Goal: Task Accomplishment & Management: Use online tool/utility

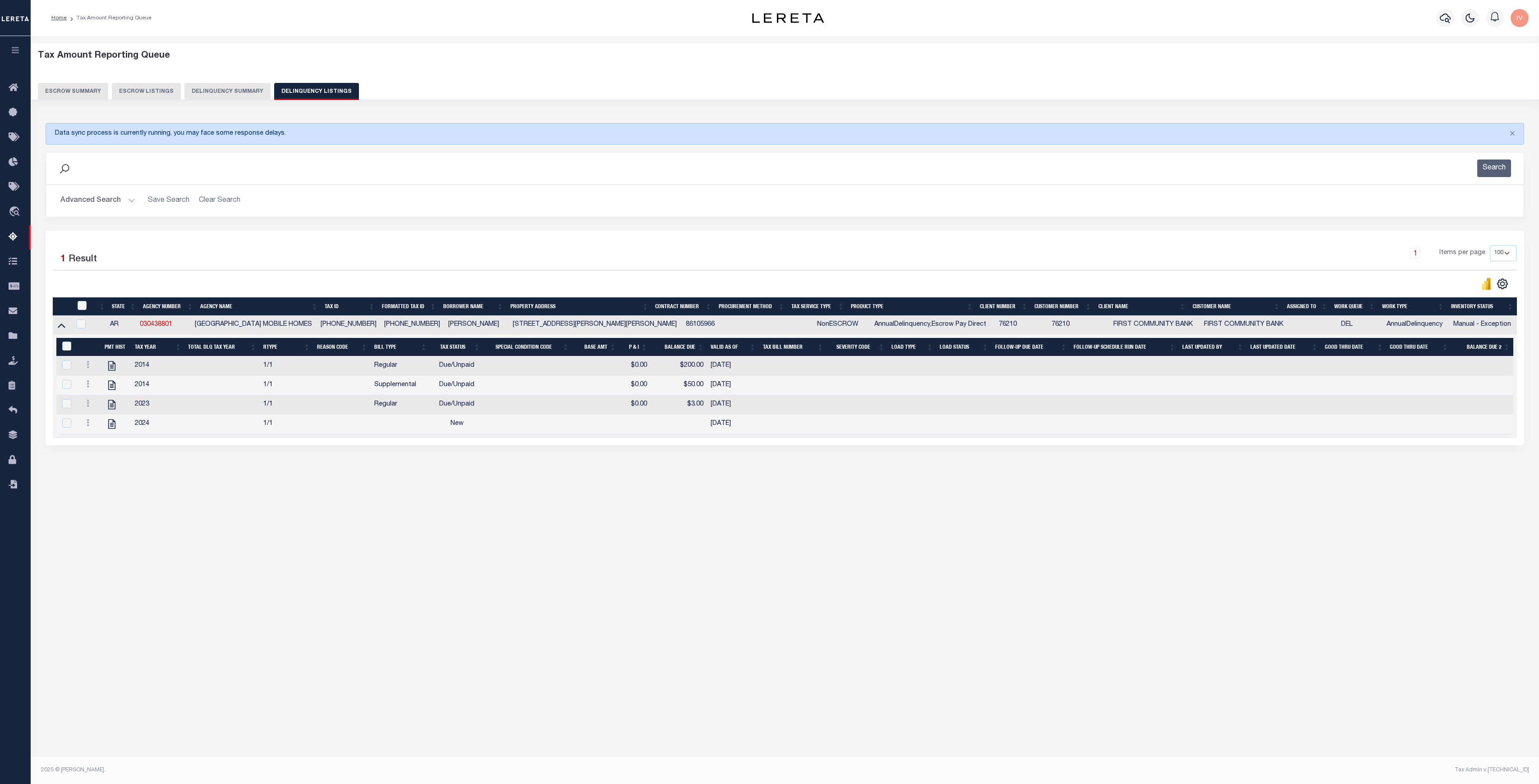
select select "100"
click at [8, 89] on icon at bounding box center [16, 88] width 14 height 11
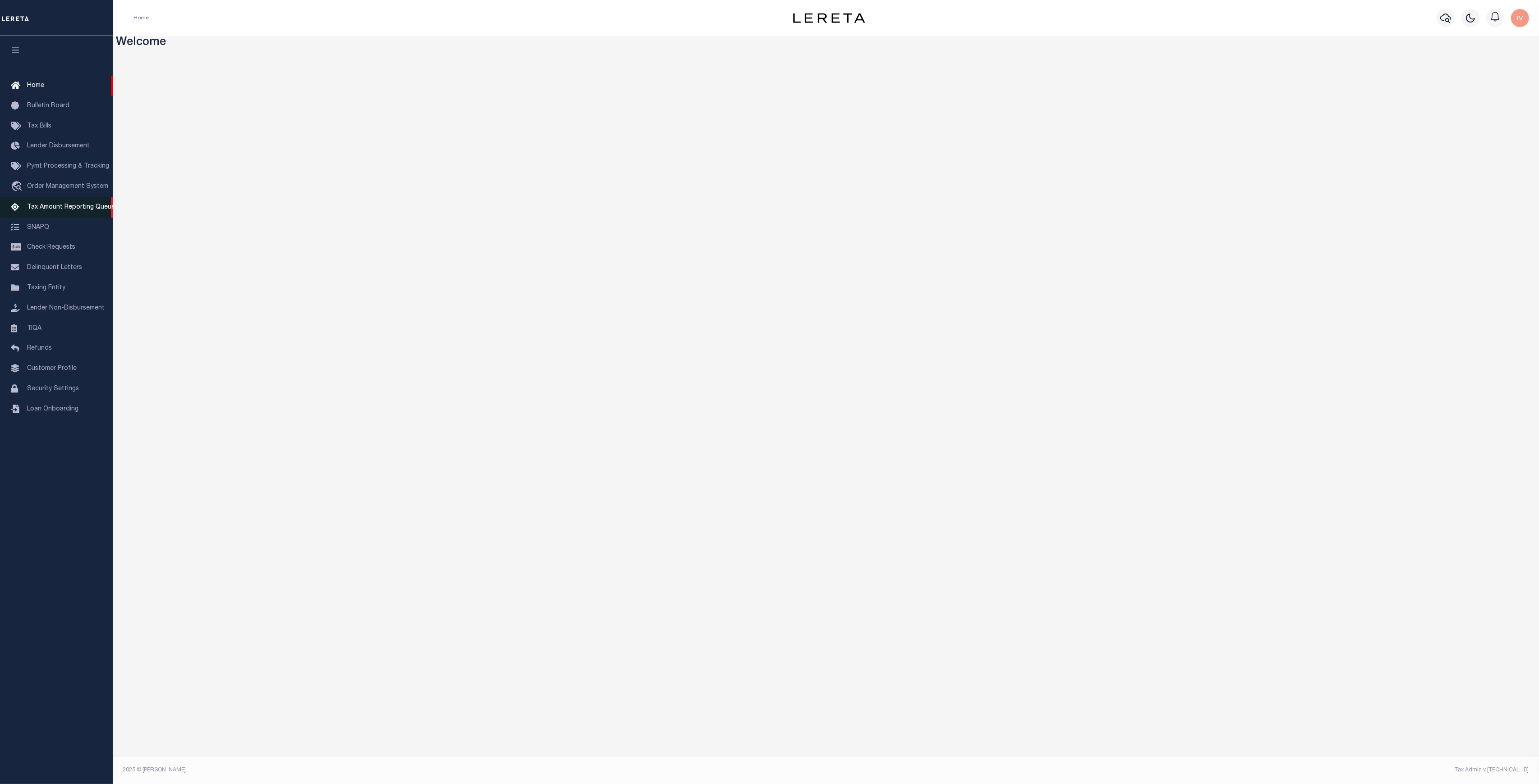
click at [51, 210] on span "Tax Amount Reporting Queue" at bounding box center [70, 207] width 88 height 7
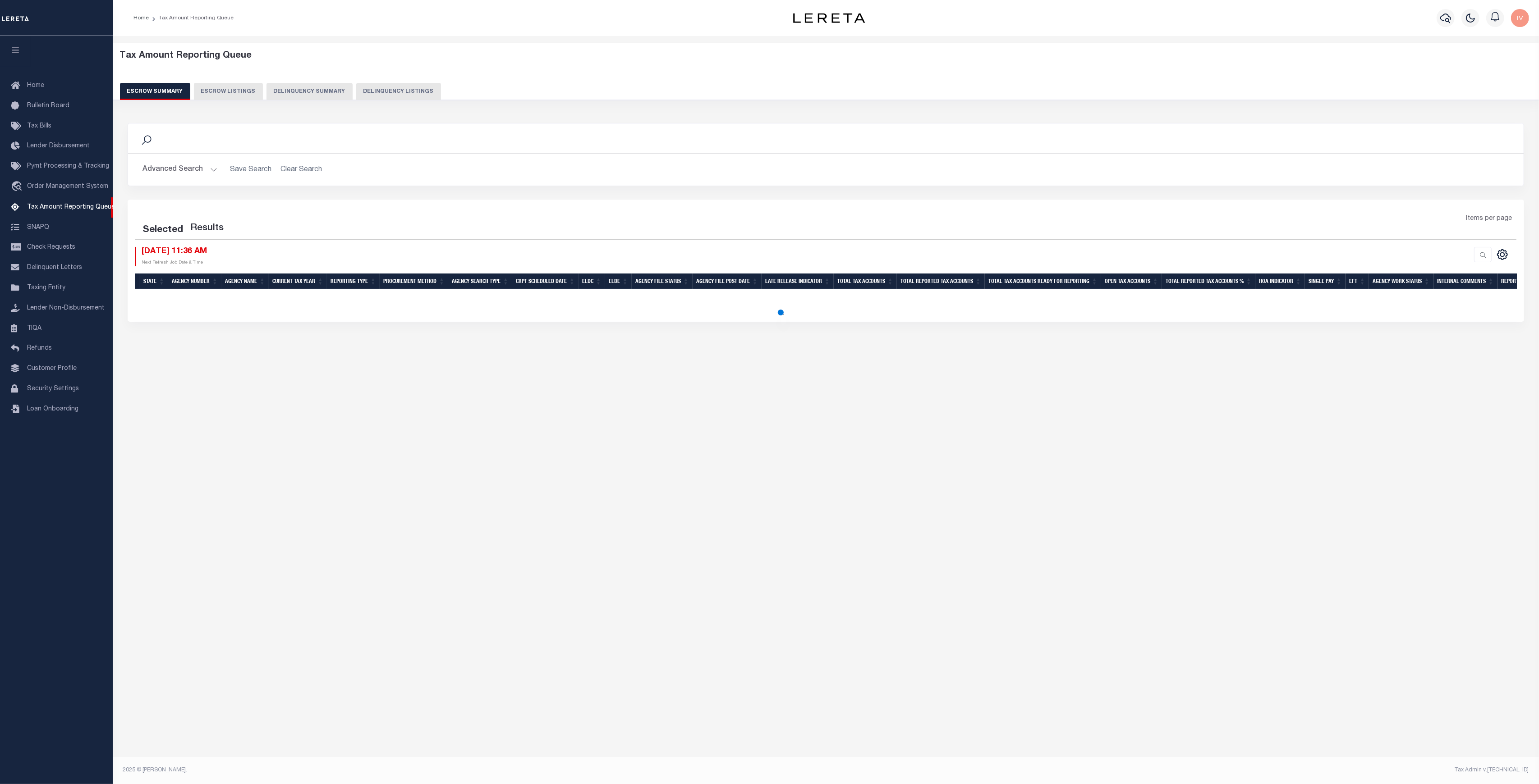
click at [312, 99] on button "Delinquency Summary" at bounding box center [309, 91] width 86 height 17
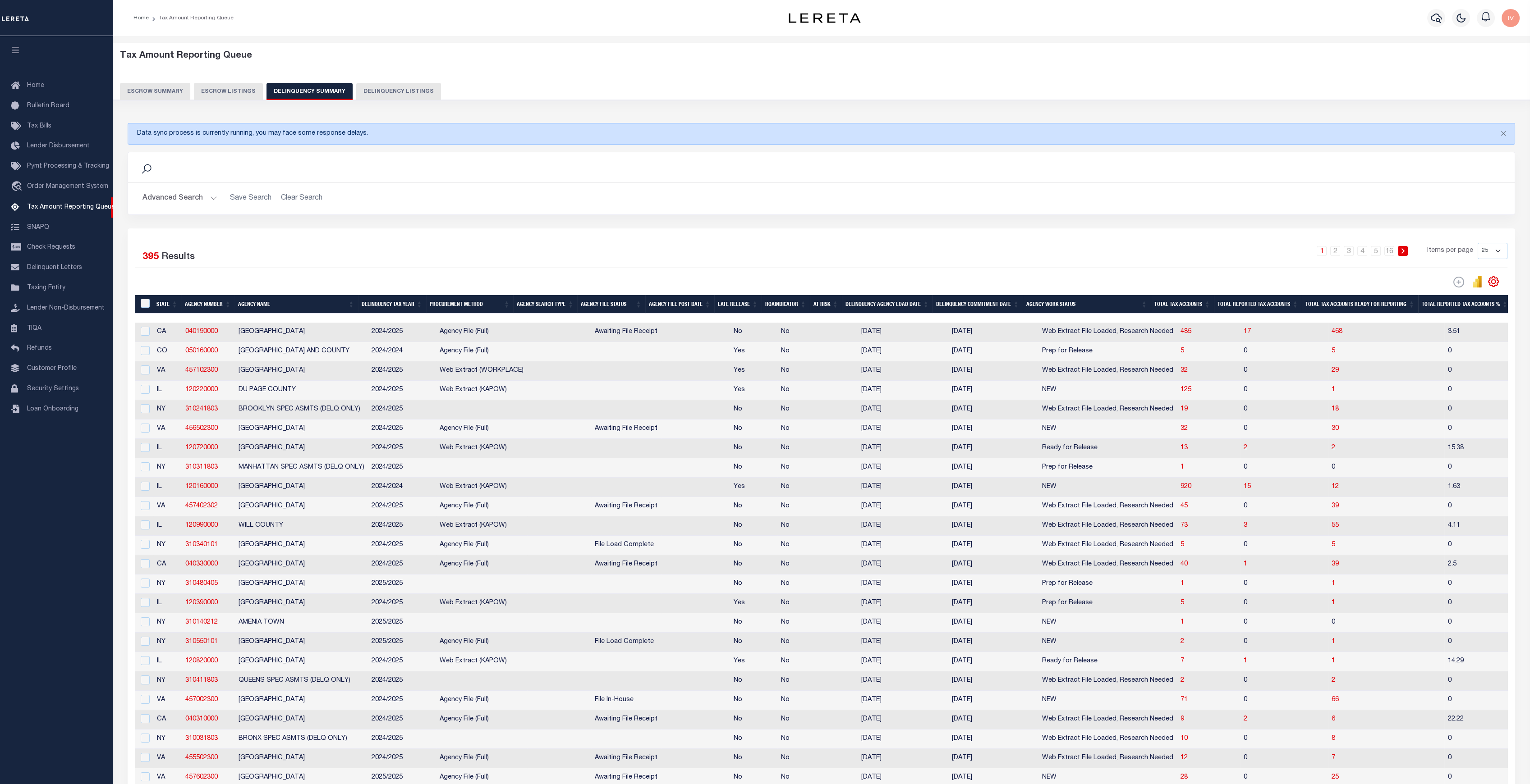
click at [210, 199] on button "Advanced Search" at bounding box center [180, 198] width 75 height 17
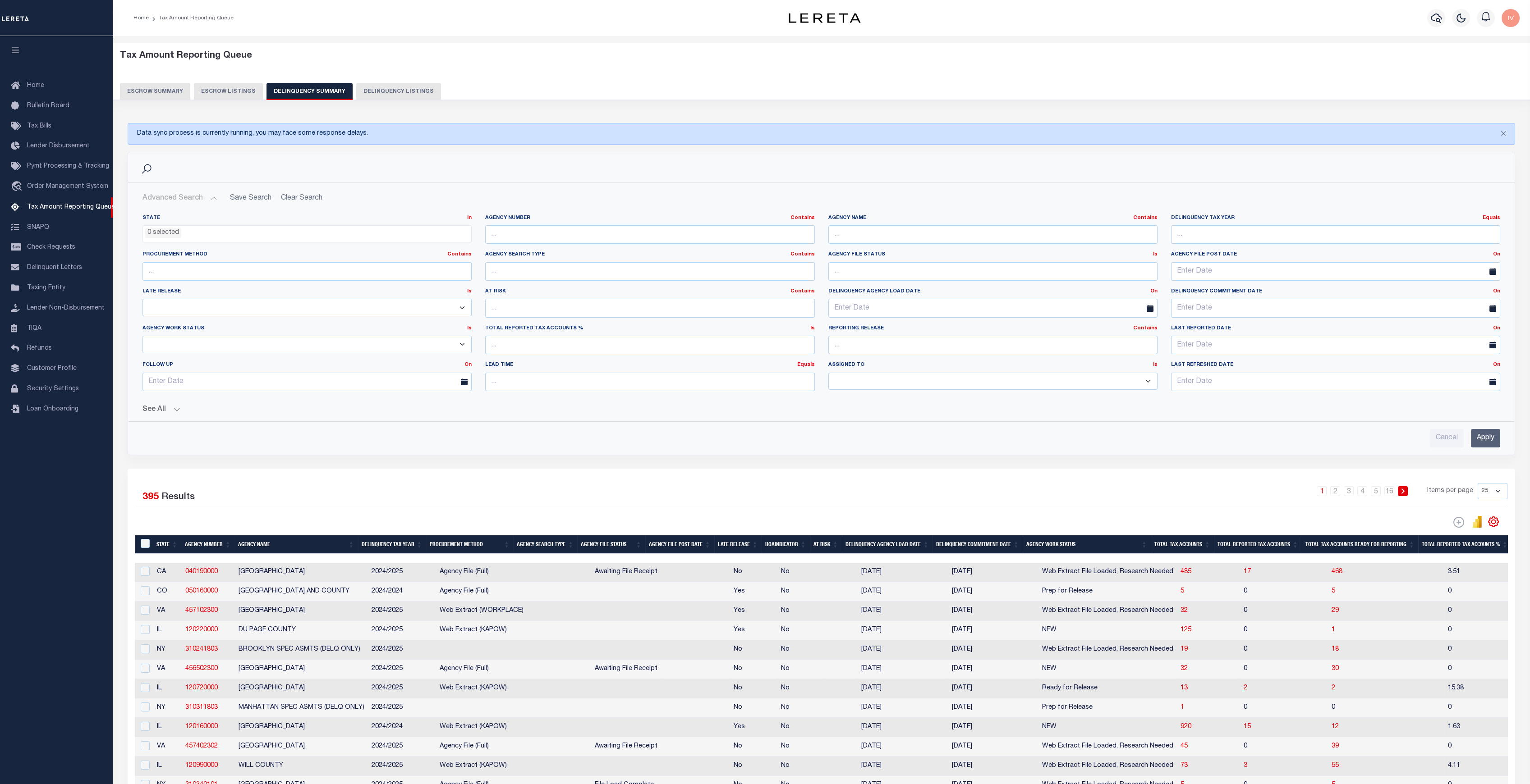
click at [176, 405] on button "See All" at bounding box center [821, 410] width 1358 height 8
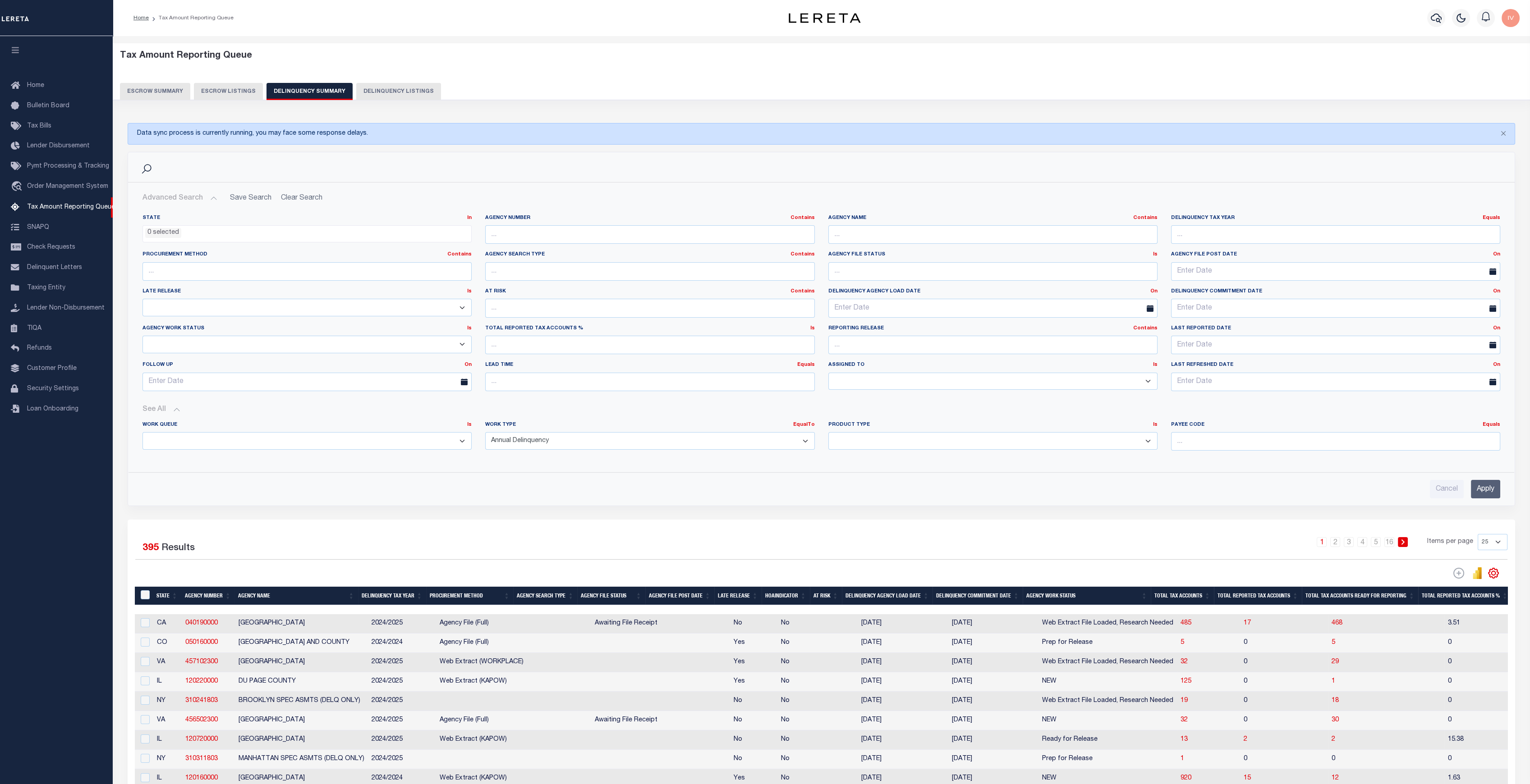
click at [1494, 485] on input "Apply" at bounding box center [1485, 489] width 29 height 19
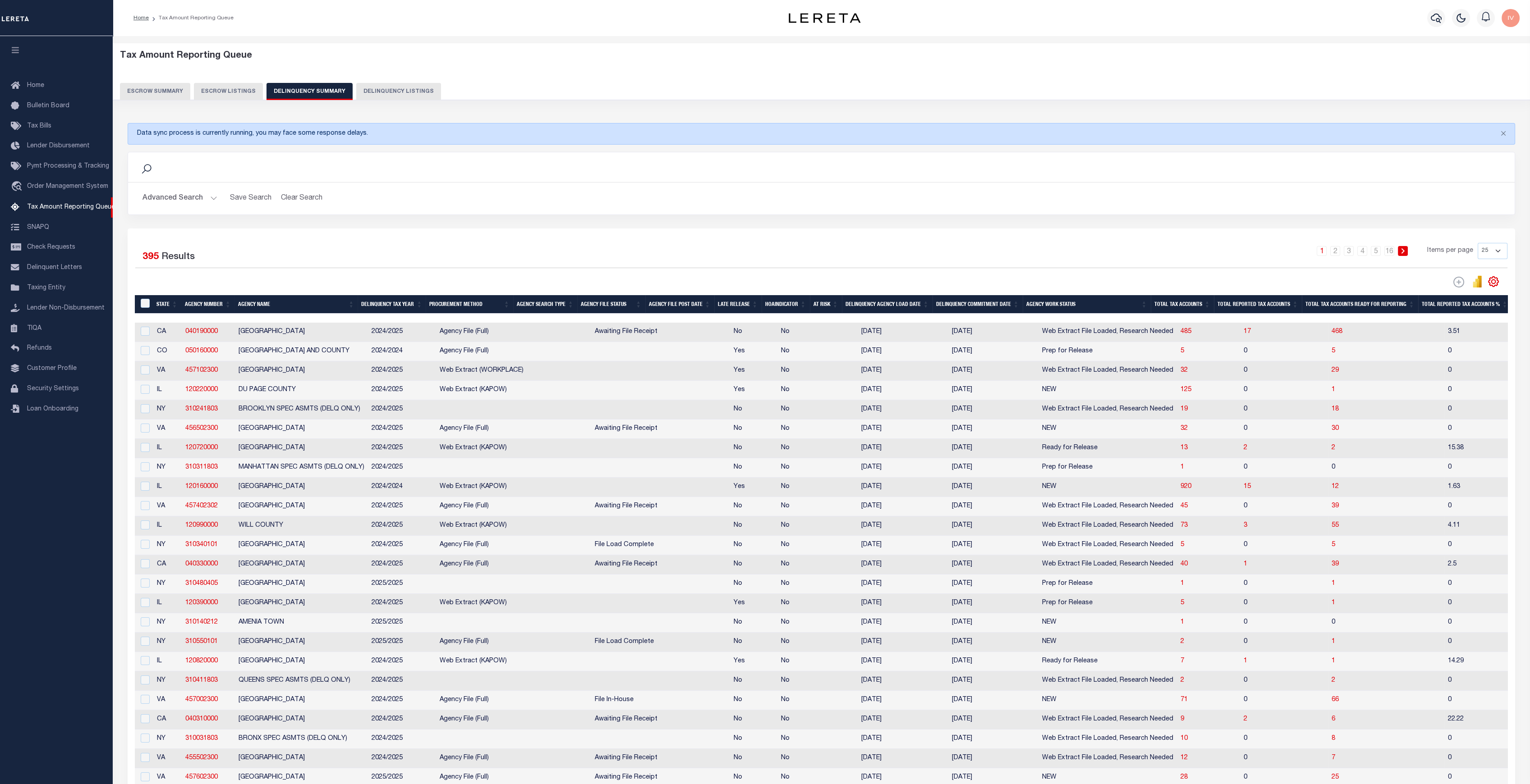
scroll to position [0, 180]
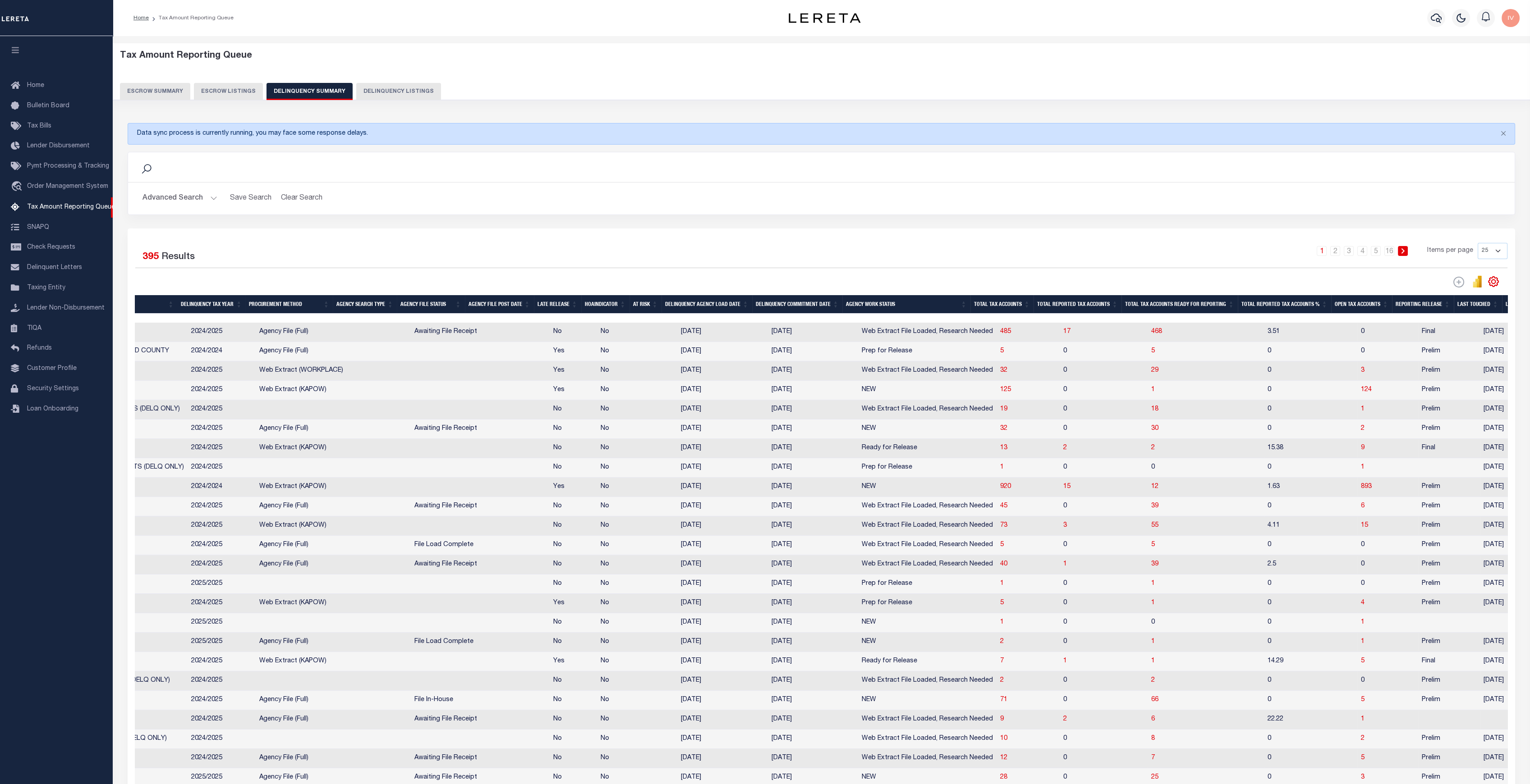
click at [912, 607] on td "Prep for Release" at bounding box center [927, 604] width 139 height 19
checkbox input "true"
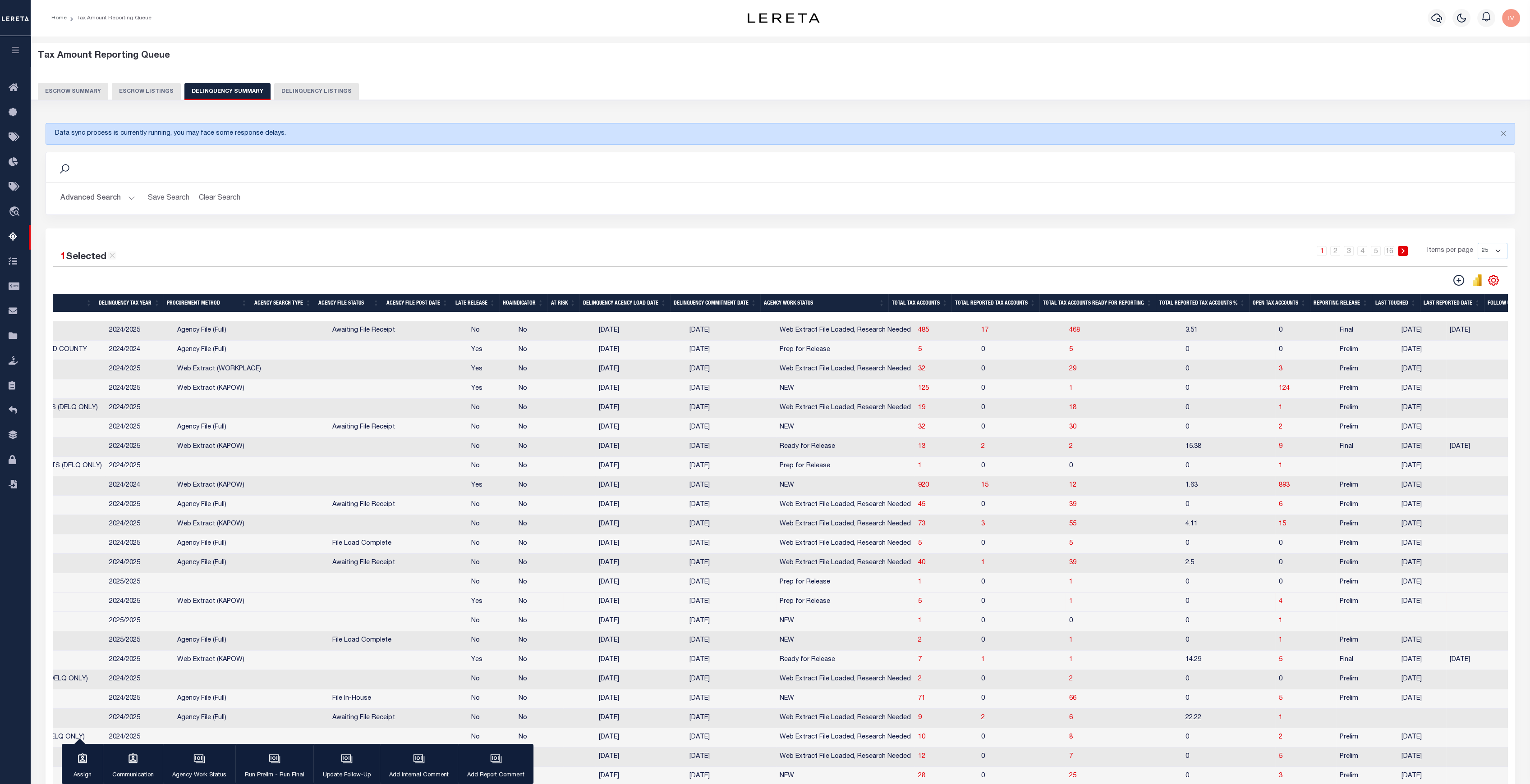
click at [808, 352] on span "Prep for Release" at bounding box center [805, 349] width 51 height 7
checkbox input "true"
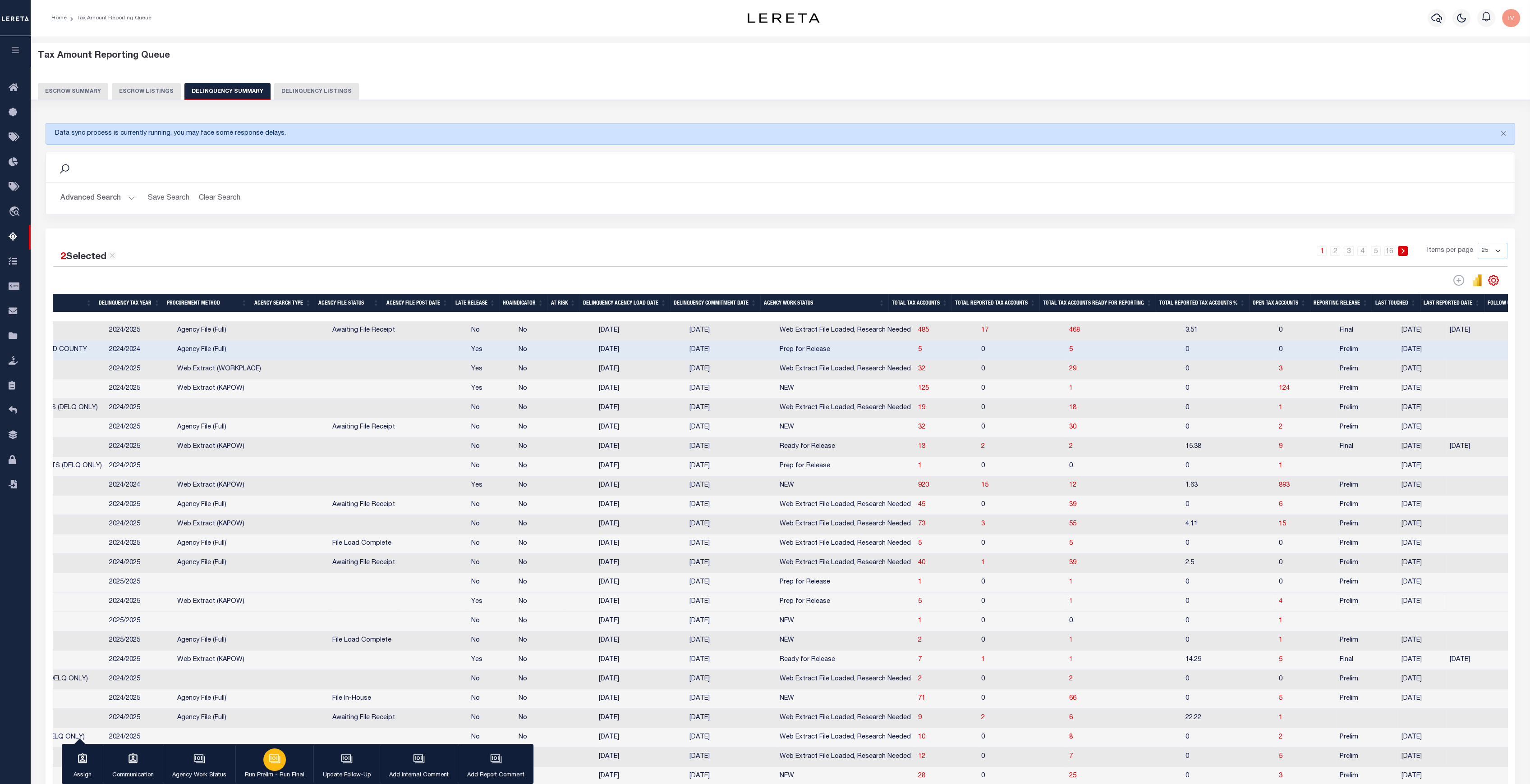
click at [285, 765] on button "Run Prelim - Run Final" at bounding box center [274, 764] width 78 height 41
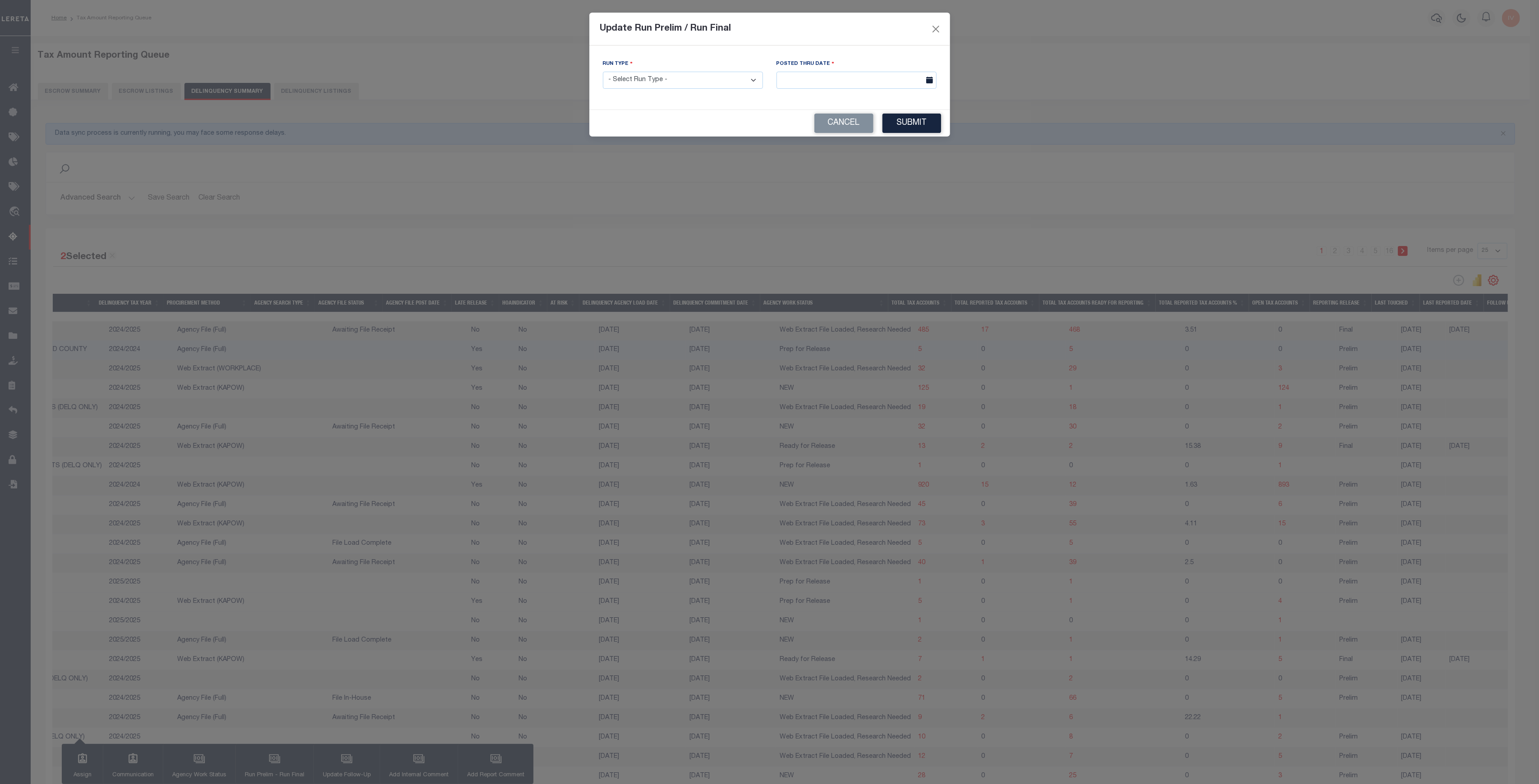
click at [729, 85] on select "- Select Run Type - Prelim Run Final Run" at bounding box center [683, 80] width 160 height 17
select select "P"
click at [603, 72] on select "- Select Run Type - Prelim Run Final Run" at bounding box center [683, 80] width 160 height 17
click at [824, 78] on input "text" at bounding box center [857, 80] width 160 height 17
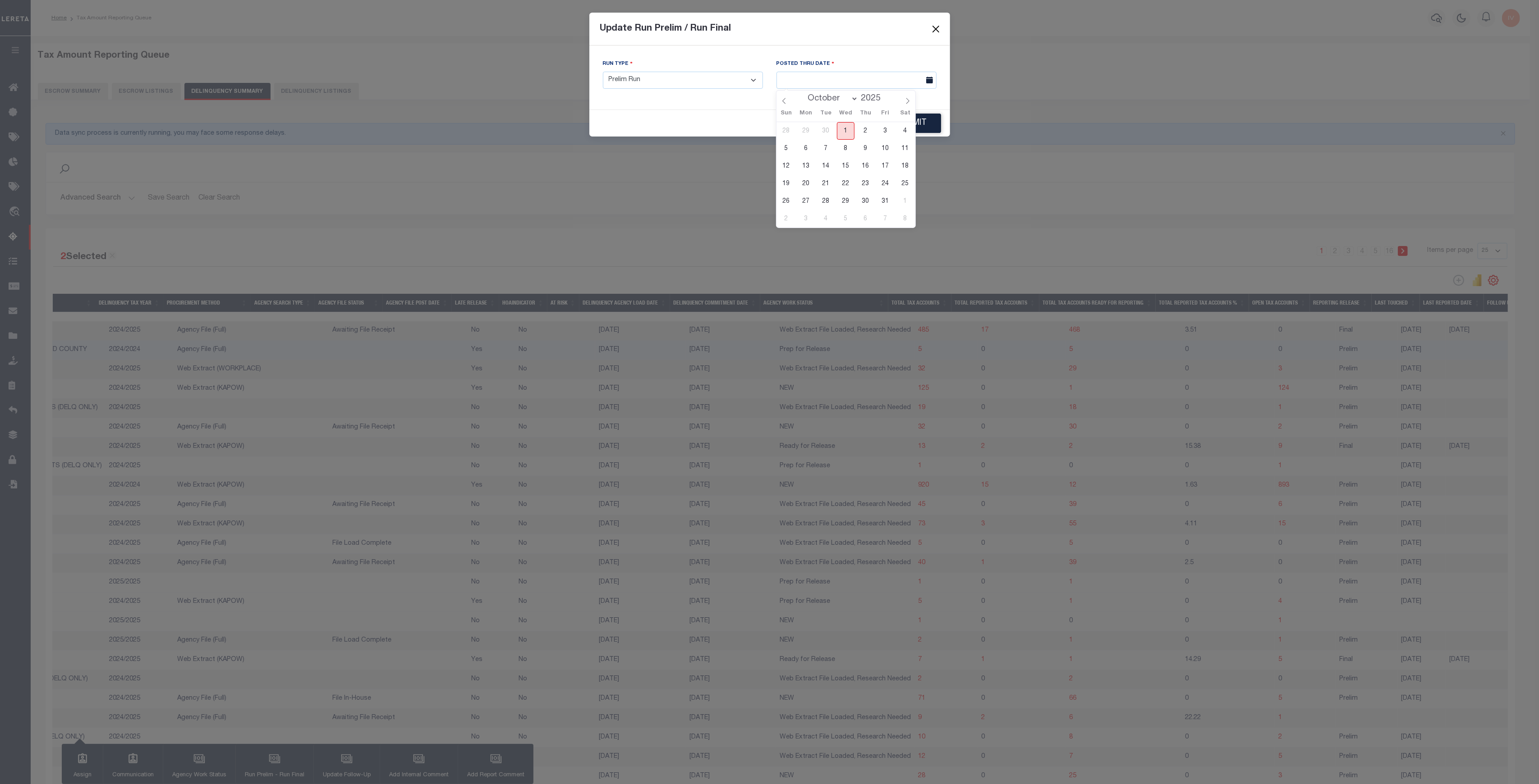
click at [845, 126] on span "1" at bounding box center [845, 131] width 17 height 17
type input "[DATE]"
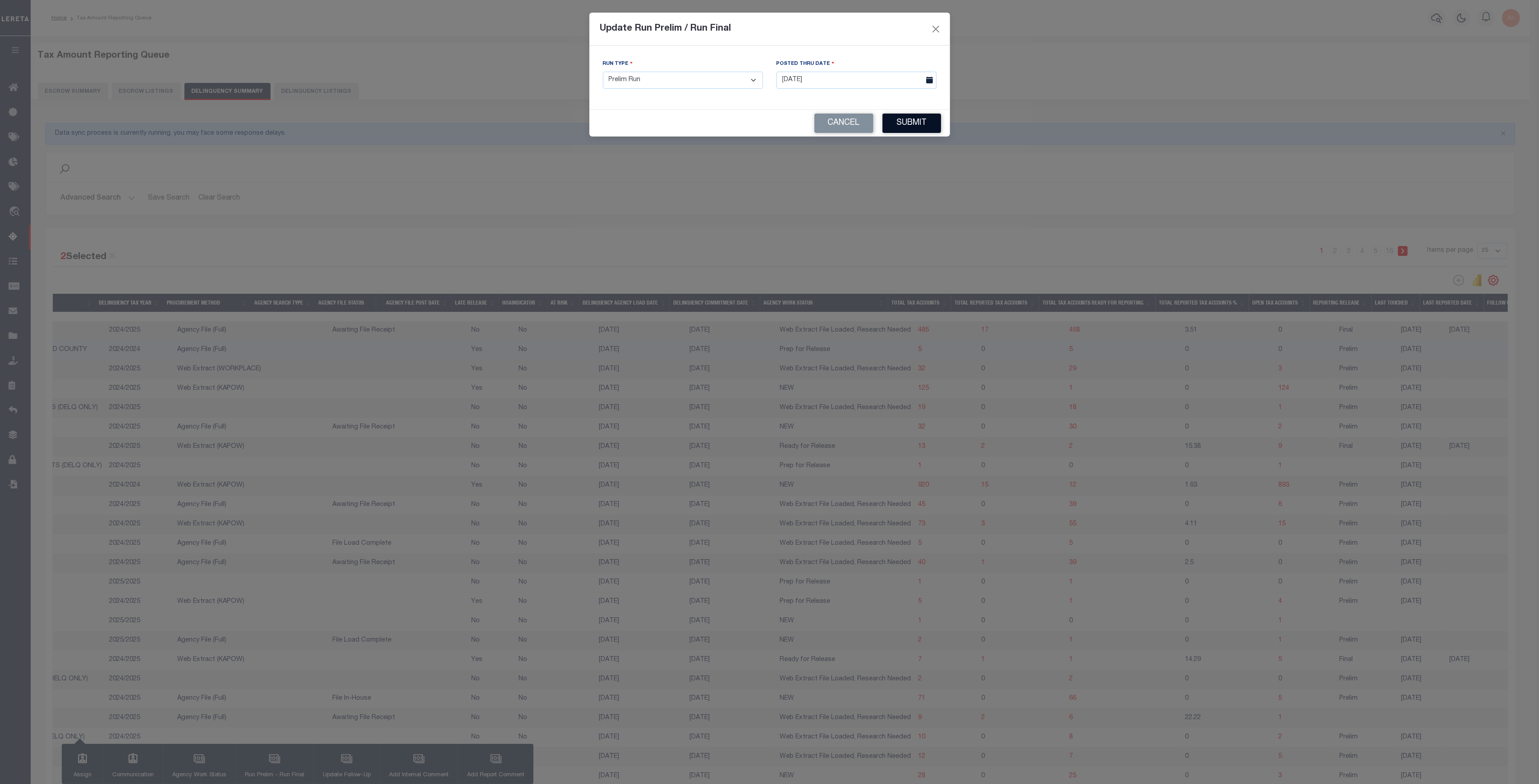
click at [888, 122] on button "Submit" at bounding box center [912, 123] width 59 height 19
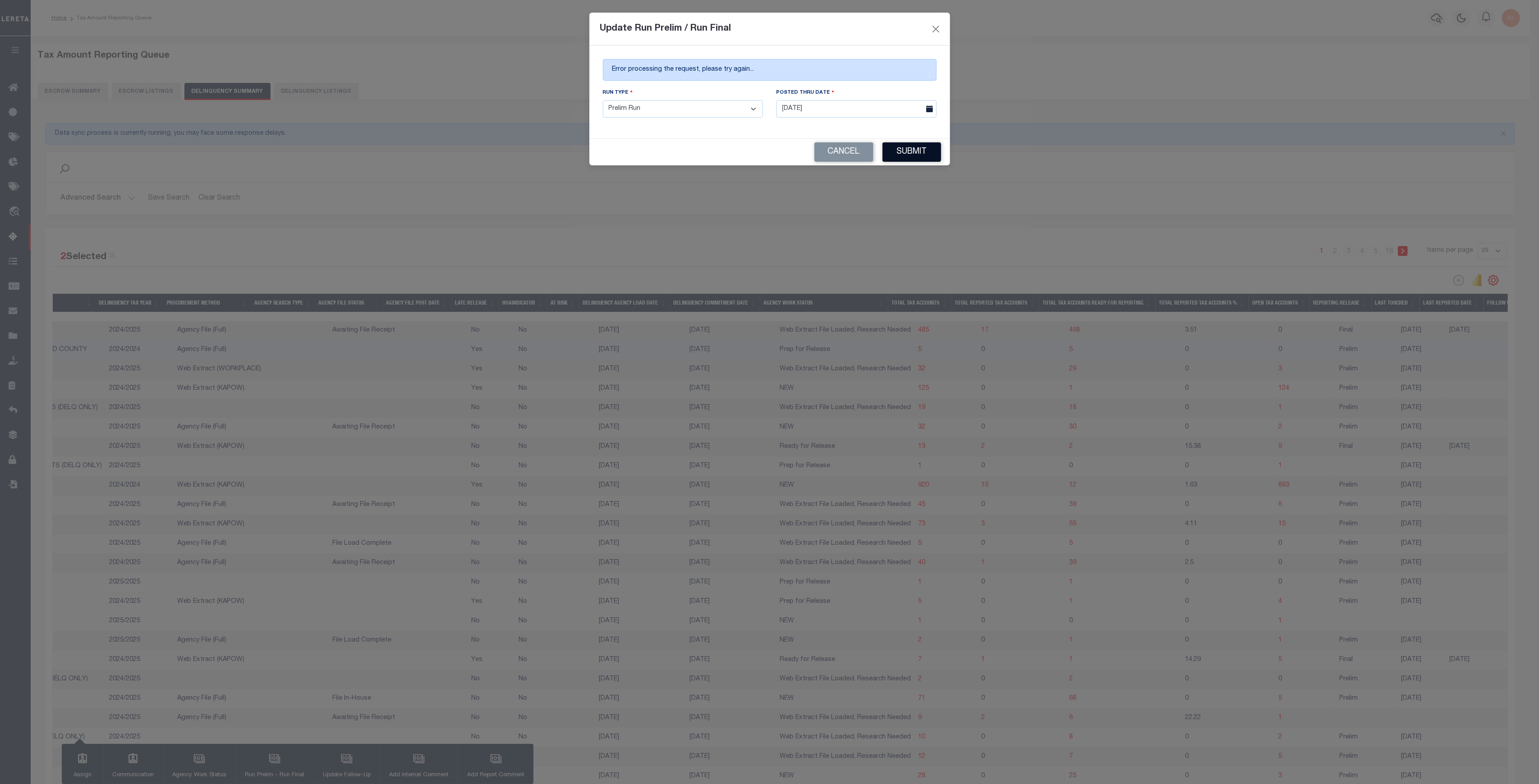
click at [891, 156] on button "Submit" at bounding box center [912, 152] width 59 height 19
click at [922, 73] on div "Error processing the request, please try again..." at bounding box center [770, 70] width 334 height 21
click at [935, 29] on button "Close" at bounding box center [936, 29] width 12 height 12
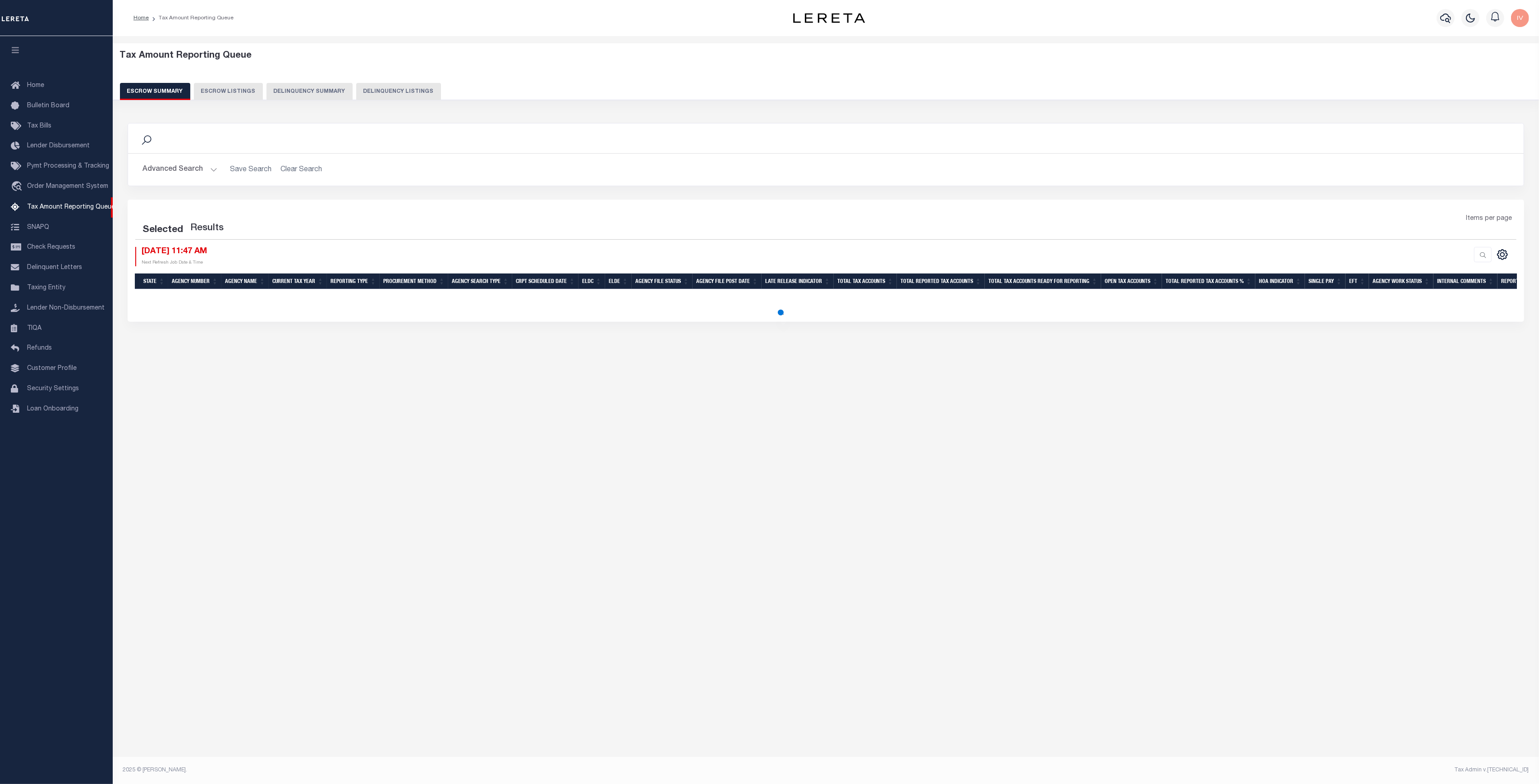
select select "100"
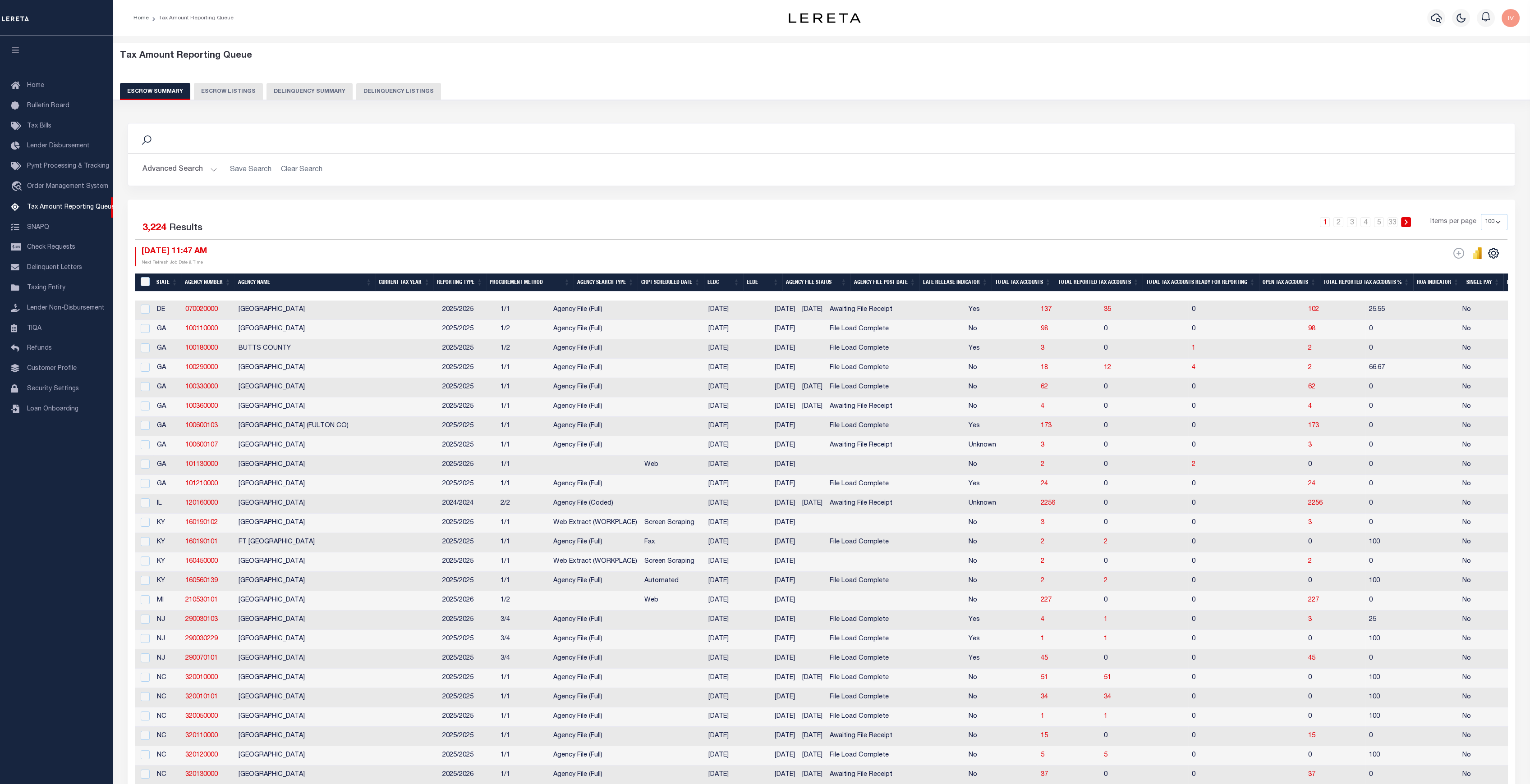
click at [296, 97] on button "Delinquency Summary" at bounding box center [309, 91] width 86 height 17
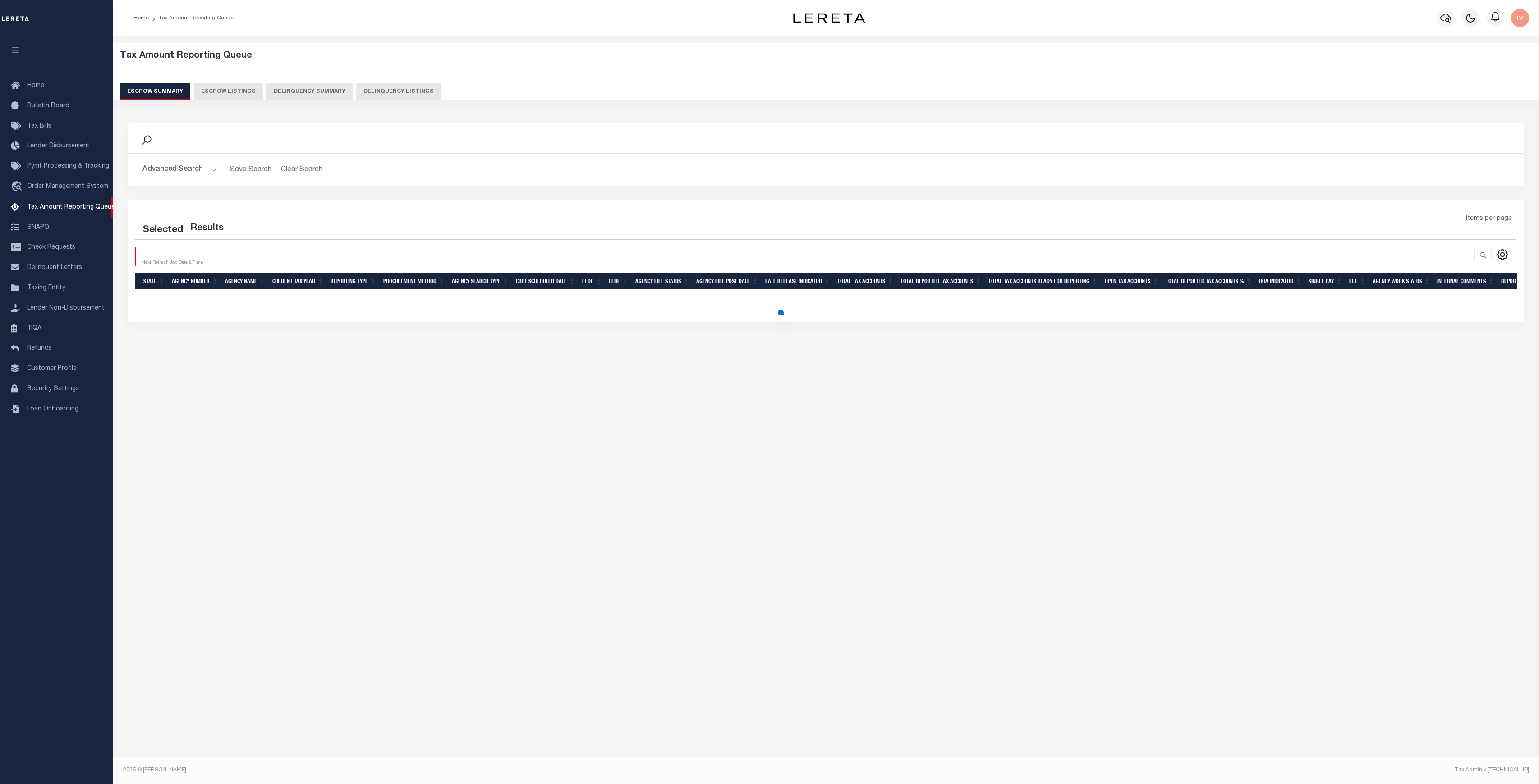
select select "100"
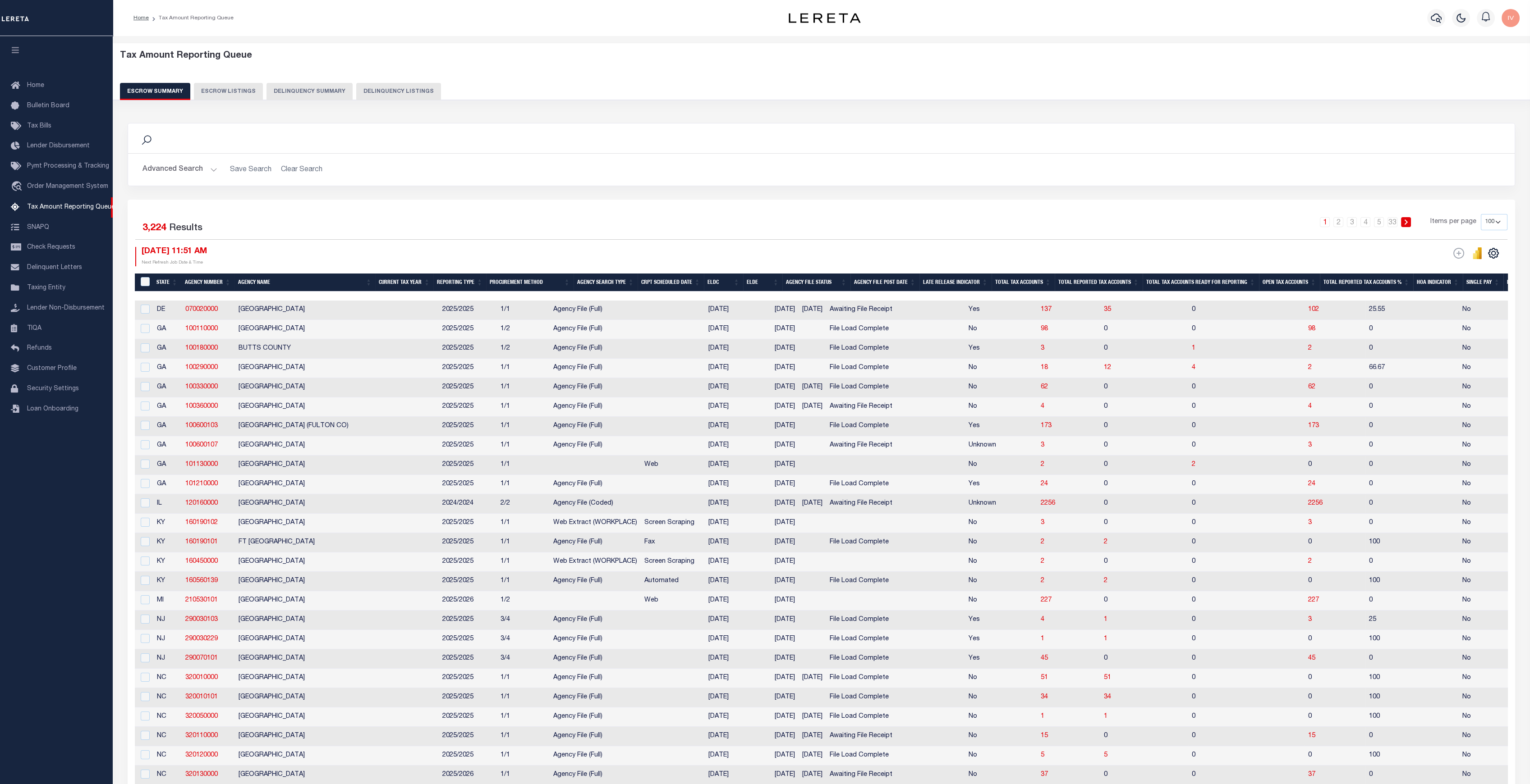
click at [314, 80] on div "Tax Amount Reporting Queue Escrow Summary Escrow Listings Delinquency Summary" at bounding box center [821, 75] width 1403 height 50
click at [314, 84] on button "Delinquency Summary" at bounding box center [309, 91] width 86 height 17
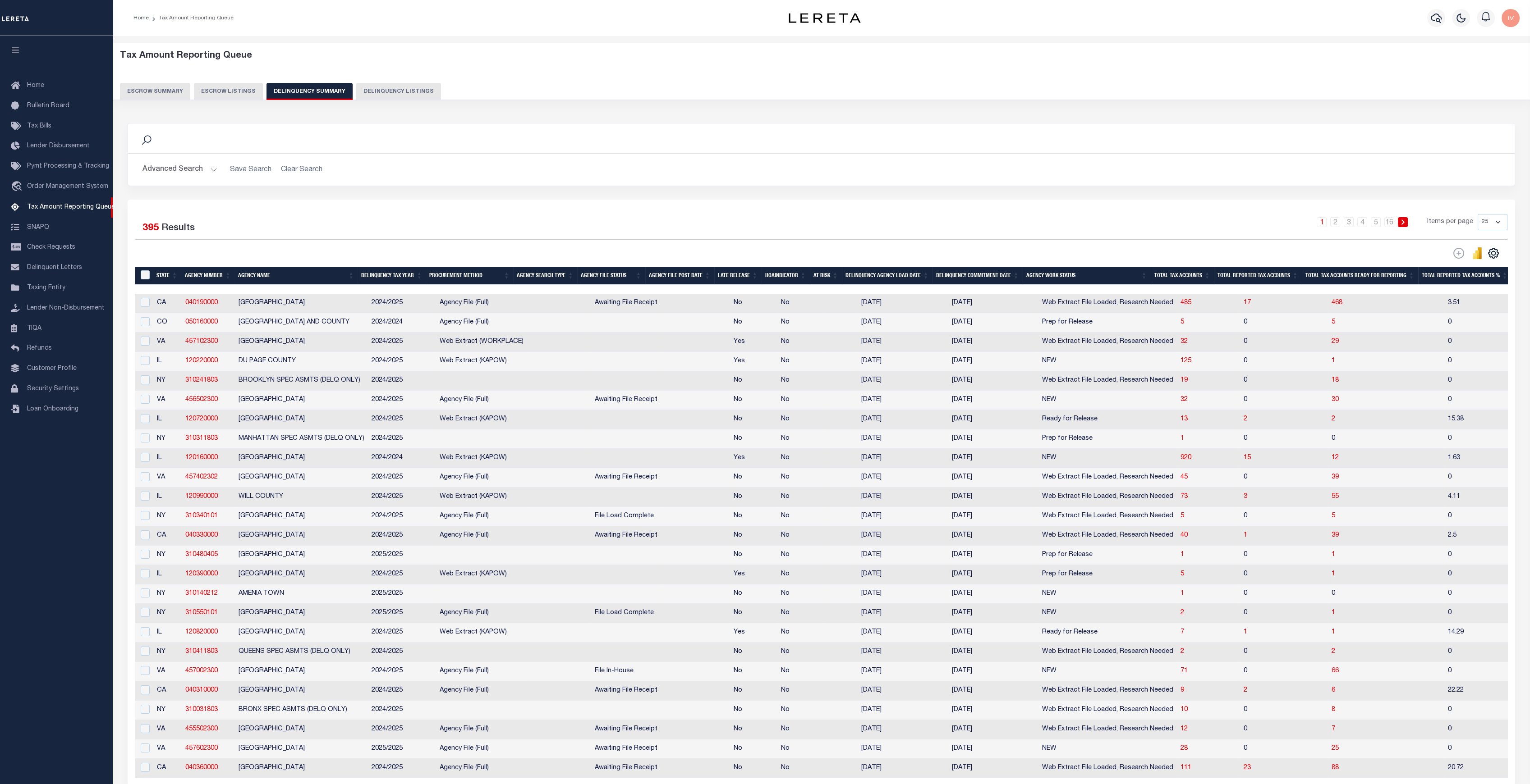
click at [974, 319] on td "[DATE]" at bounding box center [993, 323] width 90 height 19
checkbox input "true"
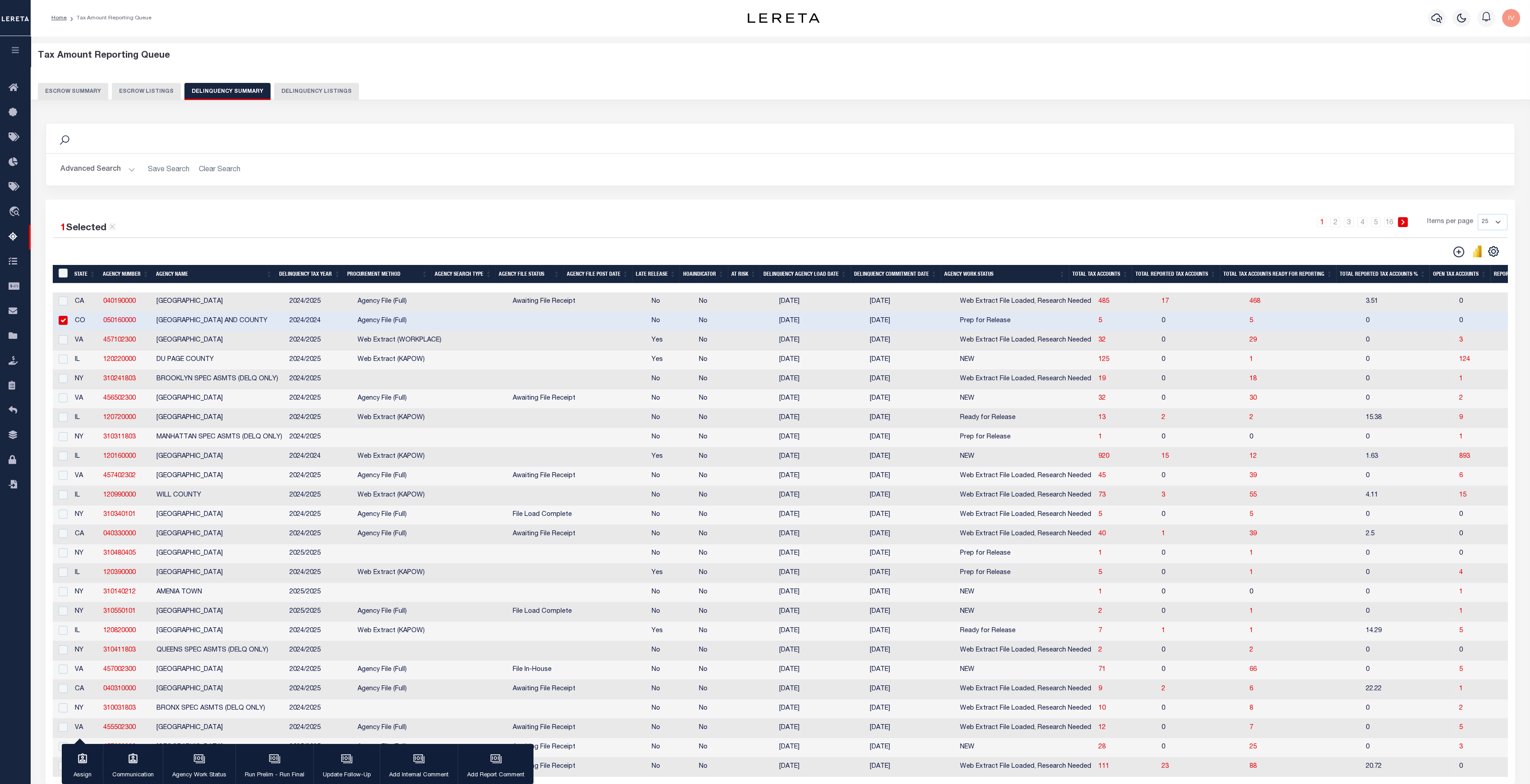
click at [972, 575] on td "Prep for Release" at bounding box center [1026, 573] width 139 height 19
checkbox input "true"
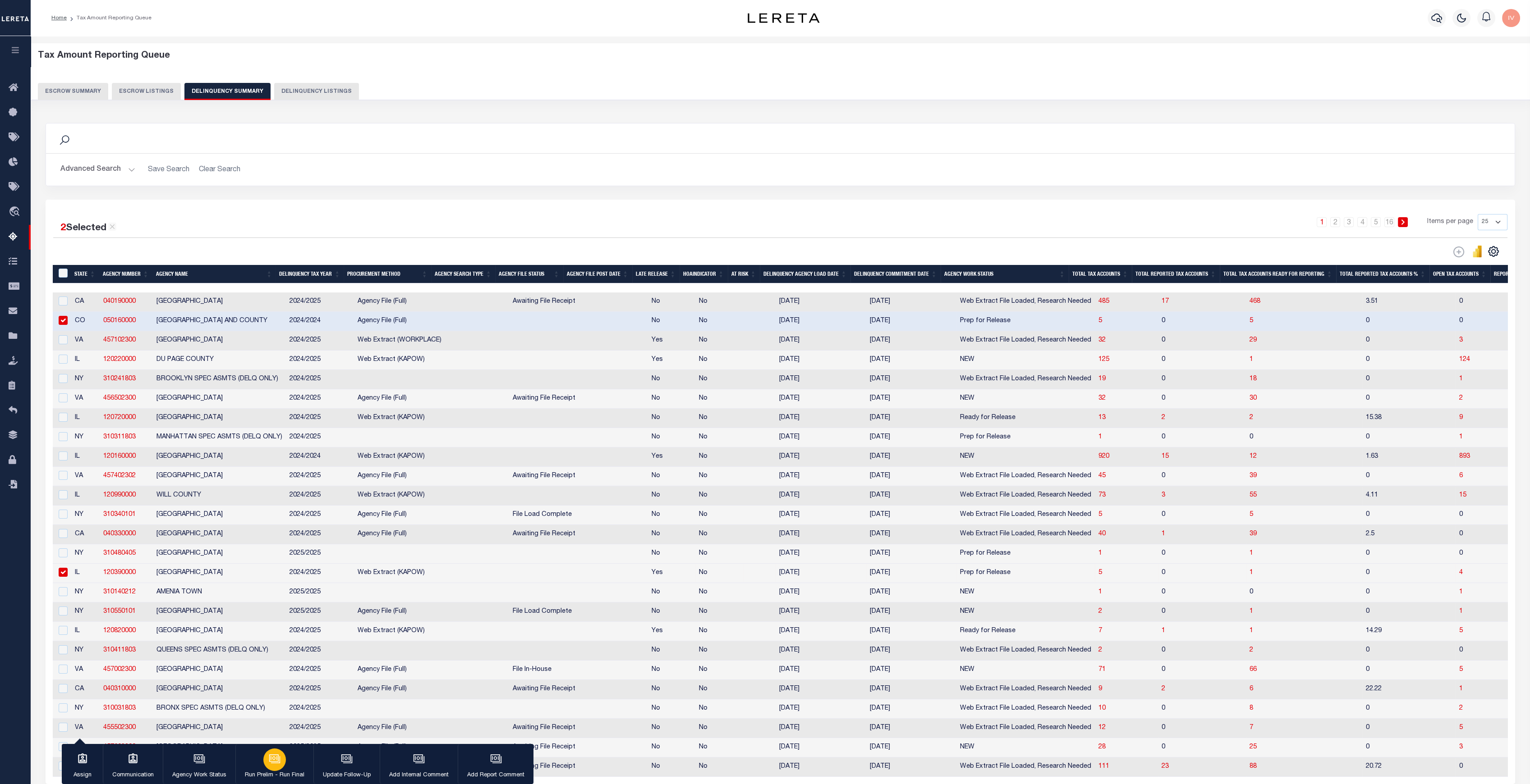
click at [271, 767] on div "button" at bounding box center [275, 760] width 23 height 23
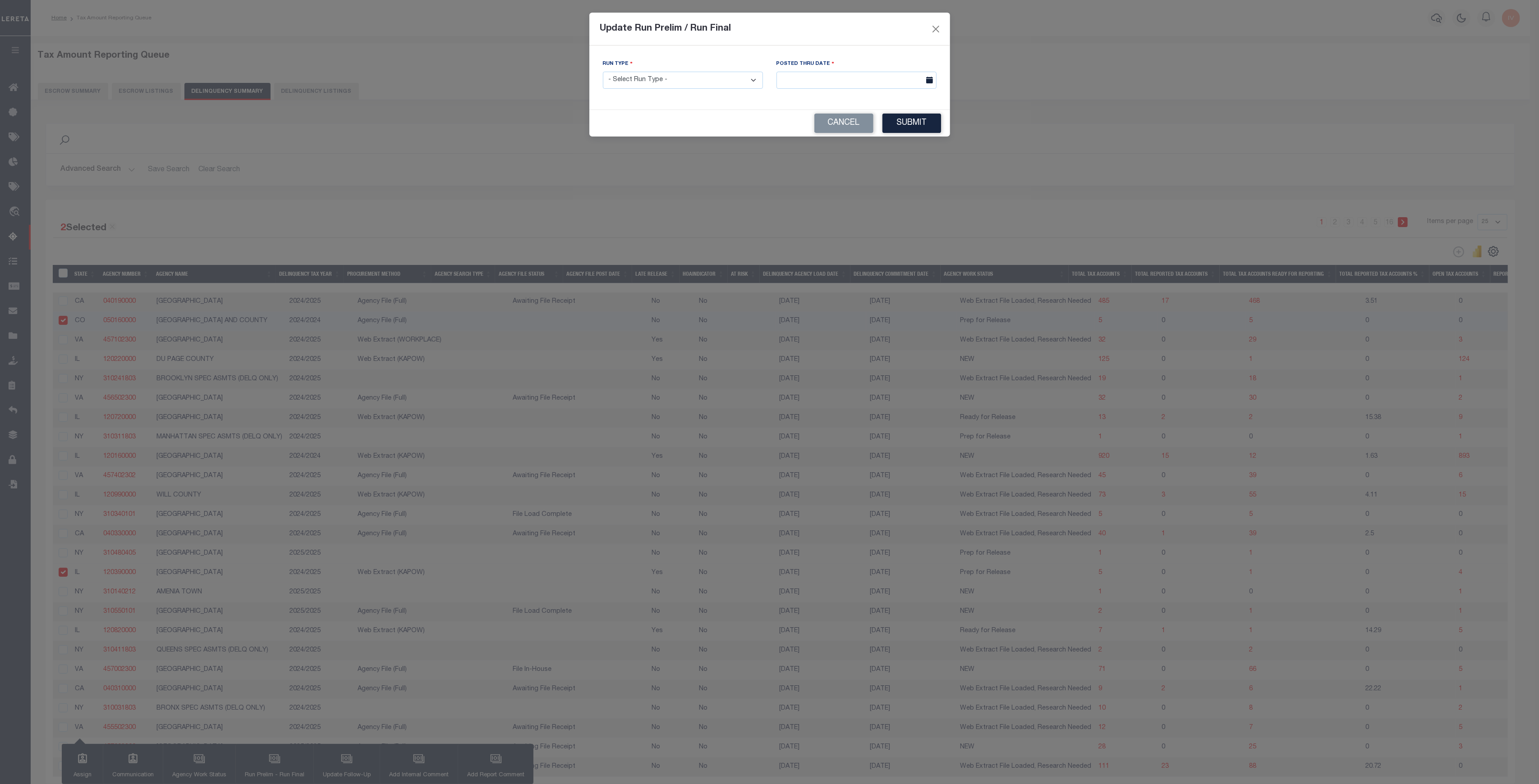
click at [712, 84] on select "- Select Run Type - Prelim Run Final Run" at bounding box center [683, 80] width 160 height 17
select select "P"
click at [603, 72] on select "- Select Run Type - Prelim Run Final Run" at bounding box center [683, 80] width 160 height 17
click at [793, 81] on input "text" at bounding box center [857, 80] width 160 height 17
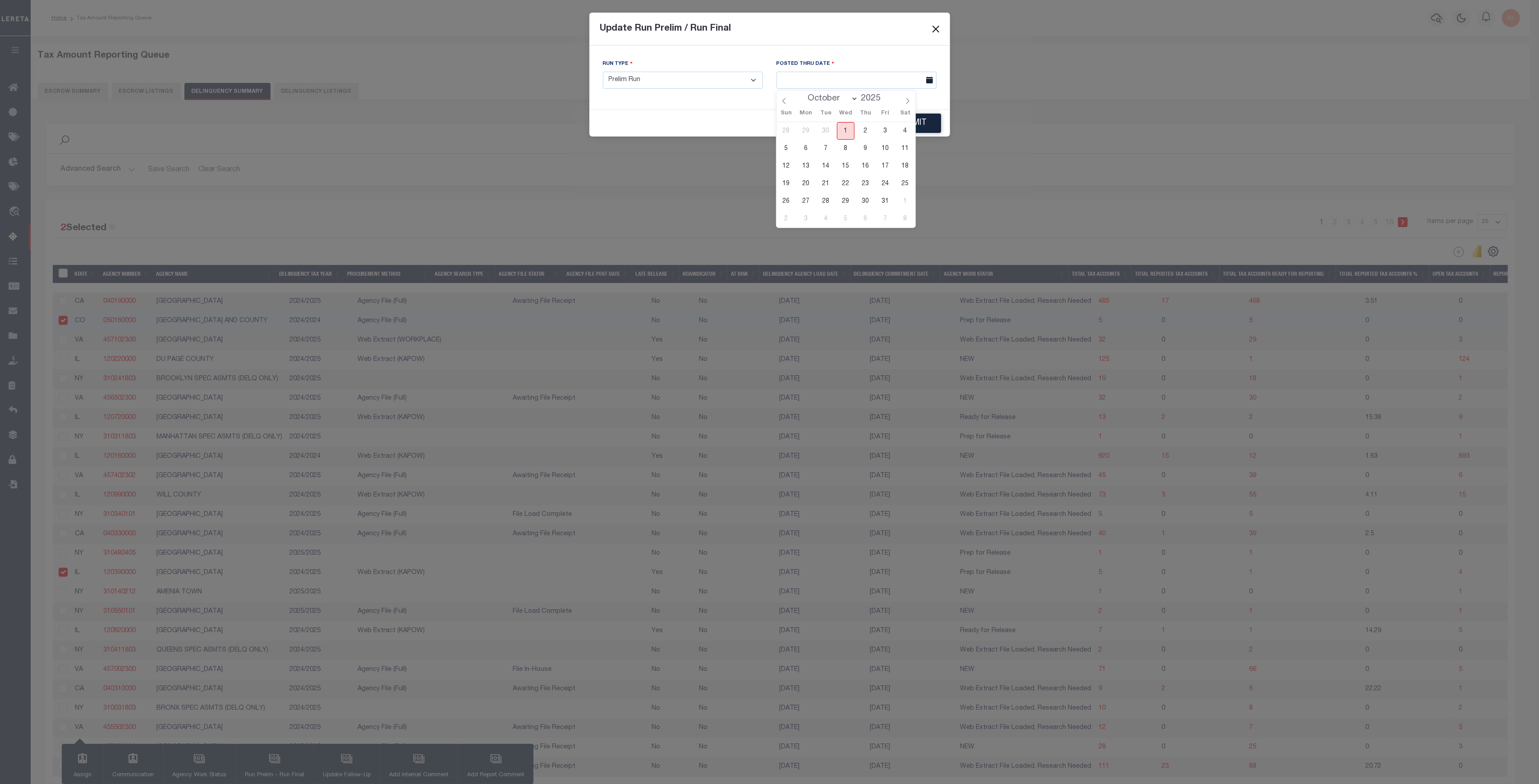
click at [850, 128] on span "1" at bounding box center [845, 131] width 17 height 17
type input "[DATE]"
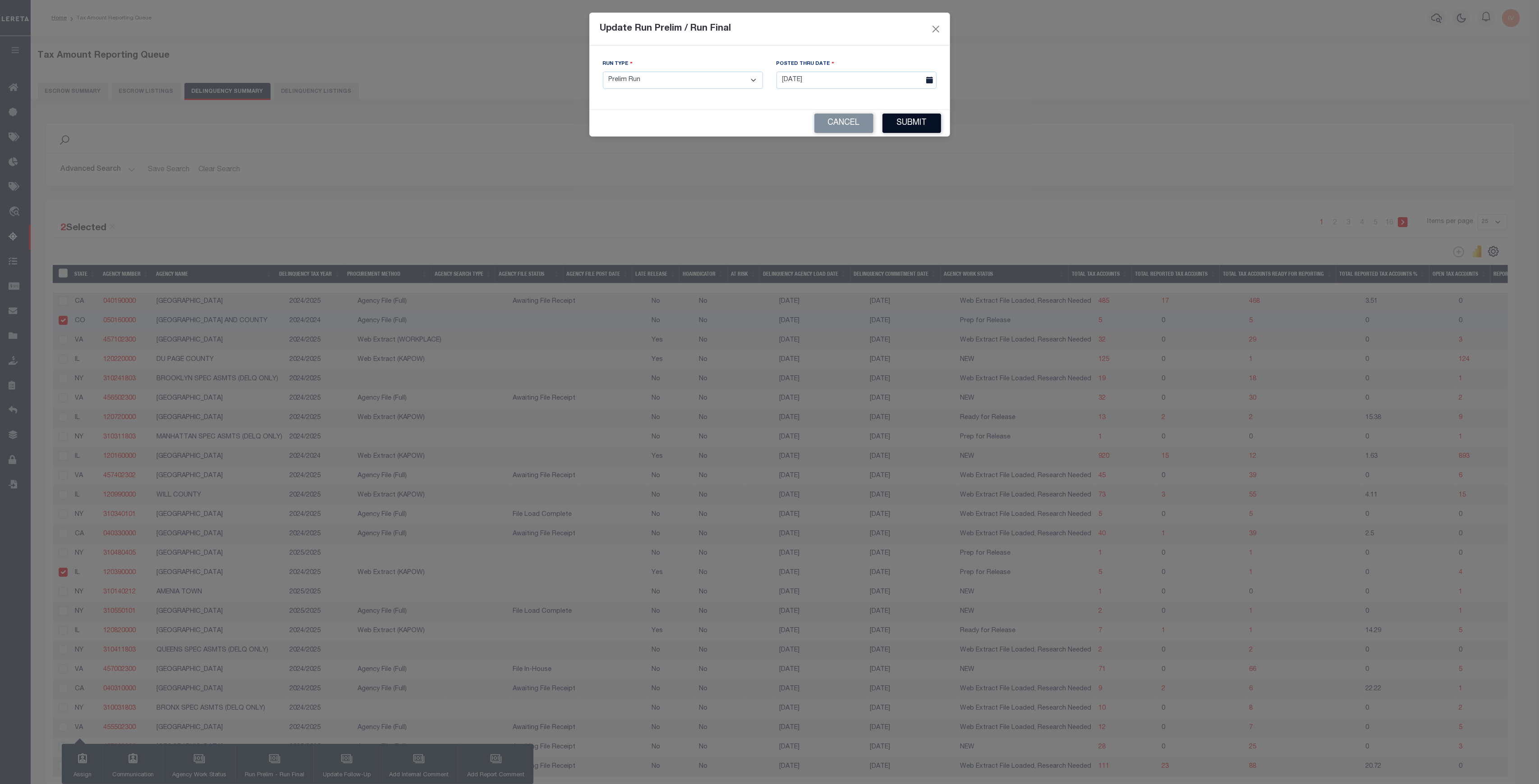
click at [902, 118] on button "Submit" at bounding box center [912, 123] width 59 height 19
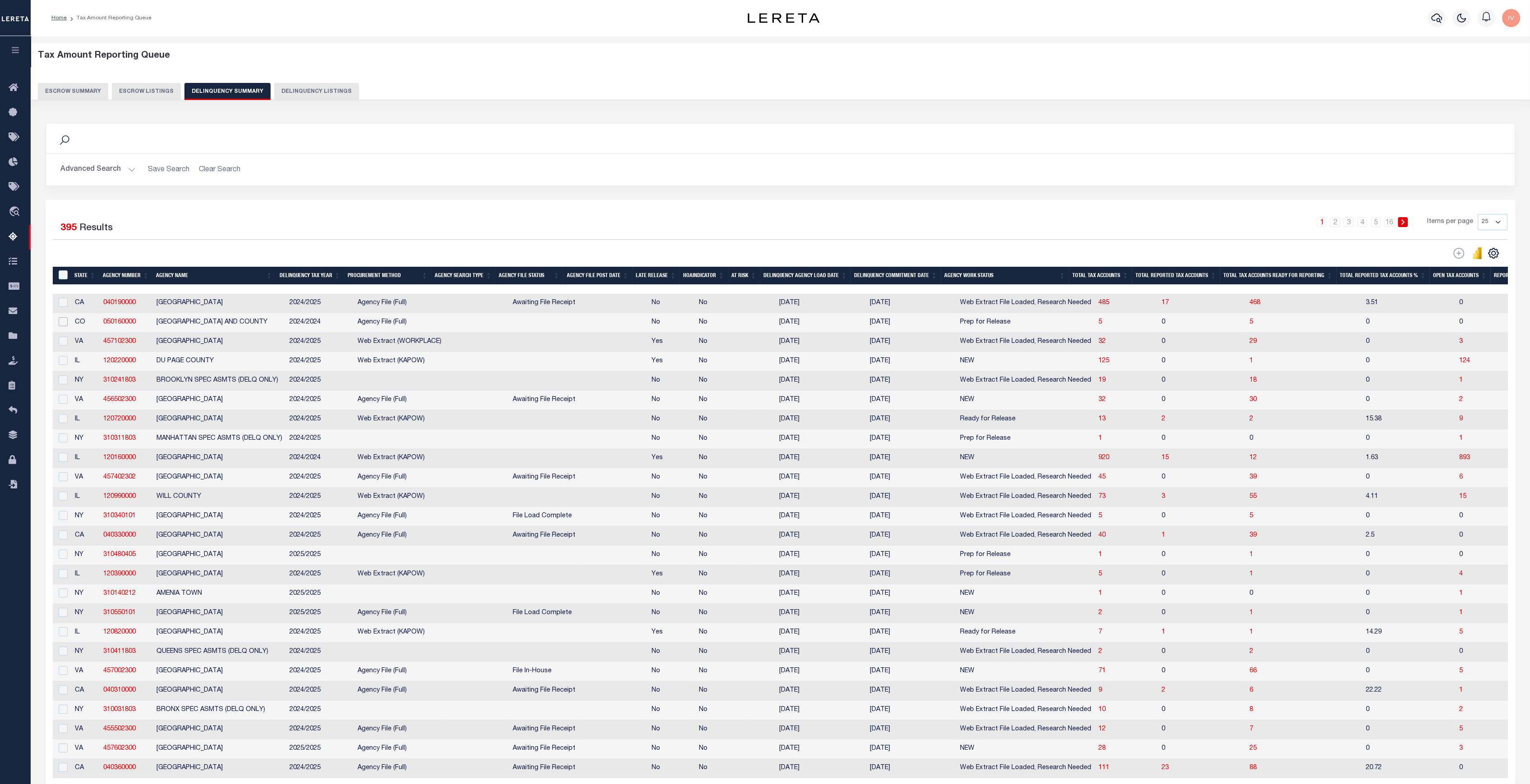
click at [62, 322] on input "checkbox" at bounding box center [63, 321] width 9 height 9
checkbox input "true"
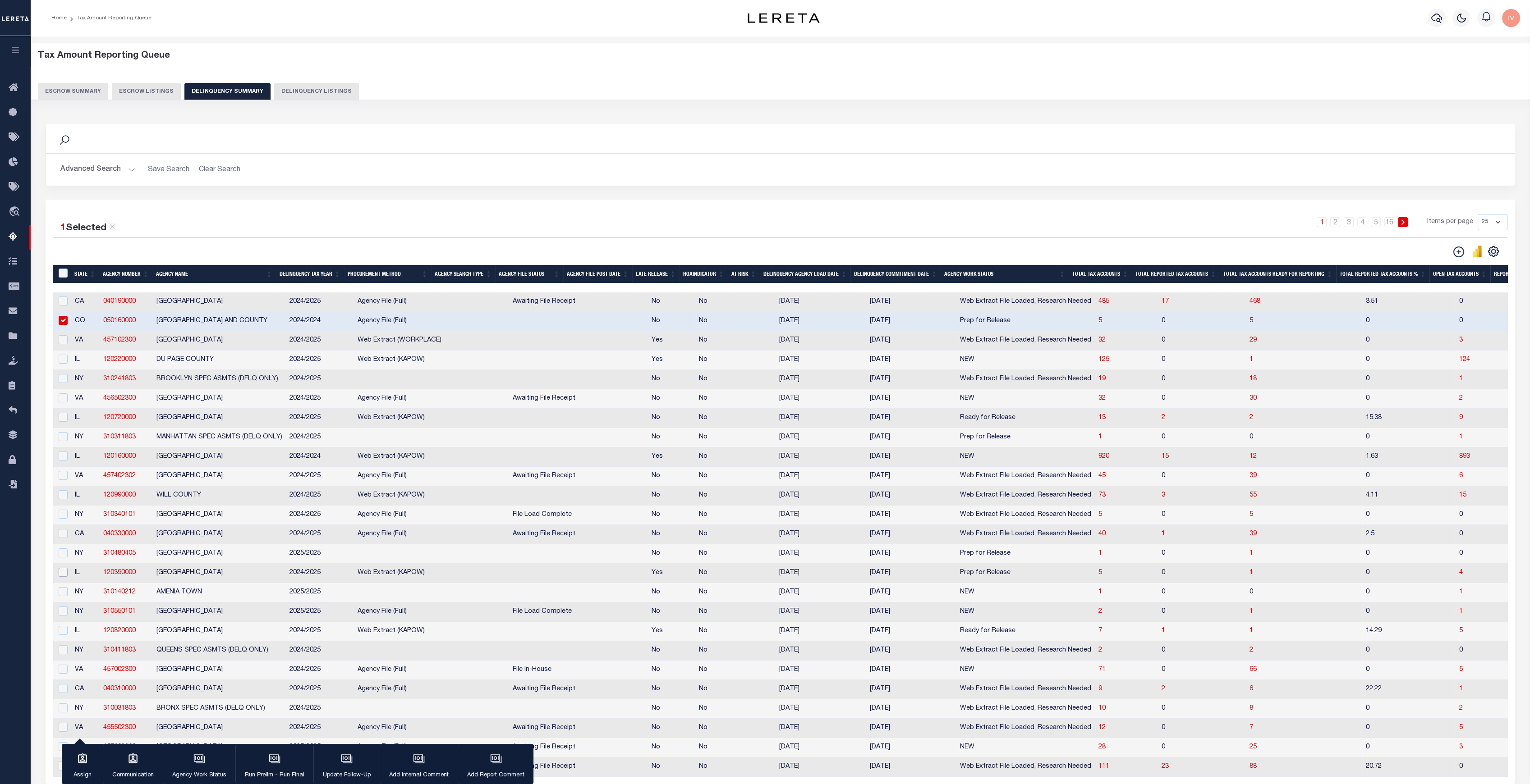
click at [60, 577] on input "checkbox" at bounding box center [63, 572] width 9 height 9
checkbox input "true"
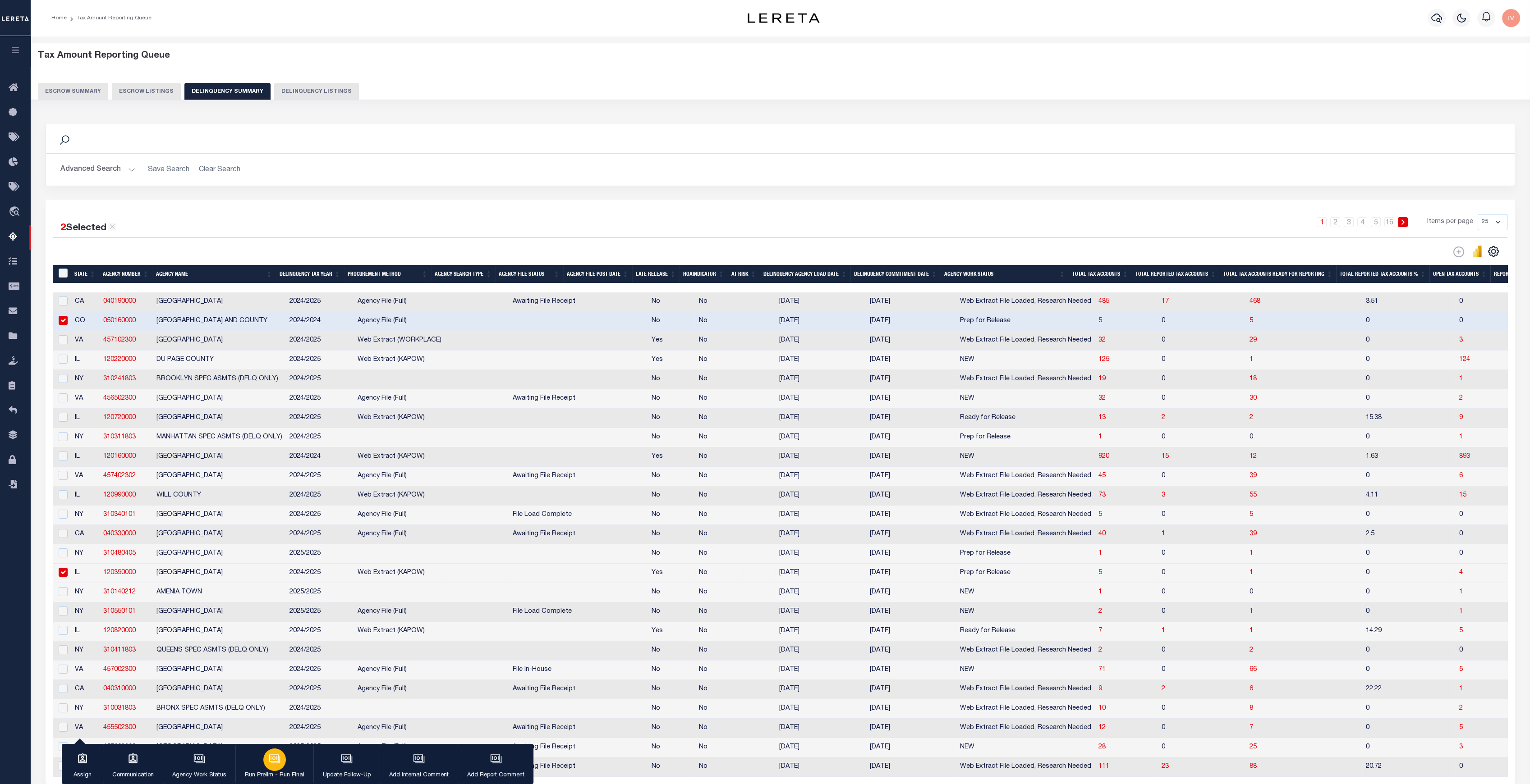
click at [276, 761] on icon "button" at bounding box center [275, 759] width 12 height 12
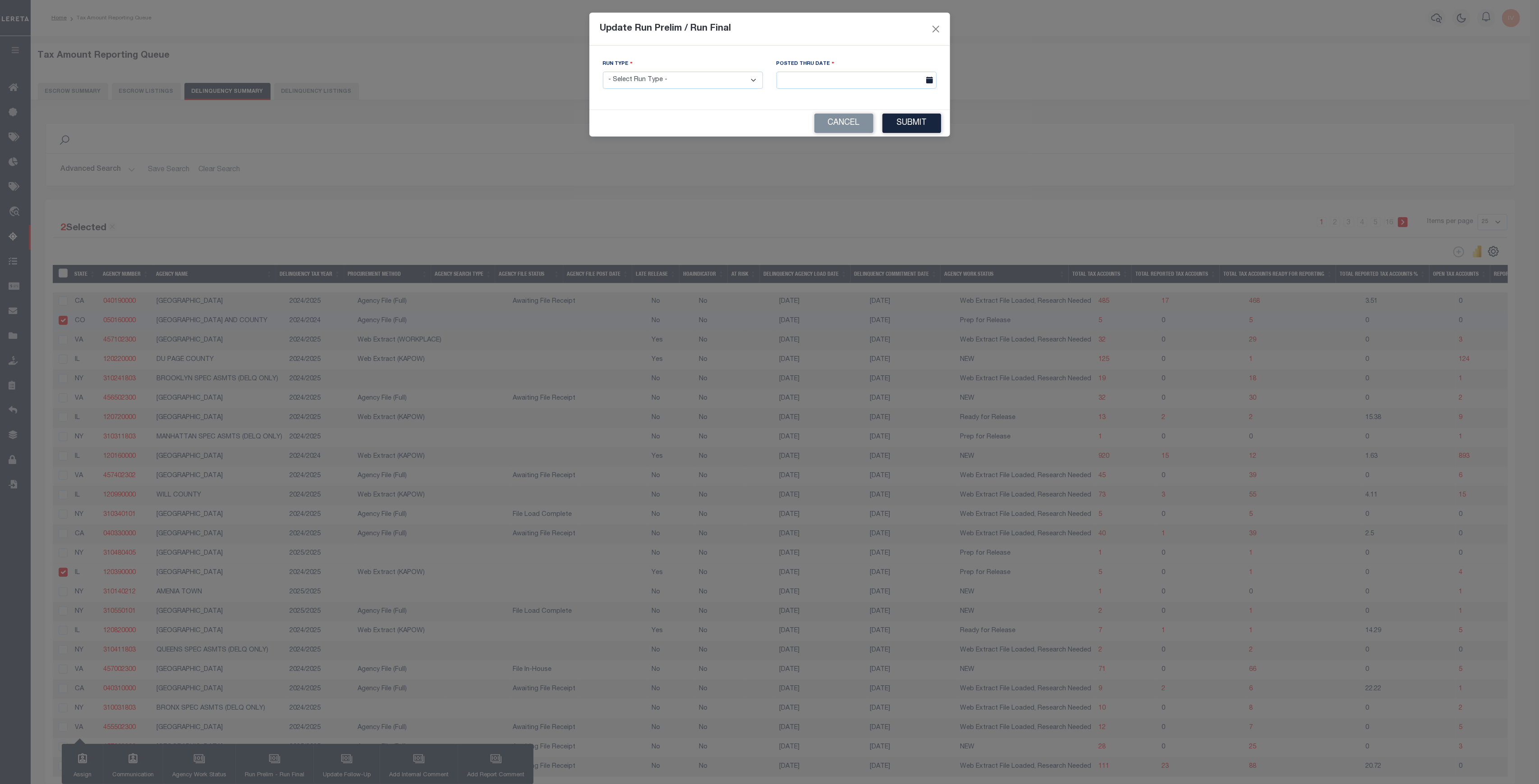
click at [728, 80] on select "- Select Run Type - Prelim Run Final Run" at bounding box center [683, 80] width 160 height 17
select select "P"
click at [603, 72] on select "- Select Run Type - Prelim Run Final Run" at bounding box center [683, 80] width 160 height 17
click at [916, 123] on button "Submit" at bounding box center [912, 123] width 59 height 19
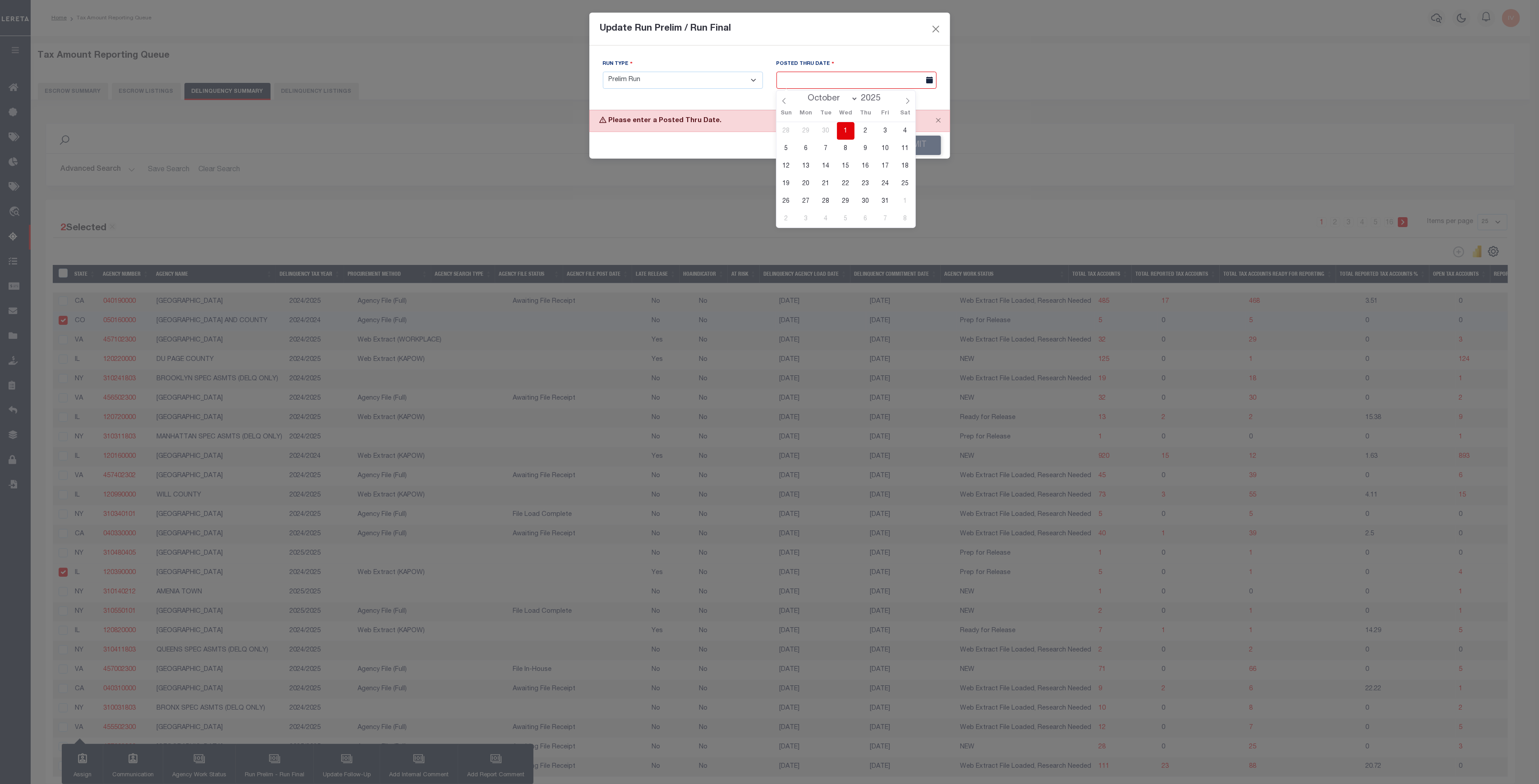
click at [867, 76] on input "text" at bounding box center [857, 80] width 160 height 17
click at [844, 129] on span "1" at bounding box center [845, 131] width 17 height 17
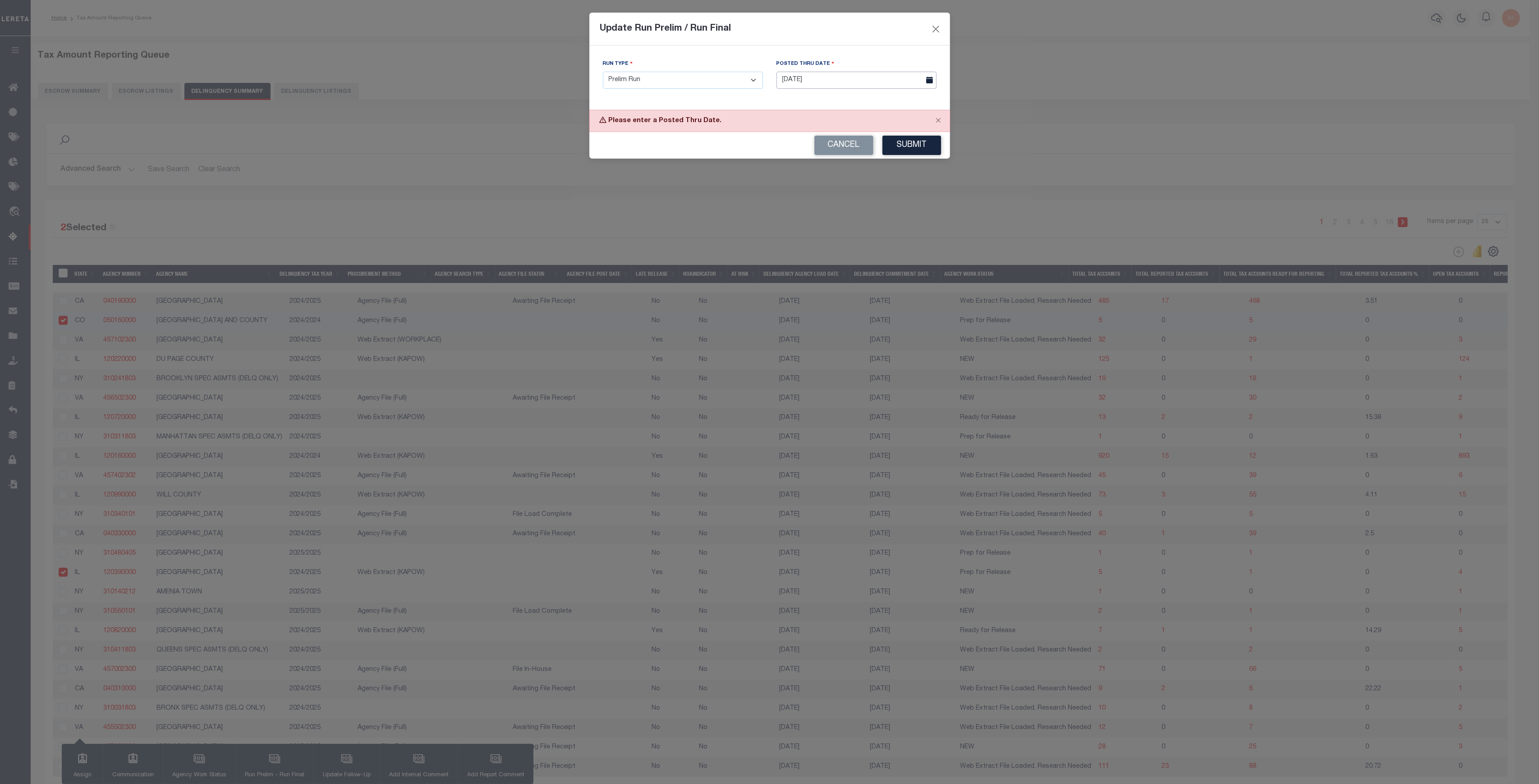
click at [855, 74] on input "10/01/2025" at bounding box center [857, 80] width 160 height 17
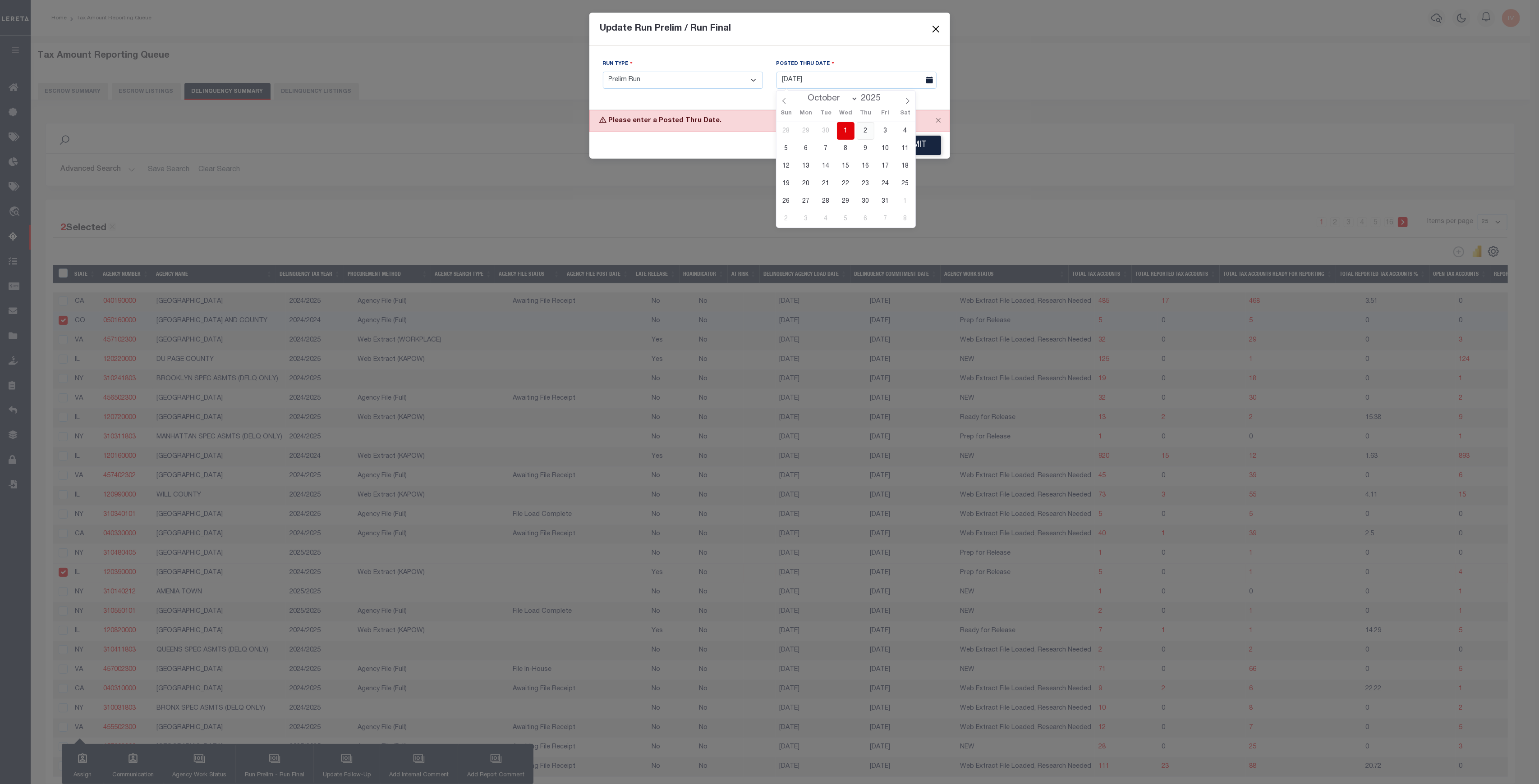
click at [863, 126] on span "2" at bounding box center [865, 131] width 17 height 17
type input "10/02/2025"
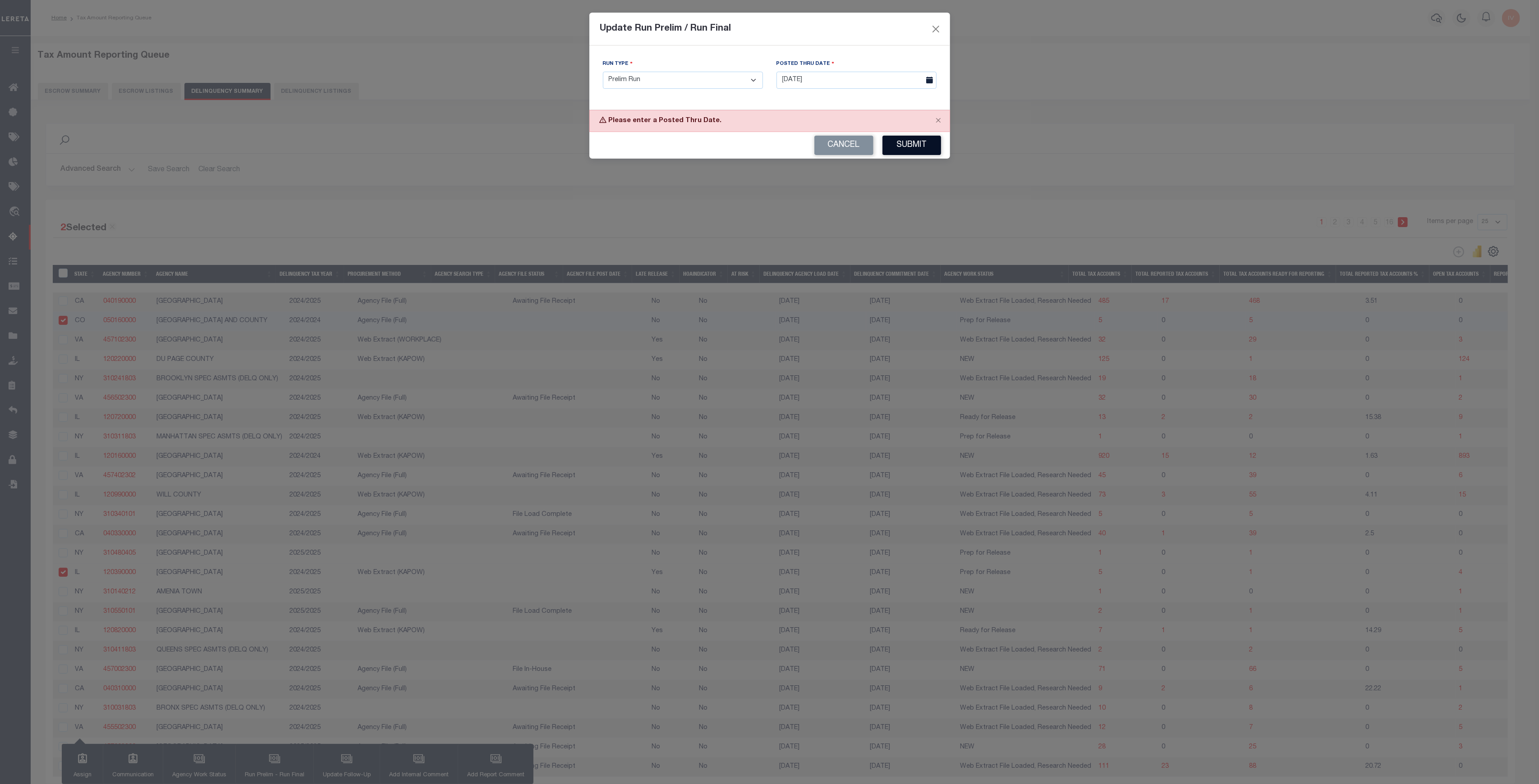
click at [908, 149] on button "Submit" at bounding box center [912, 145] width 59 height 19
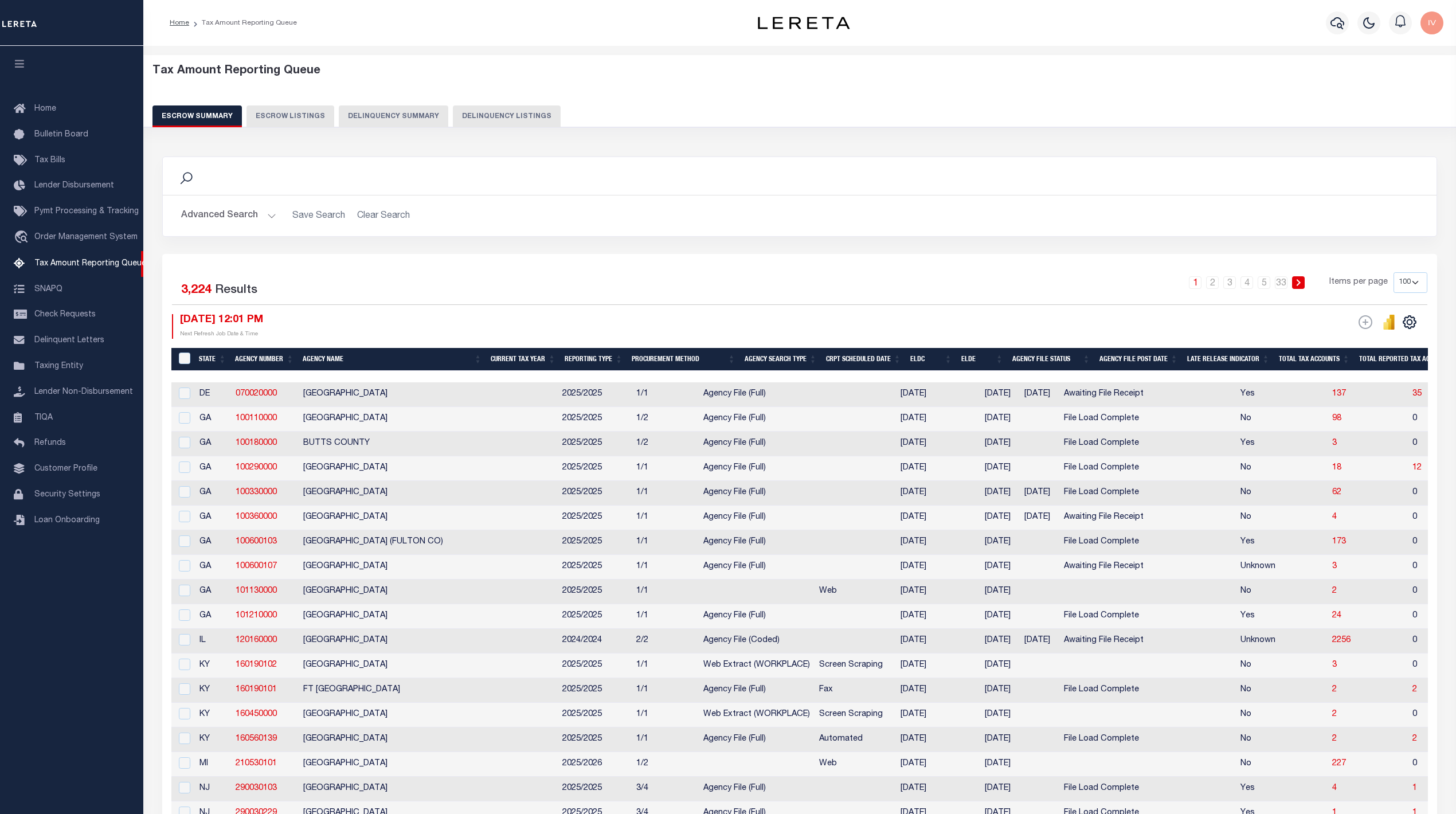
select select "100"
click at [392, 117] on button "Delinquency Summary" at bounding box center [393, 116] width 109 height 22
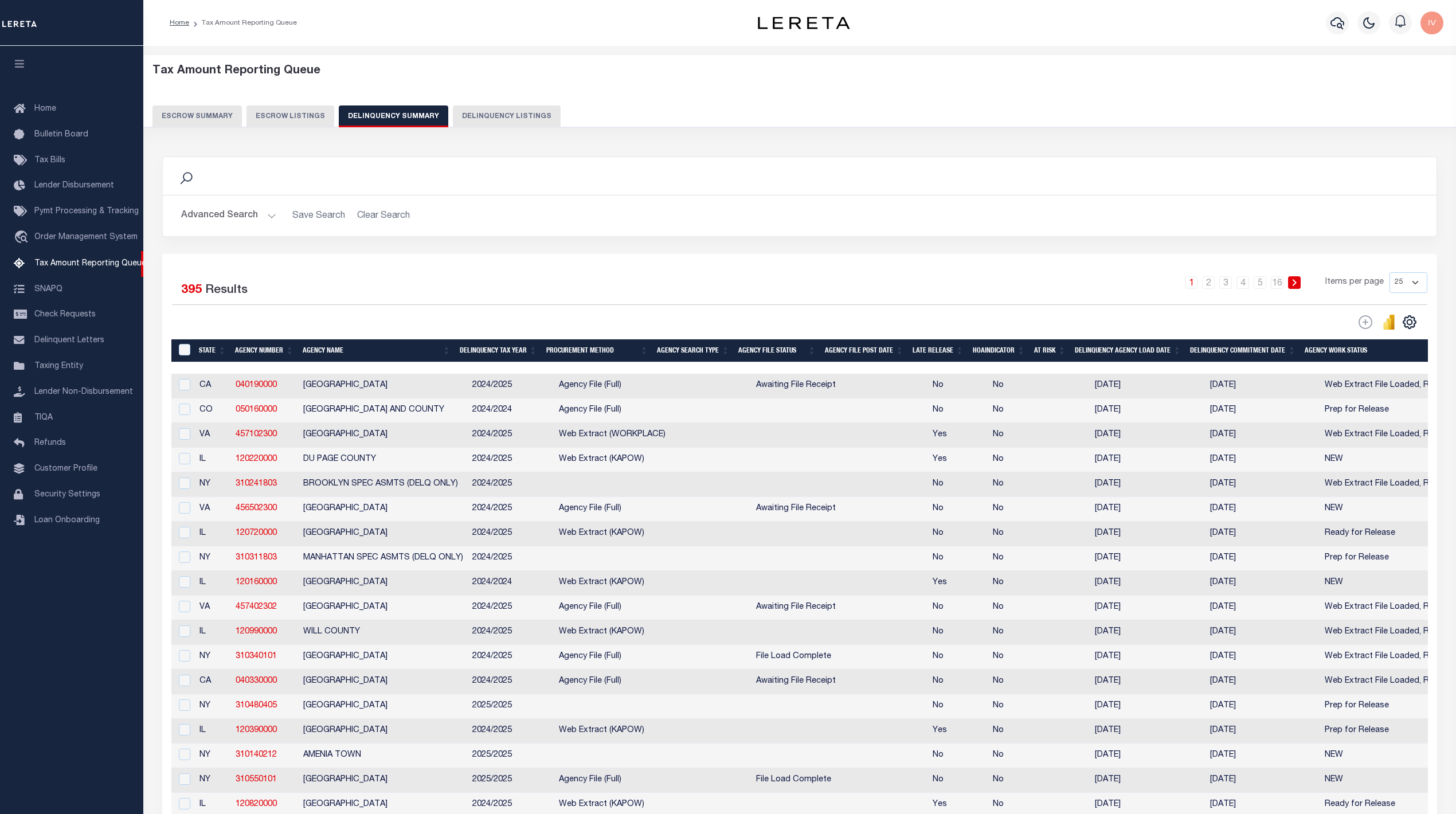
click at [257, 213] on button "Advanced Search" at bounding box center [229, 215] width 95 height 22
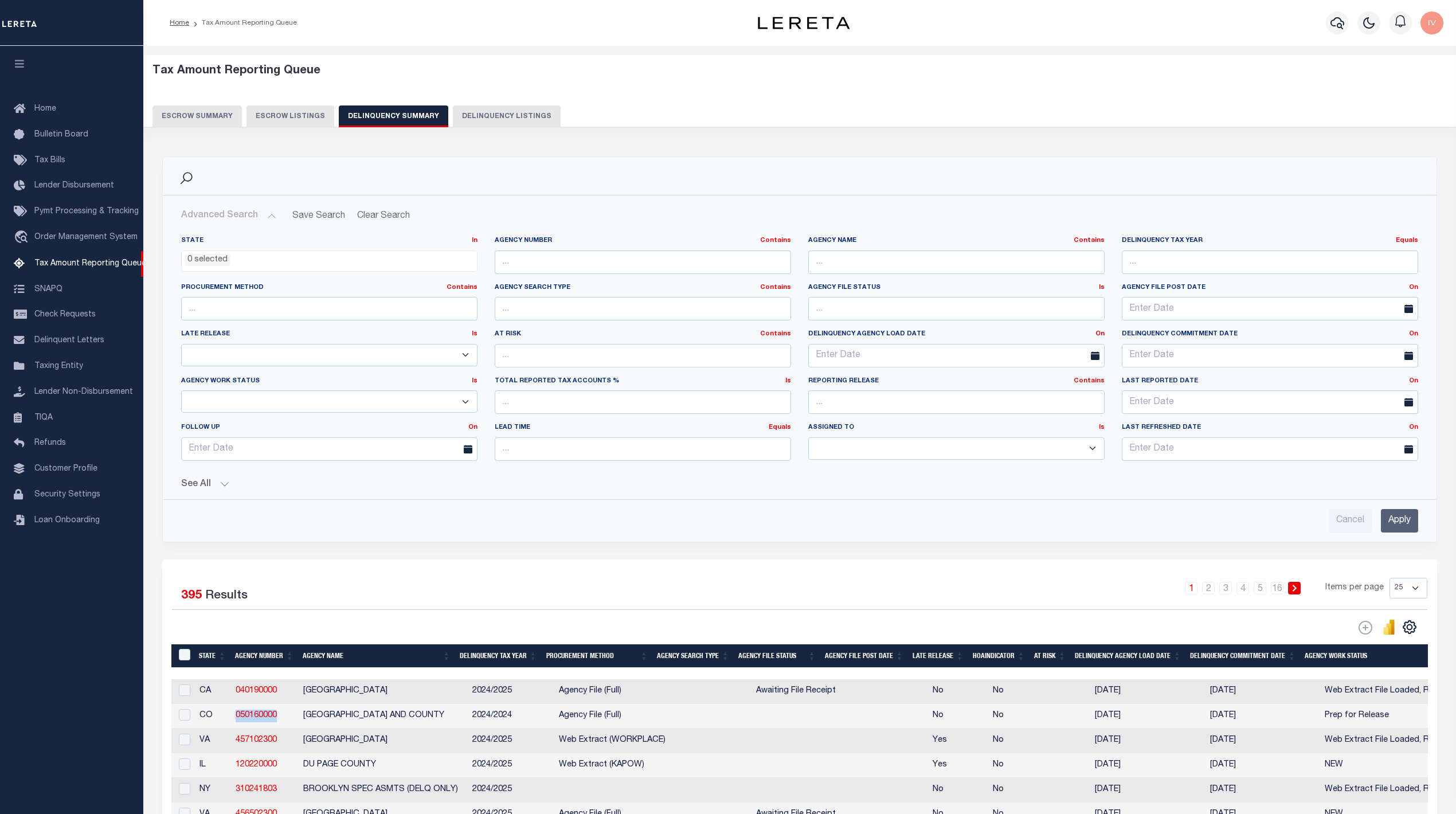
drag, startPoint x: 285, startPoint y: 721, endPoint x: 228, endPoint y: 714, distance: 57.4
click at [228, 714] on tr "CO 050160000 [GEOGRAPHIC_DATA] AND COUNTY 2024/2024 Agency File (Full) No No [D…" at bounding box center [1482, 716] width 2620 height 24
click at [581, 258] on input "text" at bounding box center [643, 262] width 296 height 24
paste input "050160000"
type input "050160000"
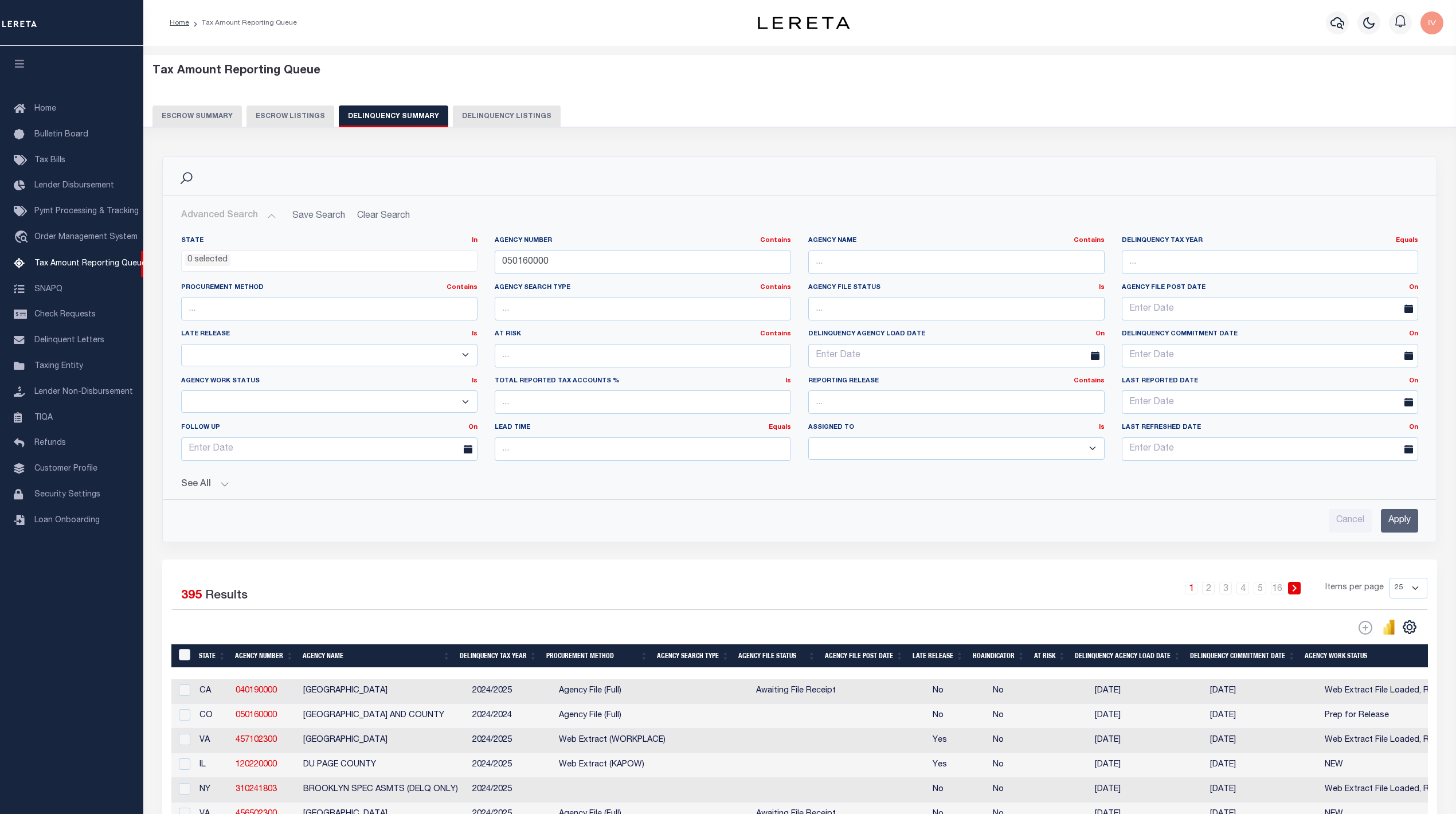
click at [228, 489] on button "See All" at bounding box center [800, 484] width 1237 height 11
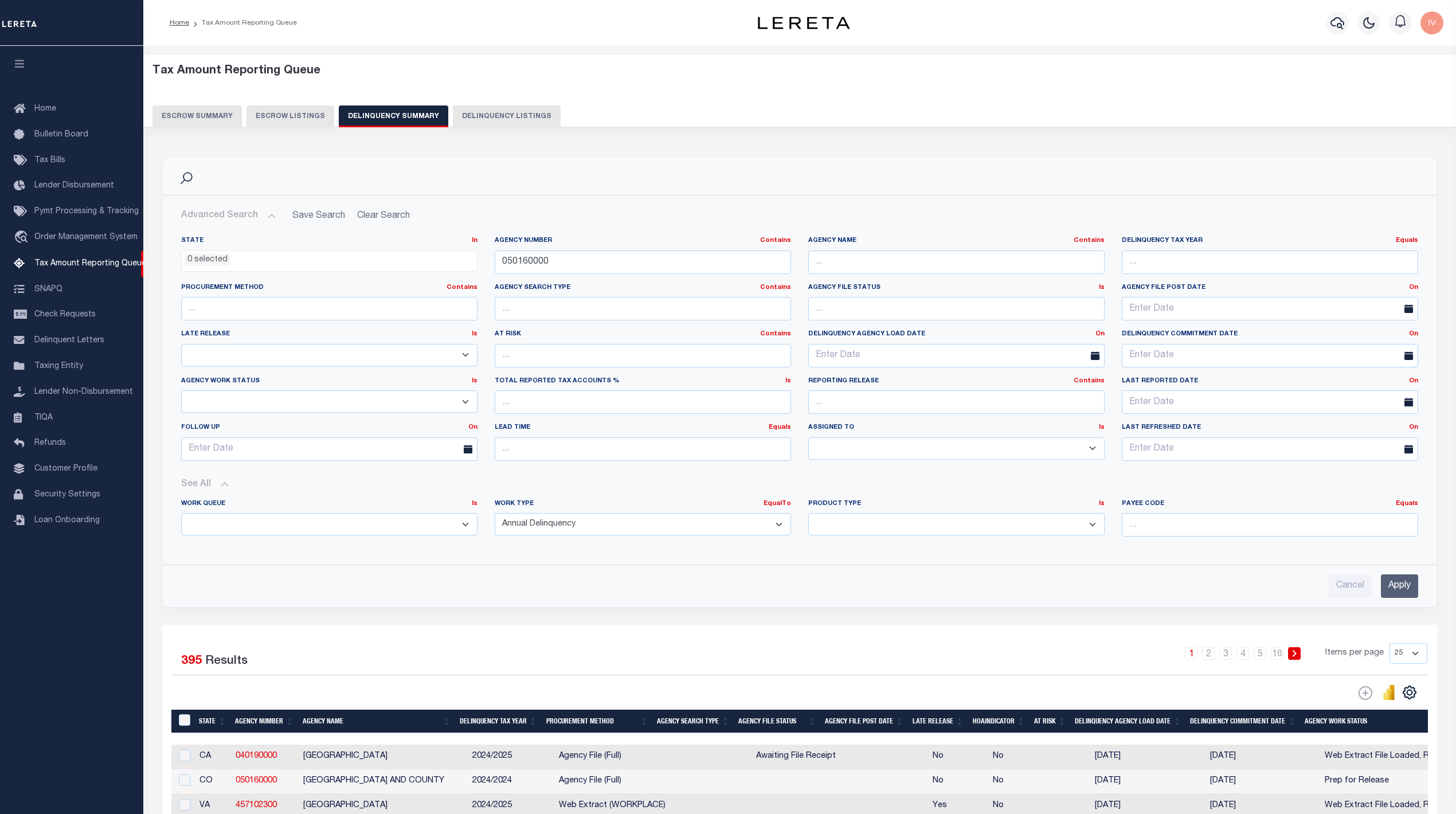
click at [221, 488] on button "See All" at bounding box center [800, 484] width 1237 height 11
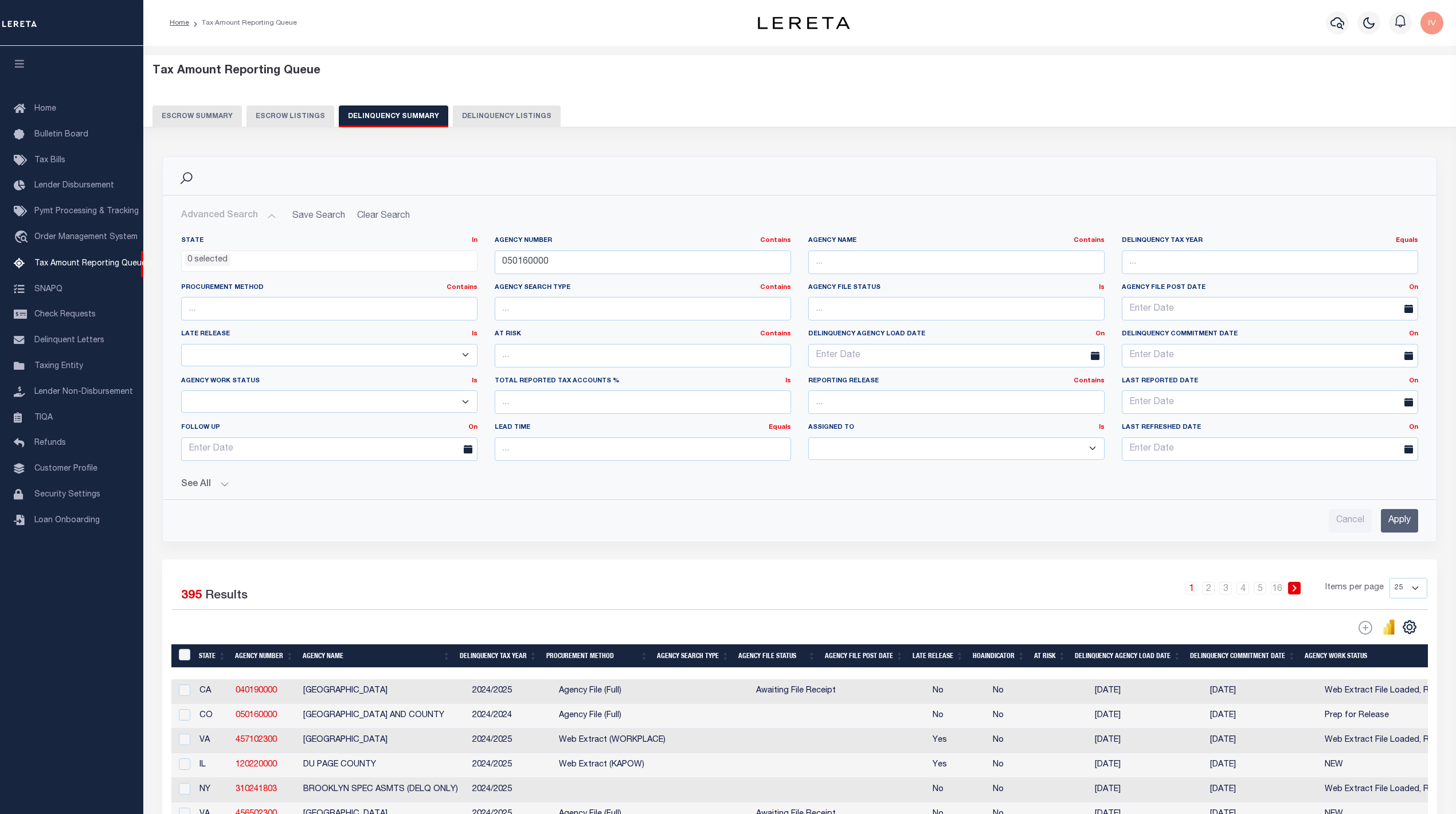
click at [221, 488] on button "See All" at bounding box center [800, 484] width 1237 height 11
click at [228, 489] on button "See All" at bounding box center [800, 484] width 1237 height 11
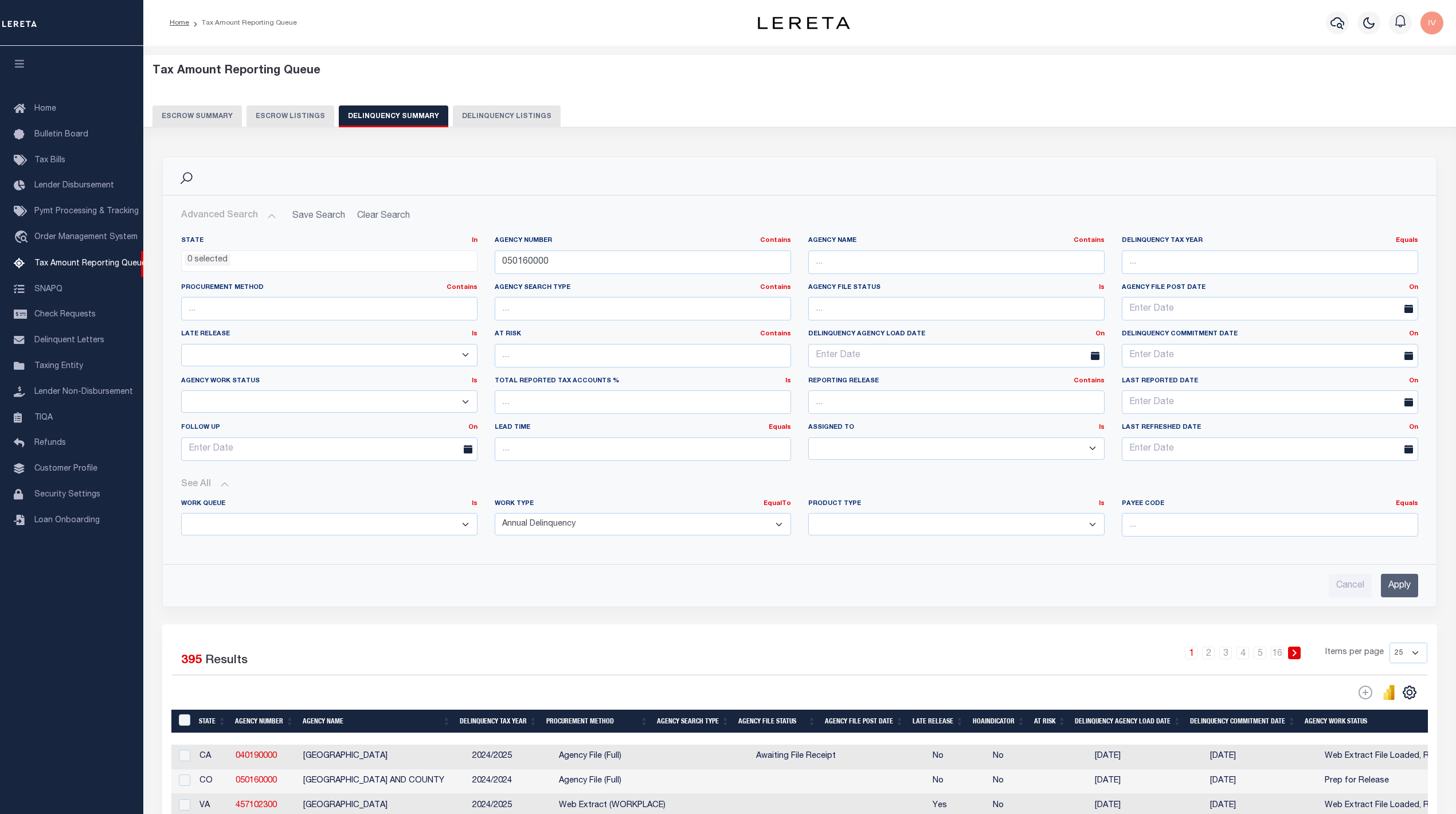
click at [602, 517] on select "Annual Delinquency Back Search Payment Status Check DTRACK" at bounding box center [643, 524] width 296 height 22
select select
click at [494, 516] on select "Annual Delinquency Back Search Payment Status Check DTRACK" at bounding box center [643, 524] width 296 height 22
click at [1394, 594] on input "Apply" at bounding box center [1399, 585] width 37 height 24
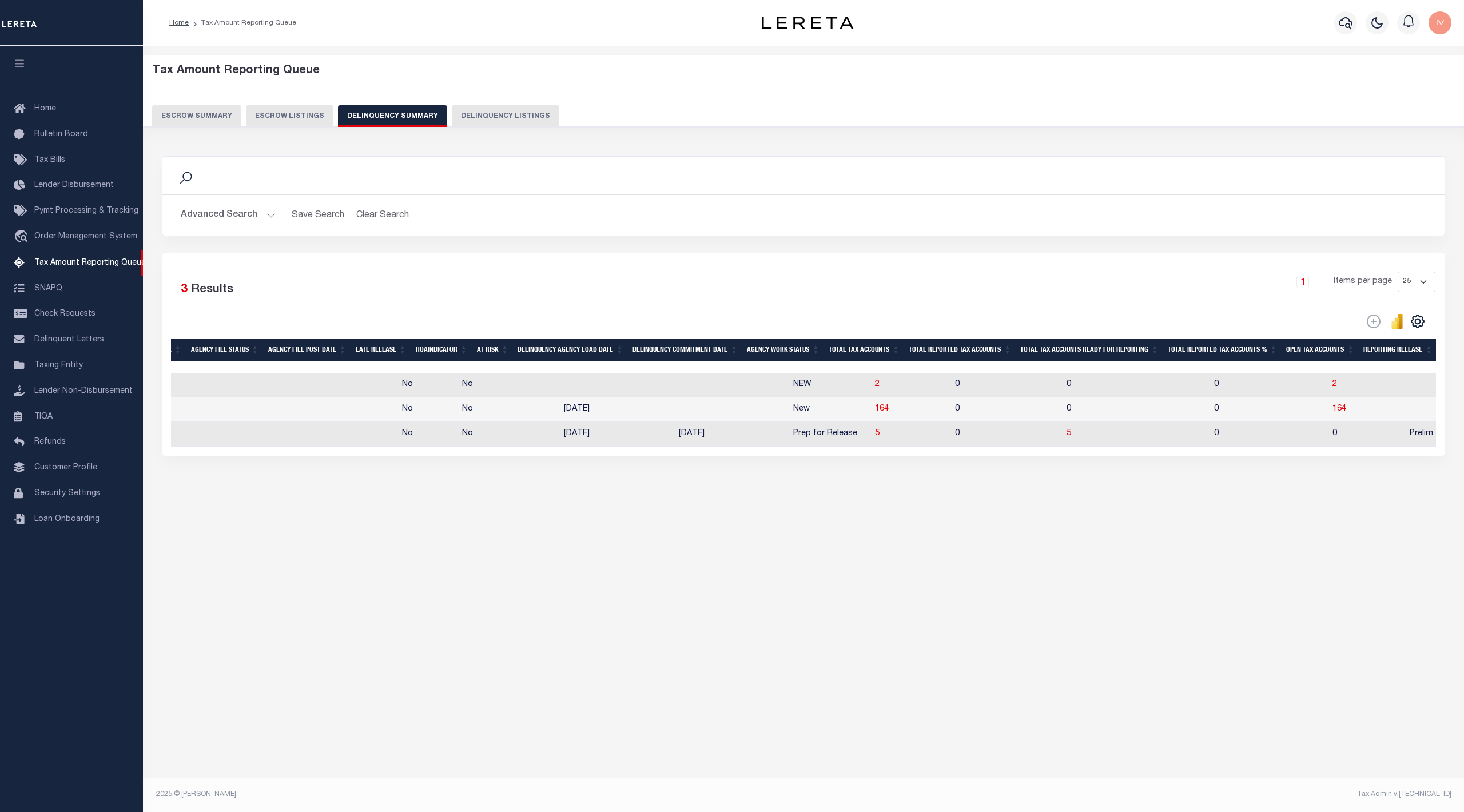
scroll to position [0, 472]
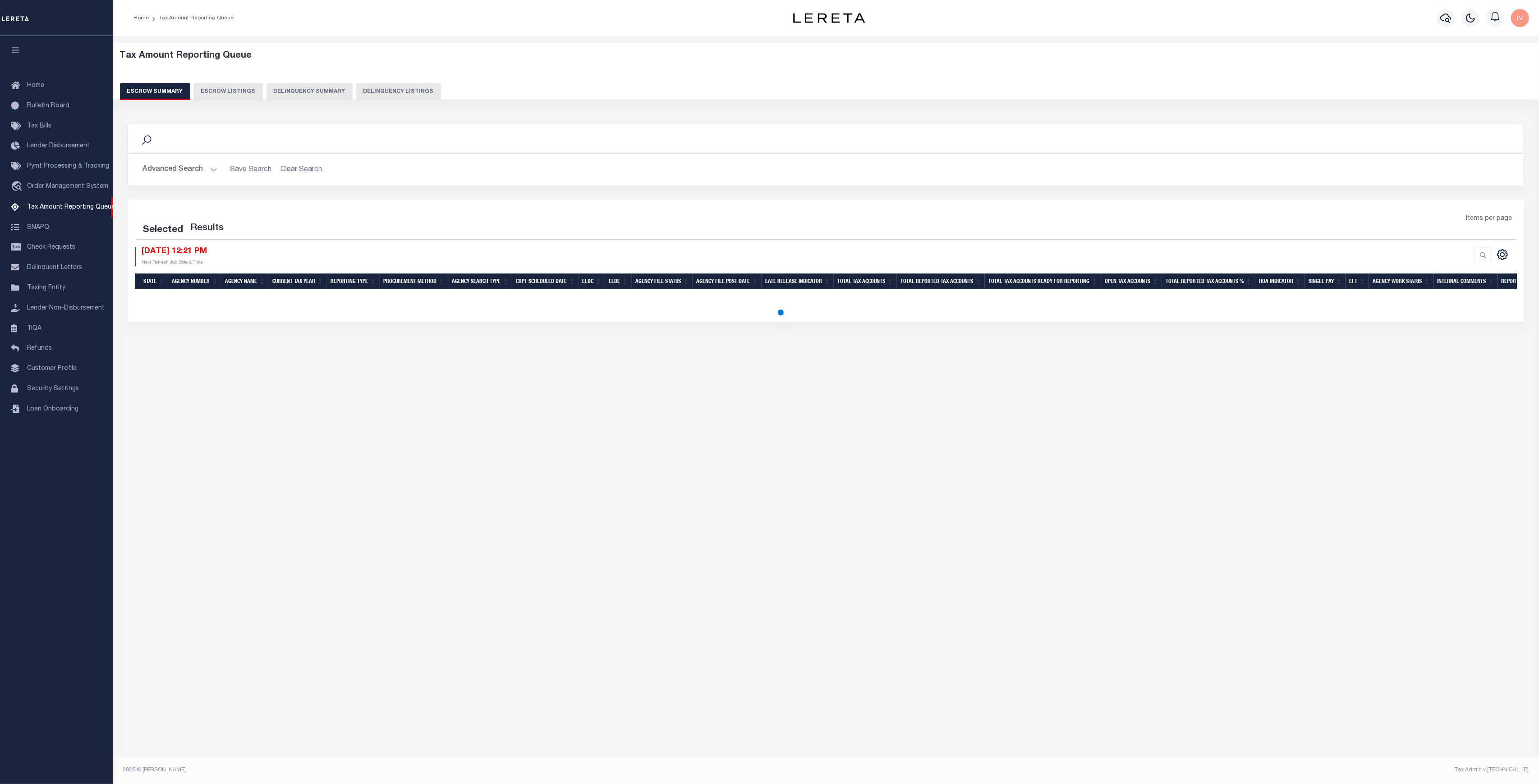
select select "100"
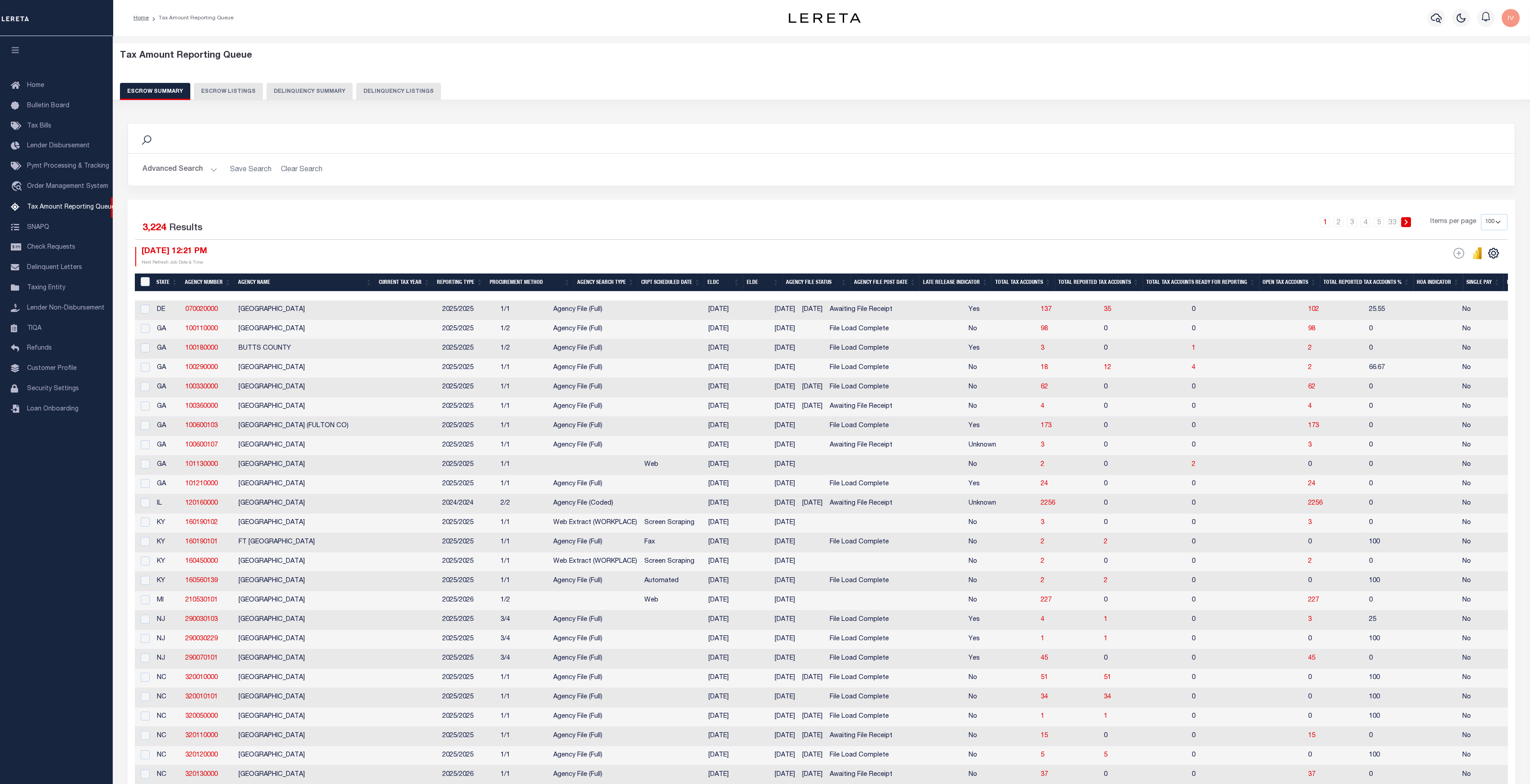
click at [310, 87] on button "Delinquency Summary" at bounding box center [309, 91] width 86 height 17
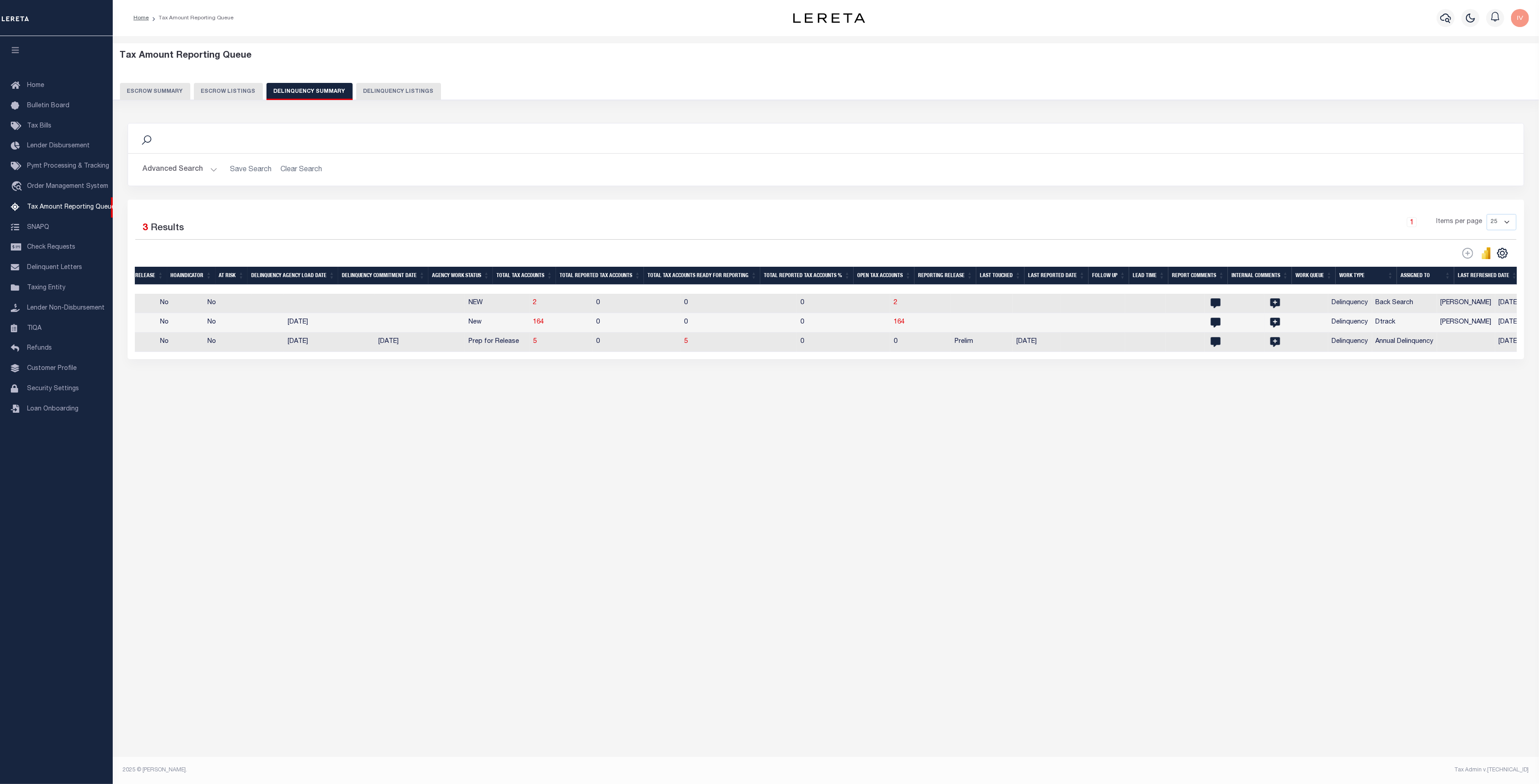
scroll to position [0, 545]
drag, startPoint x: 1358, startPoint y: 342, endPoint x: 1330, endPoint y: 344, distance: 28.1
click at [1369, 344] on td "Annual Delinquency" at bounding box center [1401, 342] width 65 height 19
checkbox input "true"
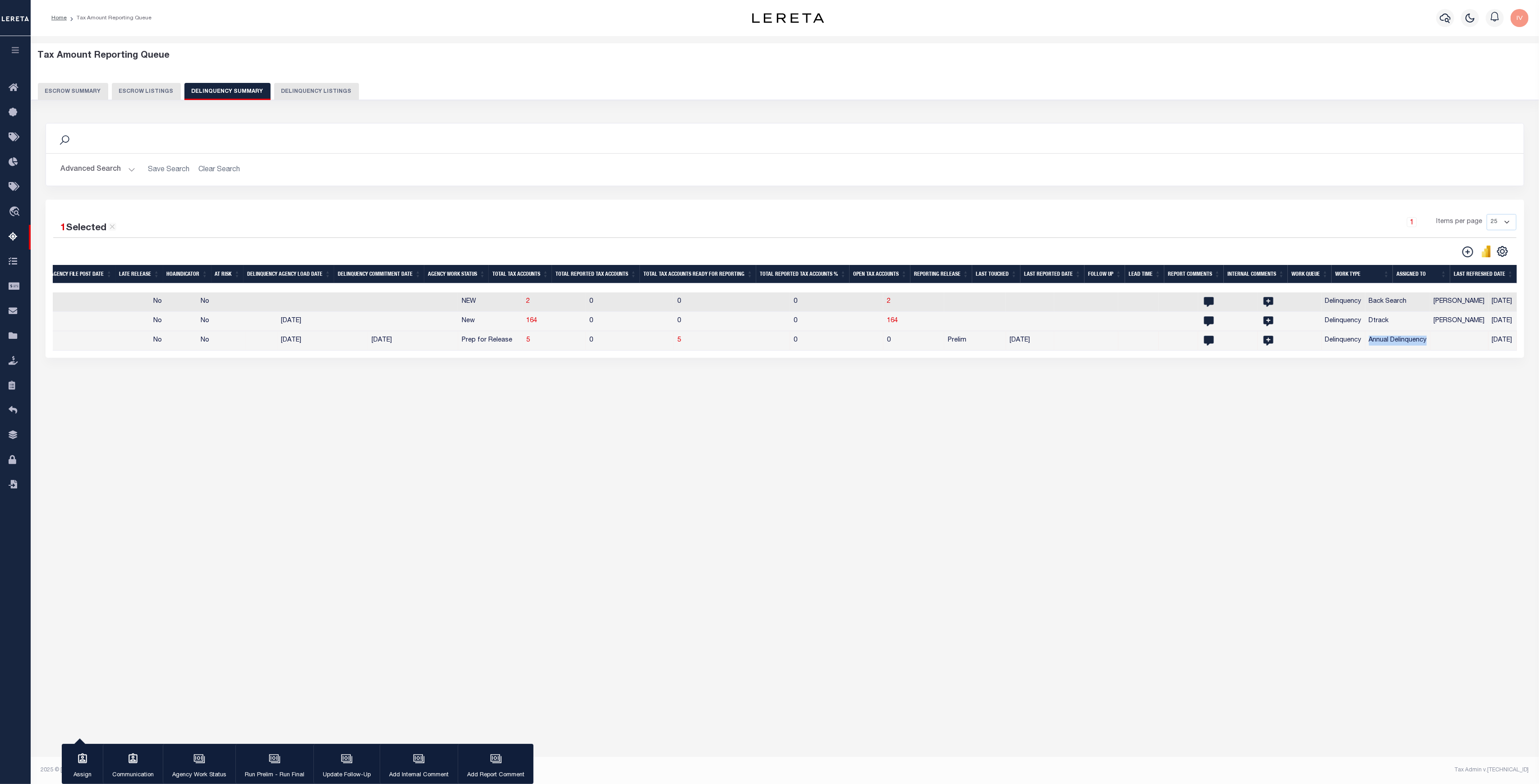
scroll to position [0, 462]
drag, startPoint x: 495, startPoint y: 341, endPoint x: 531, endPoint y: 345, distance: 36.2
click at [531, 345] on tr "CO 050160000 DENVER CITY AND COUNTY 2024/2024 Agency File (Full) No No 05/21/20…" at bounding box center [574, 341] width 1969 height 19
click at [775, 392] on div "Tax Amount Reporting Queue Escrow Summary Escrow Listings In" at bounding box center [785, 228] width 1503 height 367
click at [680, 343] on span "5" at bounding box center [682, 340] width 4 height 7
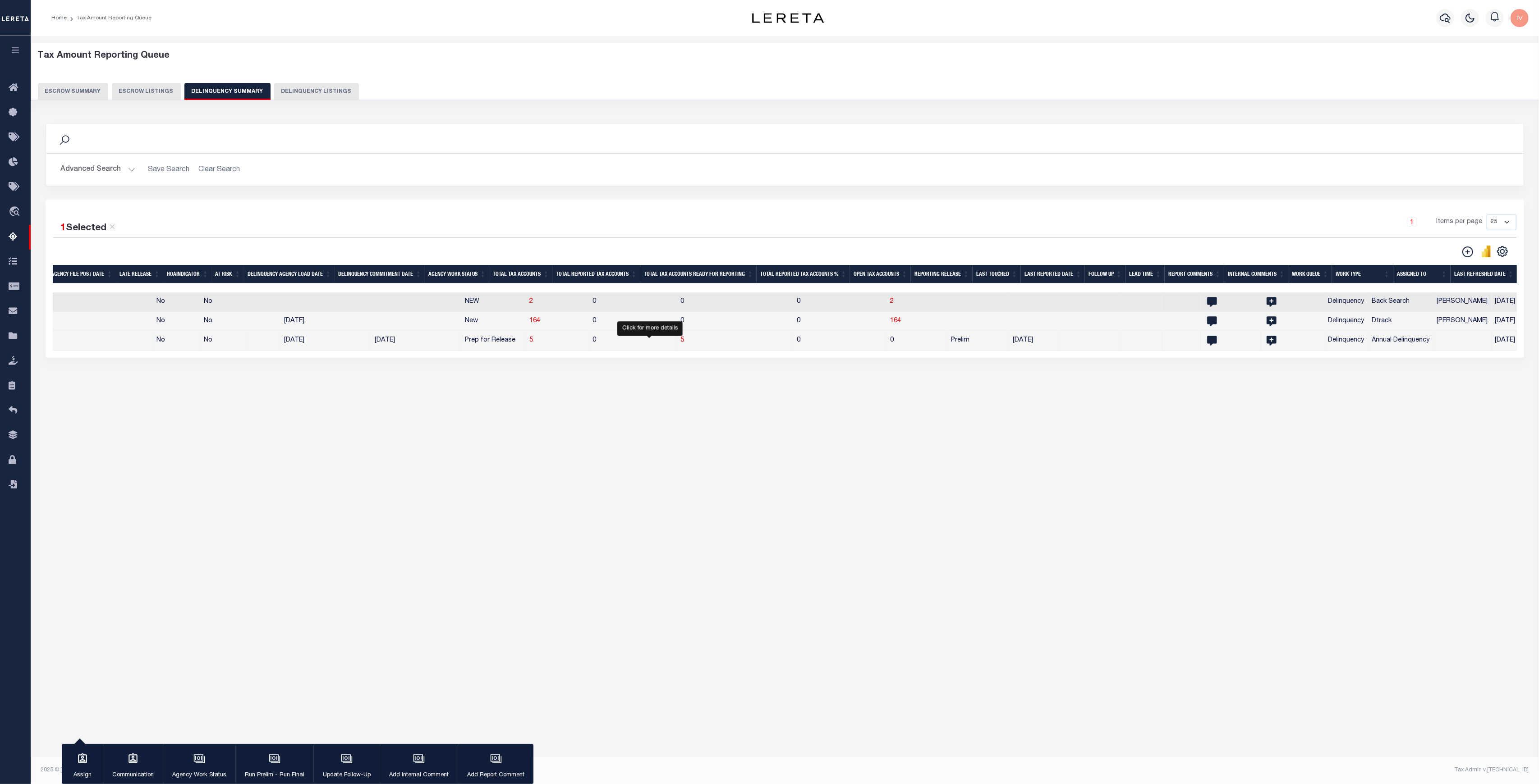
select select "100"
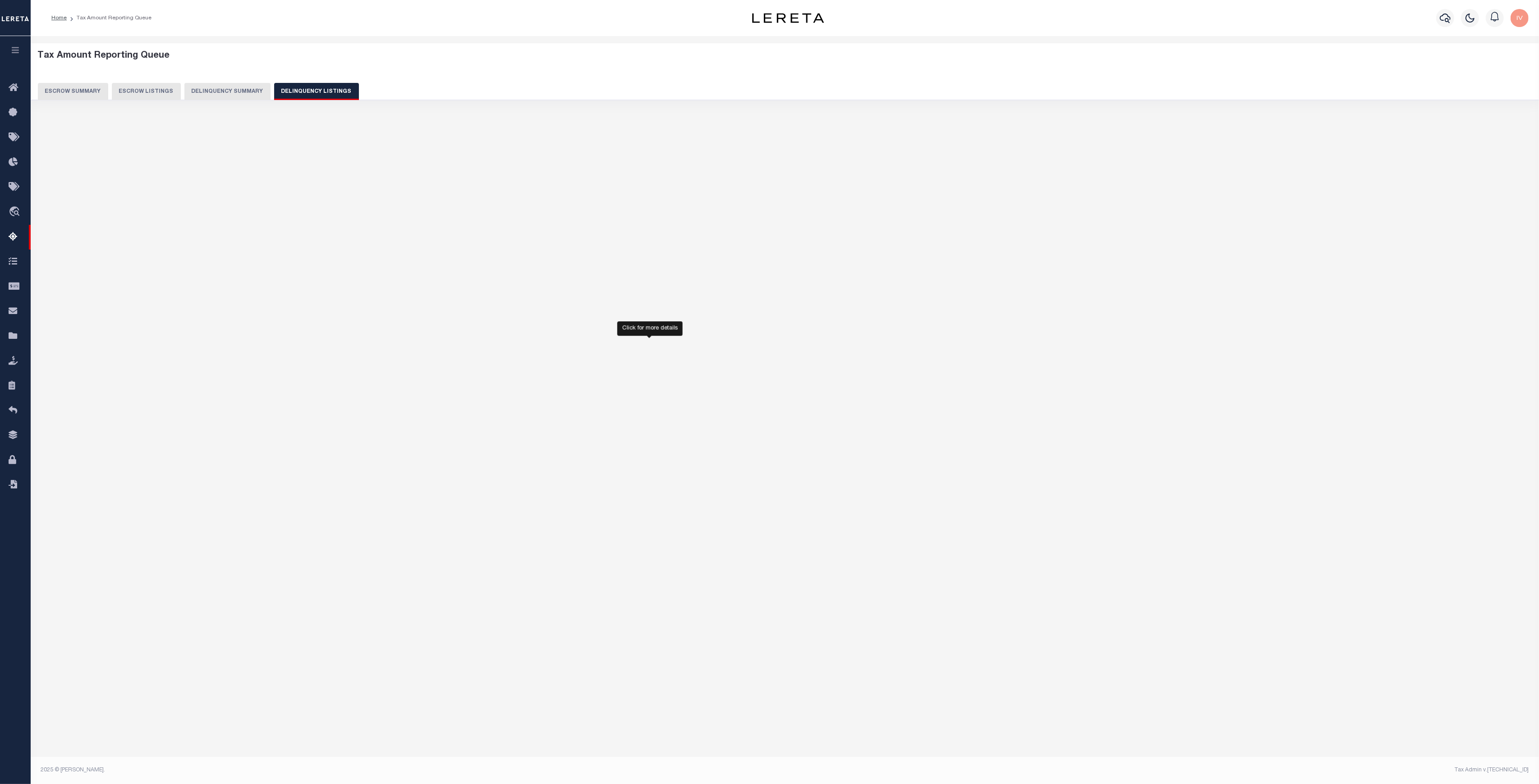
select select "100"
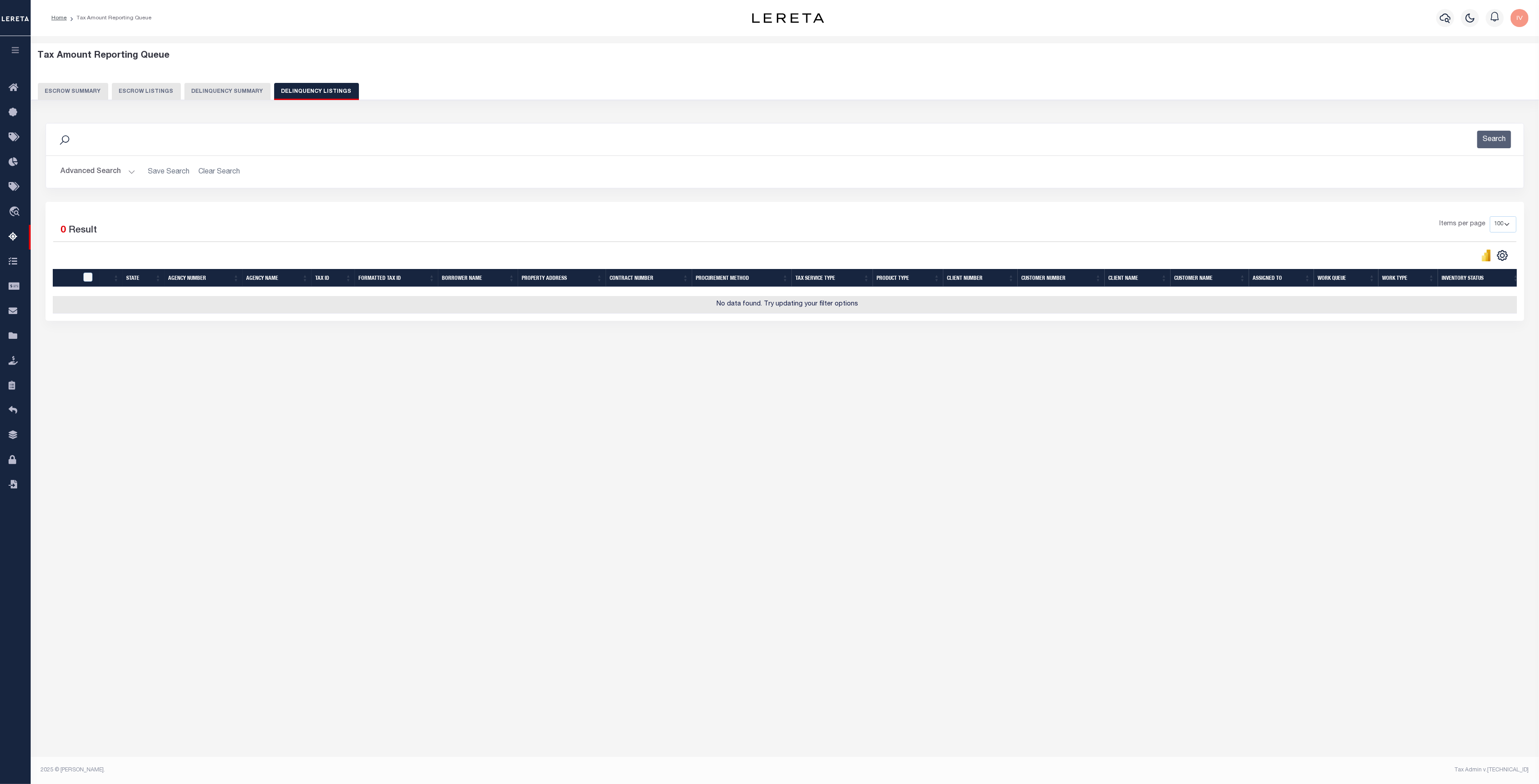
click at [238, 95] on button "Delinquency Summary" at bounding box center [228, 91] width 86 height 17
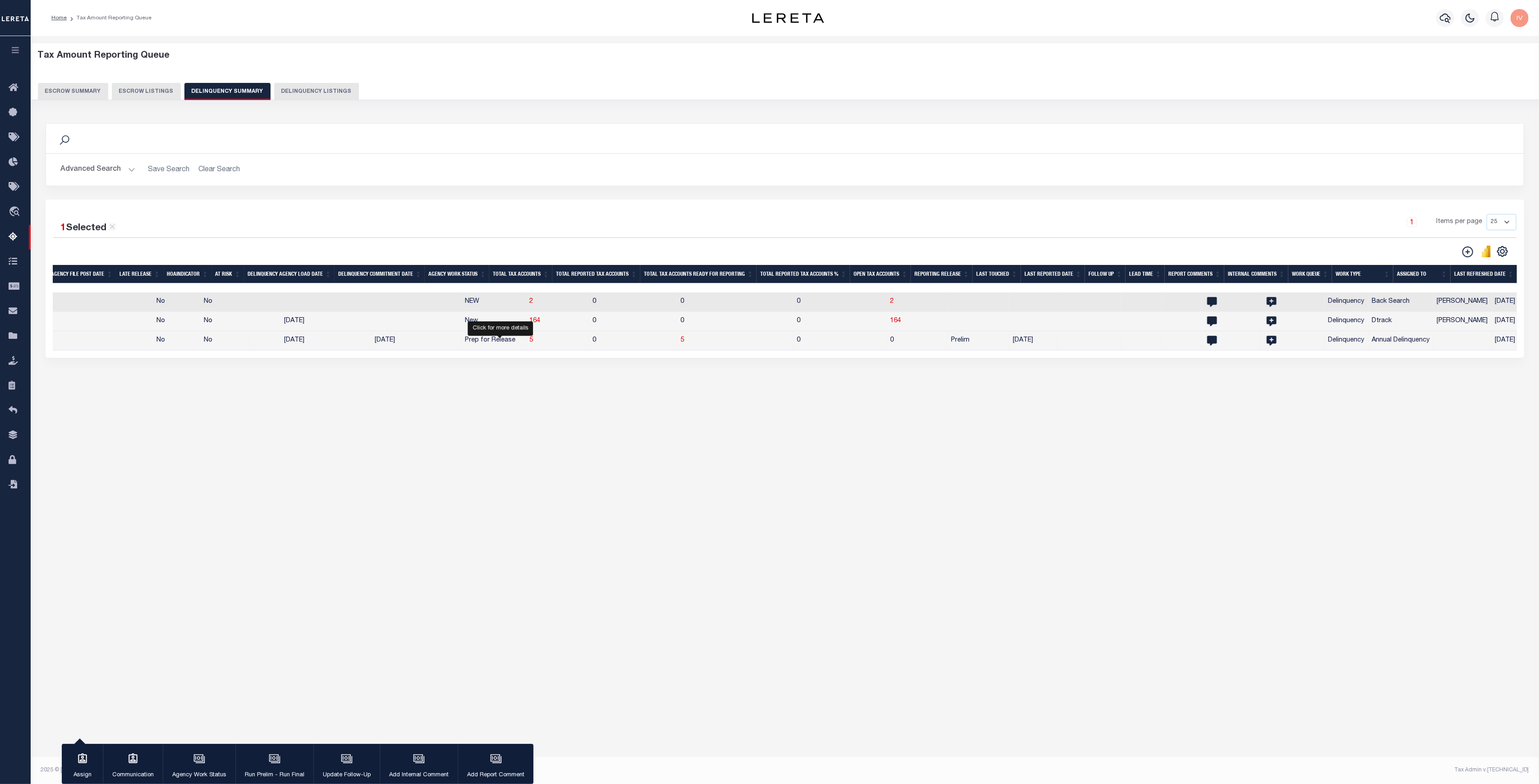
click at [529, 343] on span "5" at bounding box center [531, 340] width 4 height 7
select select "100"
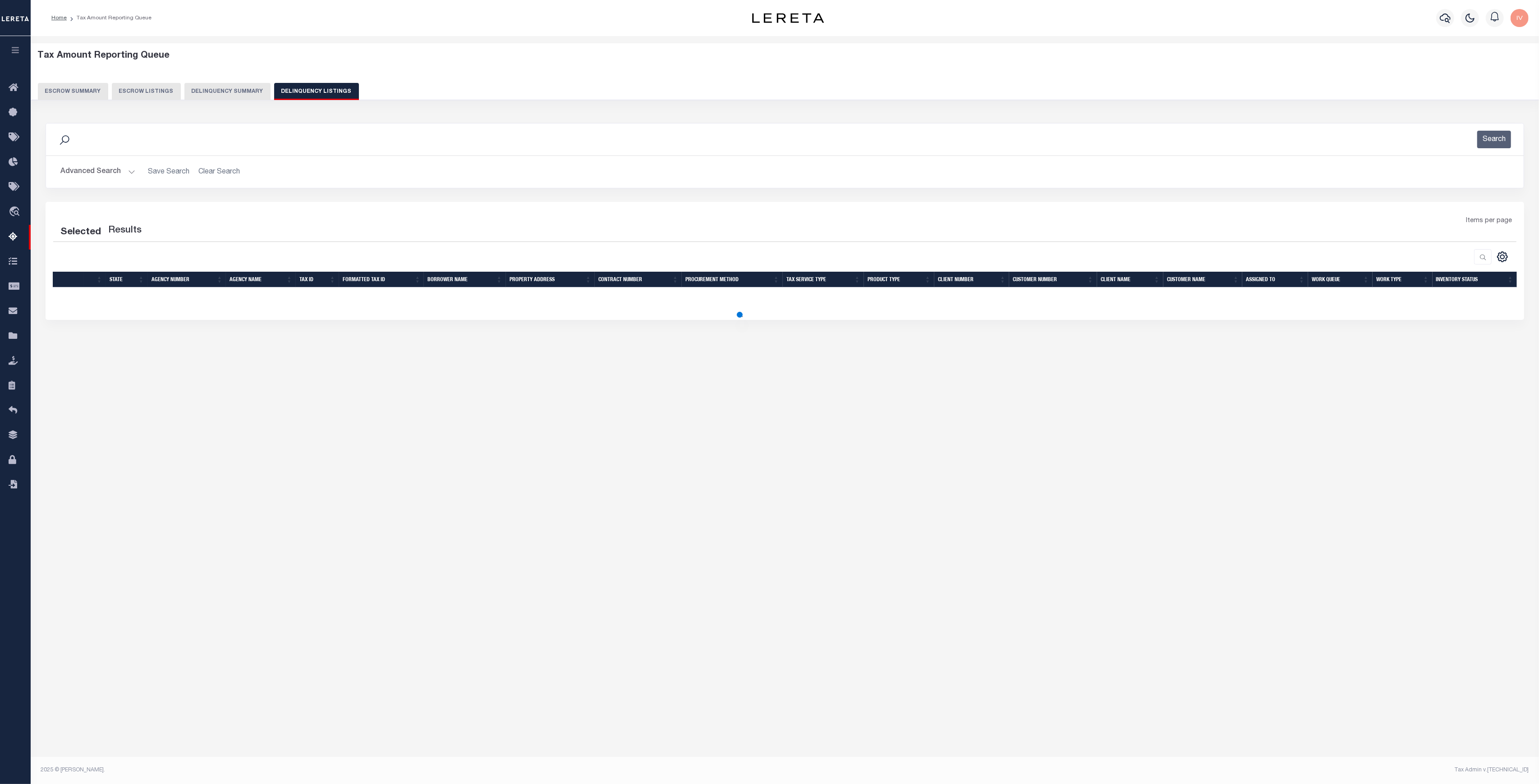
select select "100"
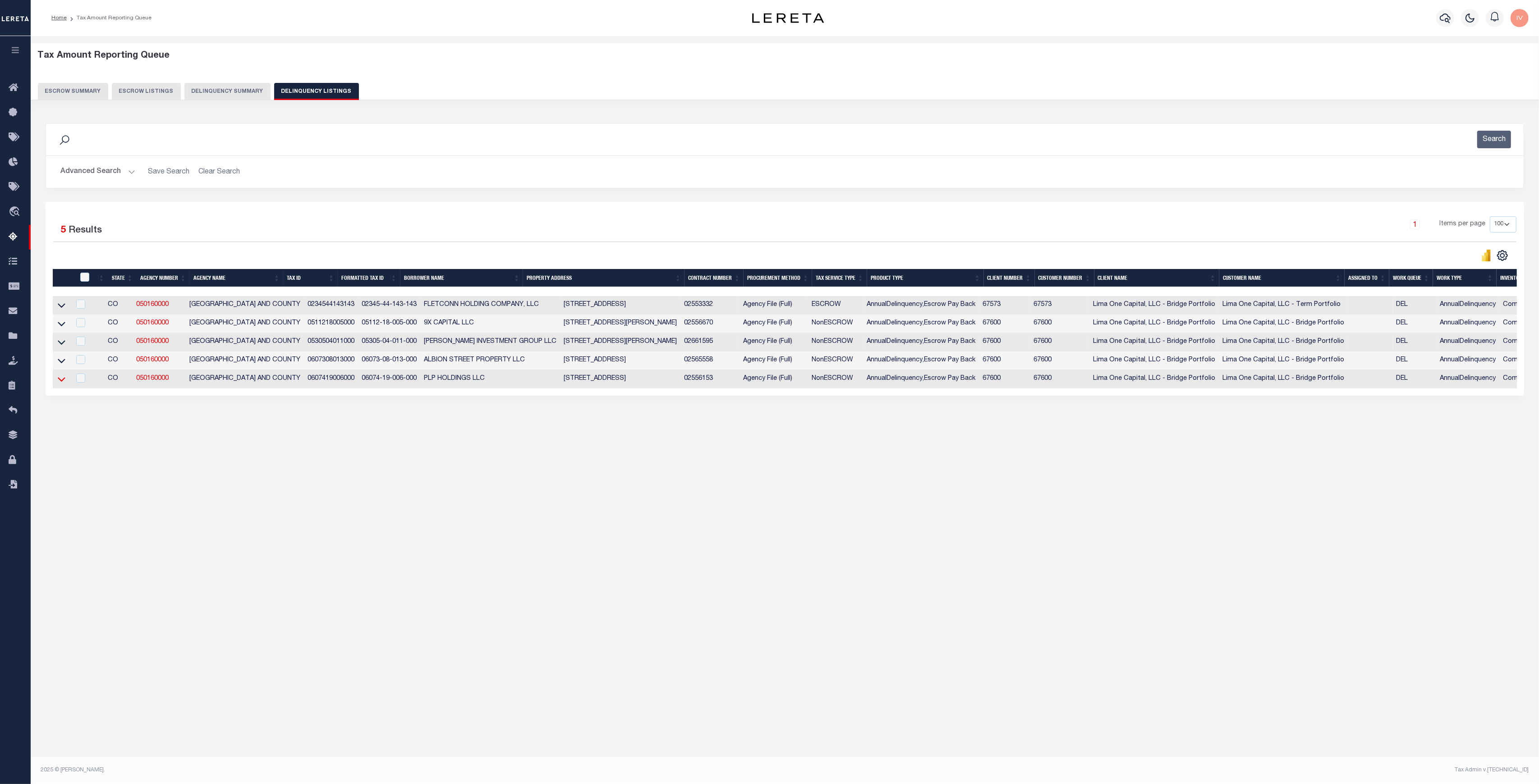
click at [59, 380] on icon at bounding box center [62, 379] width 8 height 10
click at [63, 362] on icon at bounding box center [62, 361] width 8 height 10
click at [65, 338] on td at bounding box center [61, 342] width 17 height 19
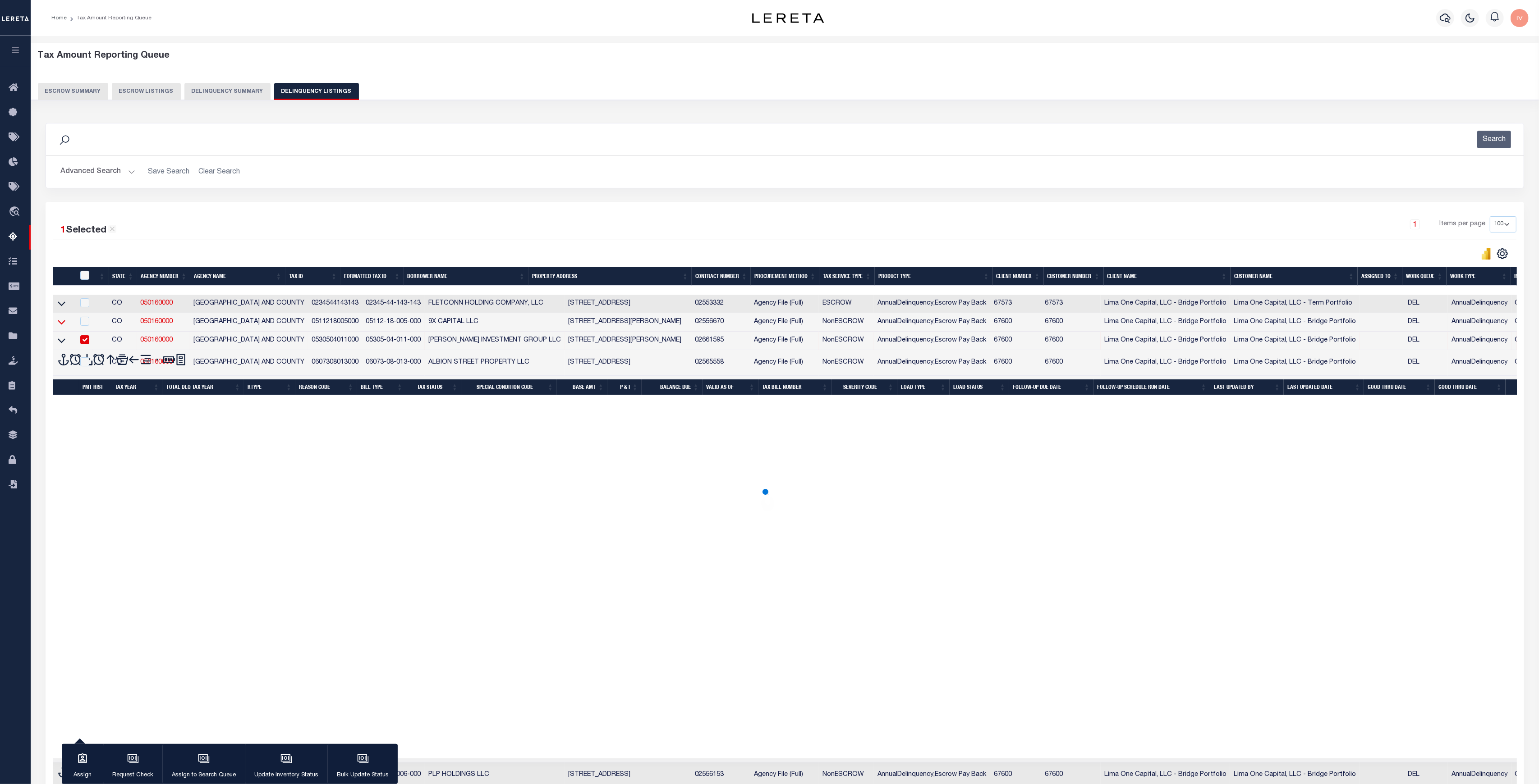
click at [64, 322] on icon at bounding box center [62, 322] width 8 height 10
checkbox input "true"
click at [59, 308] on icon at bounding box center [62, 303] width 8 height 10
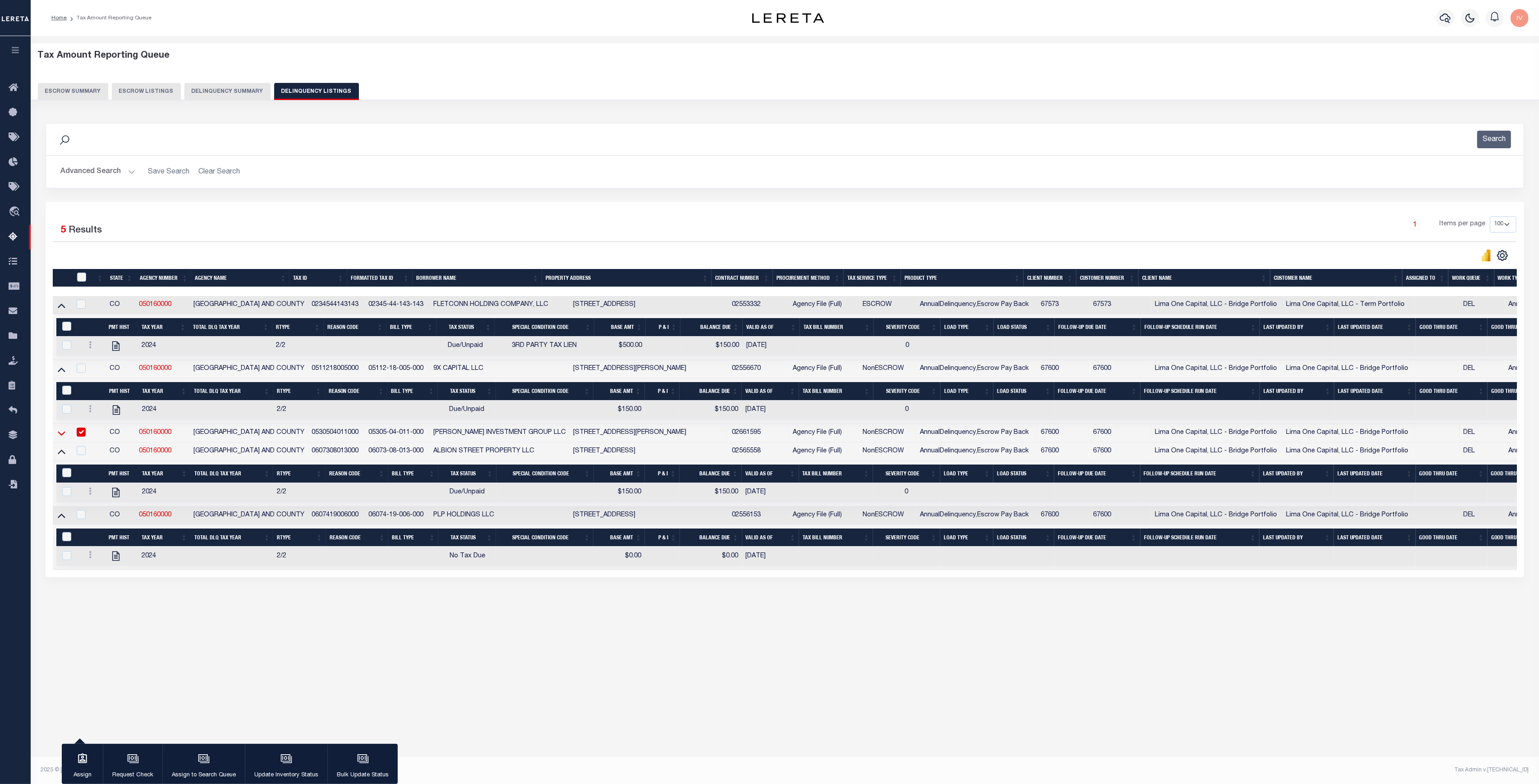
click at [62, 435] on icon at bounding box center [62, 433] width 8 height 10
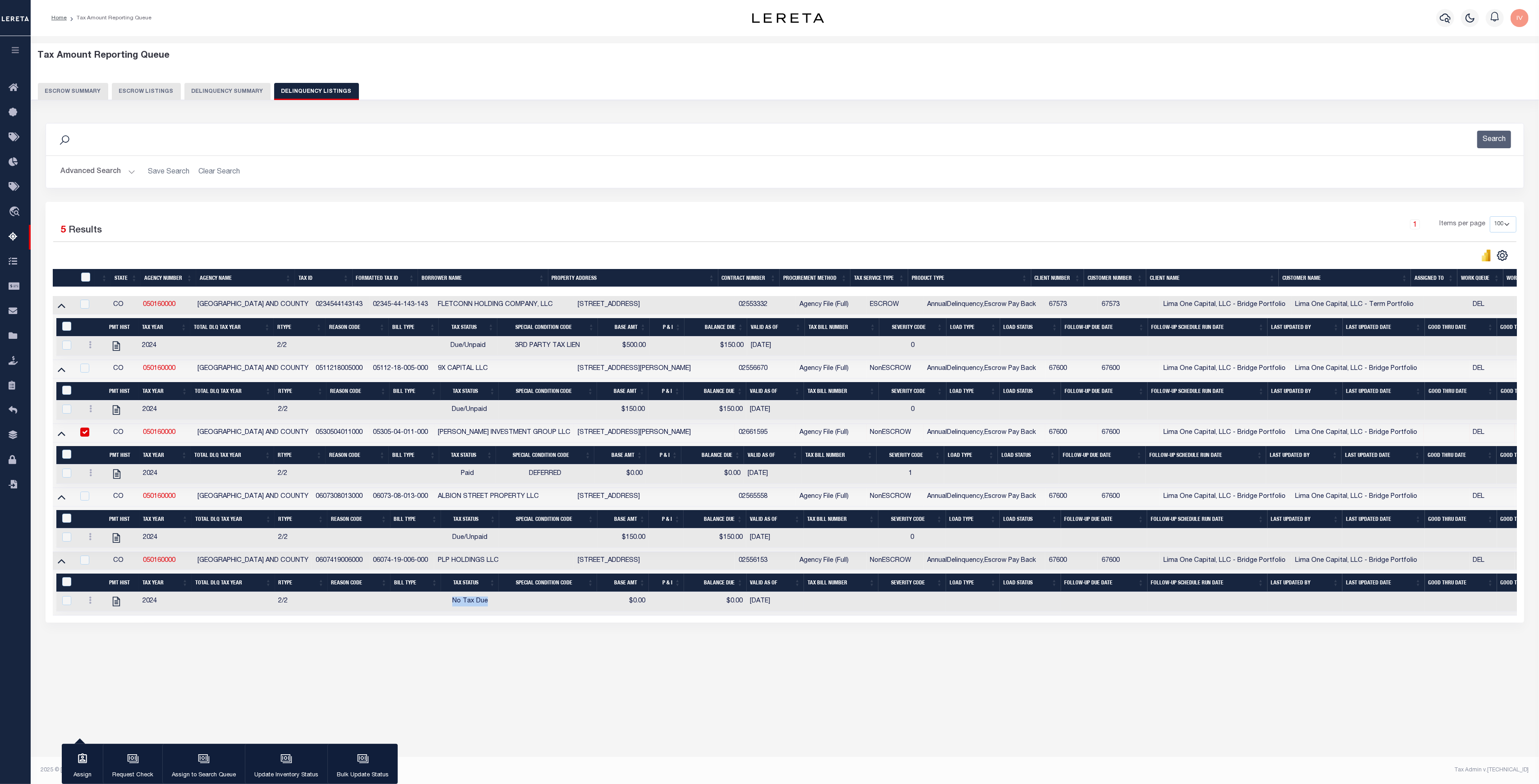
drag, startPoint x: 448, startPoint y: 604, endPoint x: 499, endPoint y: 605, distance: 51.0
click at [499, 605] on tr "2024 2/2 No Tax Due $0.00 $0.00 08/19/2025" at bounding box center [847, 602] width 1581 height 19
drag, startPoint x: 448, startPoint y: 542, endPoint x: 487, endPoint y: 542, distance: 39.0
click at [487, 542] on td "Due/Unpaid" at bounding box center [470, 538] width 59 height 19
checkbox input "true"
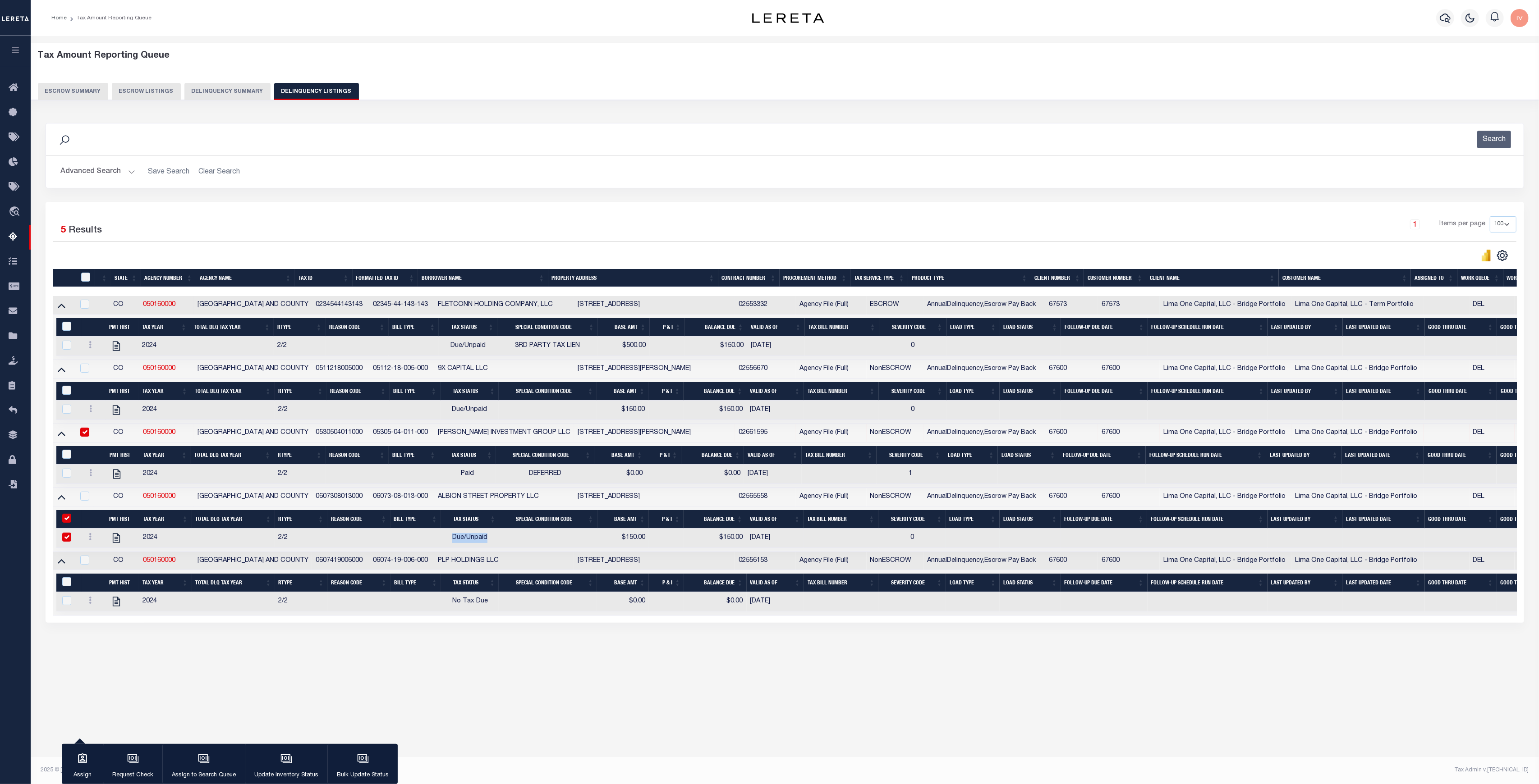
checkbox input "true"
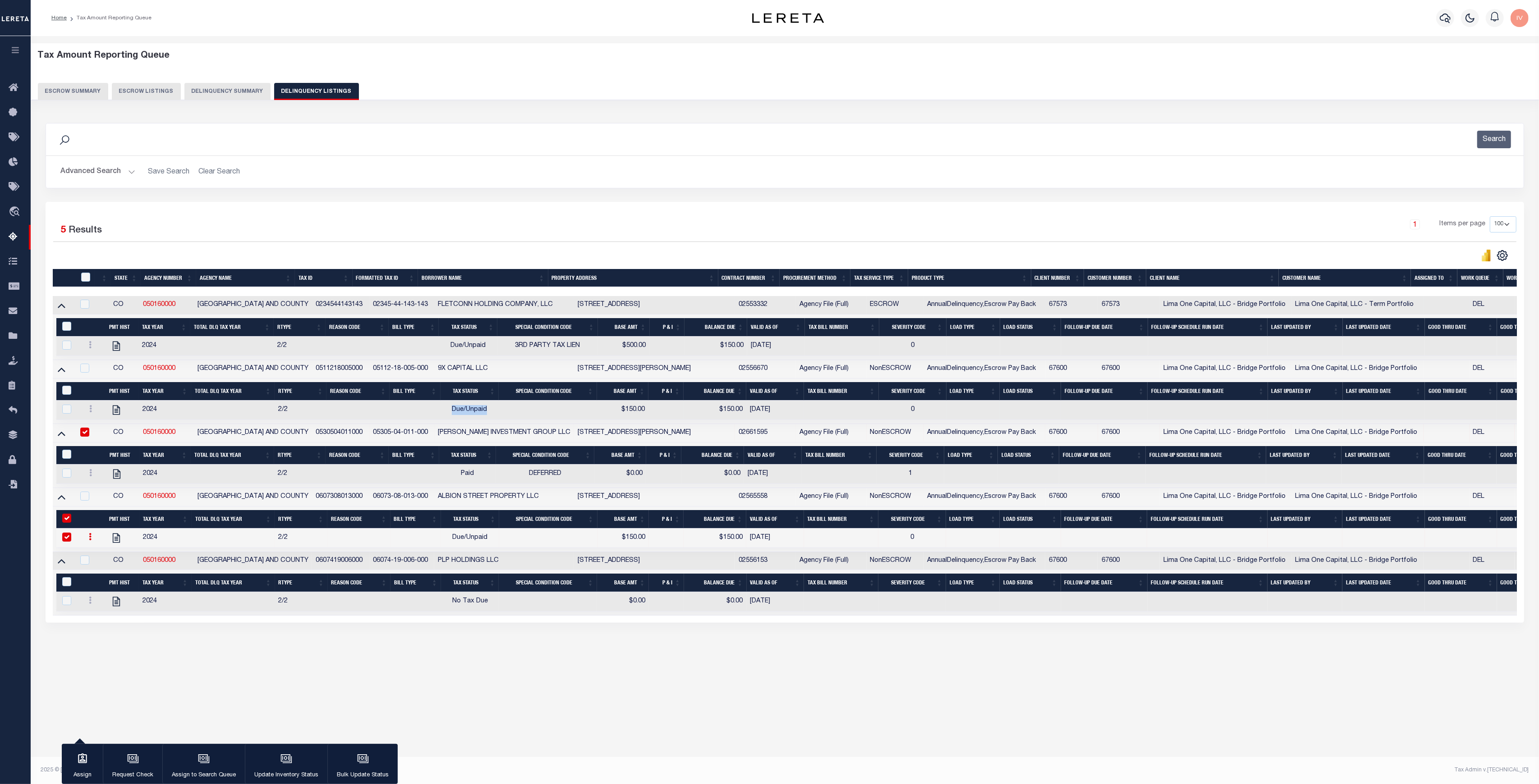
drag, startPoint x: 446, startPoint y: 411, endPoint x: 498, endPoint y: 410, distance: 52.0
click at [498, 410] on td "Due/Unpaid" at bounding box center [470, 410] width 59 height 19
checkbox input "true"
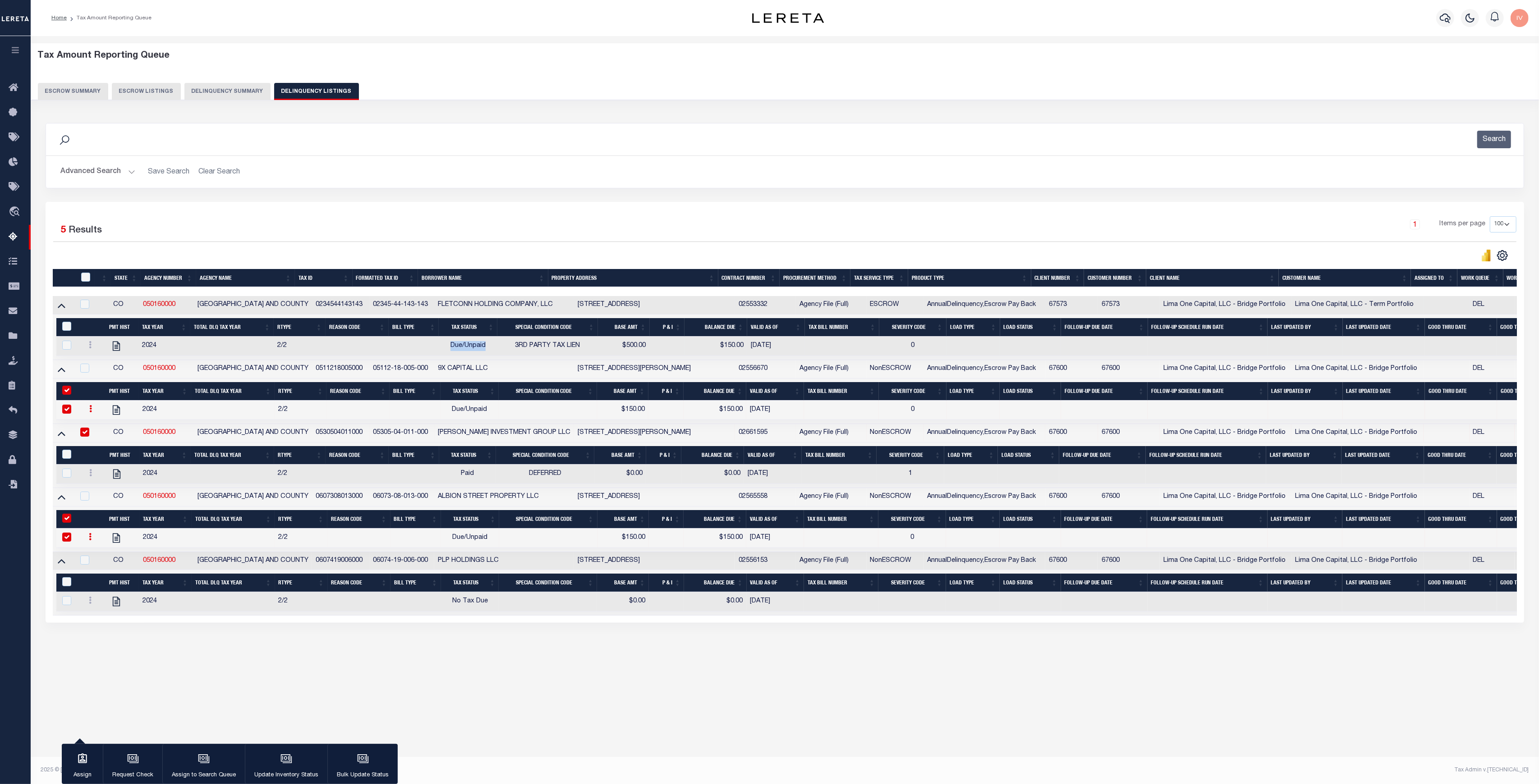
drag, startPoint x: 447, startPoint y: 345, endPoint x: 487, endPoint y: 346, distance: 40.0
click at [487, 346] on td "Due/Unpaid" at bounding box center [468, 346] width 59 height 19
checkbox input "true"
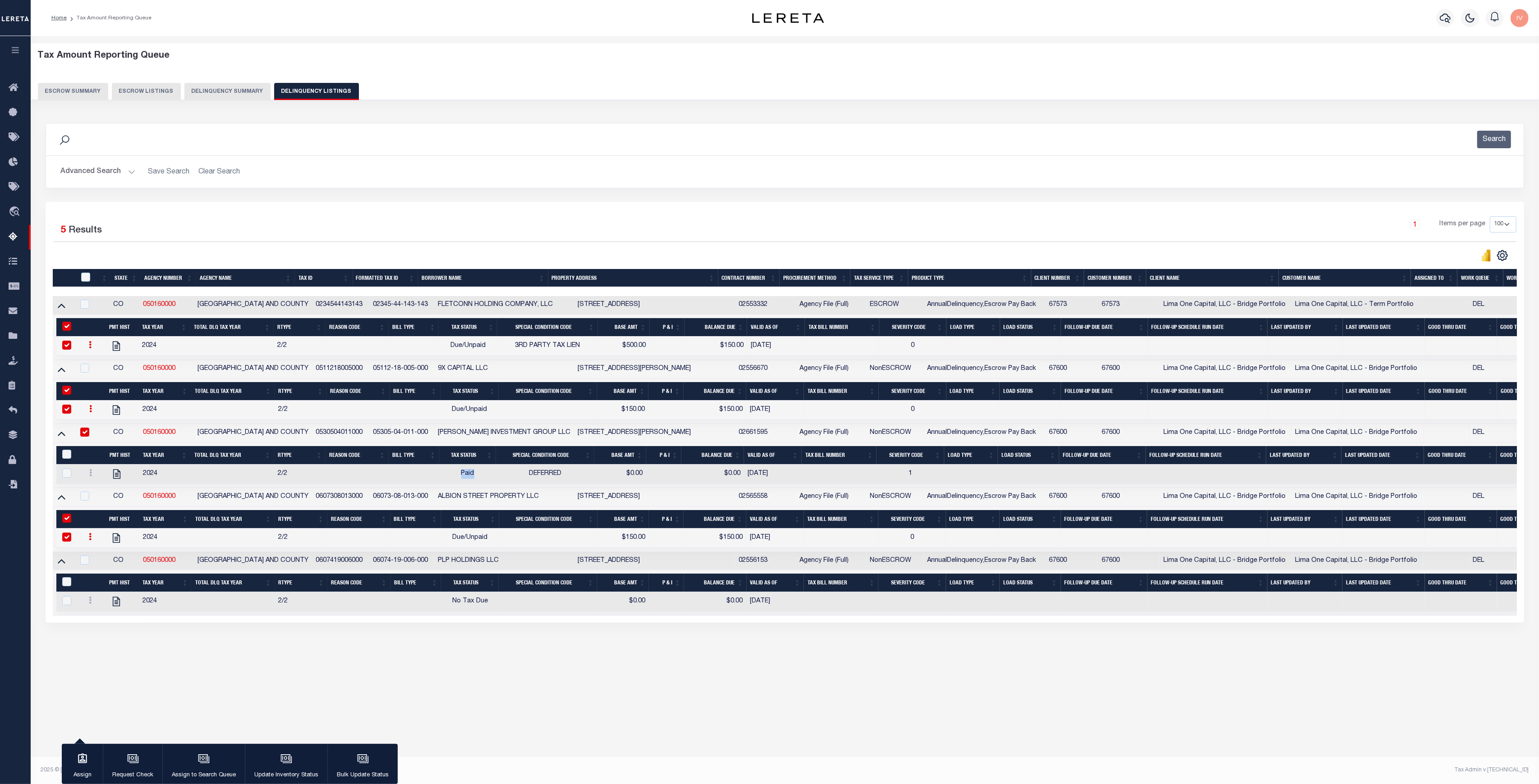
drag, startPoint x: 453, startPoint y: 482, endPoint x: 490, endPoint y: 479, distance: 37.1
click at [490, 479] on td "Paid" at bounding box center [467, 474] width 57 height 19
checkbox input "true"
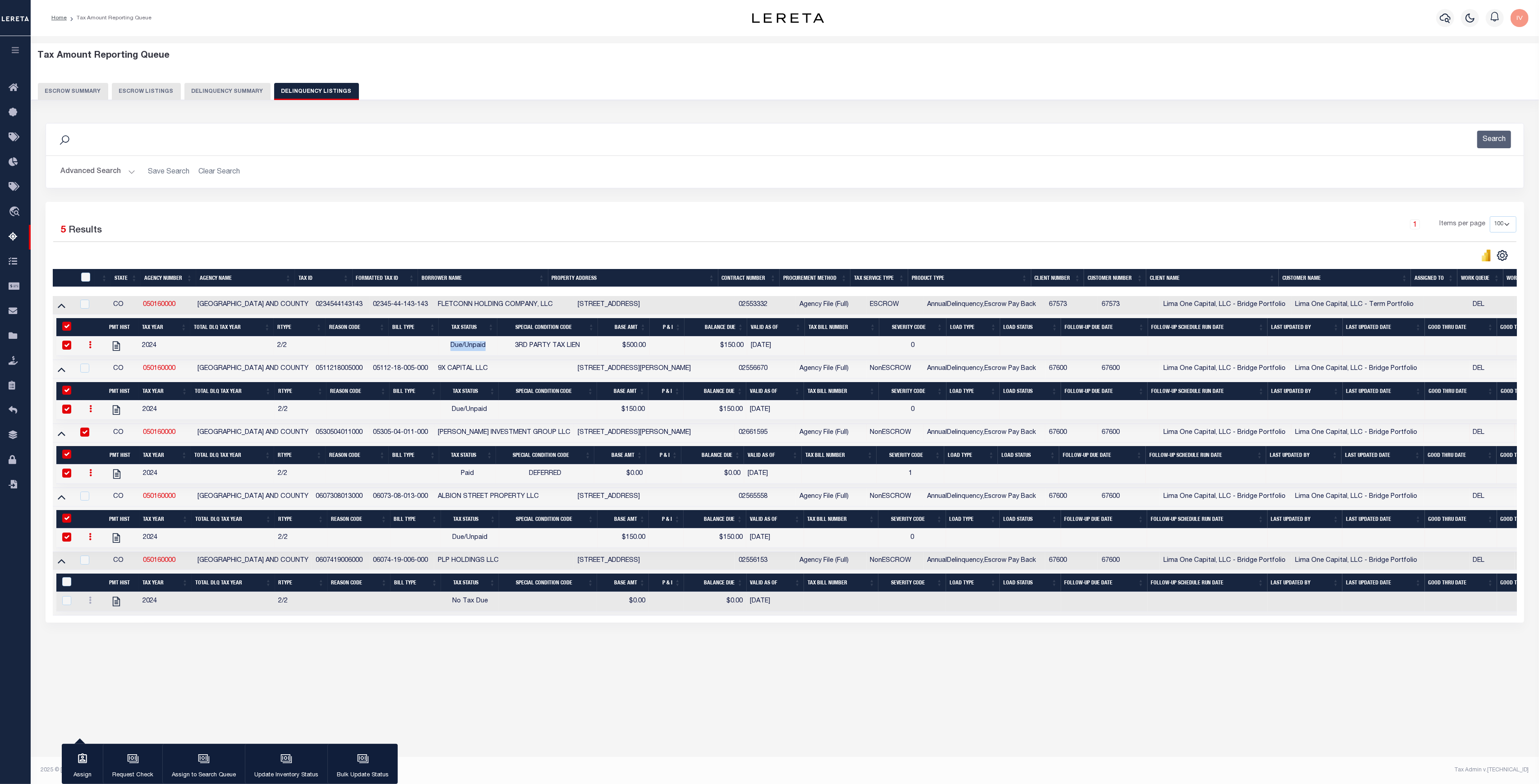
drag, startPoint x: 451, startPoint y: 345, endPoint x: 493, endPoint y: 345, distance: 42.0
click at [493, 345] on td "Due/Unpaid" at bounding box center [468, 346] width 59 height 19
checkbox input "false"
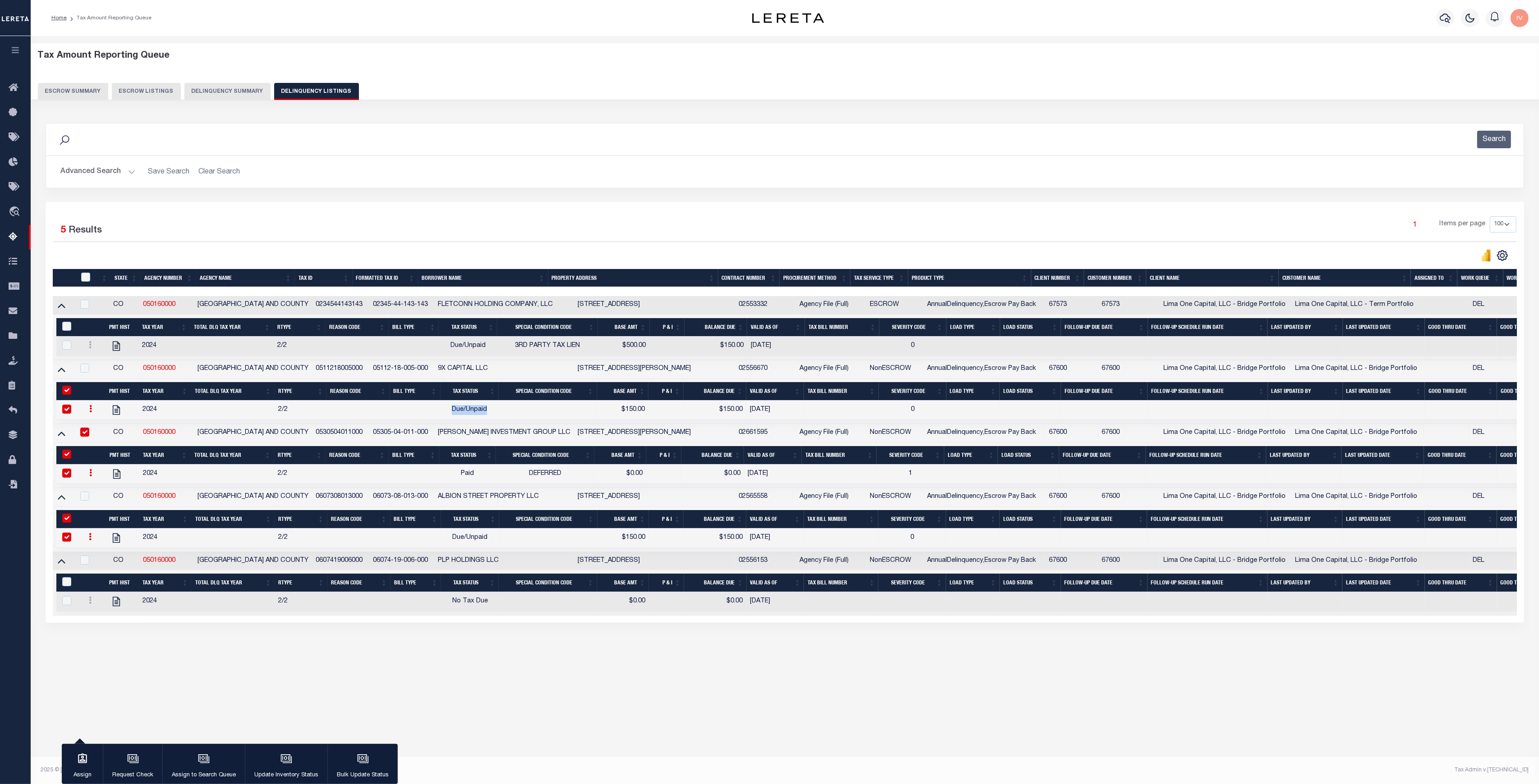
drag, startPoint x: 452, startPoint y: 409, endPoint x: 500, endPoint y: 414, distance: 48.3
click at [500, 414] on tr "2024 2/2 Due/Unpaid $150.00 $150.00 09/17/2025 0" at bounding box center [847, 410] width 1581 height 19
drag, startPoint x: 444, startPoint y: 533, endPoint x: 512, endPoint y: 542, distance: 68.6
click at [512, 542] on tr "2024 2/2 Due/Unpaid $150.00 $150.00 09/17/2025 0" at bounding box center [847, 538] width 1581 height 19
drag, startPoint x: 452, startPoint y: 473, endPoint x: 476, endPoint y: 477, distance: 24.3
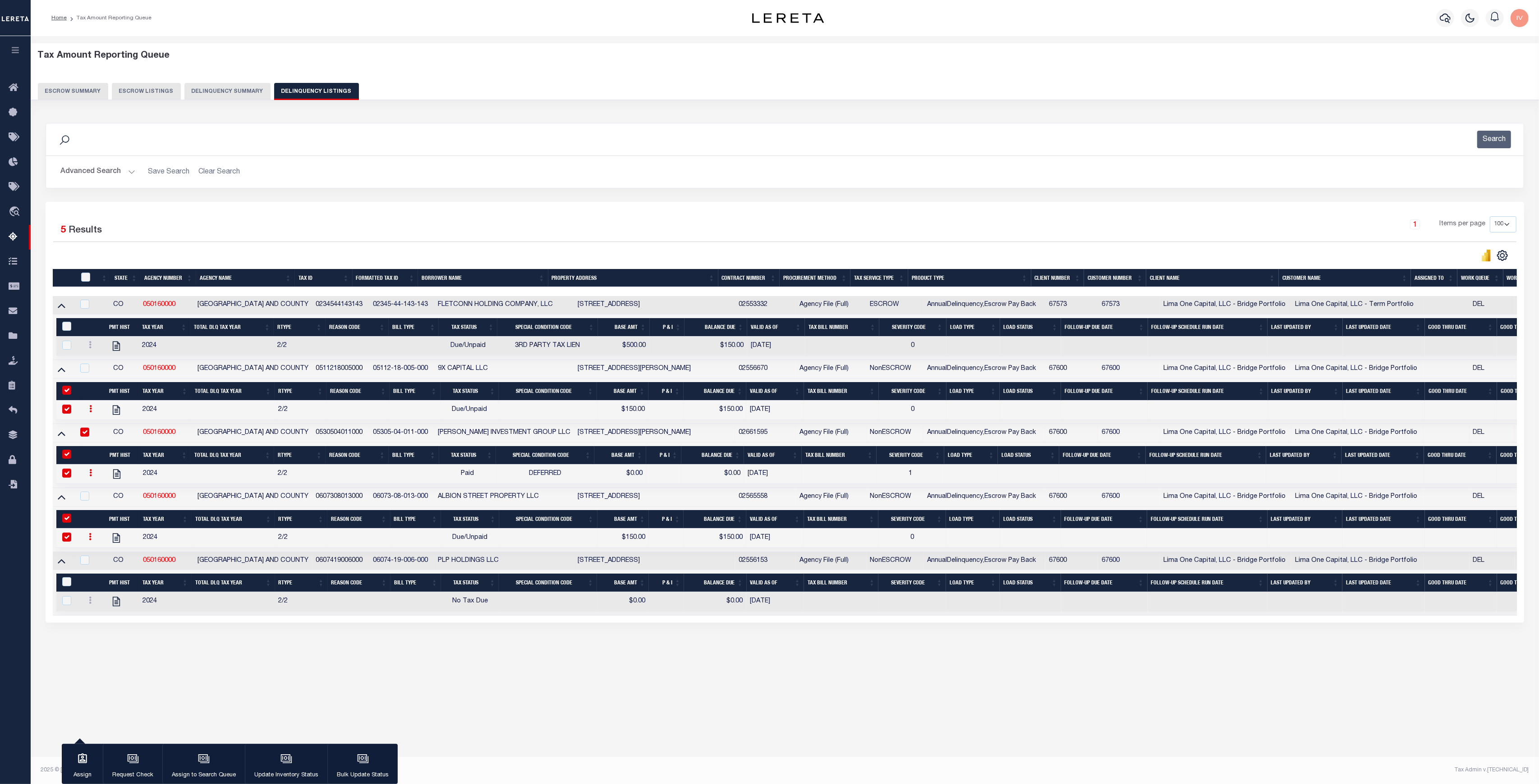
click at [476, 477] on td "Paid" at bounding box center [467, 474] width 57 height 19
checkbox input "false"
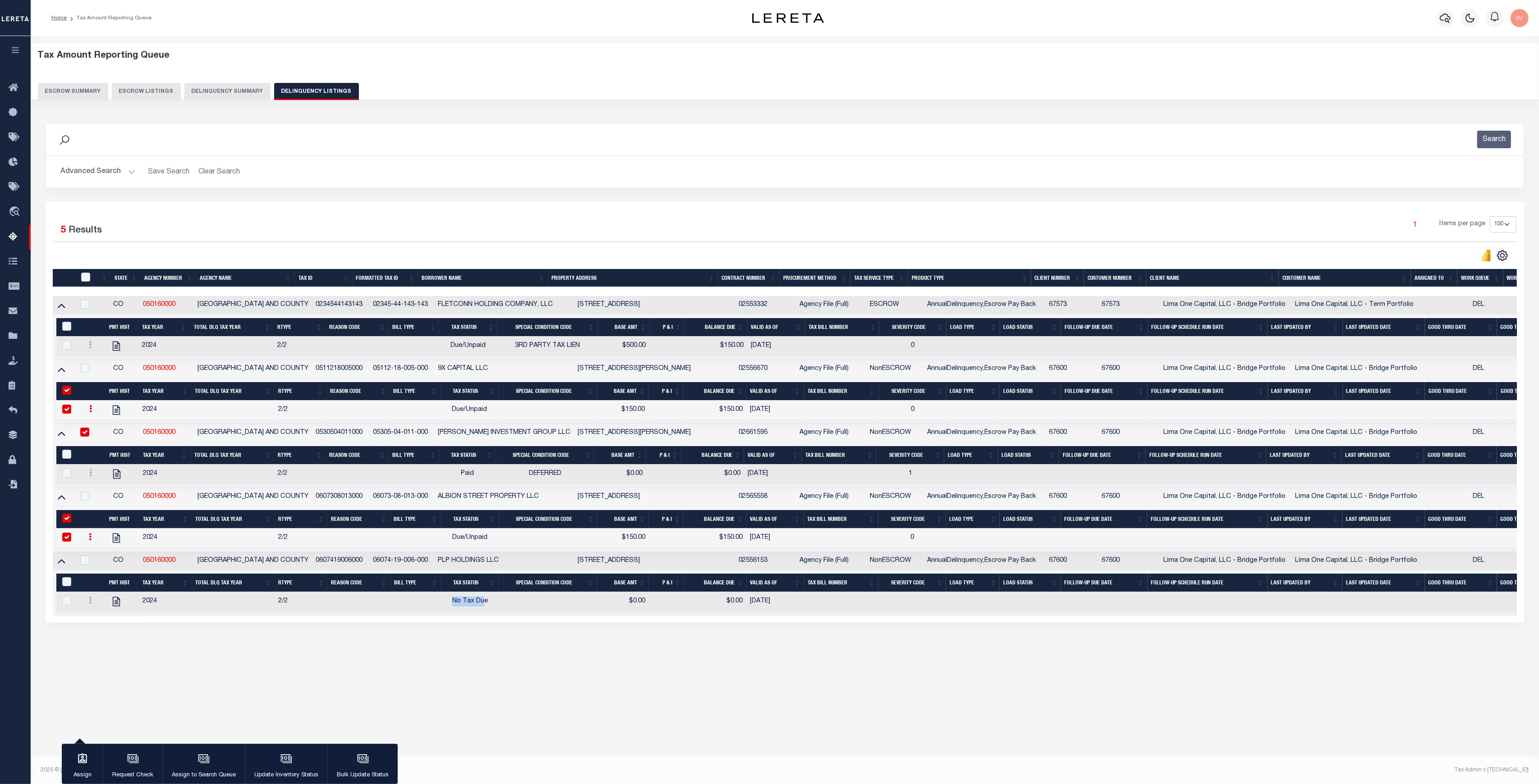
drag, startPoint x: 450, startPoint y: 605, endPoint x: 484, endPoint y: 605, distance: 34.0
click at [484, 605] on td "No Tax Due" at bounding box center [470, 602] width 58 height 19
checkbox input "true"
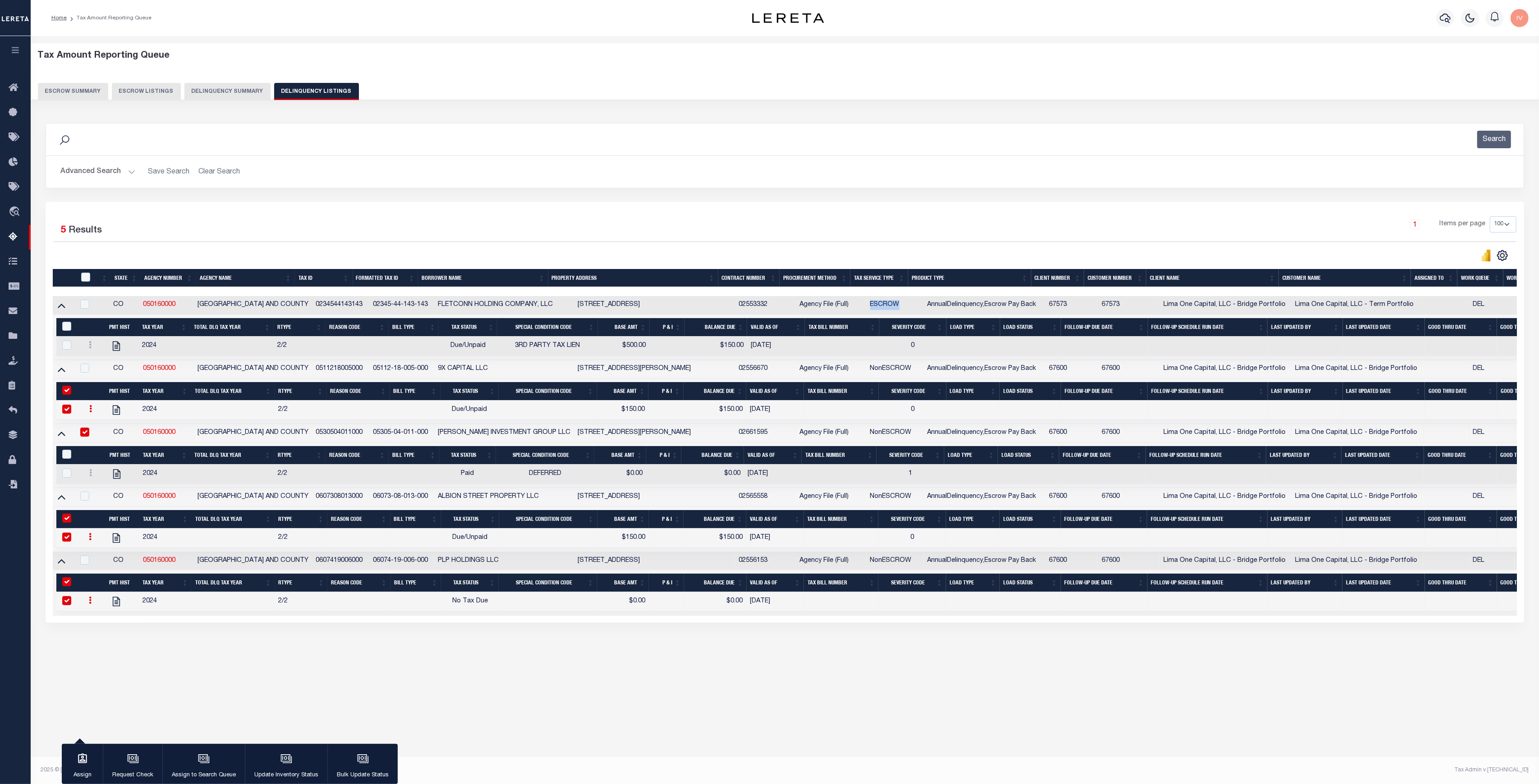
drag, startPoint x: 893, startPoint y: 308, endPoint x: 859, endPoint y: 332, distance: 41.6
click at [845, 307] on tr "CO 050160000 DENVER CITY AND COUNTY 0234544143143 02345-44-143-143 FLETCONN HOL…" at bounding box center [847, 305] width 1588 height 19
drag, startPoint x: 413, startPoint y: 350, endPoint x: 836, endPoint y: 343, distance: 423.1
click at [836, 343] on tr "2024 2/2 Due/Unpaid 3RD PARTY TAX LIEN $500.00 $150.00 09/17/2025 0" at bounding box center [847, 346] width 1581 height 19
drag, startPoint x: 418, startPoint y: 414, endPoint x: 476, endPoint y: 442, distance: 64.4
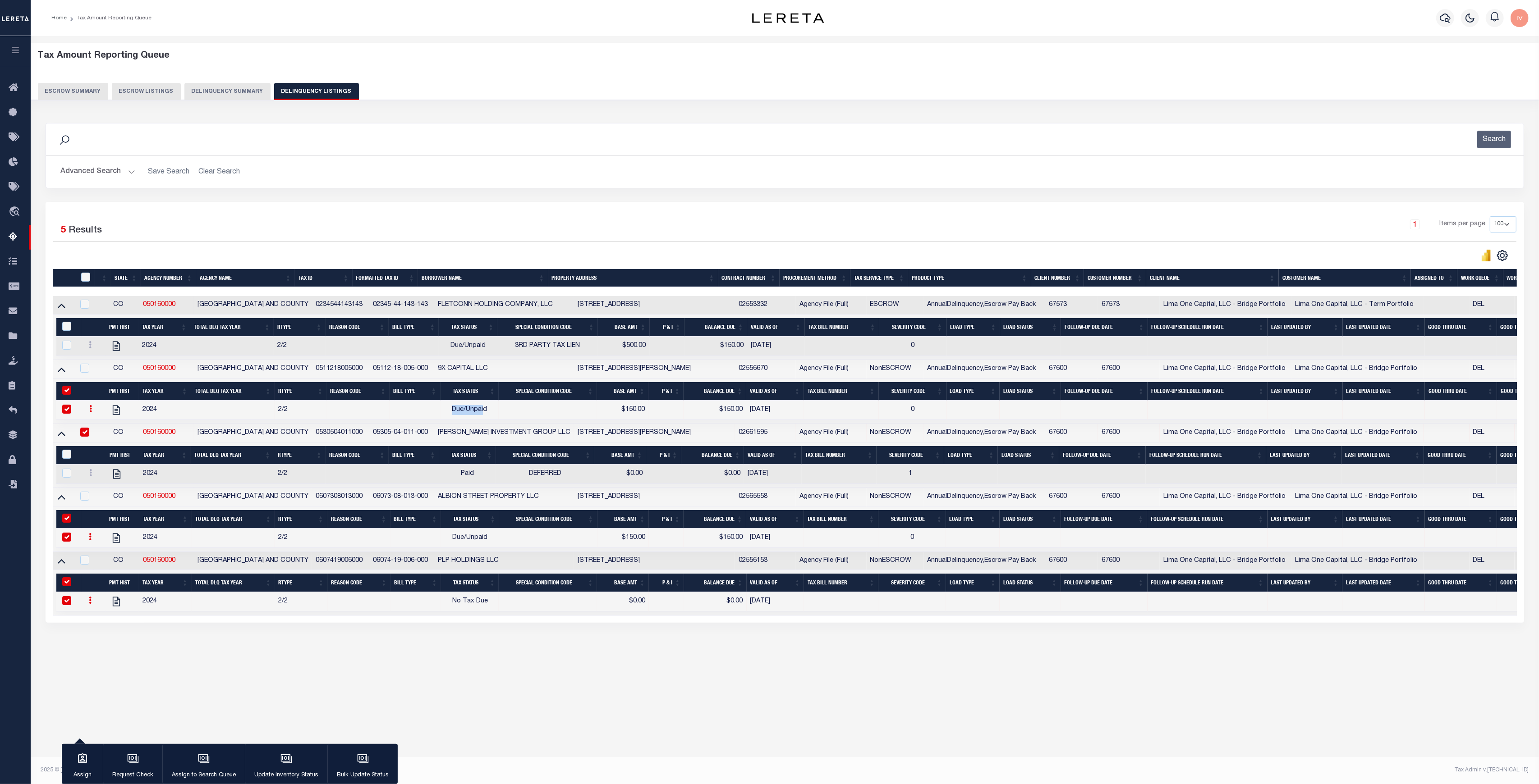
click at [485, 413] on tr "2024 2/2 Due/Unpaid $150.00 $150.00 09/17/2025 0" at bounding box center [847, 410] width 1581 height 19
drag, startPoint x: 450, startPoint y: 543, endPoint x: 498, endPoint y: 541, distance: 48.0
click at [498, 541] on td "Due/Unpaid" at bounding box center [470, 538] width 59 height 19
checkbox input "false"
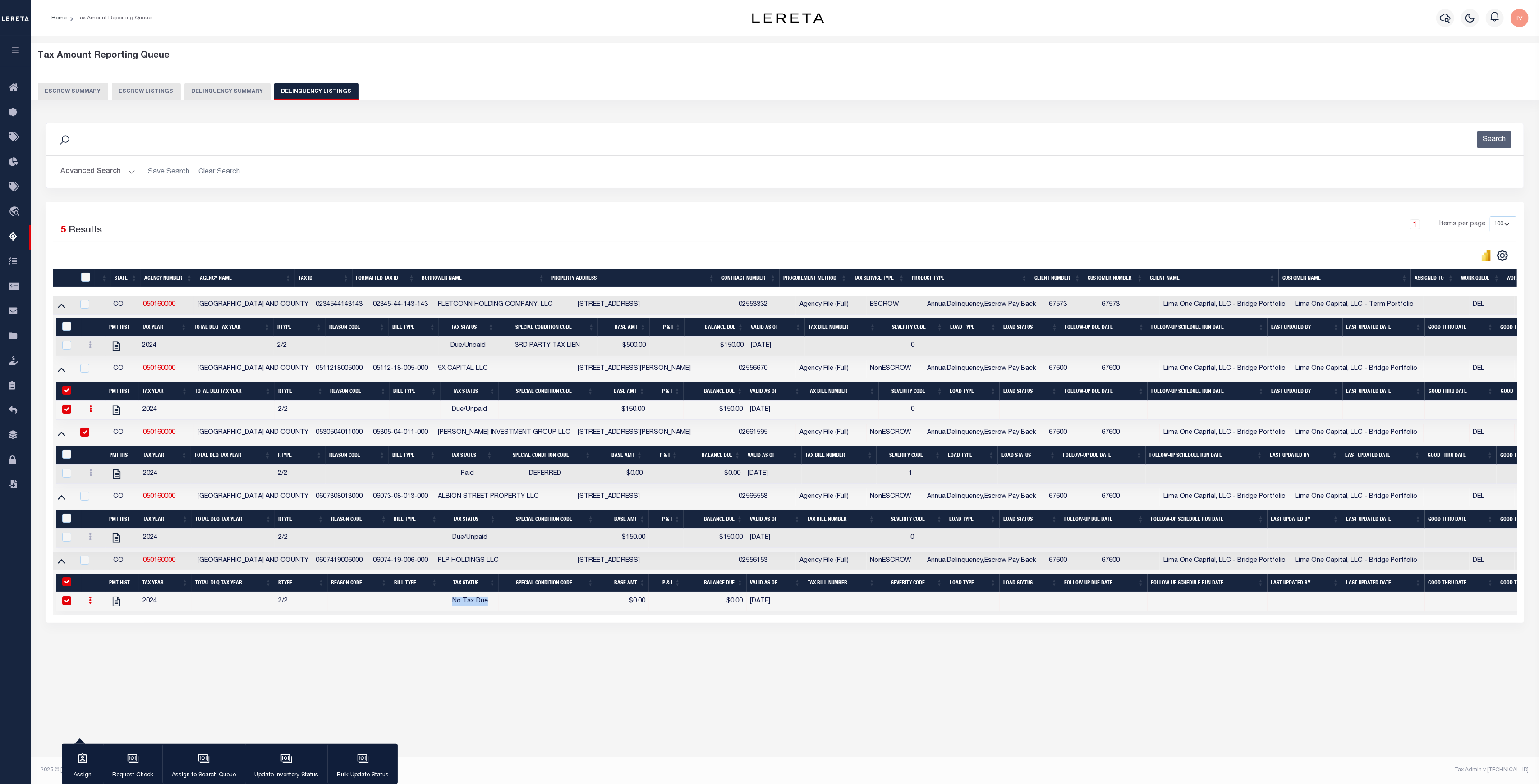
drag, startPoint x: 444, startPoint y: 611, endPoint x: 495, endPoint y: 610, distance: 51.0
click at [495, 610] on td "No Tax Due" at bounding box center [470, 602] width 58 height 19
checkbox input "false"
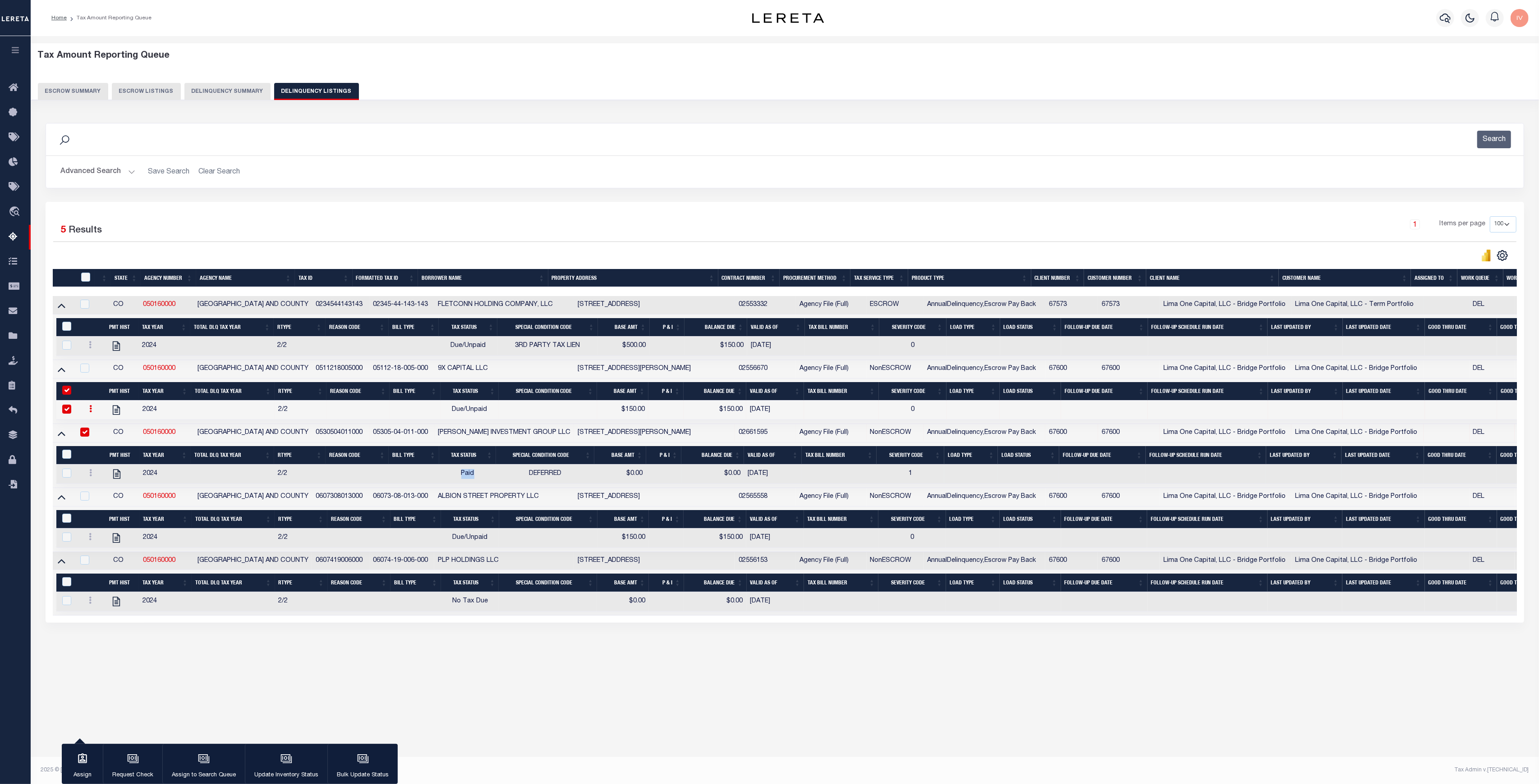
drag, startPoint x: 458, startPoint y: 476, endPoint x: 490, endPoint y: 475, distance: 32.0
click at [490, 475] on td "Paid" at bounding box center [467, 474] width 57 height 19
checkbox input "true"
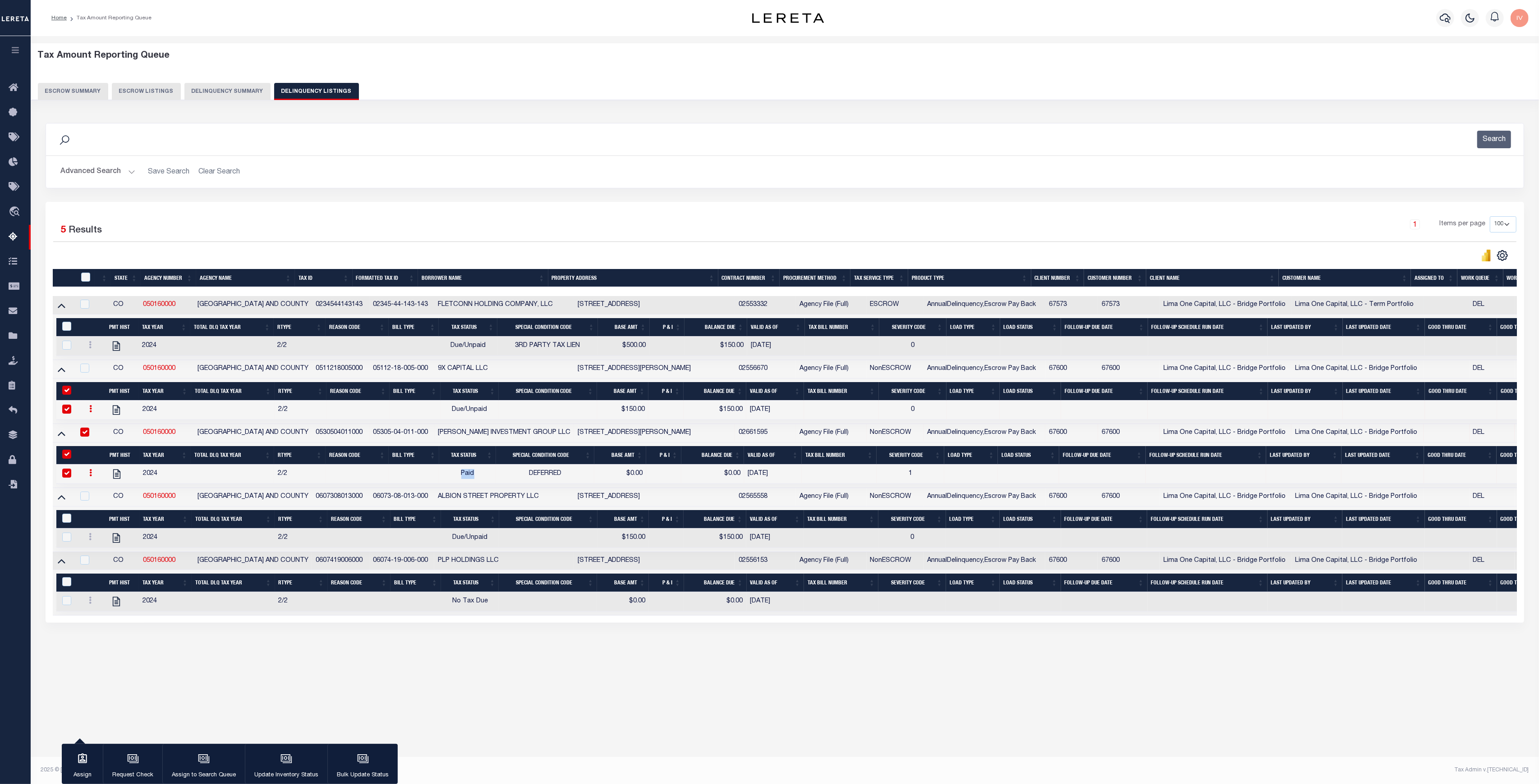
click at [465, 476] on span "Paid" at bounding box center [468, 474] width 13 height 7
checkbox input "false"
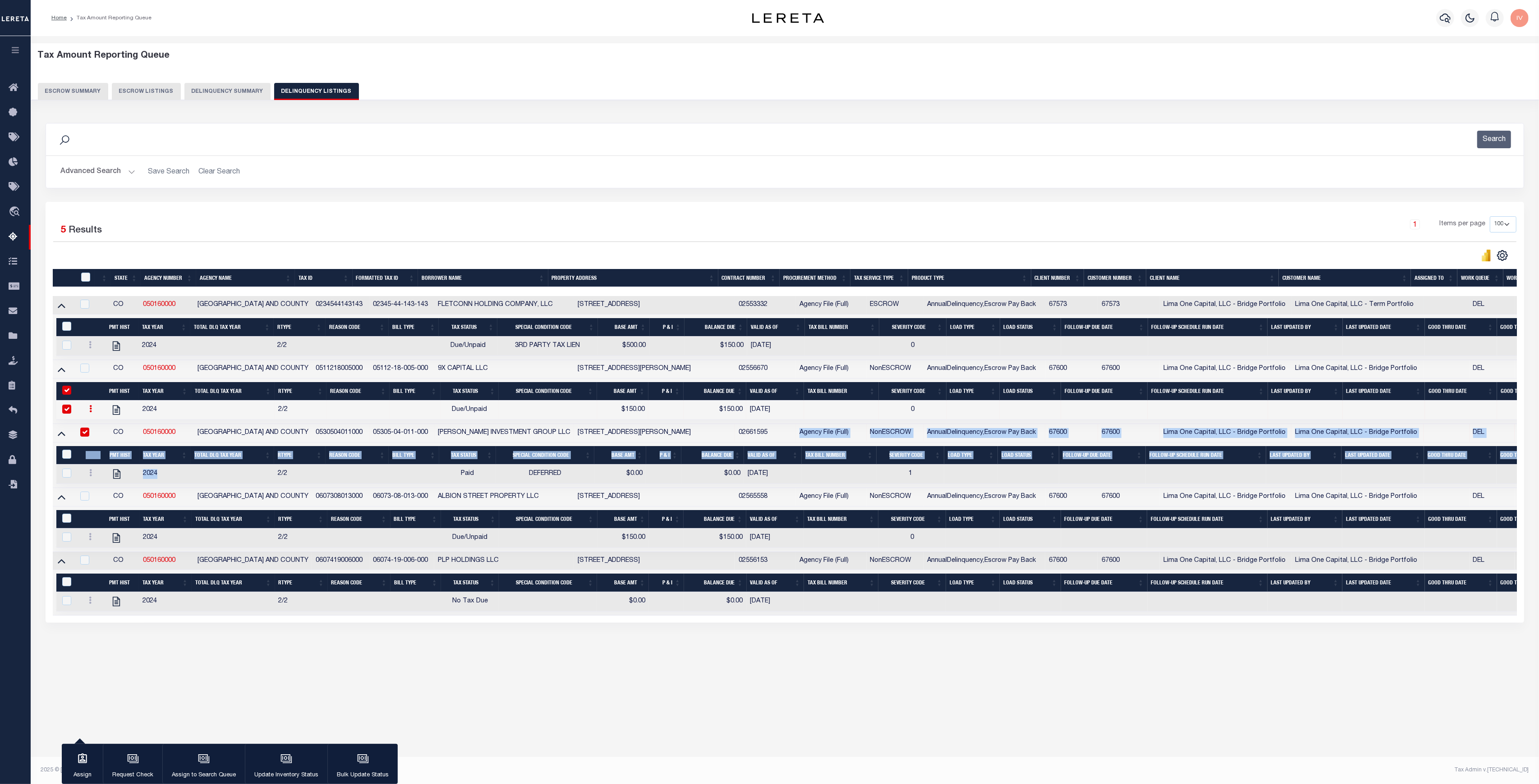
drag, startPoint x: 315, startPoint y: 477, endPoint x: 779, endPoint y: 435, distance: 465.9
click at [779, 435] on tbody "CO 050160000 DENVER CITY AND COUNTY 0234544143143 02345-44-143-143 FLETCONN HOL…" at bounding box center [847, 456] width 1588 height 319
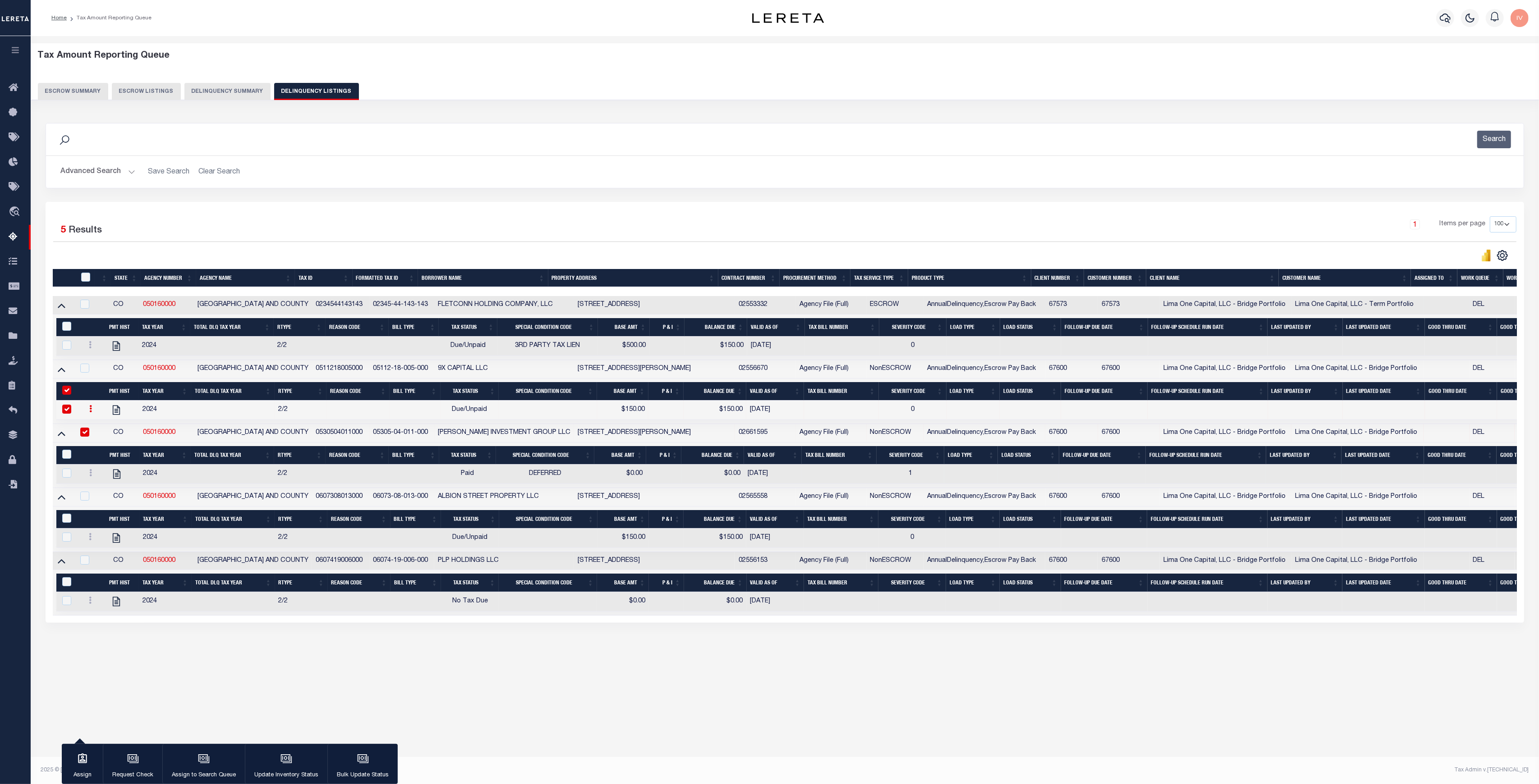
click at [795, 481] on td "[DATE]" at bounding box center [772, 474] width 58 height 19
checkbox input "true"
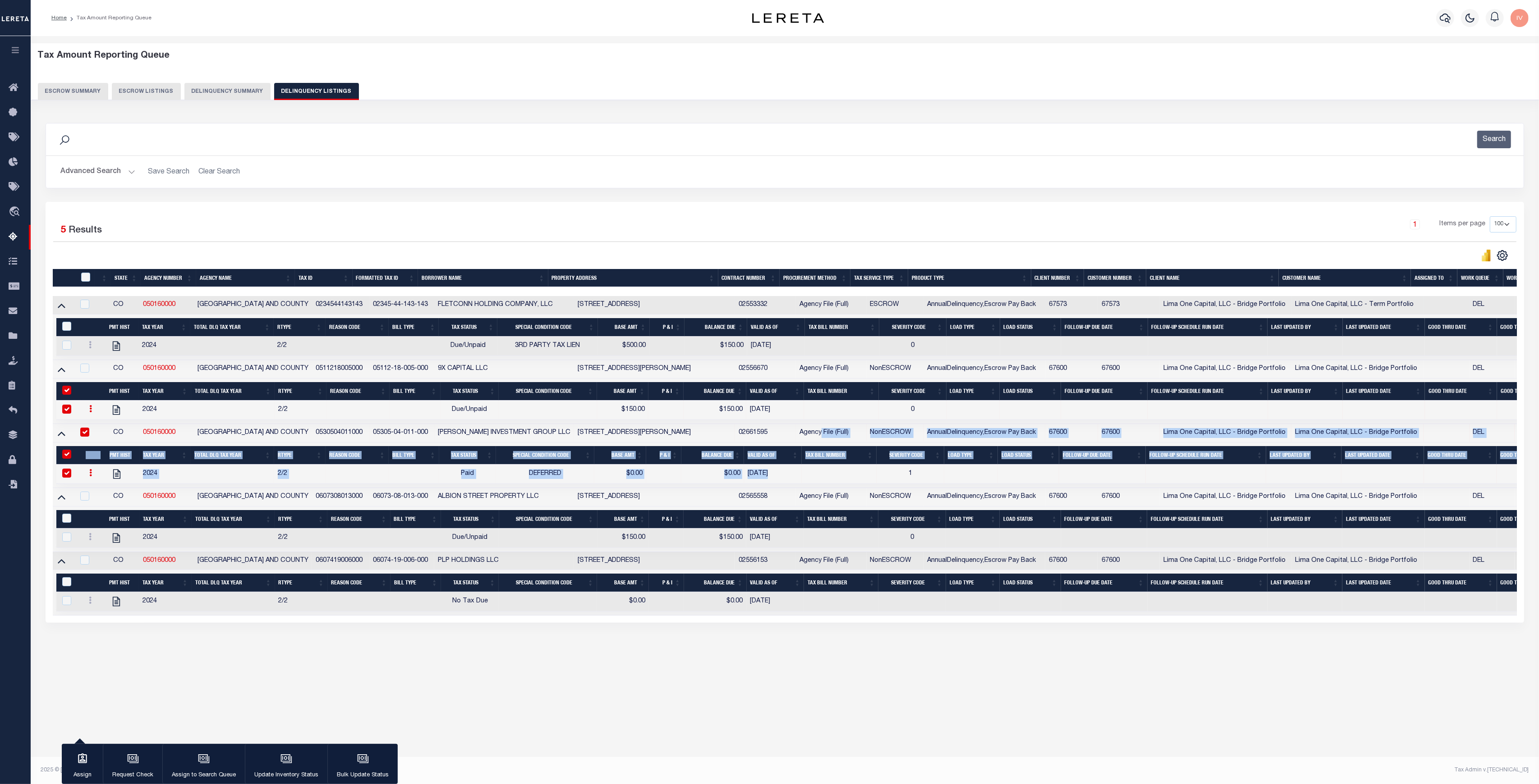
drag, startPoint x: 817, startPoint y: 480, endPoint x: 808, endPoint y: 433, distance: 47.9
click at [808, 433] on tbody "CO 050160000 DENVER CITY AND COUNTY 0234544143143 02345-44-143-143 FLETCONN HOL…" at bounding box center [847, 456] width 1588 height 319
click at [62, 306] on icon at bounding box center [62, 306] width 8 height 5
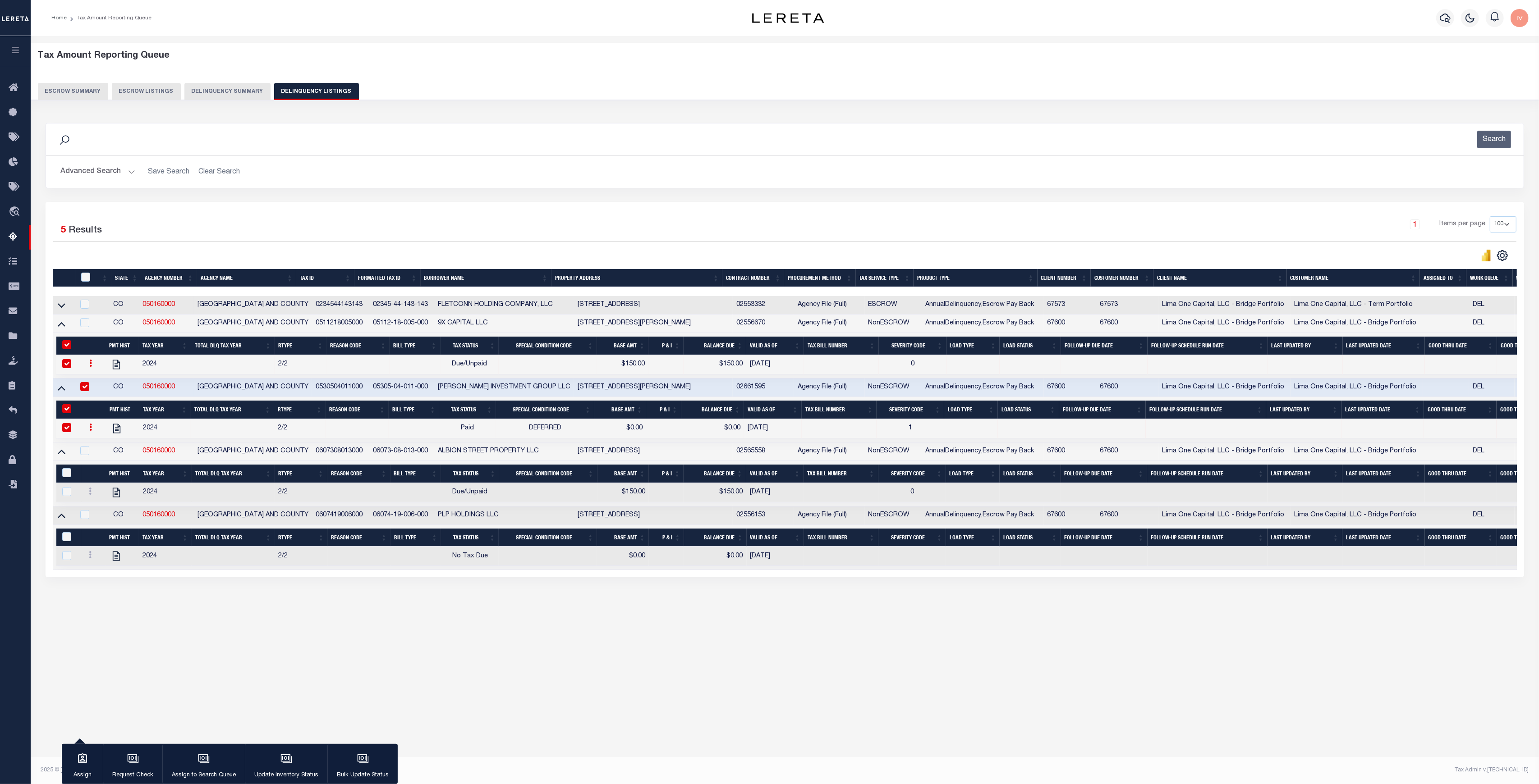
click at [893, 628] on div "Tax Amount Reporting Queue Escrow Summary Escrow Listings In" at bounding box center [785, 338] width 1503 height 586
drag, startPoint x: 447, startPoint y: 559, endPoint x: 503, endPoint y: 561, distance: 56.0
click at [503, 561] on tr "2024 2/2 No Tax Due $0.00 $0.00 08/19/2025" at bounding box center [847, 557] width 1581 height 19
drag, startPoint x: 457, startPoint y: 428, endPoint x: 474, endPoint y: 428, distance: 17.0
click at [474, 428] on td "Paid" at bounding box center [467, 429] width 57 height 19
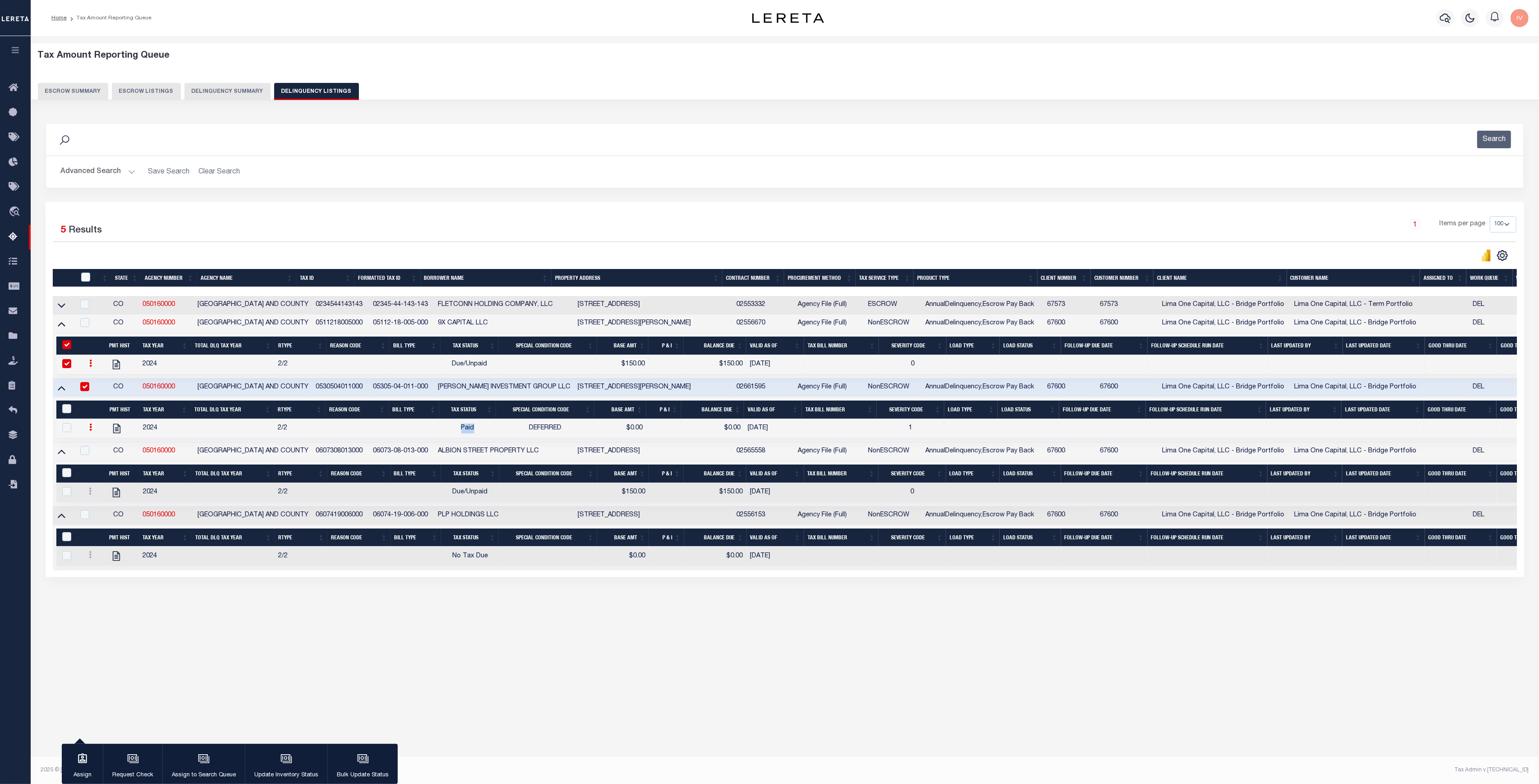
checkbox input "false"
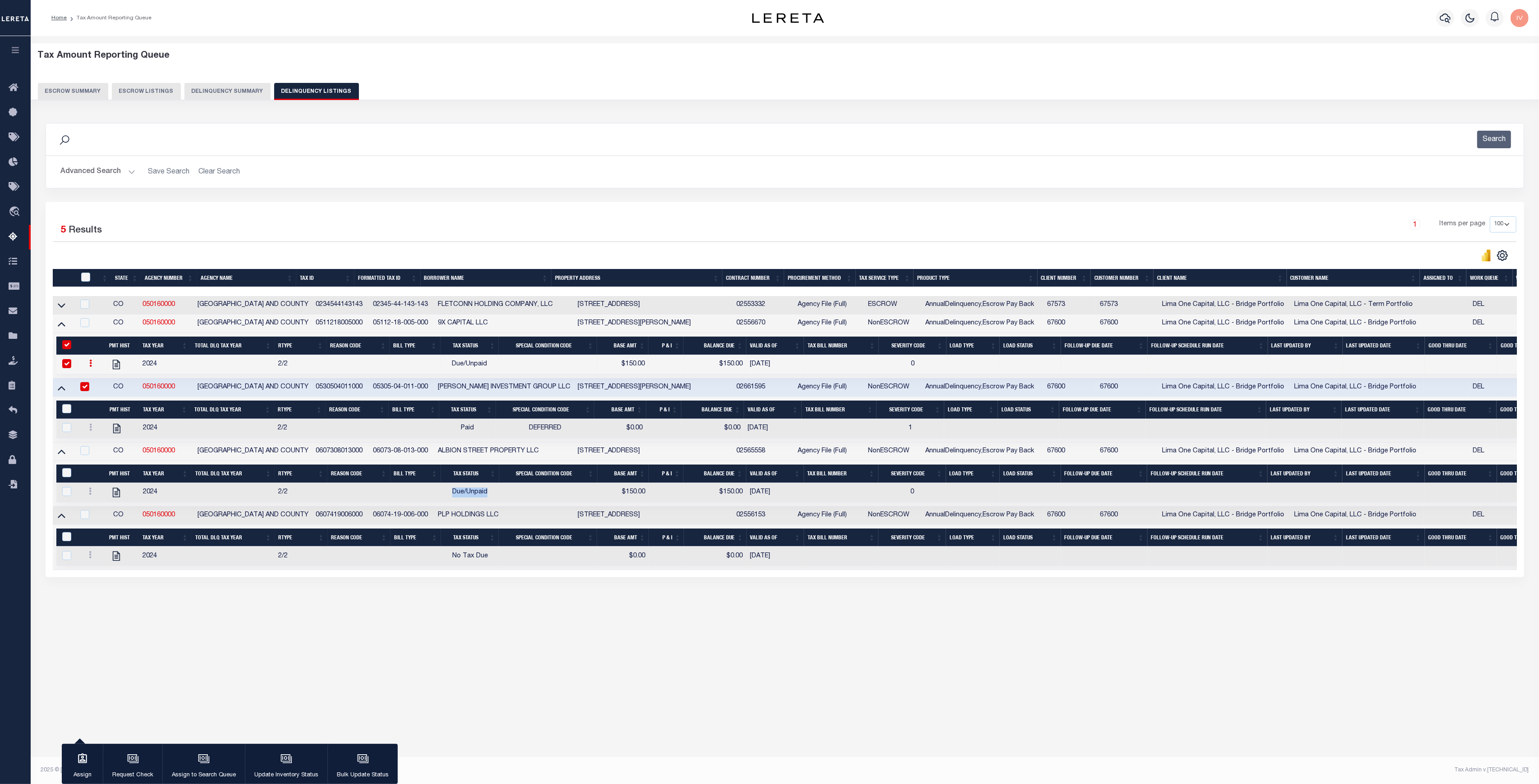
drag, startPoint x: 449, startPoint y: 499, endPoint x: 493, endPoint y: 499, distance: 44.0
click at [493, 499] on td "Due/Unpaid" at bounding box center [470, 493] width 59 height 19
checkbox input "true"
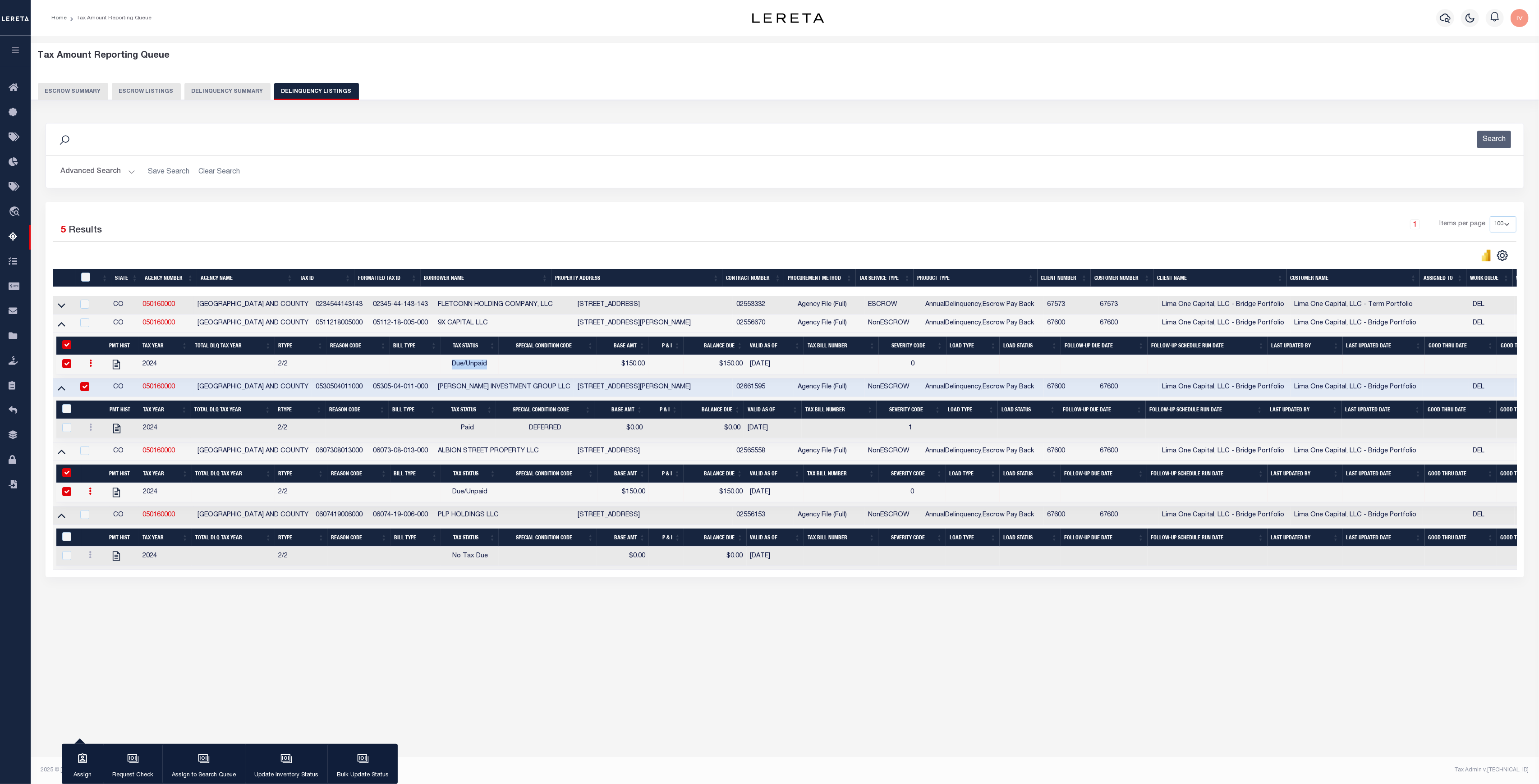
drag, startPoint x: 449, startPoint y: 365, endPoint x: 502, endPoint y: 367, distance: 53.0
click at [502, 367] on tr "2024 2/2 Due/Unpaid $150.00 $150.00 09/17/2025 0" at bounding box center [847, 365] width 1581 height 19
click at [482, 659] on div "Tax Amount Reporting Queue Escrow Summary Escrow Listings" at bounding box center [784, 347] width 1509 height 622
click at [216, 88] on button "Delinquency Summary" at bounding box center [228, 91] width 86 height 17
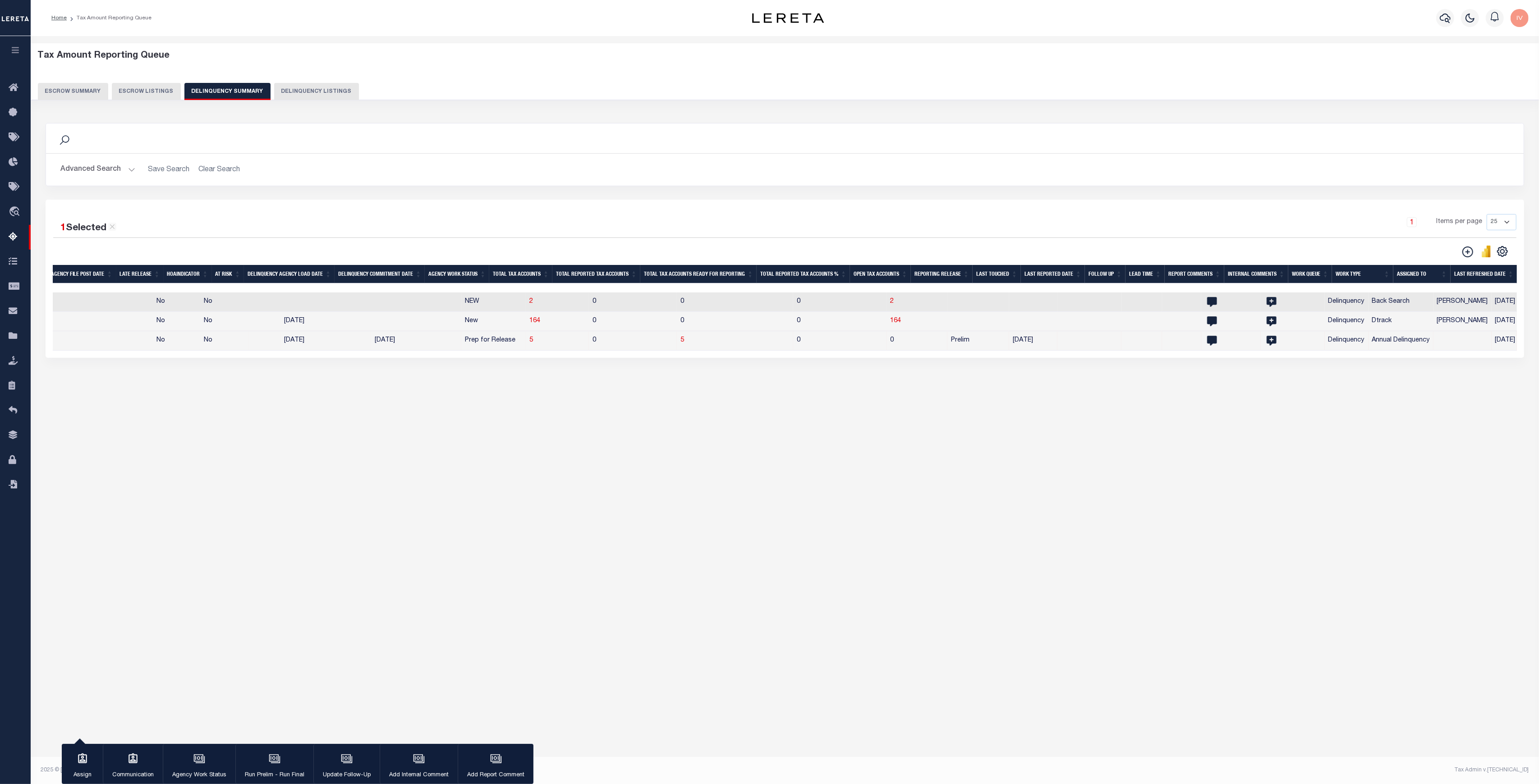
click at [128, 169] on button "Advanced Search" at bounding box center [97, 169] width 75 height 17
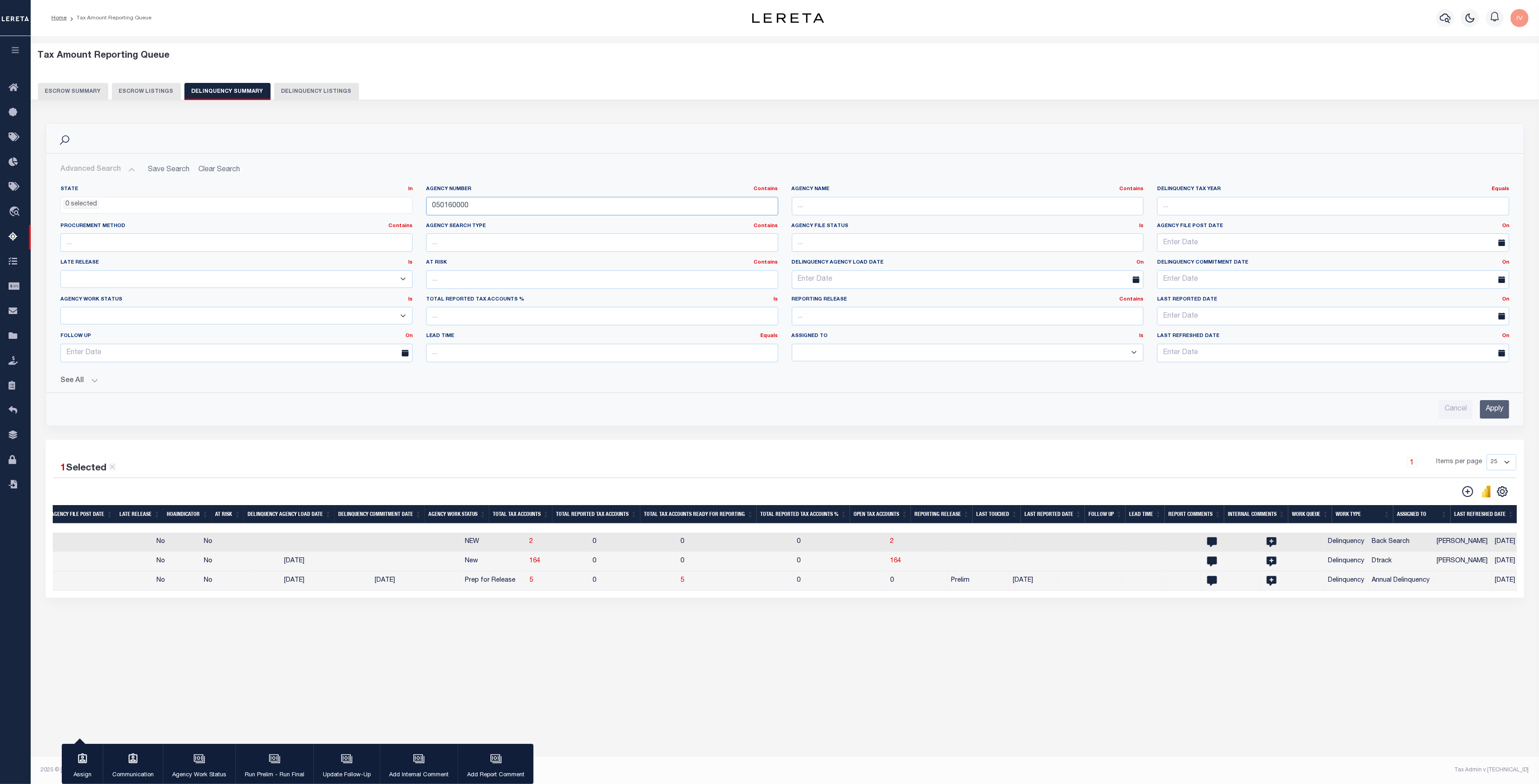
click at [535, 202] on input "050160000" at bounding box center [602, 206] width 352 height 19
paste input "12039"
type input "120390000"
click at [1503, 405] on input "Apply" at bounding box center [1494, 409] width 29 height 19
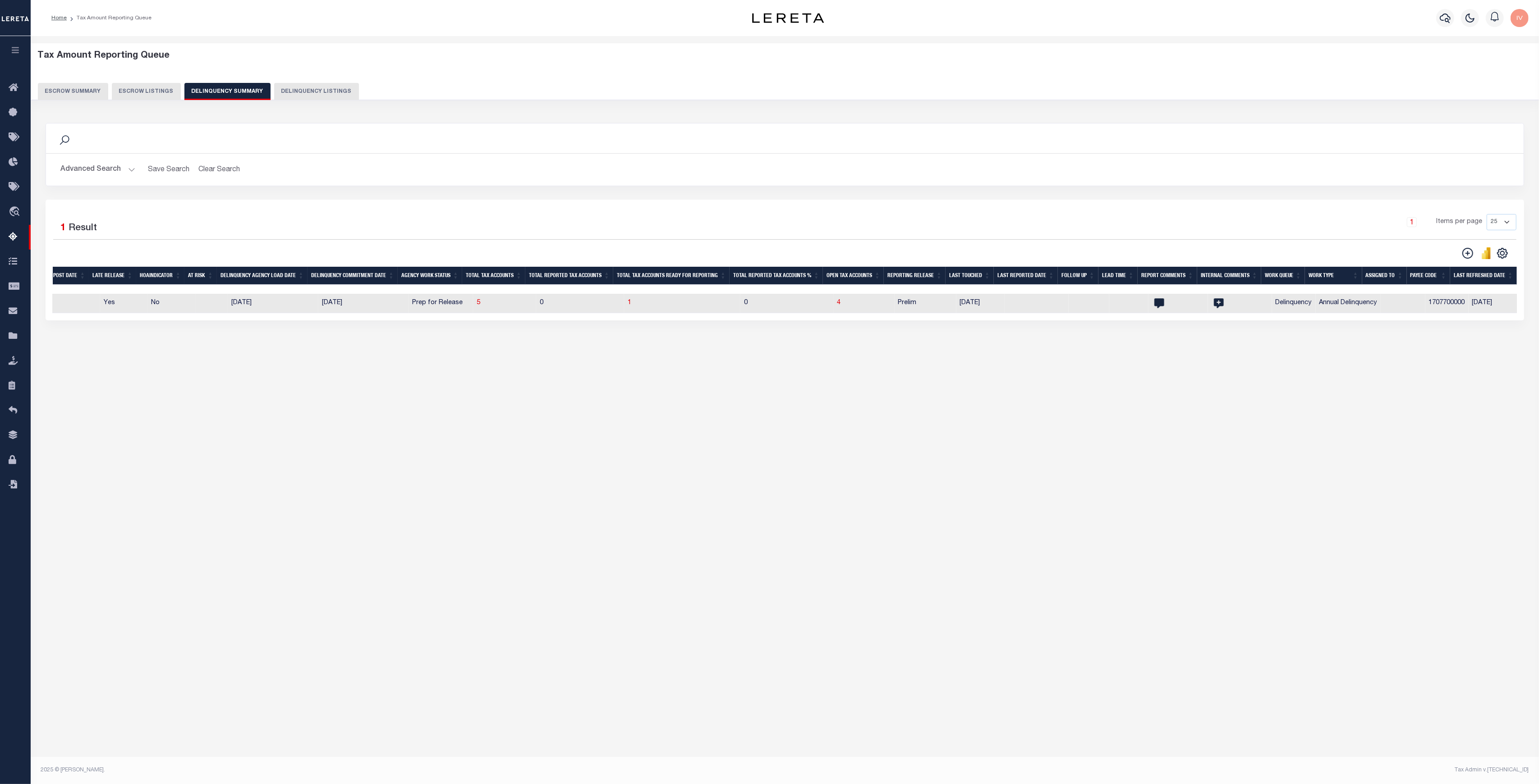
scroll to position [0, 412]
click at [528, 306] on span "5" at bounding box center [529, 303] width 4 height 7
select select "100"
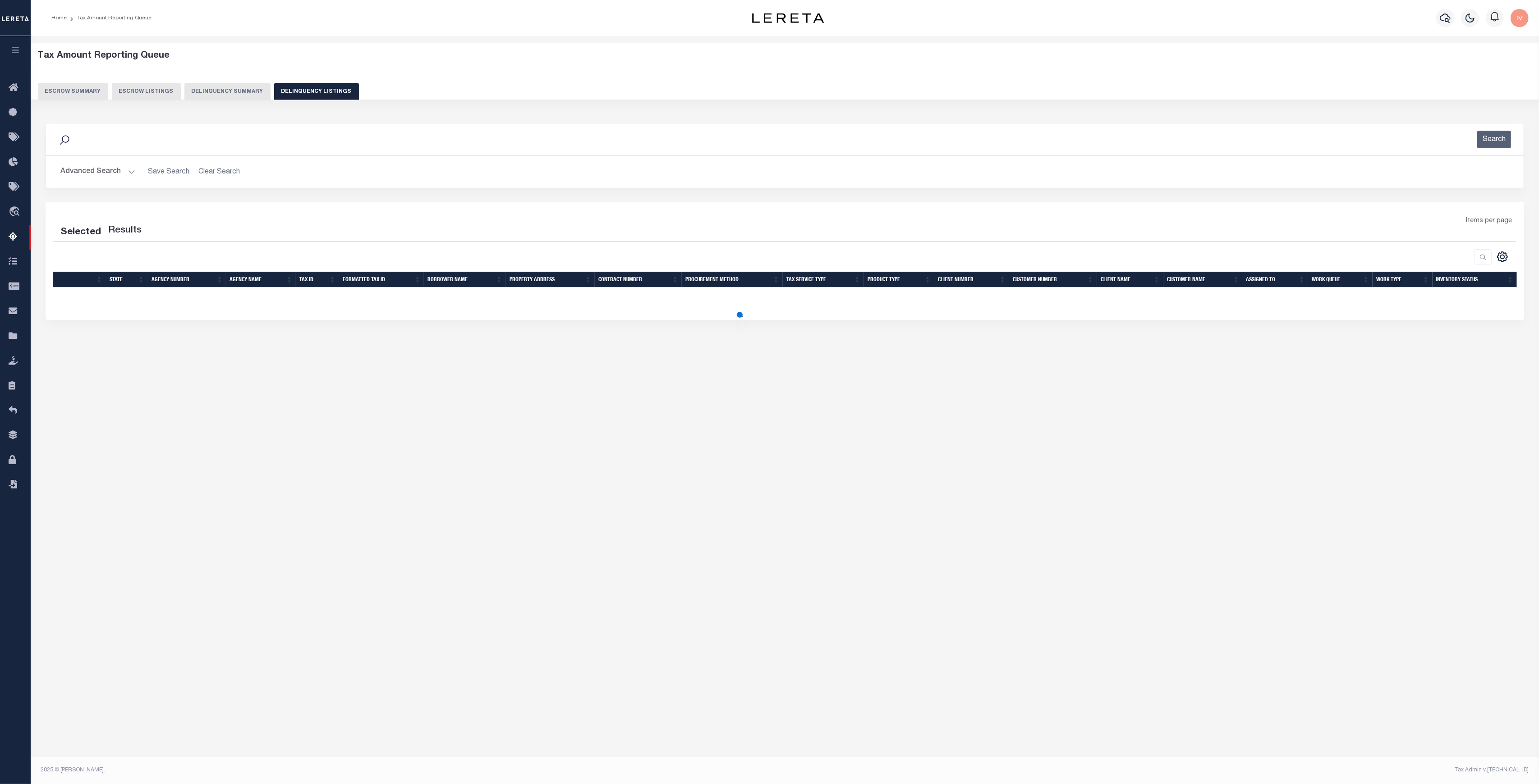
select select "100"
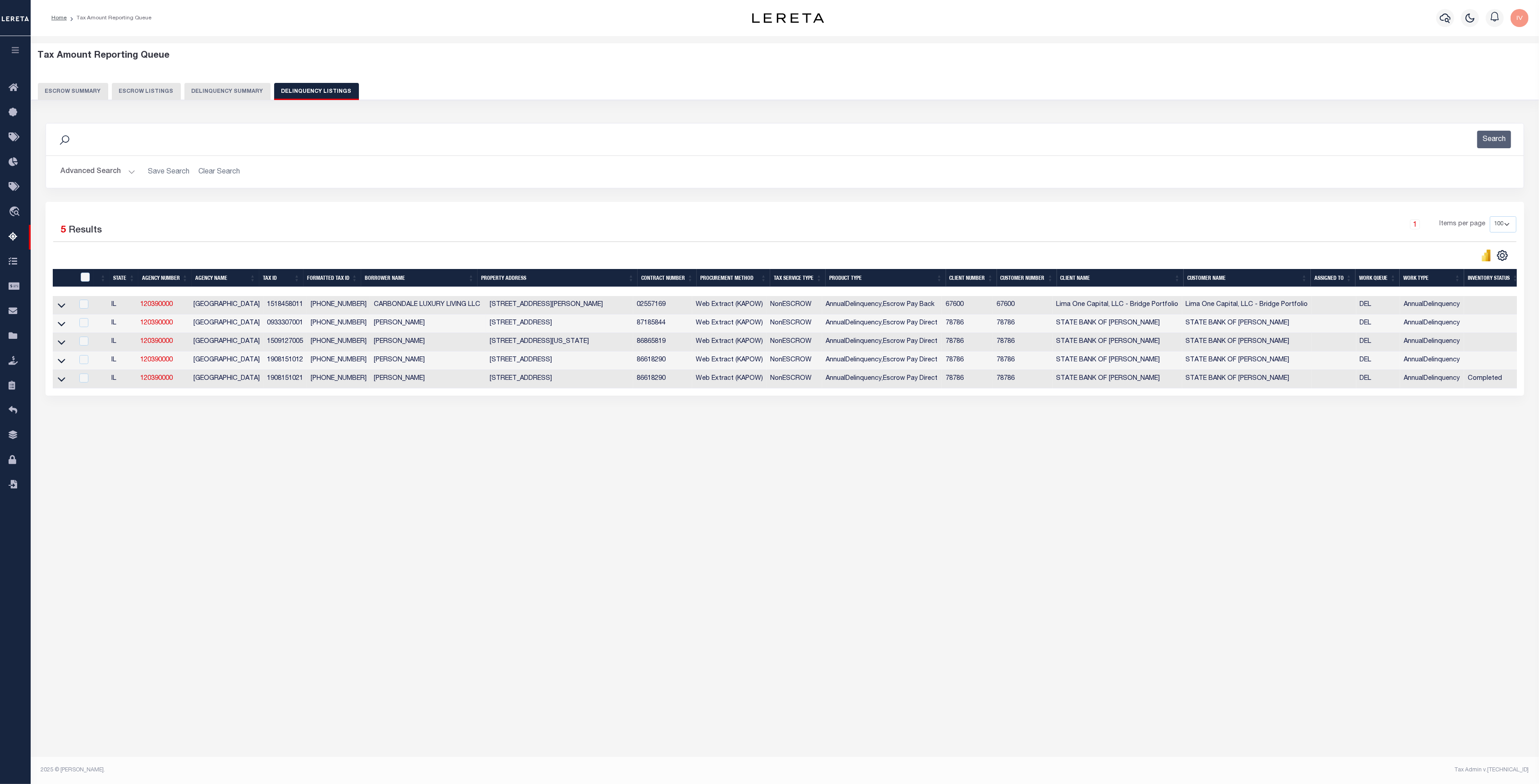
scroll to position [0, 5]
drag, startPoint x: 1497, startPoint y: 380, endPoint x: 106, endPoint y: 382, distance: 1391.0
click at [106, 382] on tr "IL 120390000 JACKSON COUNTY 1908151021 19-08-151-021 OTTERSON ROBERT 363 CEDAE …" at bounding box center [783, 379] width 1469 height 19
click at [59, 383] on icon at bounding box center [57, 379] width 8 height 10
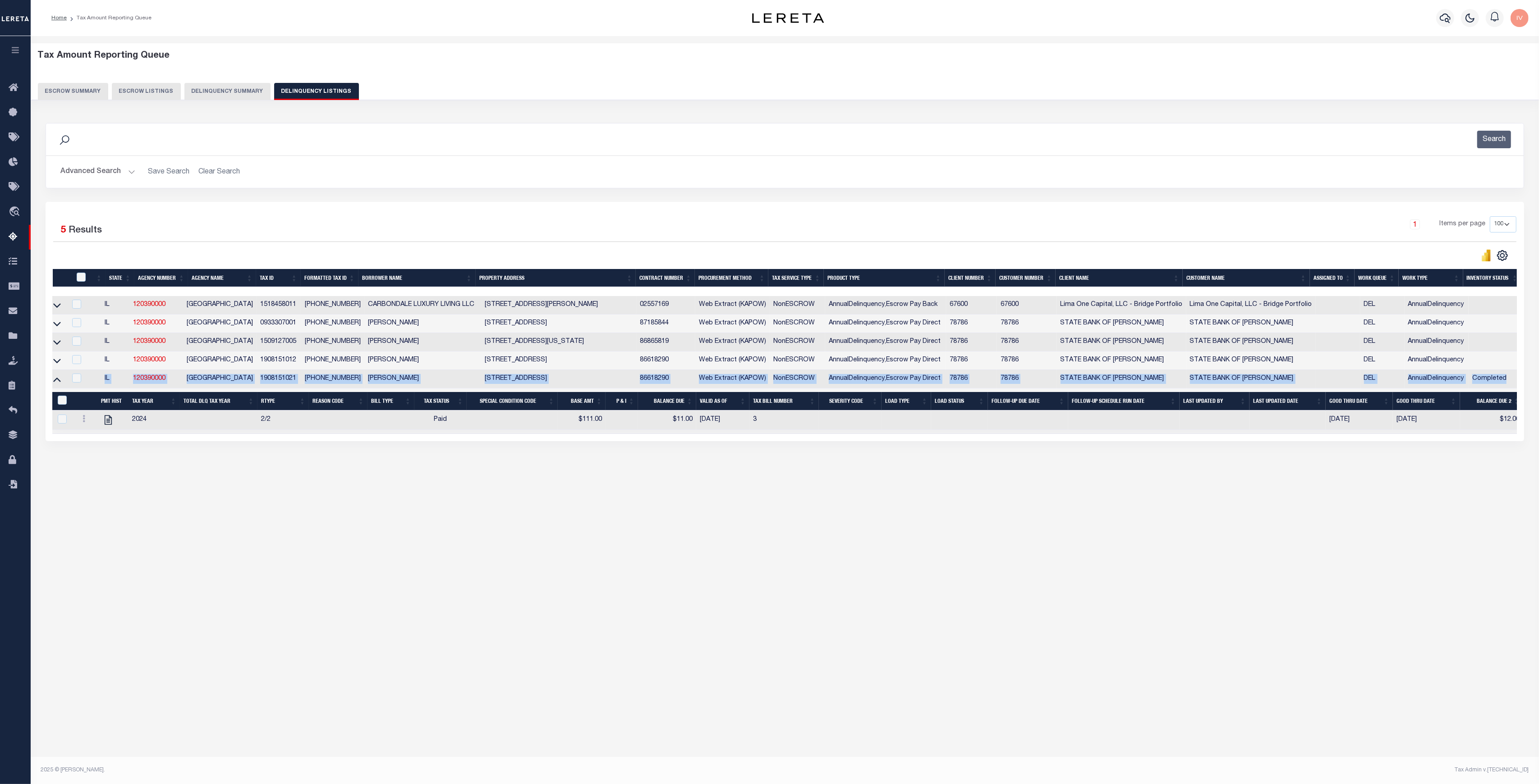
scroll to position [0, 0]
click at [942, 510] on div "Tax Amount Reporting Queue Escrow Summary Escrow Listings" at bounding box center [784, 279] width 1509 height 486
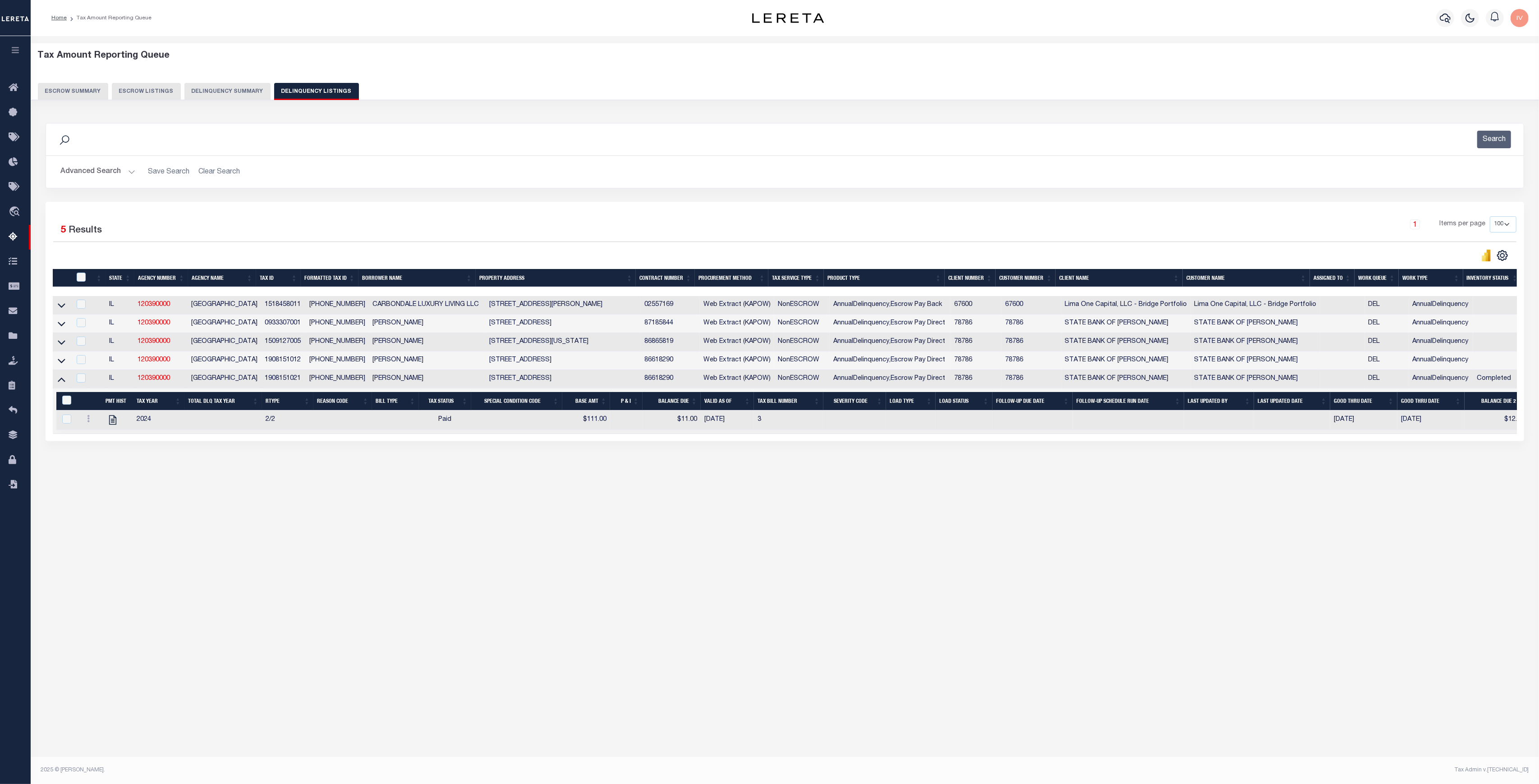
click at [223, 94] on button "Delinquency Summary" at bounding box center [228, 91] width 86 height 17
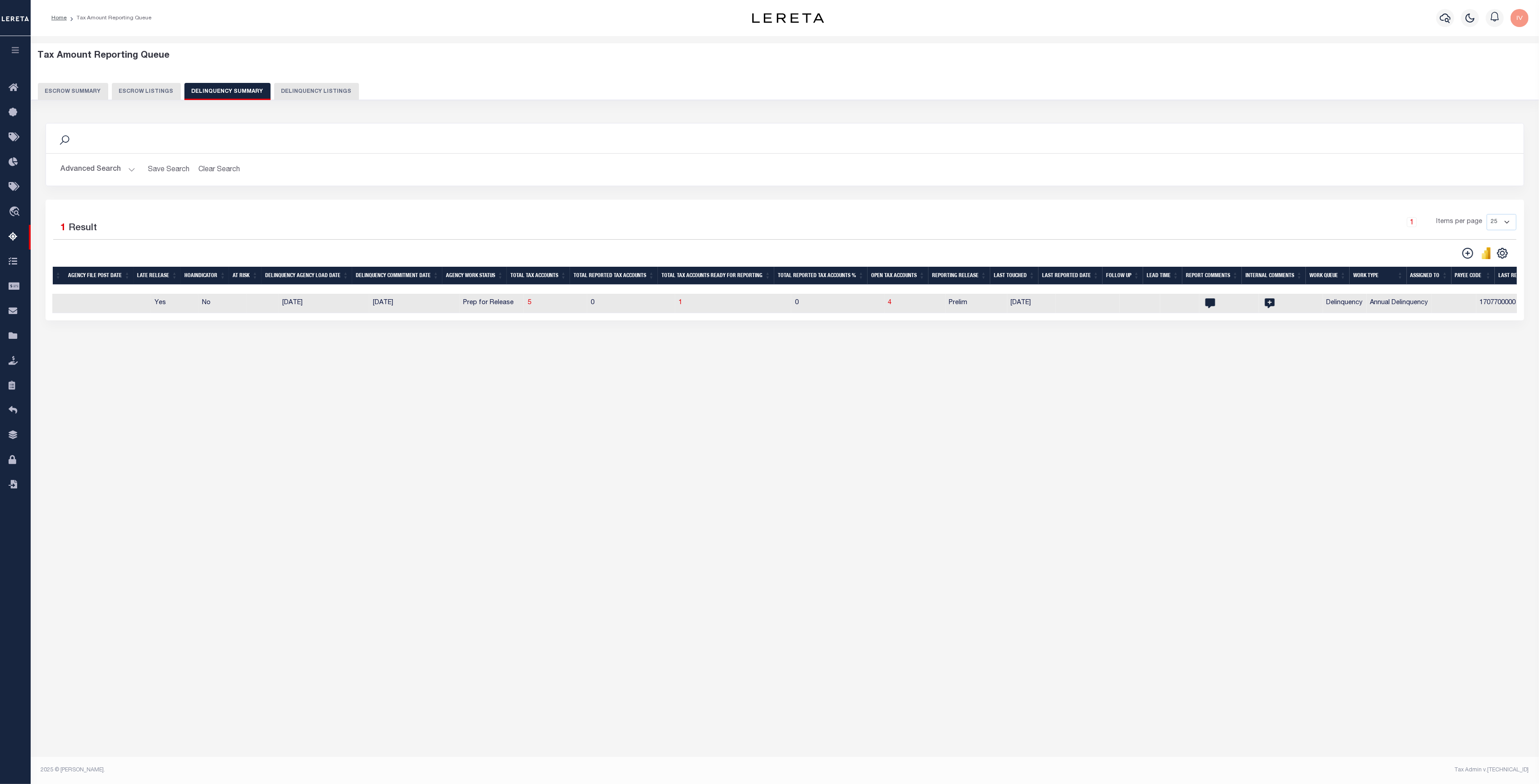
click at [127, 164] on button "Advanced Search" at bounding box center [97, 169] width 75 height 17
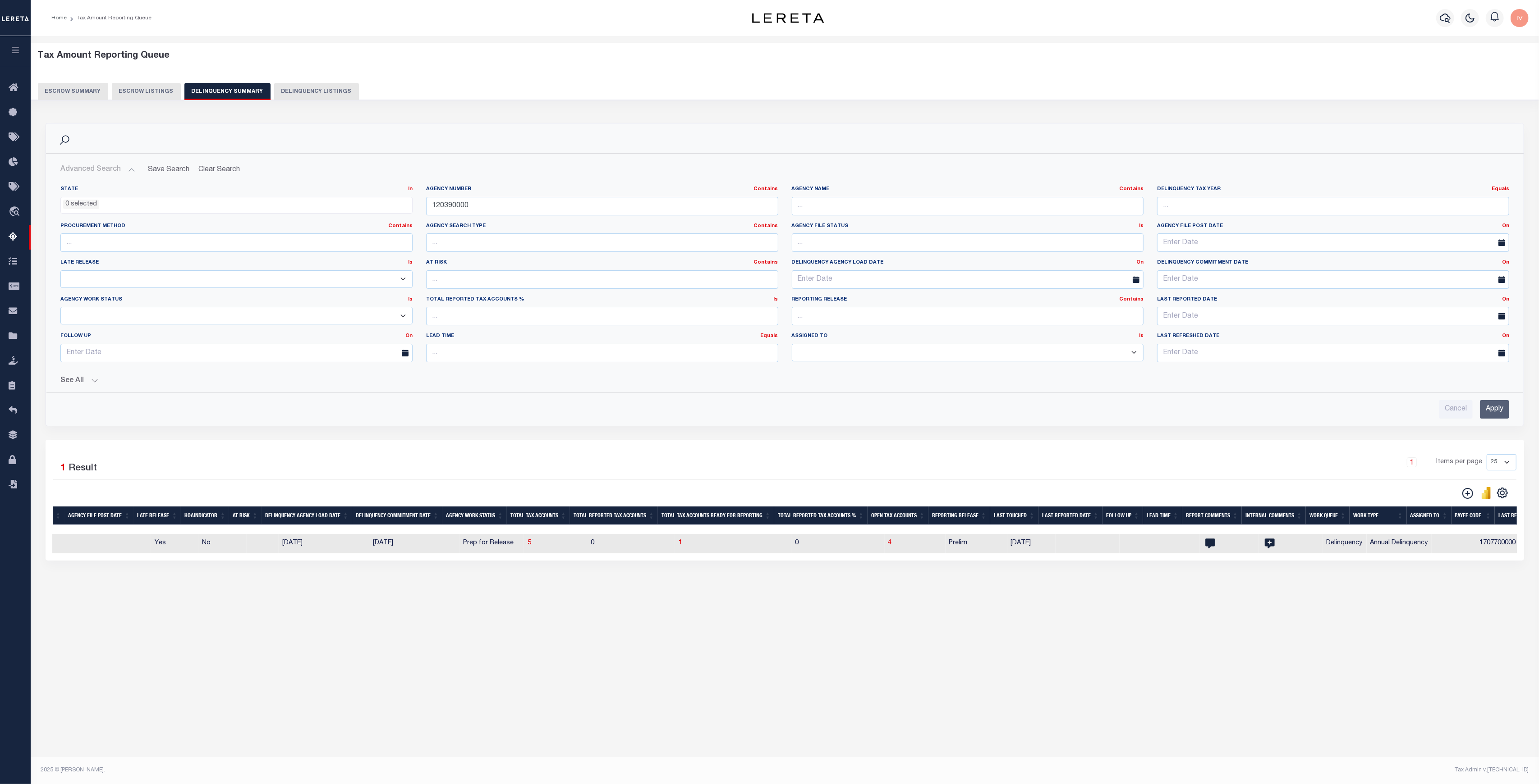
click at [93, 380] on button "See All" at bounding box center [784, 381] width 1449 height 8
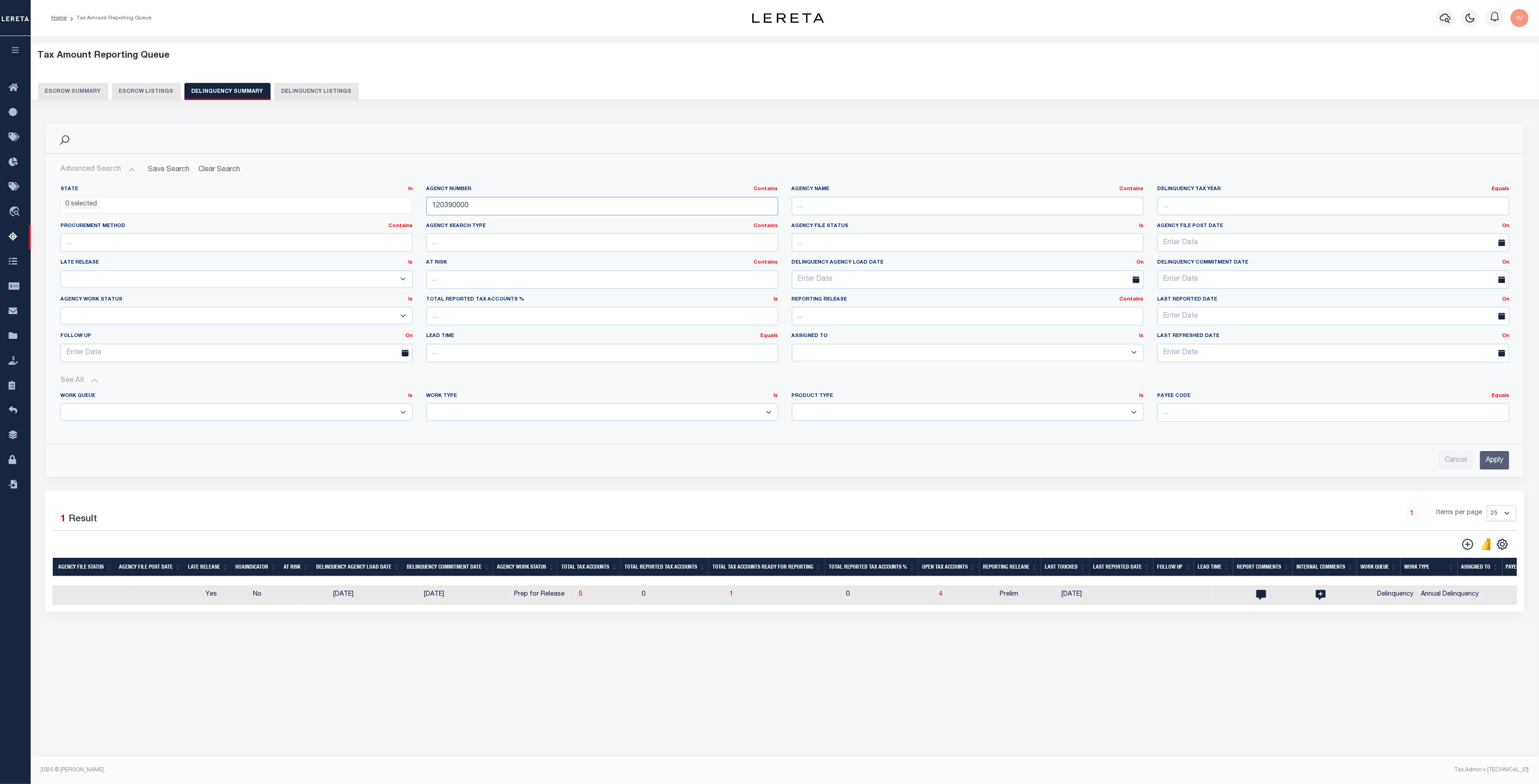
click at [452, 208] on input "120390000" at bounding box center [602, 206] width 352 height 19
paste input "05016"
type input "050160000"
drag, startPoint x: 1495, startPoint y: 456, endPoint x: 499, endPoint y: 780, distance: 1047.4
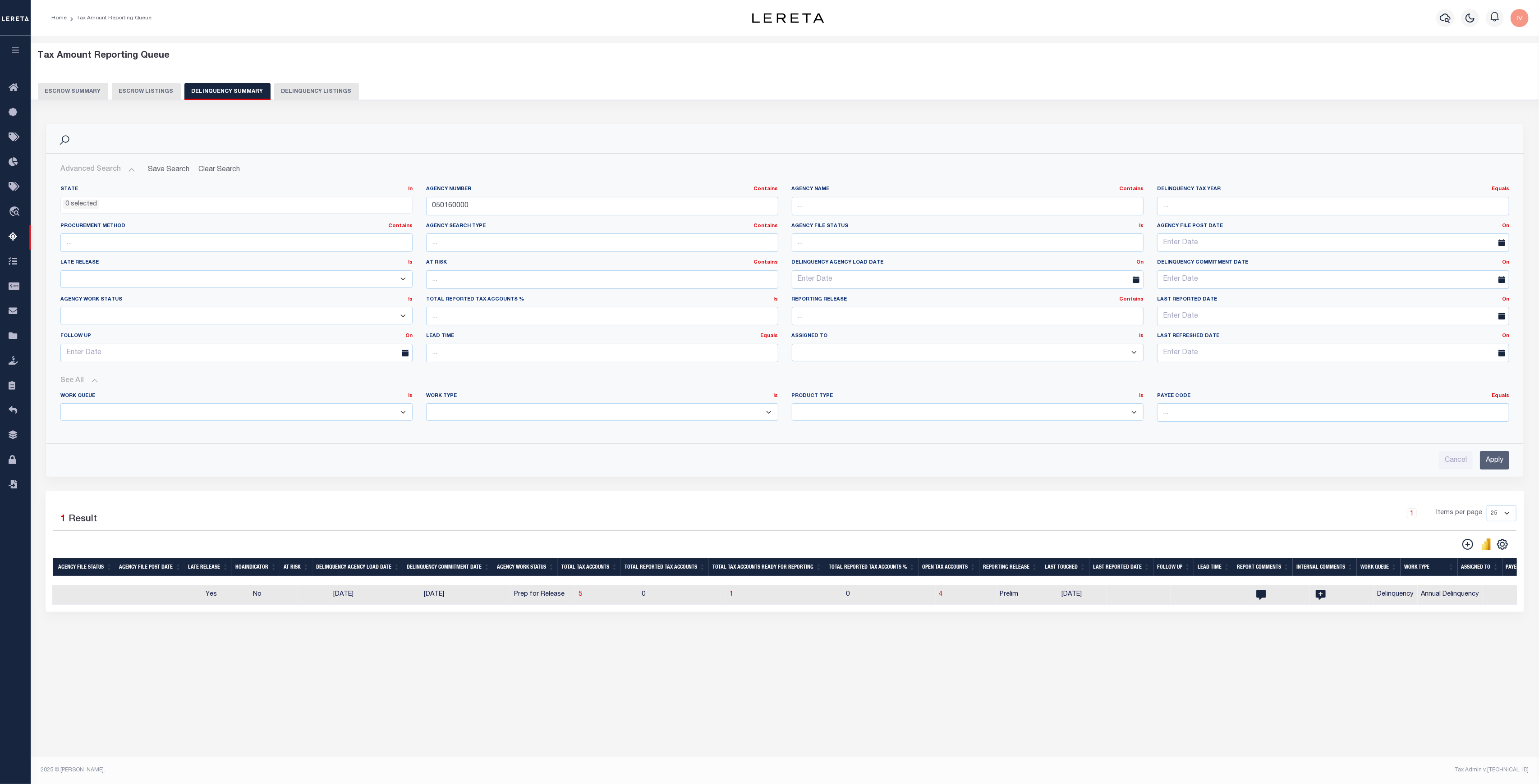
click at [1495, 456] on input "Apply" at bounding box center [1494, 460] width 29 height 19
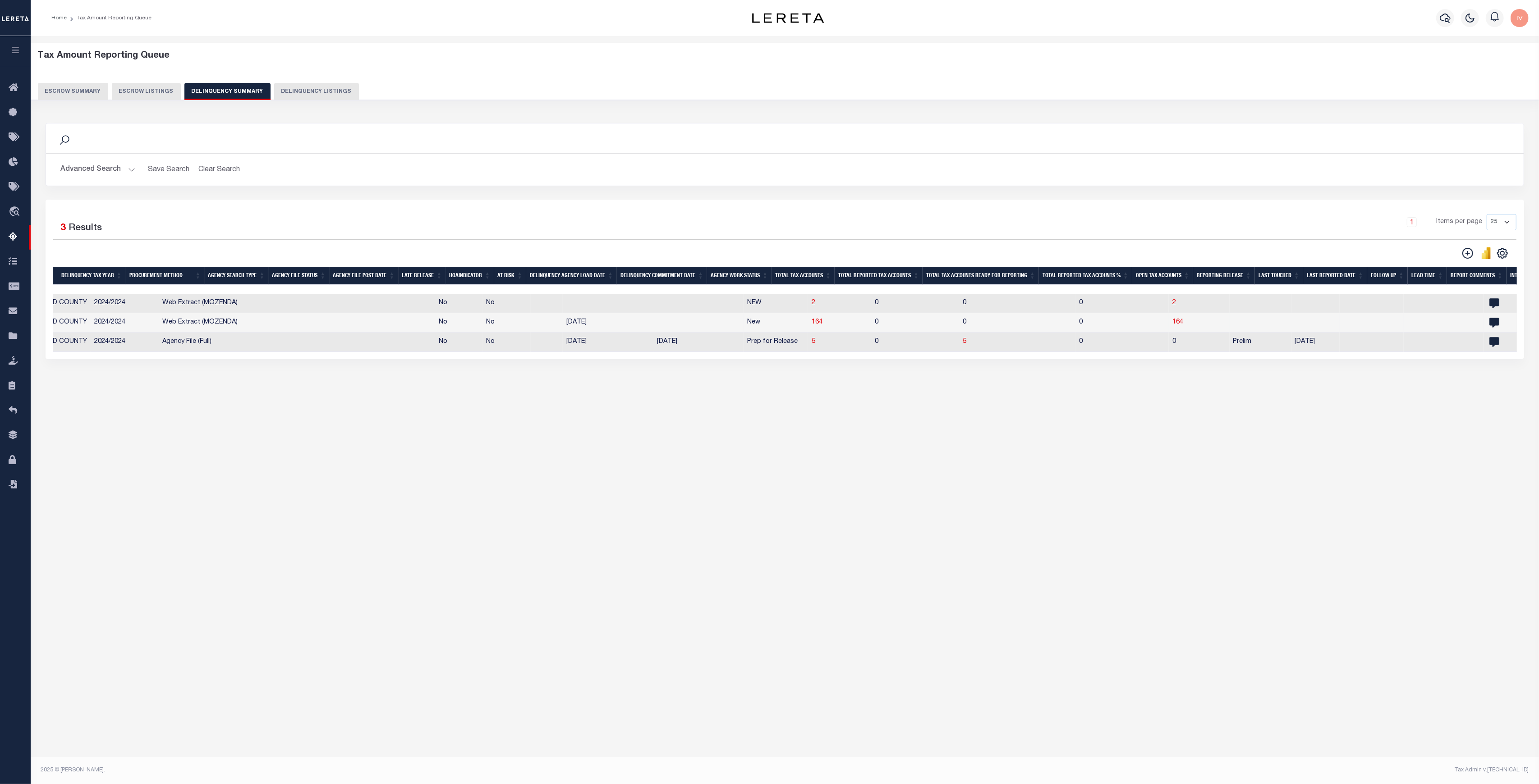
scroll to position [0, 301]
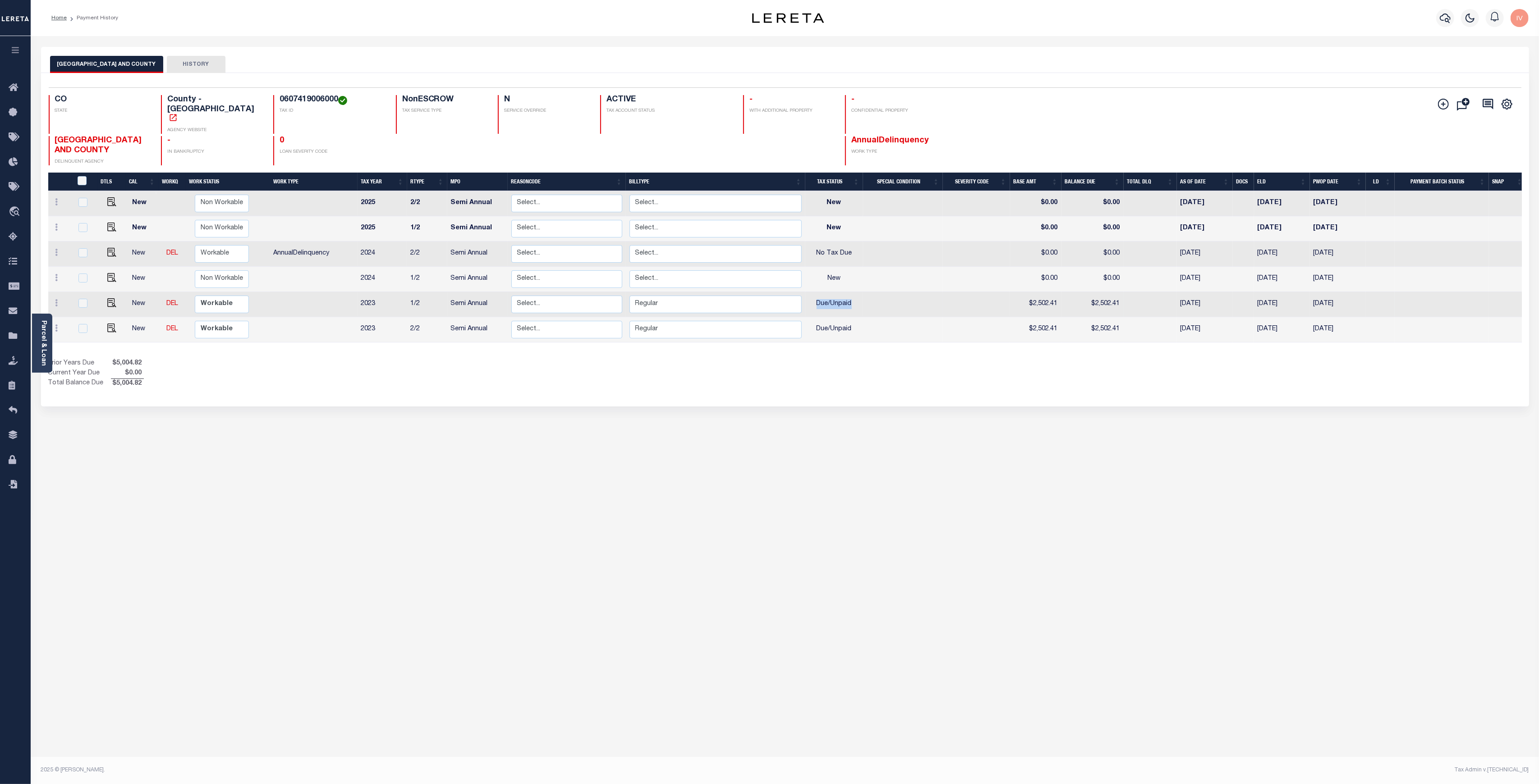
drag, startPoint x: 889, startPoint y: 282, endPoint x: 816, endPoint y: 283, distance: 73.0
click at [816, 292] on tr "New DEL Non Workable Workable 2023 1/2 Semi Annual Select... Payment Reversal T…" at bounding box center [787, 305] width 1478 height 25
drag, startPoint x: 1196, startPoint y: 294, endPoint x: 1216, endPoint y: 293, distance: 20.0
click at [1216, 293] on td "[DATE]" at bounding box center [1205, 305] width 56 height 25
checkbox input "true"
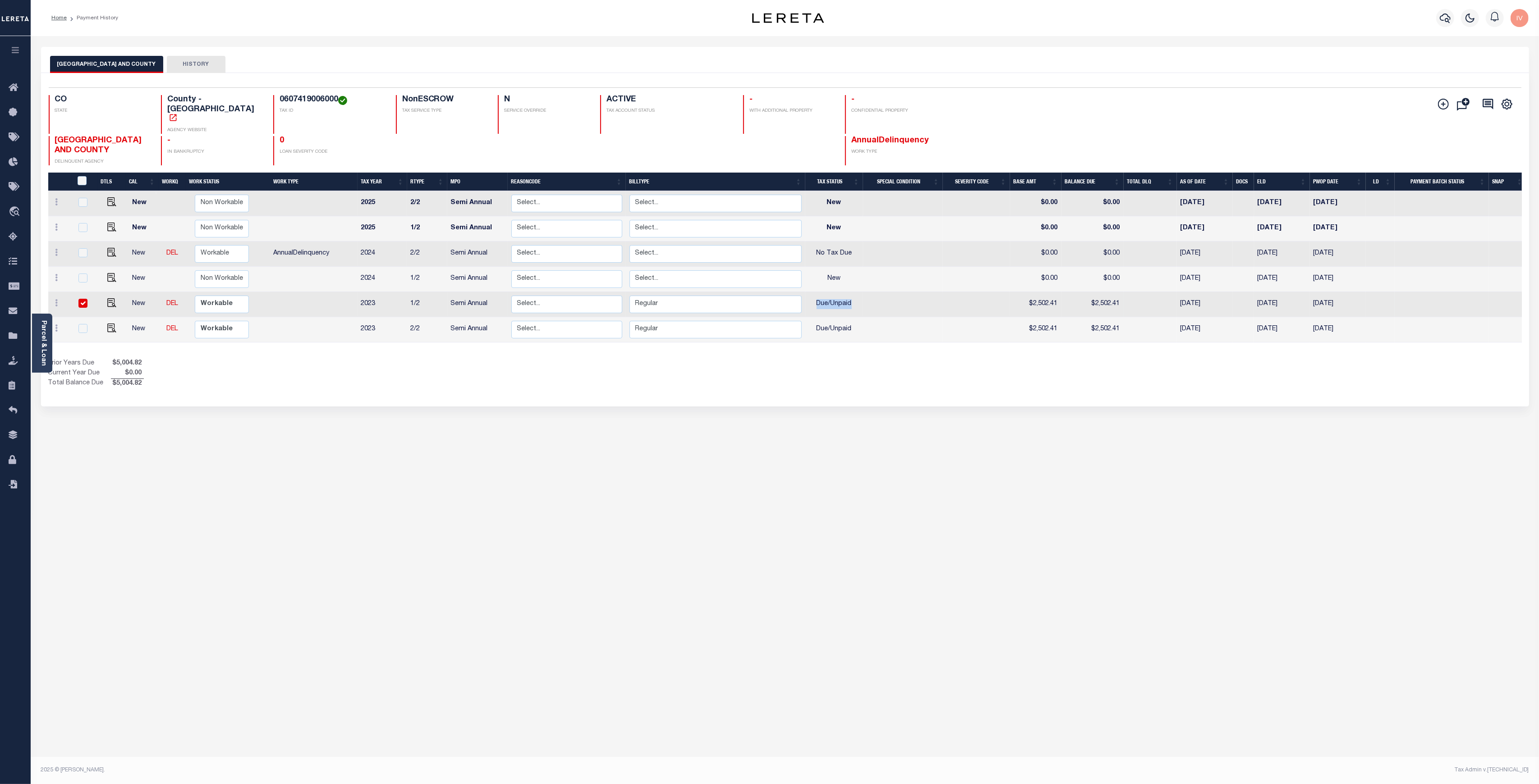
checkbox input "true"
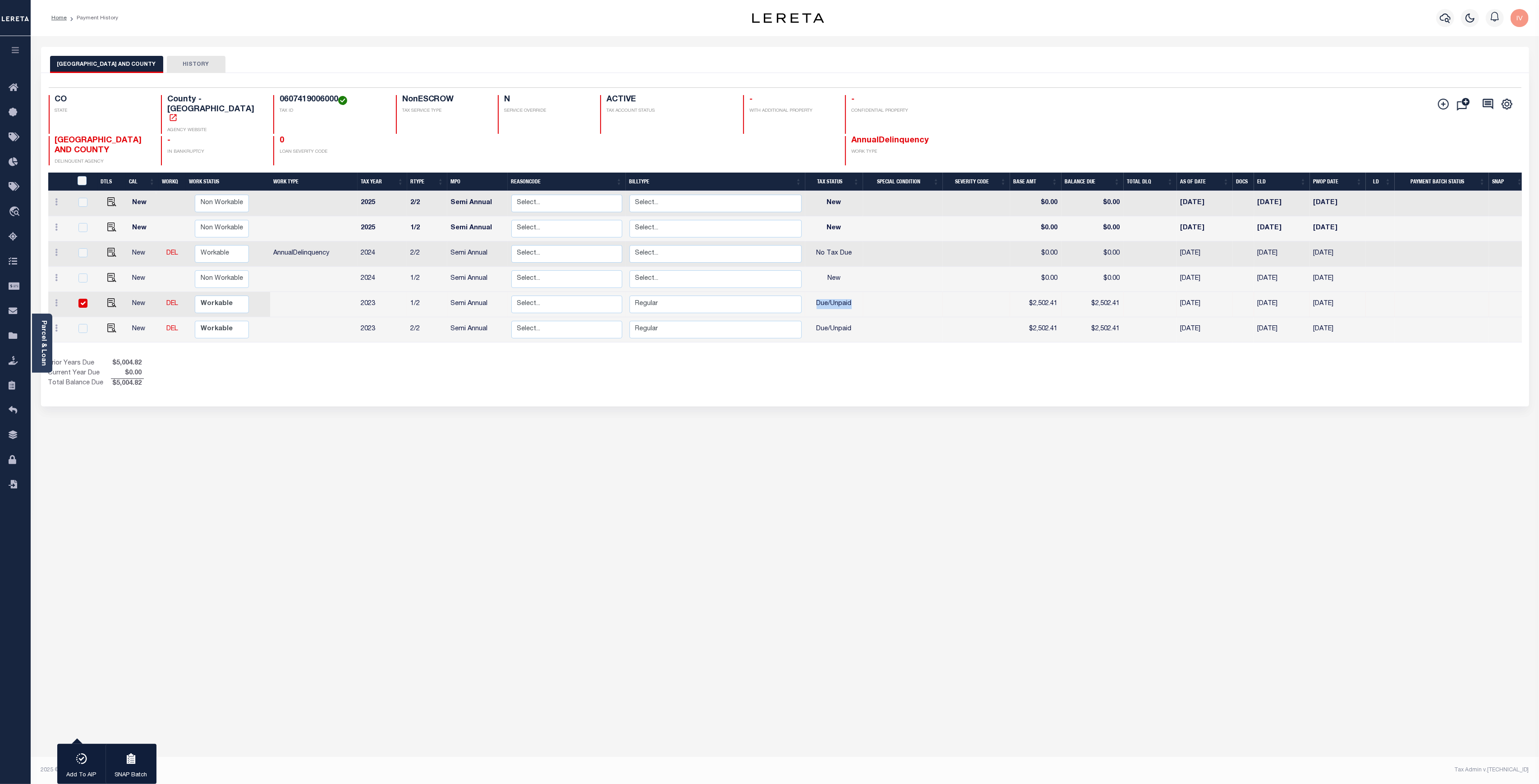
click at [1198, 294] on td "[DATE]" at bounding box center [1205, 305] width 56 height 25
checkbox input "false"
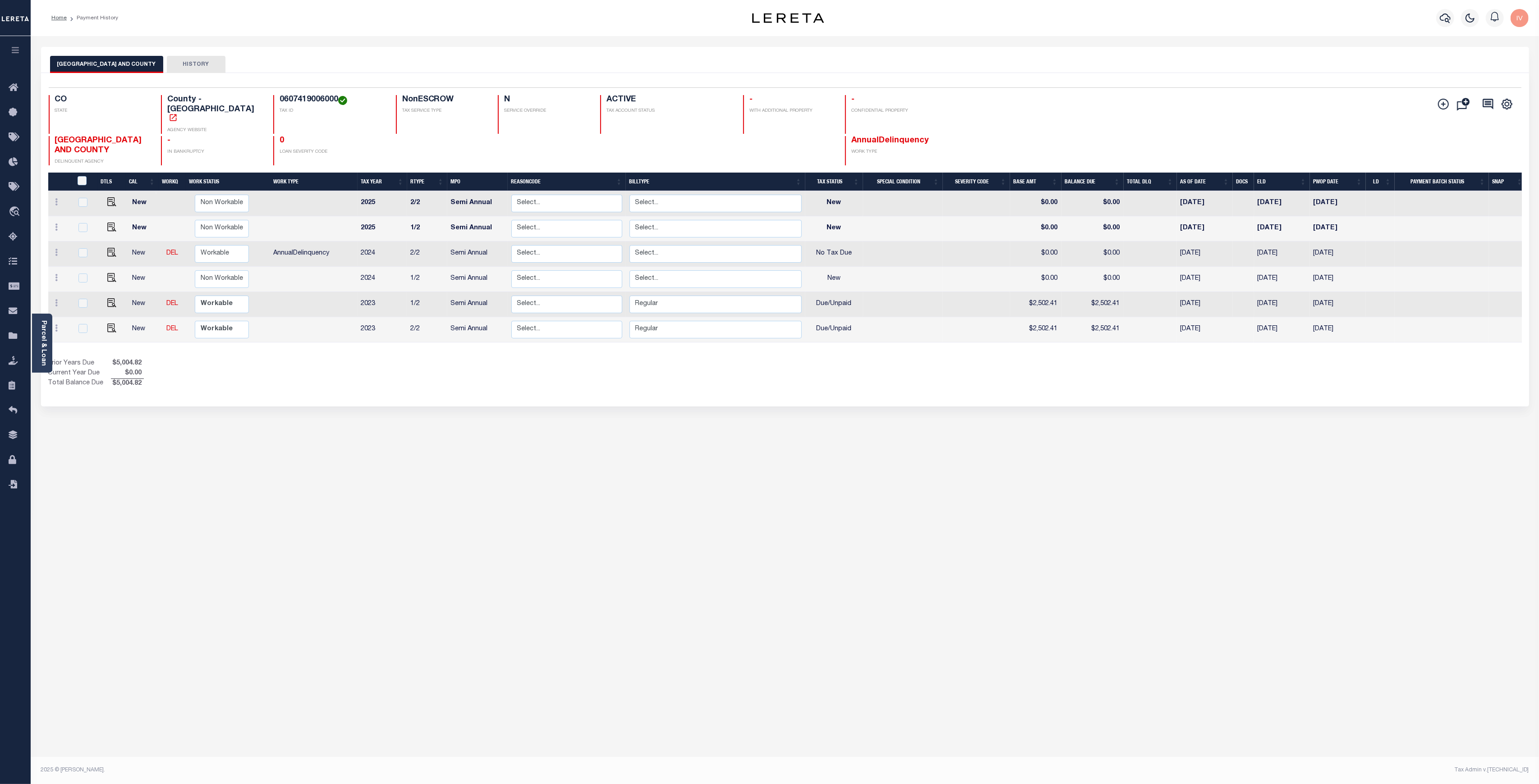
click at [989, 389] on div "1 Selected 6 Results 1 Items per page 25 50 100 CO STATE TAX ID" at bounding box center [785, 239] width 1488 height 334
click at [1068, 382] on div "1 Selected 6 Results 1 Items per page 25 50 100 CO STATE TAX ID" at bounding box center [785, 239] width 1488 height 334
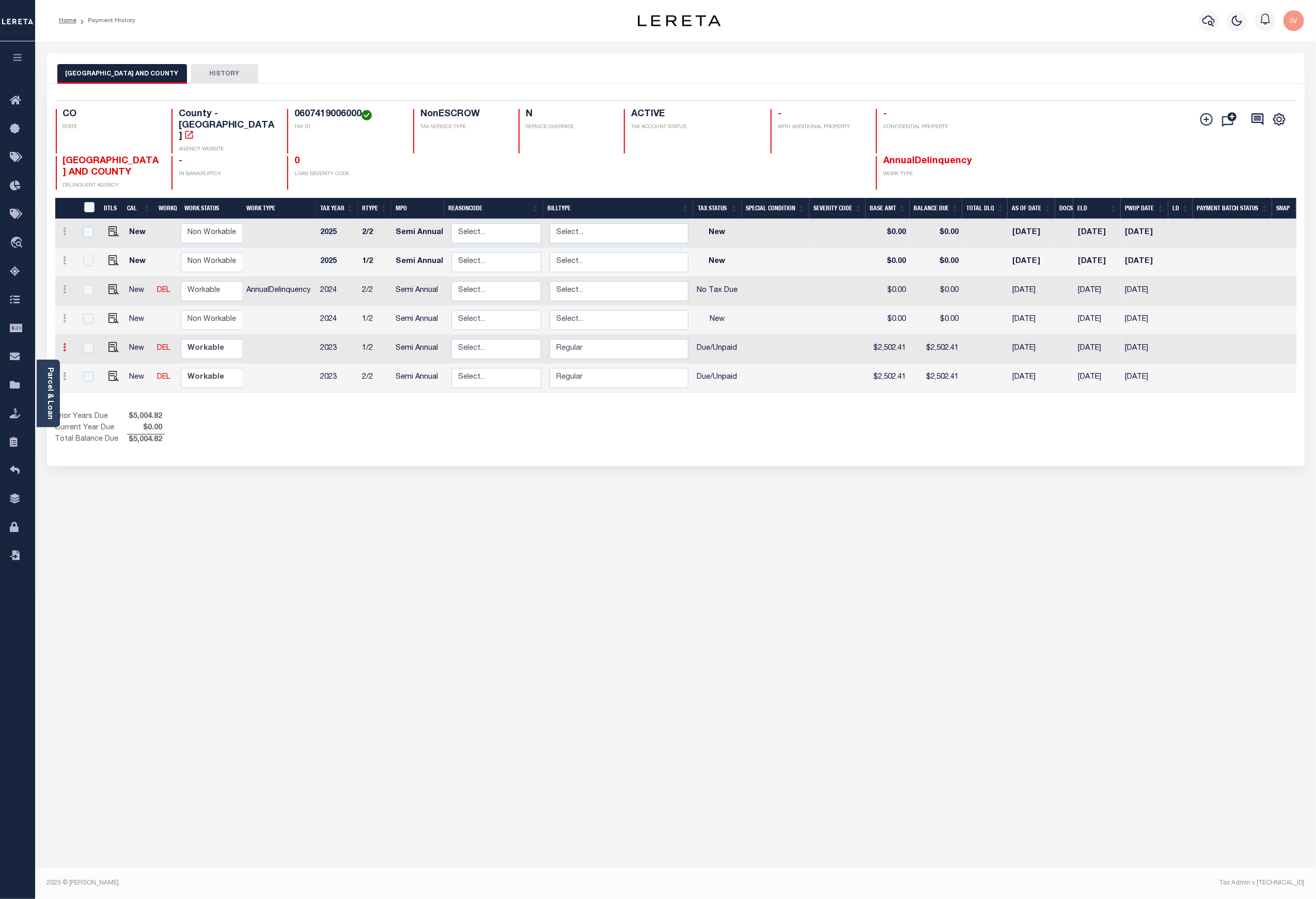
click at [66, 344] on link at bounding box center [65, 349] width 12 height 8
click at [64, 343] on icon at bounding box center [65, 347] width 3 height 8
click at [772, 471] on div "DENVER CITY AND COUNTY HISTORY 1 Selected 6 1" at bounding box center [675, 345] width 1273 height 583
click at [64, 343] on icon at bounding box center [65, 347] width 3 height 8
click at [66, 372] on icon at bounding box center [65, 376] width 3 height 8
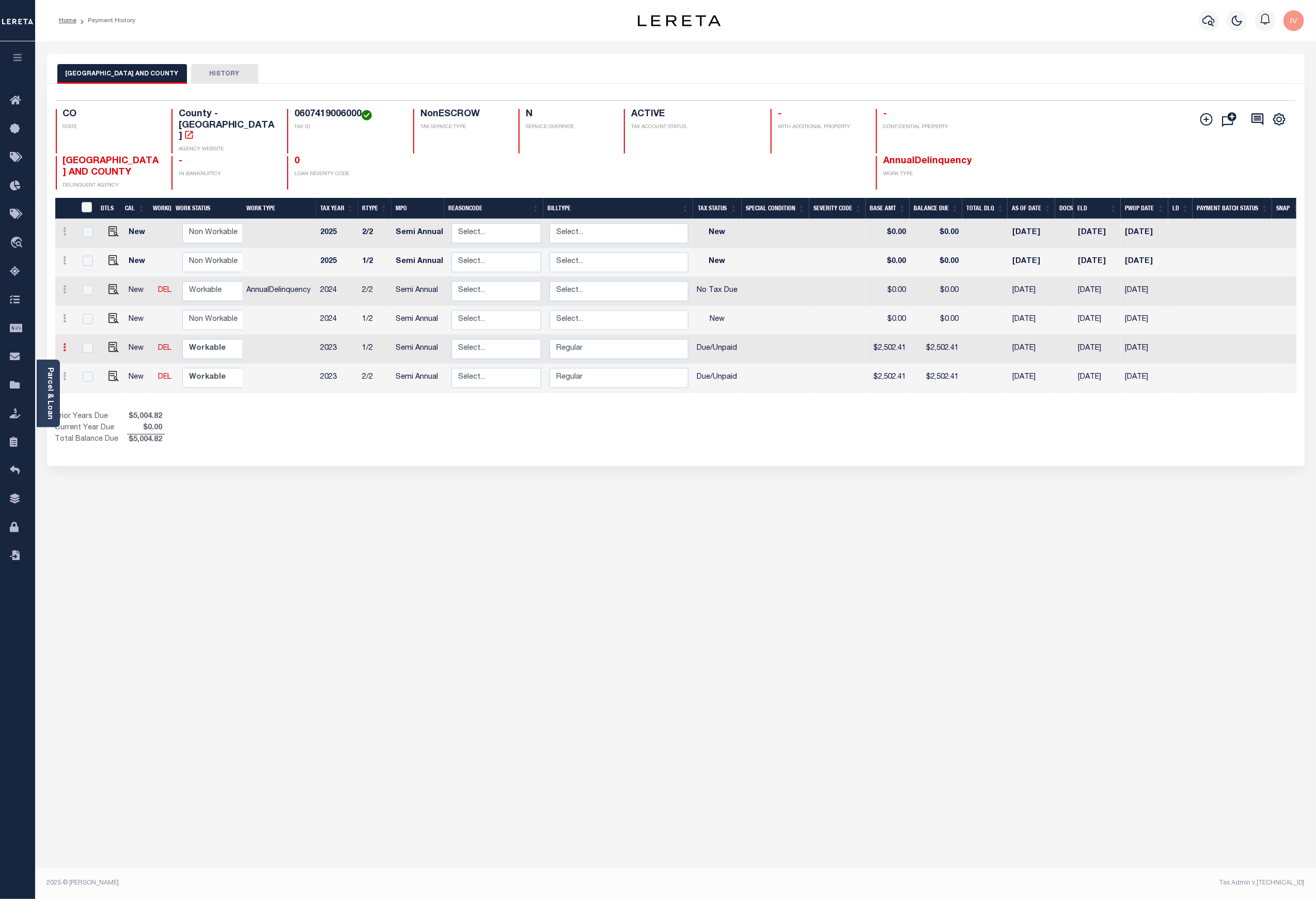
click at [65, 343] on icon at bounding box center [65, 347] width 3 height 8
click at [64, 343] on icon at bounding box center [65, 347] width 3 height 8
click at [64, 372] on icon at bounding box center [65, 376] width 3 height 8
click at [64, 286] on icon at bounding box center [65, 290] width 3 height 8
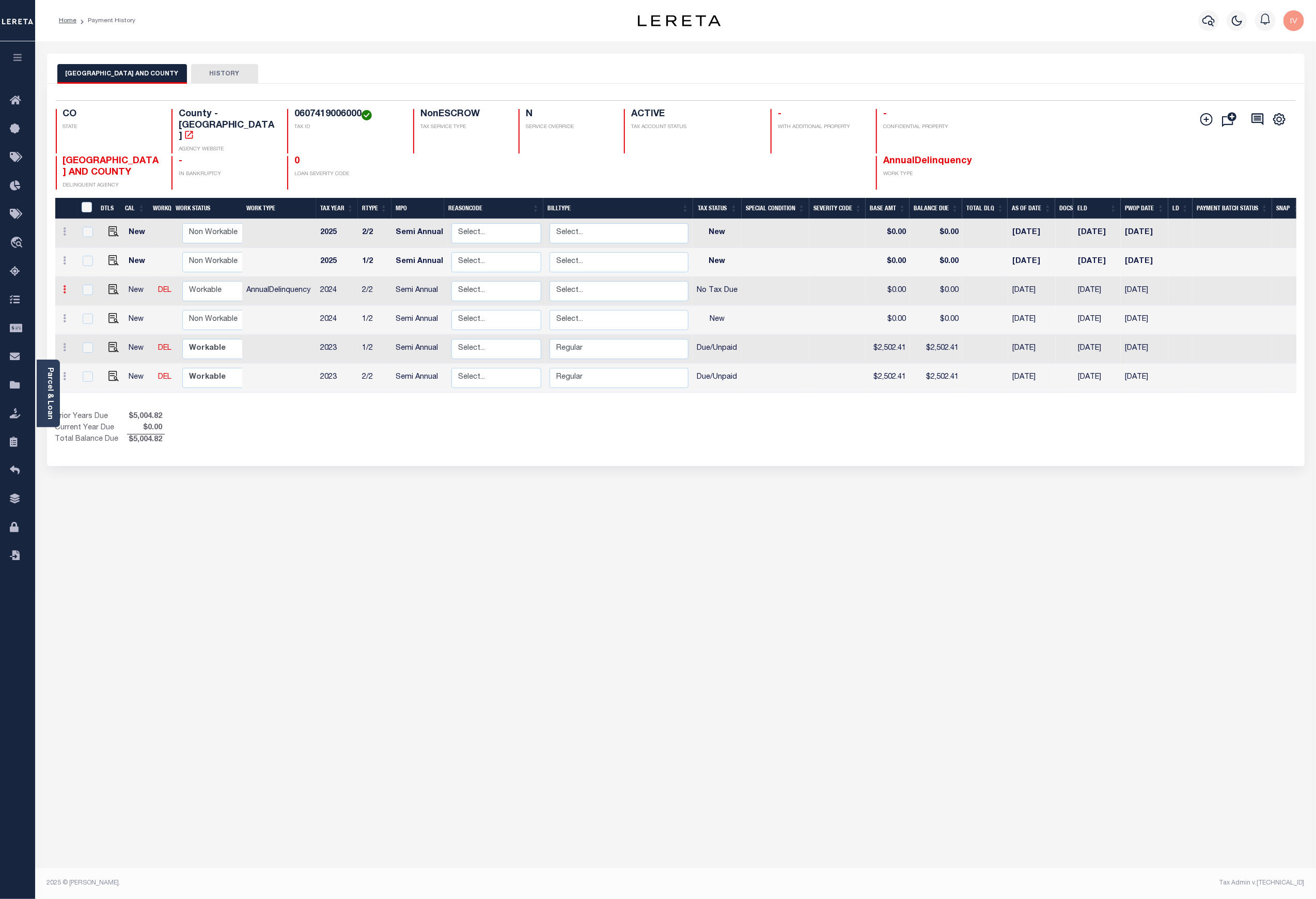
click at [64, 286] on icon at bounding box center [65, 290] width 3 height 8
click at [65, 286] on icon at bounding box center [65, 290] width 3 height 8
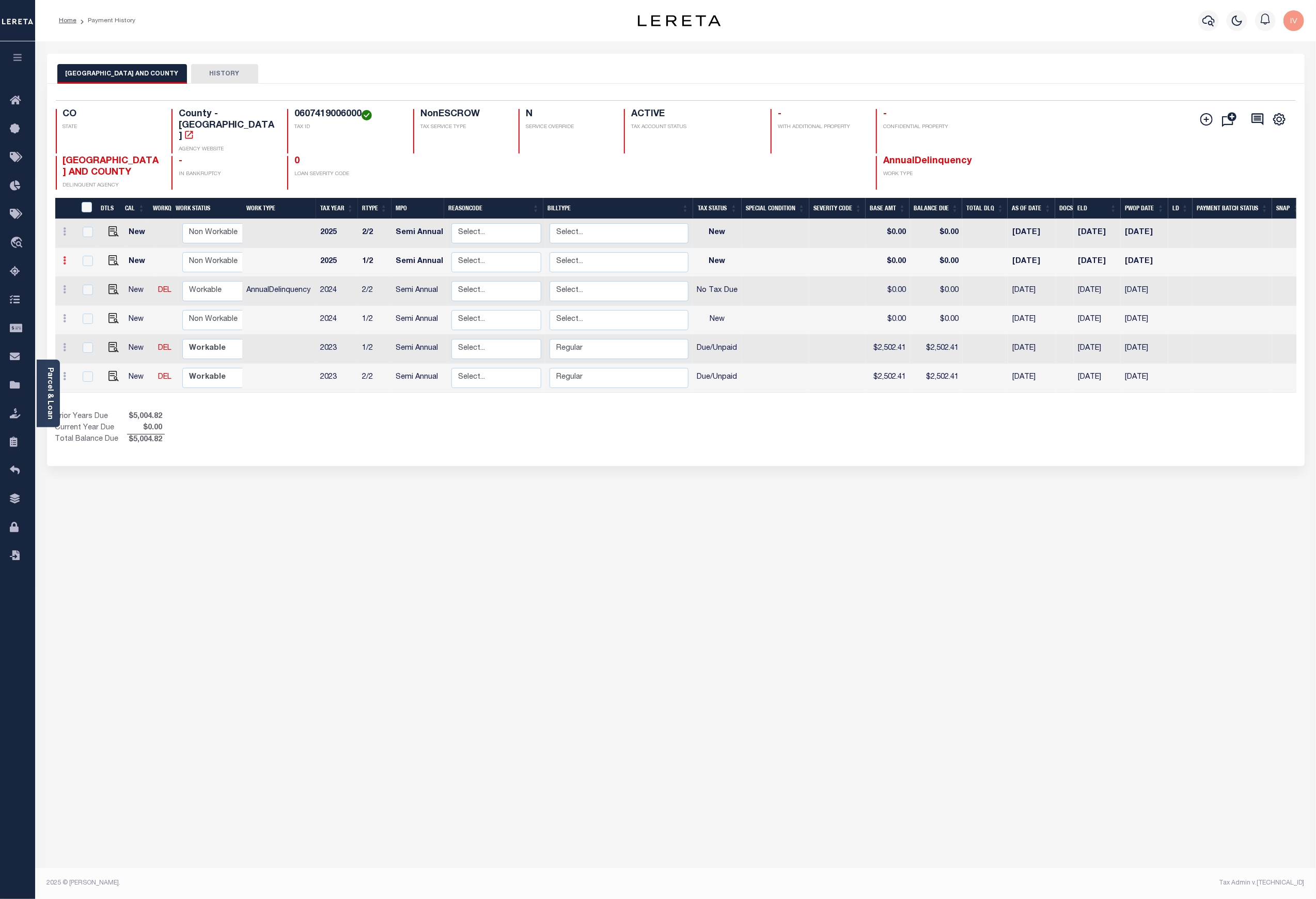
click at [65, 256] on icon at bounding box center [65, 260] width 3 height 8
click at [65, 227] on icon at bounding box center [65, 231] width 3 height 8
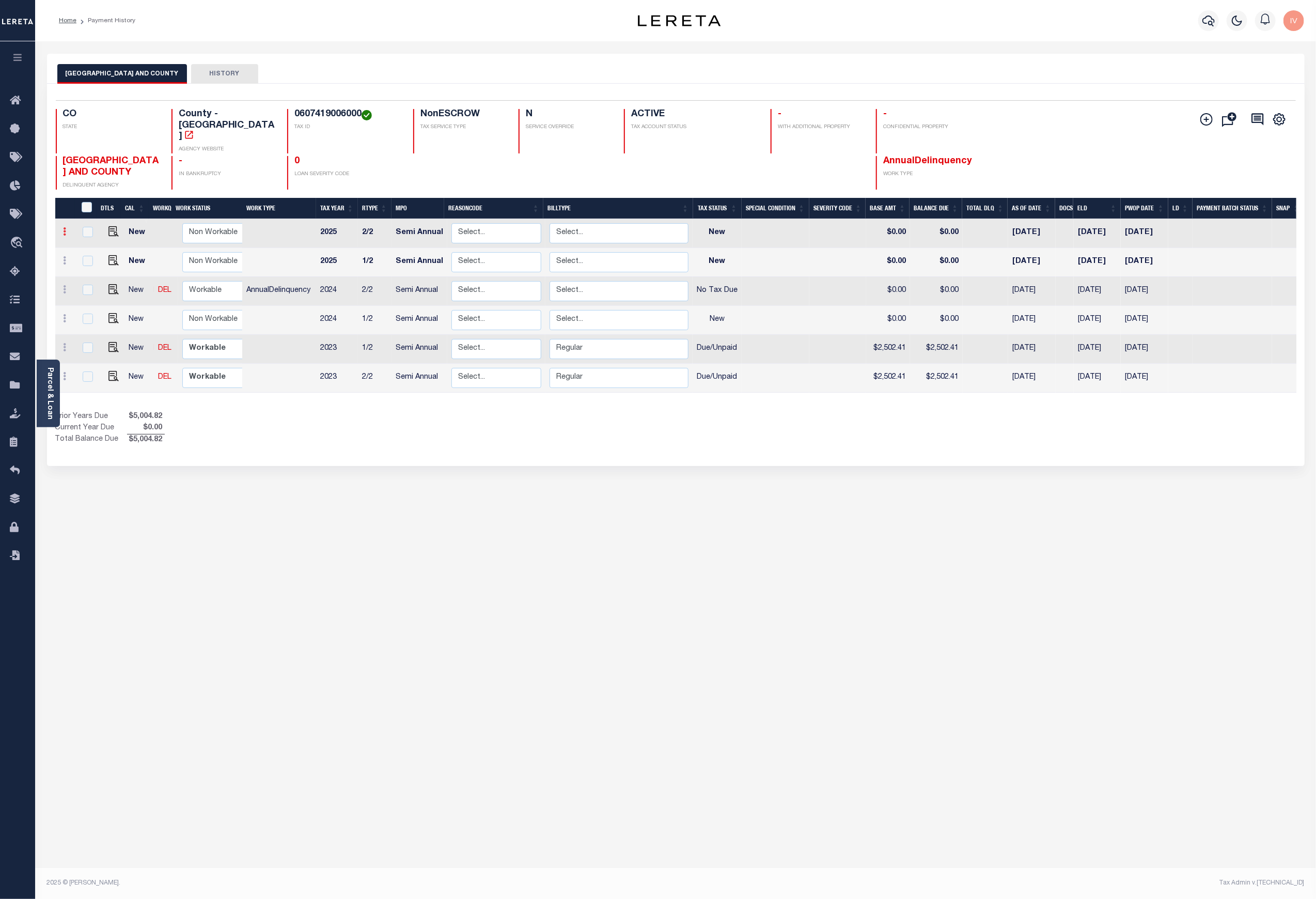
click at [65, 227] on icon at bounding box center [65, 231] width 3 height 8
click at [64, 314] on icon at bounding box center [65, 318] width 3 height 8
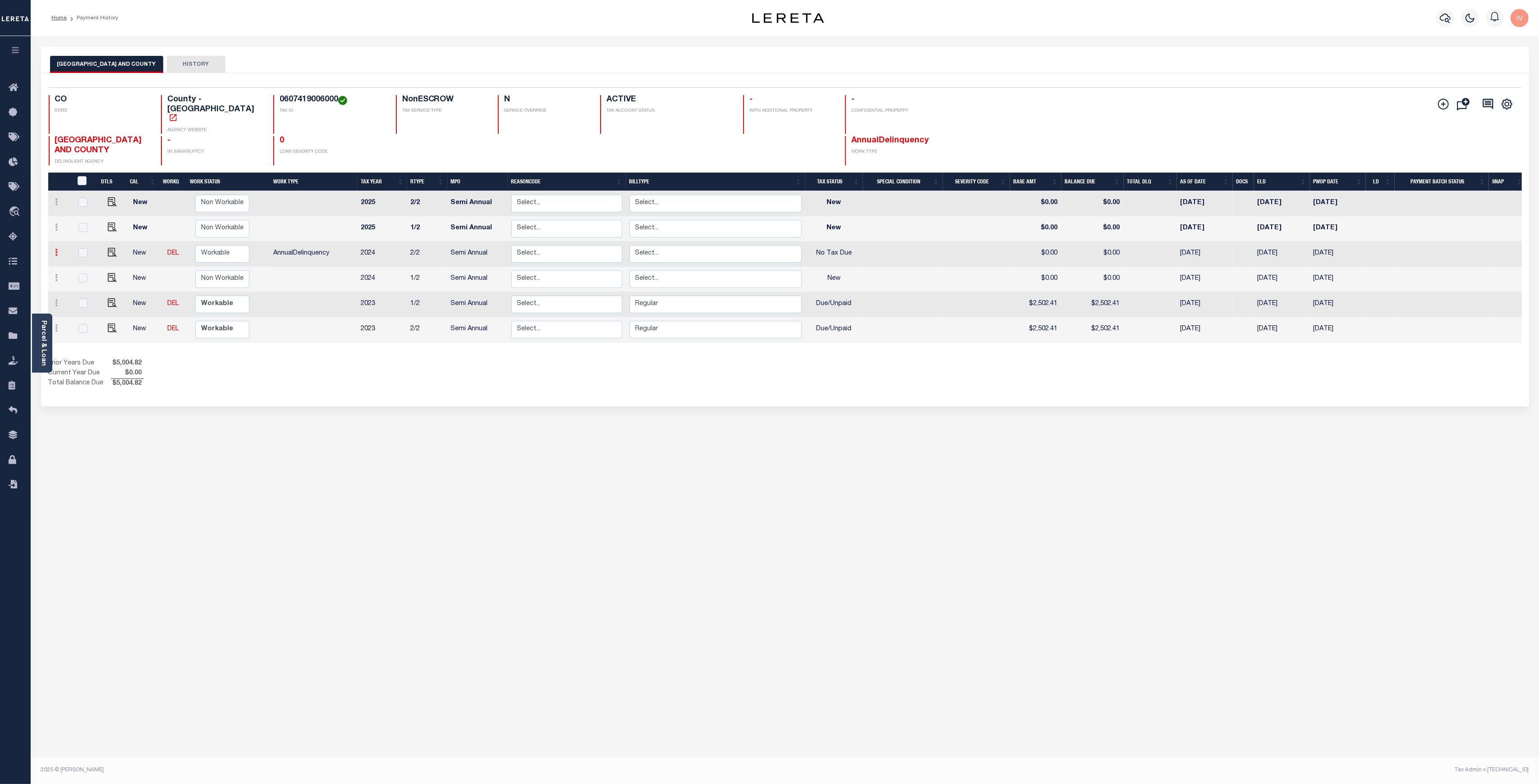
click at [54, 250] on link at bounding box center [57, 254] width 10 height 7
click at [79, 248] on input "checkbox" at bounding box center [82, 253] width 9 height 9
checkbox input "true"
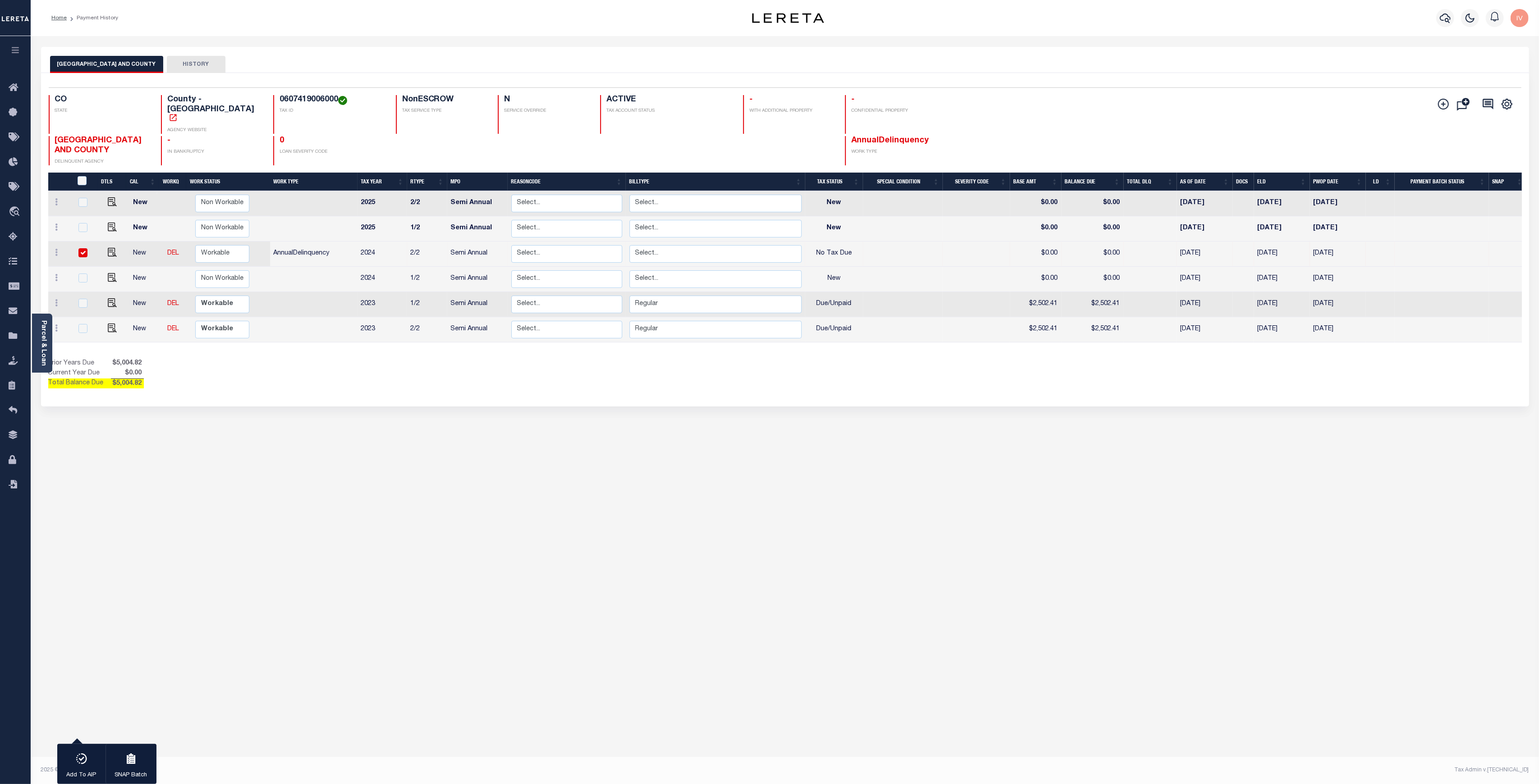
click at [83, 248] on input "checkbox" at bounding box center [82, 253] width 9 height 9
checkbox input "false"
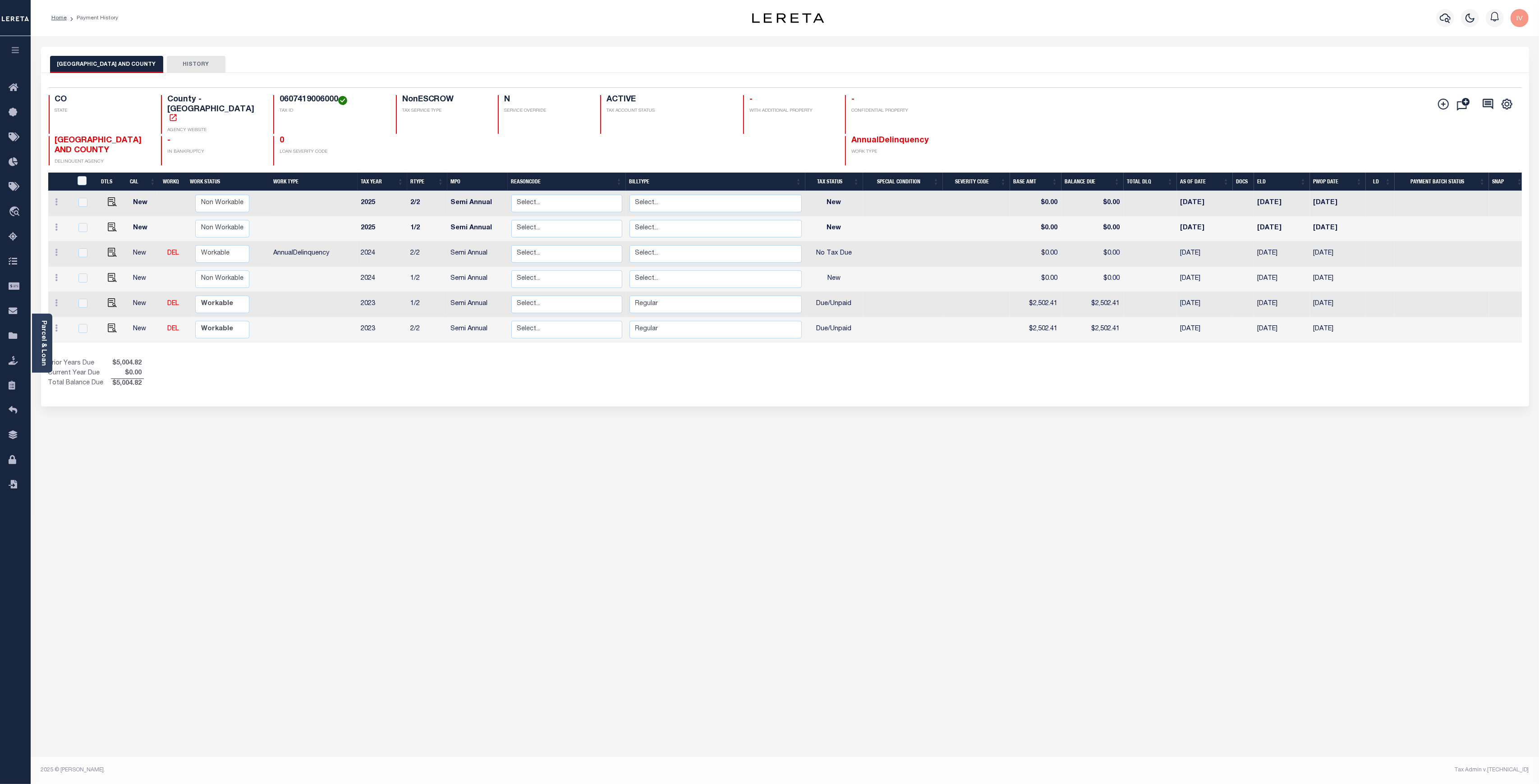
click at [290, 242] on td "AnnualDelinquency" at bounding box center [314, 254] width 87 height 25
checkbox input "true"
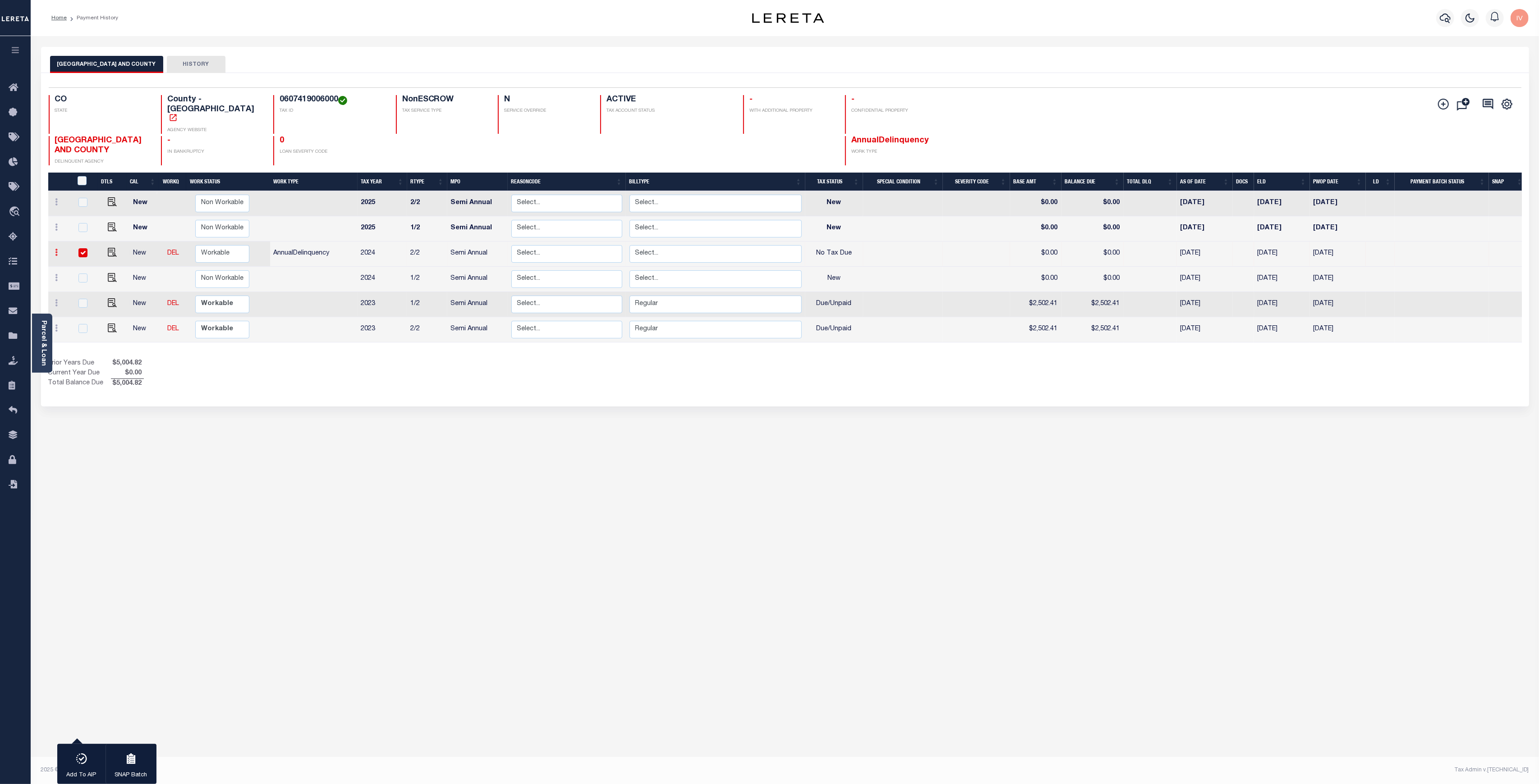
click at [58, 250] on link at bounding box center [57, 254] width 10 height 7
drag, startPoint x: 58, startPoint y: 232, endPoint x: 325, endPoint y: 389, distance: 309.7
click at [325, 389] on div "DENVER CITY AND COUNTY HISTORY 1 Selected 6 1" at bounding box center [784, 301] width 1501 height 509
click at [53, 248] on div at bounding box center [60, 254] width 17 height 11
checkbox input "false"
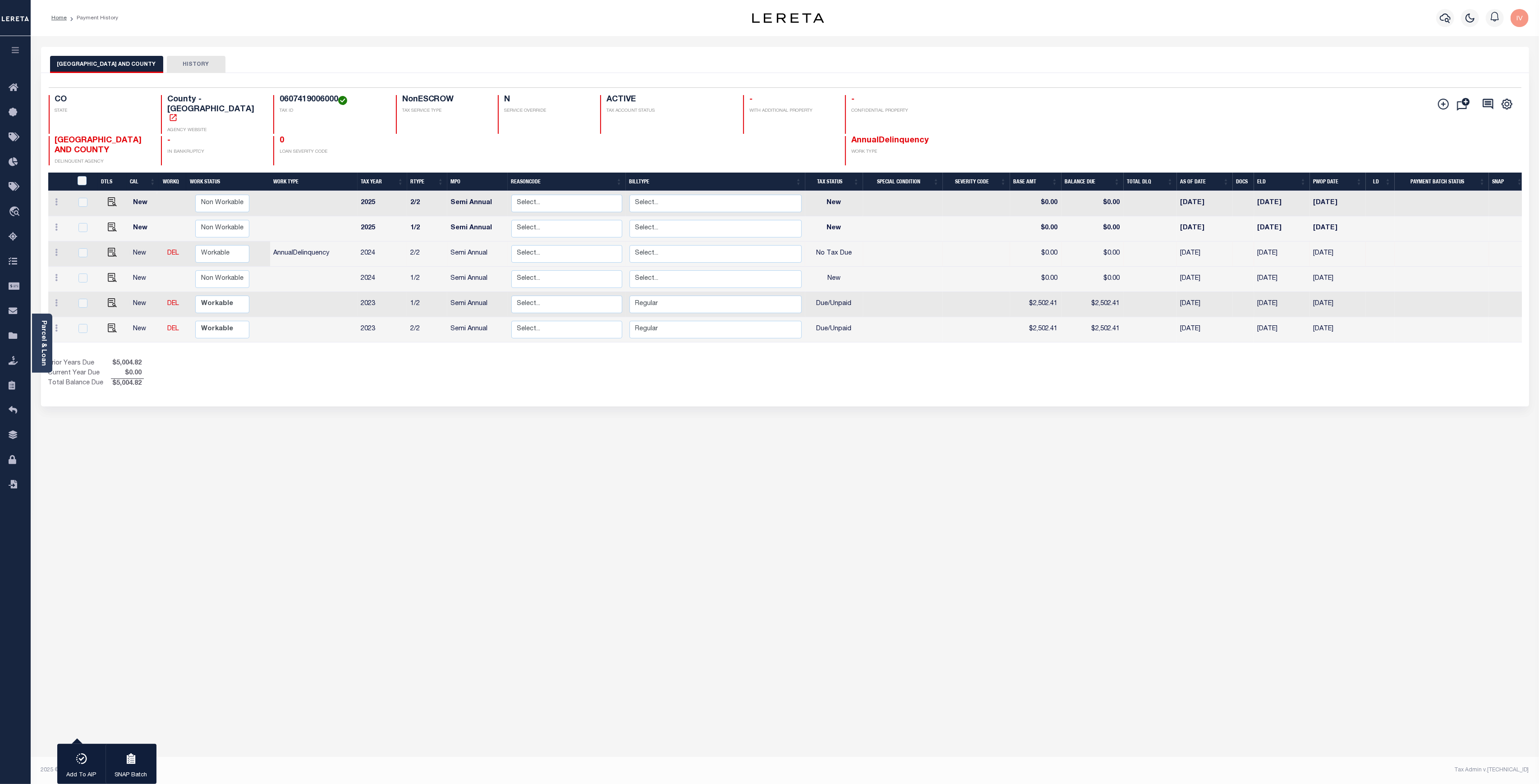
checkbox input "false"
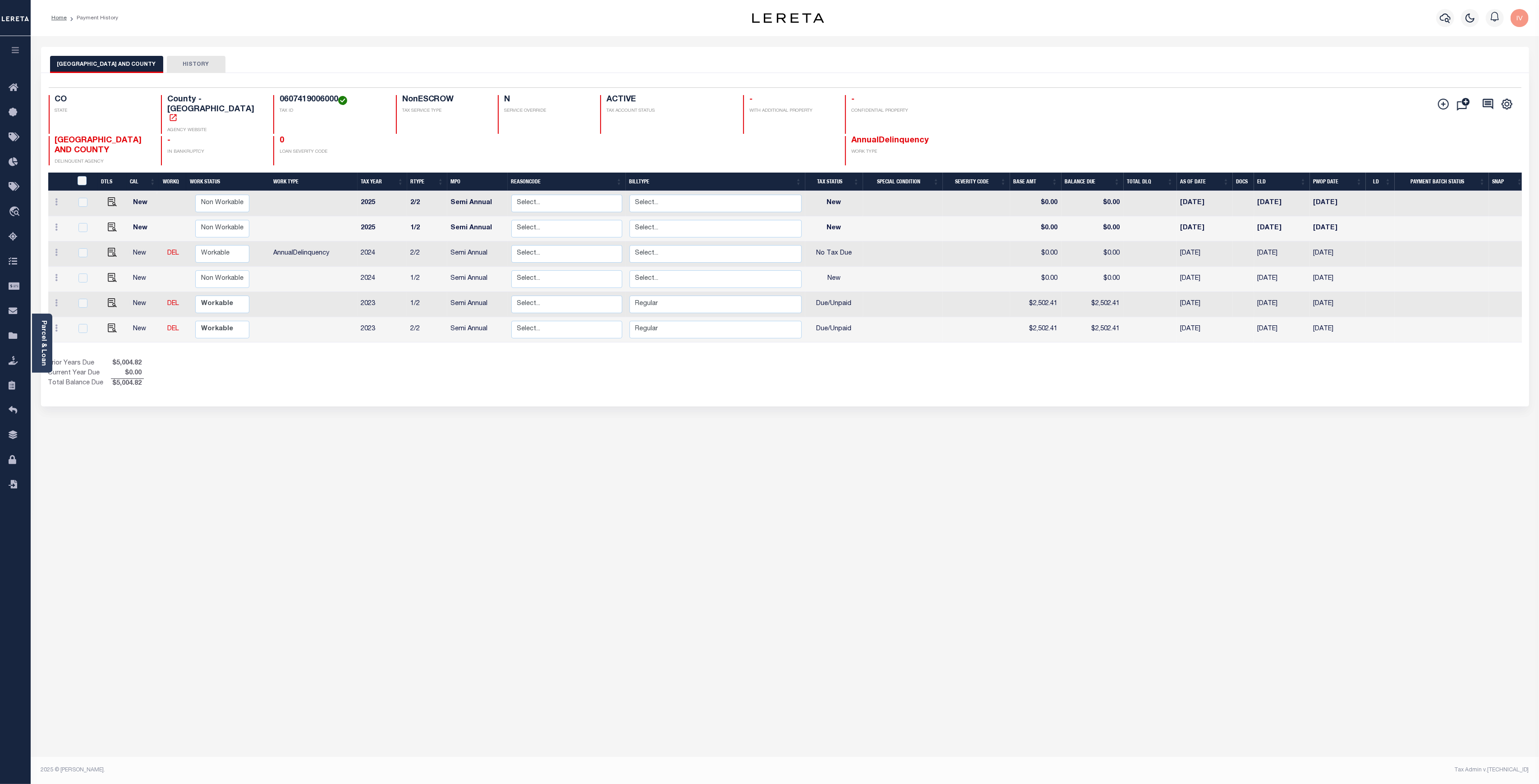
click at [287, 99] on h4 "0607419006000" at bounding box center [332, 100] width 106 height 10
copy h4 "0607419006000"
drag, startPoint x: 813, startPoint y: 233, endPoint x: 875, endPoint y: 232, distance: 62.0
click at [875, 242] on tr "New DEL Non Workable Workable AnnualDelinquency 2024 2/2 Semi Annual Select... …" at bounding box center [787, 254] width 1478 height 25
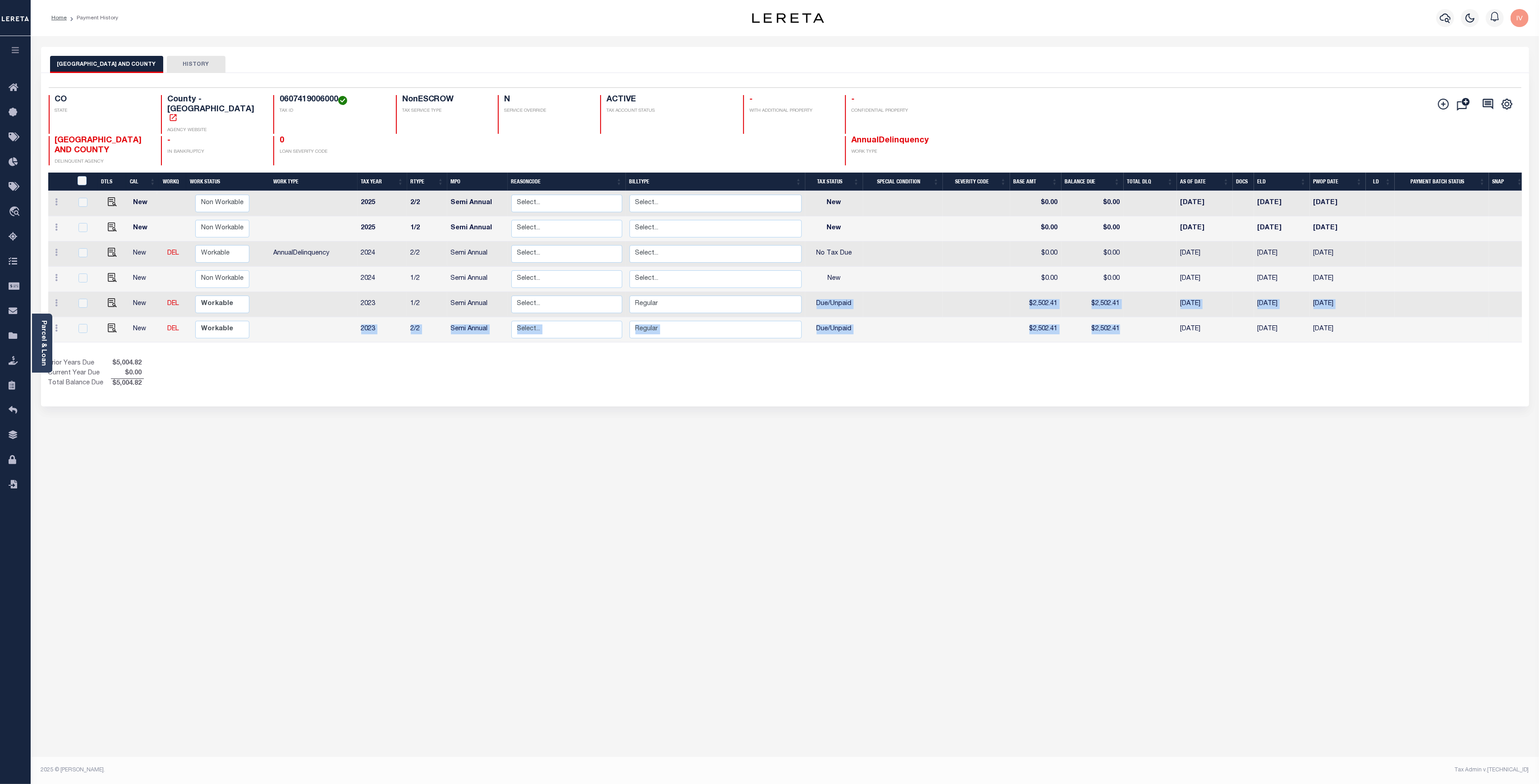
drag, startPoint x: 814, startPoint y: 283, endPoint x: 1037, endPoint y: 229, distance: 229.4
click at [1148, 310] on tbody "New Non Workable Workable 2025 2/2 Semi Annual Select... Payment Reversal Taxab…" at bounding box center [787, 267] width 1478 height 152
click at [859, 475] on div "DENVER CITY AND COUNTY HISTORY 1 Selected 6 1" at bounding box center [784, 301] width 1501 height 509
drag, startPoint x: 818, startPoint y: 233, endPoint x: 869, endPoint y: 229, distance: 51.2
click at [869, 242] on tr "New DEL Non Workable Workable AnnualDelinquency 2024 2/2 Semi Annual Select... …" at bounding box center [787, 254] width 1478 height 25
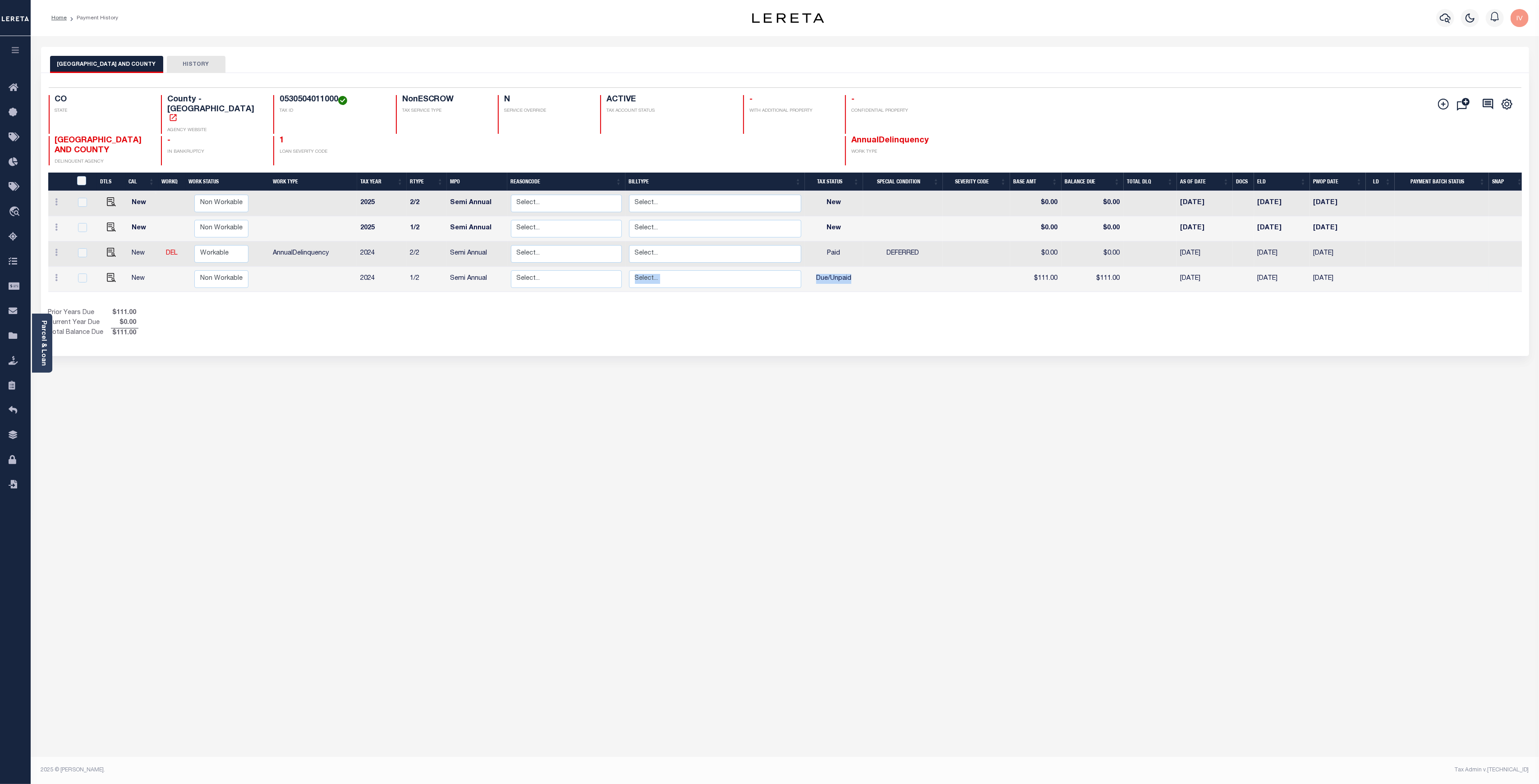
drag, startPoint x: 906, startPoint y: 263, endPoint x: 793, endPoint y: 261, distance: 113.0
click at [793, 267] on tr "New Non Workable Workable 2024 1/2 Semi Annual Select... Payment Reversal Taxab…" at bounding box center [787, 279] width 1478 height 25
click at [827, 382] on div "DENVER CITY AND COUNTY HISTORY Selected 4 Results" at bounding box center [784, 301] width 1501 height 509
click at [53, 273] on div at bounding box center [60, 279] width 17 height 11
checkbox input "true"
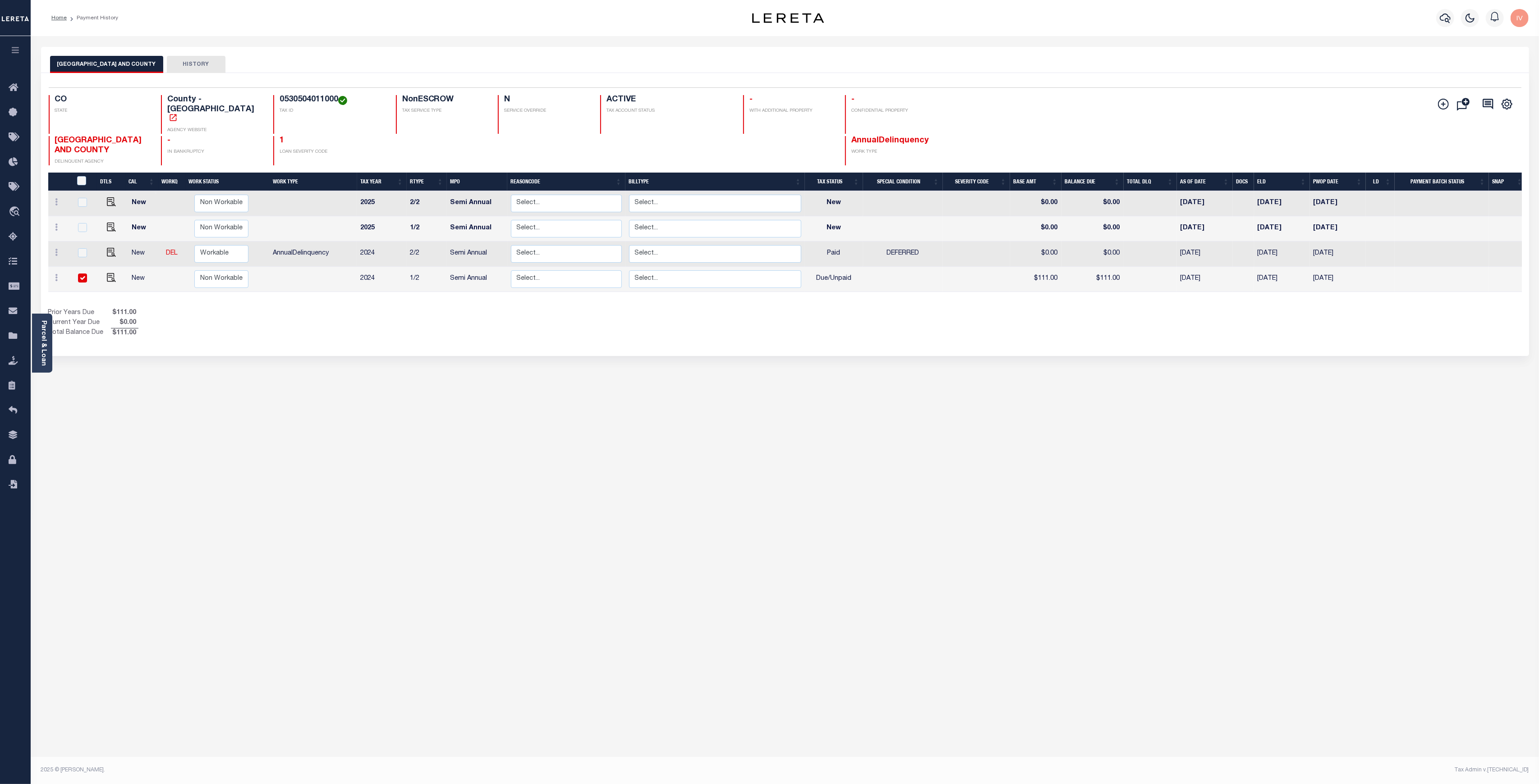
checkbox input "true"
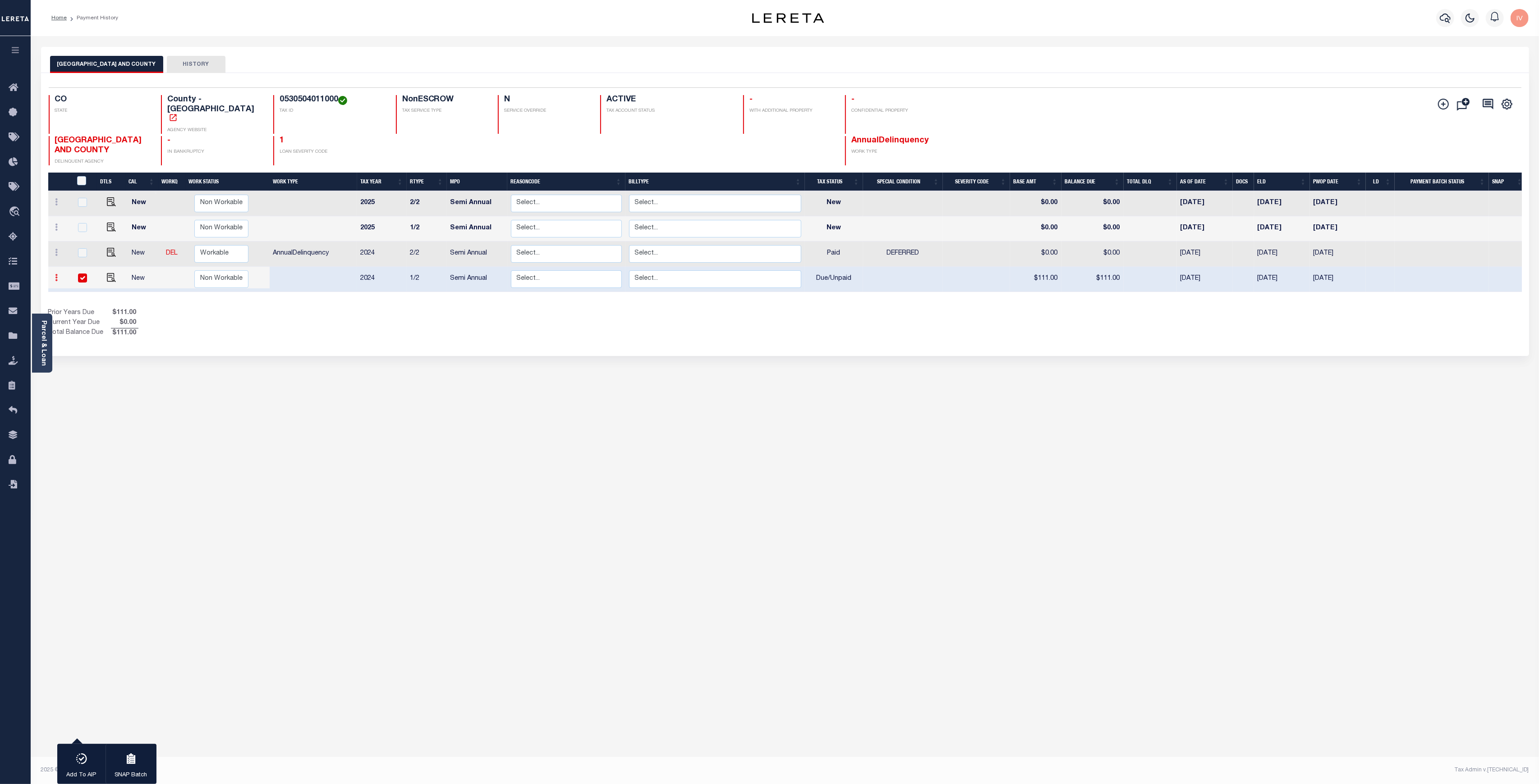
click at [56, 274] on icon at bounding box center [57, 278] width 3 height 7
click at [57, 274] on icon at bounding box center [57, 278] width 3 height 7
click at [58, 275] on link at bounding box center [57, 279] width 10 height 7
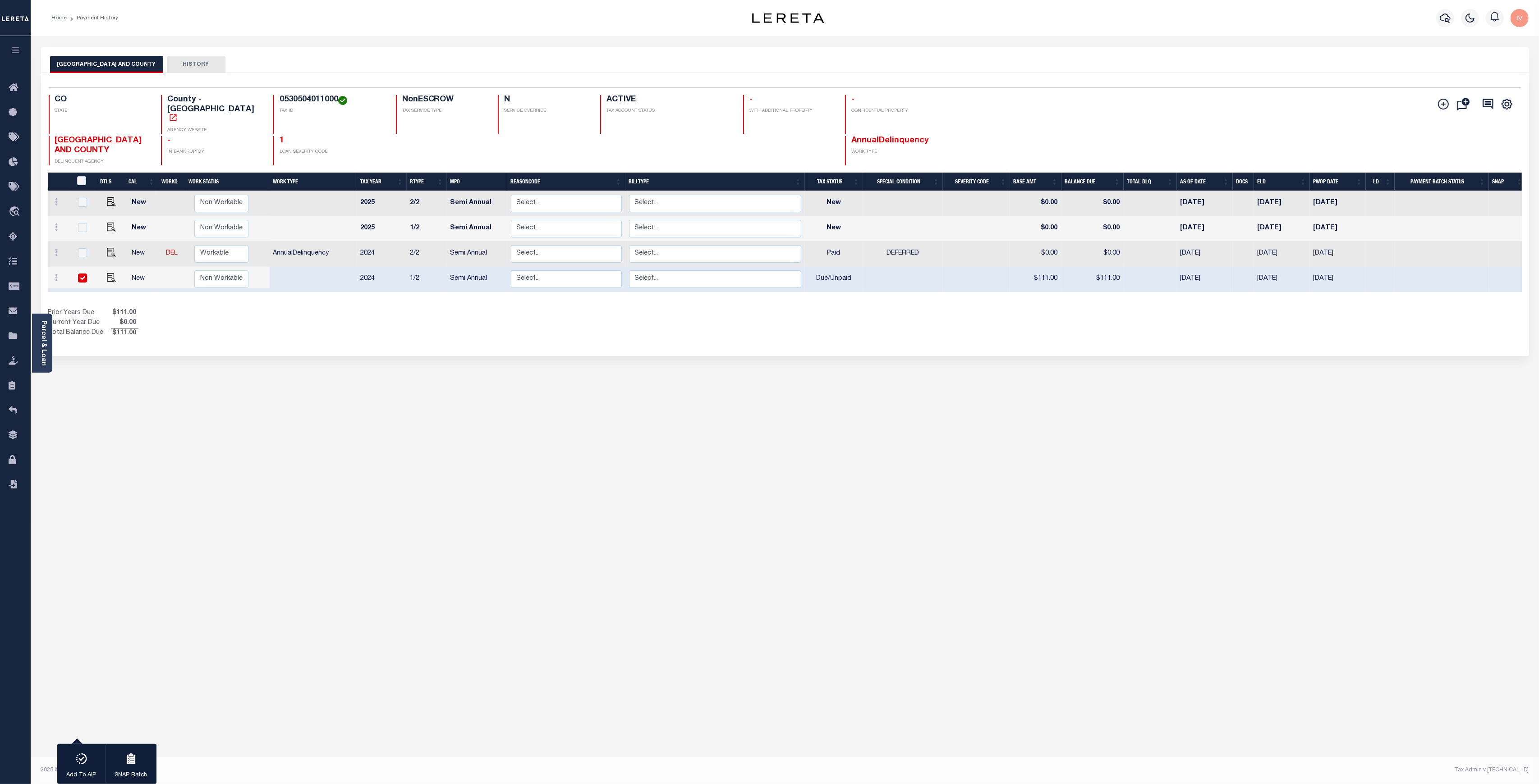
click at [442, 379] on div "DENVER CITY AND COUNTY HISTORY 1 Selected 4 1" at bounding box center [784, 301] width 1501 height 509
click at [154, 267] on td "New" at bounding box center [145, 279] width 34 height 25
checkbox input "false"
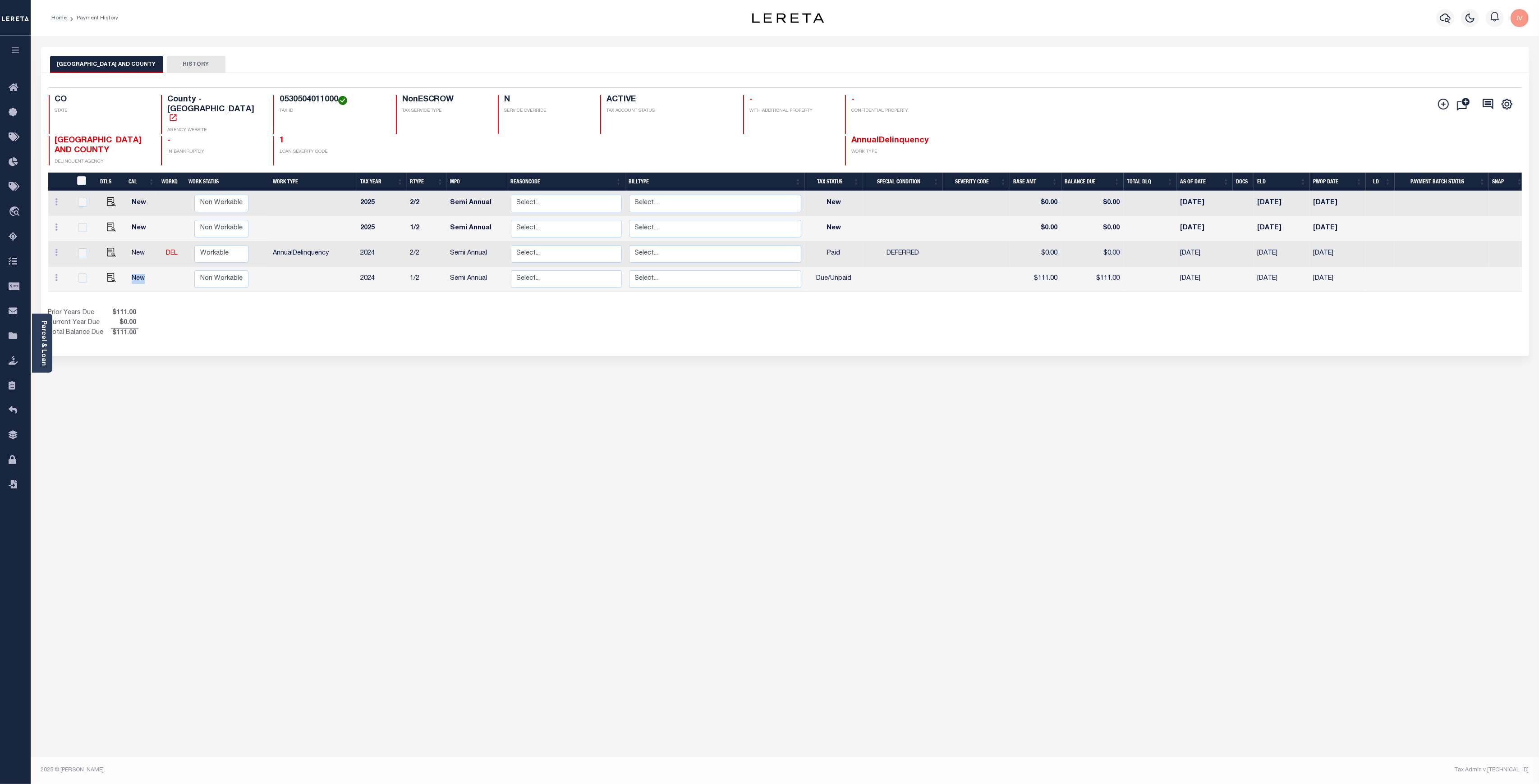
scroll to position [4, 0]
drag, startPoint x: 130, startPoint y: 259, endPoint x: 855, endPoint y: 259, distance: 725.0
click at [855, 259] on div "DTLS CAL WorkQ Work Status Work Type Tax Year RType MPO ReasonCode BillType Tax…" at bounding box center [785, 235] width 1474 height 125
click at [860, 267] on td "Due/Unpaid" at bounding box center [833, 279] width 58 height 25
checkbox input "true"
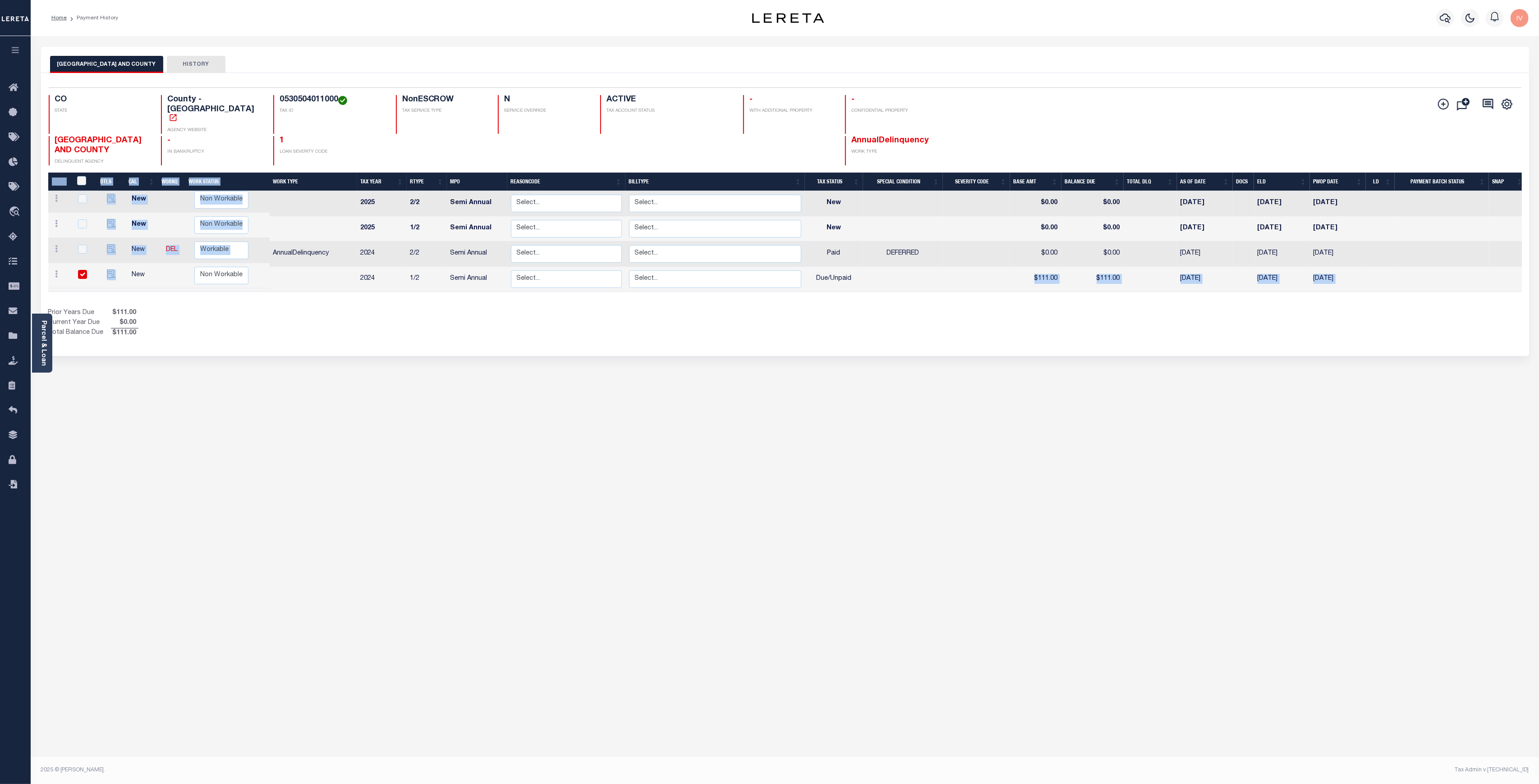
checkbox input "true"
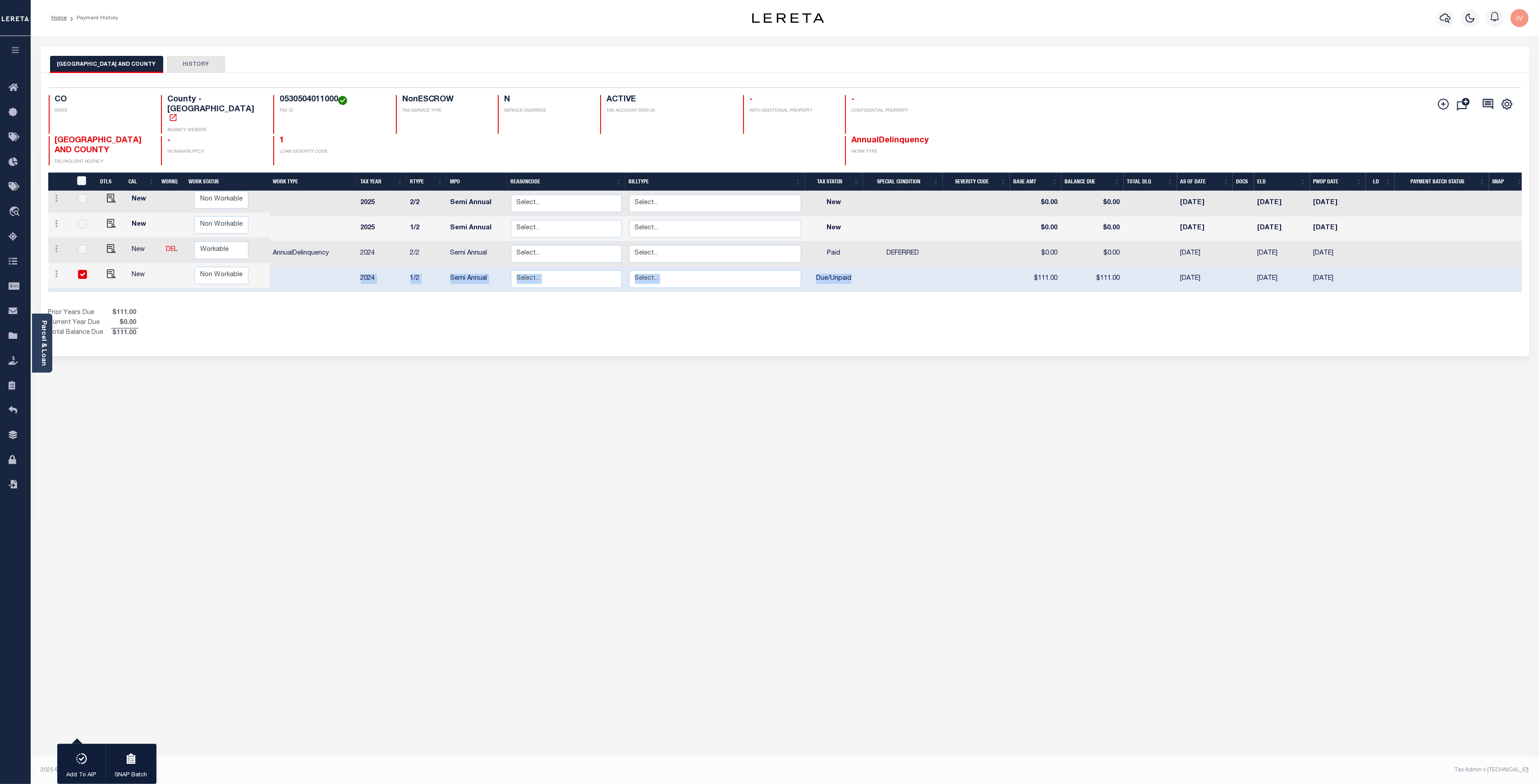
drag, startPoint x: 881, startPoint y: 258, endPoint x: 293, endPoint y: 263, distance: 588.0
click at [293, 267] on tr "New Non Workable Workable 2024 1/2 Semi Annual Select... Payment Reversal Taxab…" at bounding box center [787, 279] width 1478 height 25
click at [933, 267] on td at bounding box center [903, 279] width 80 height 25
checkbox input "false"
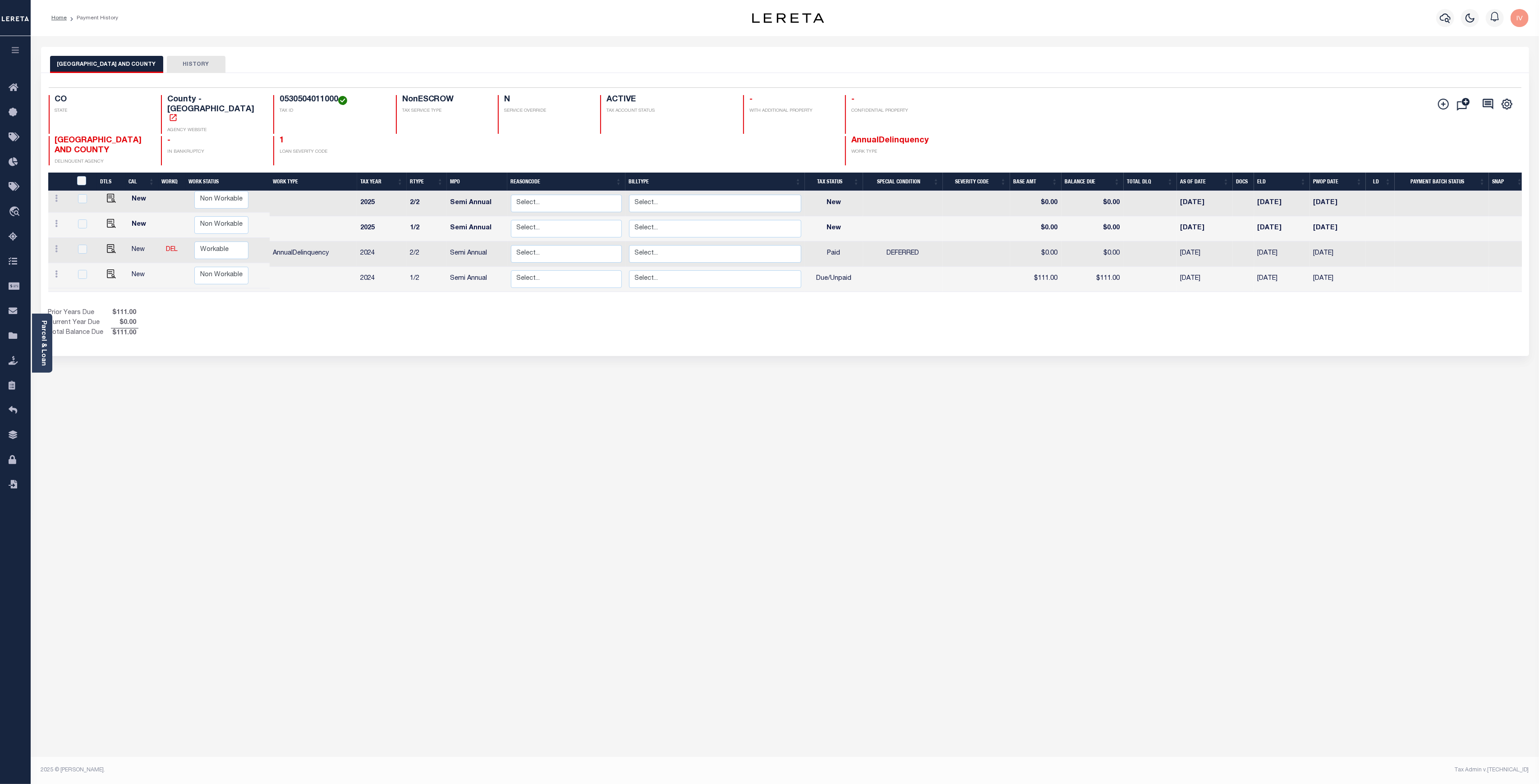
click at [835, 322] on div "1 Selected 4 Results 1 Items per page 25 50 100 CO STATE TAX ID" at bounding box center [785, 214] width 1488 height 283
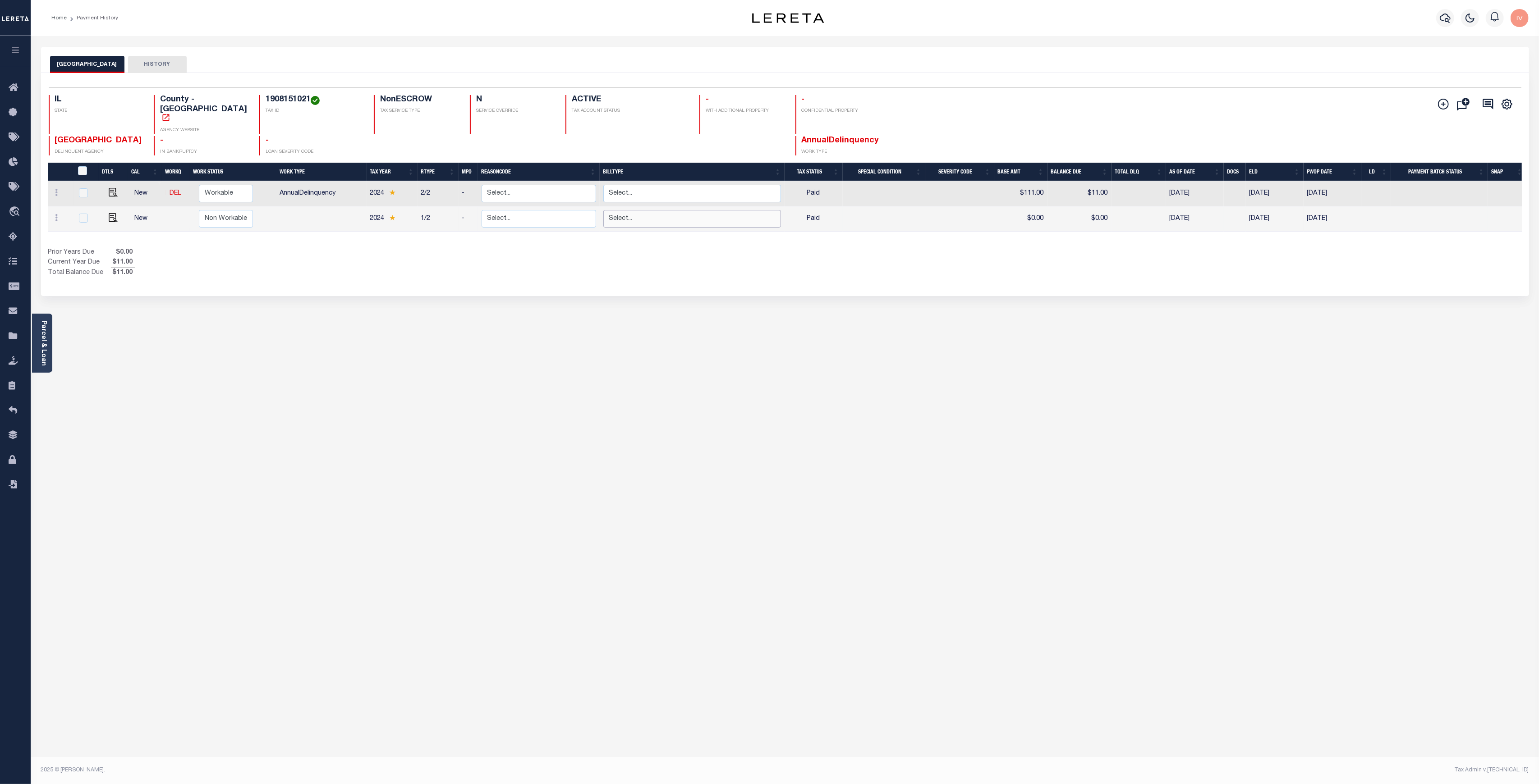
click at [663, 210] on select "Select... Regular Delinquent Supplemental Corrected/Adjusted Bill - Re-Report C…" at bounding box center [692, 219] width 177 height 17
checkbox input "true"
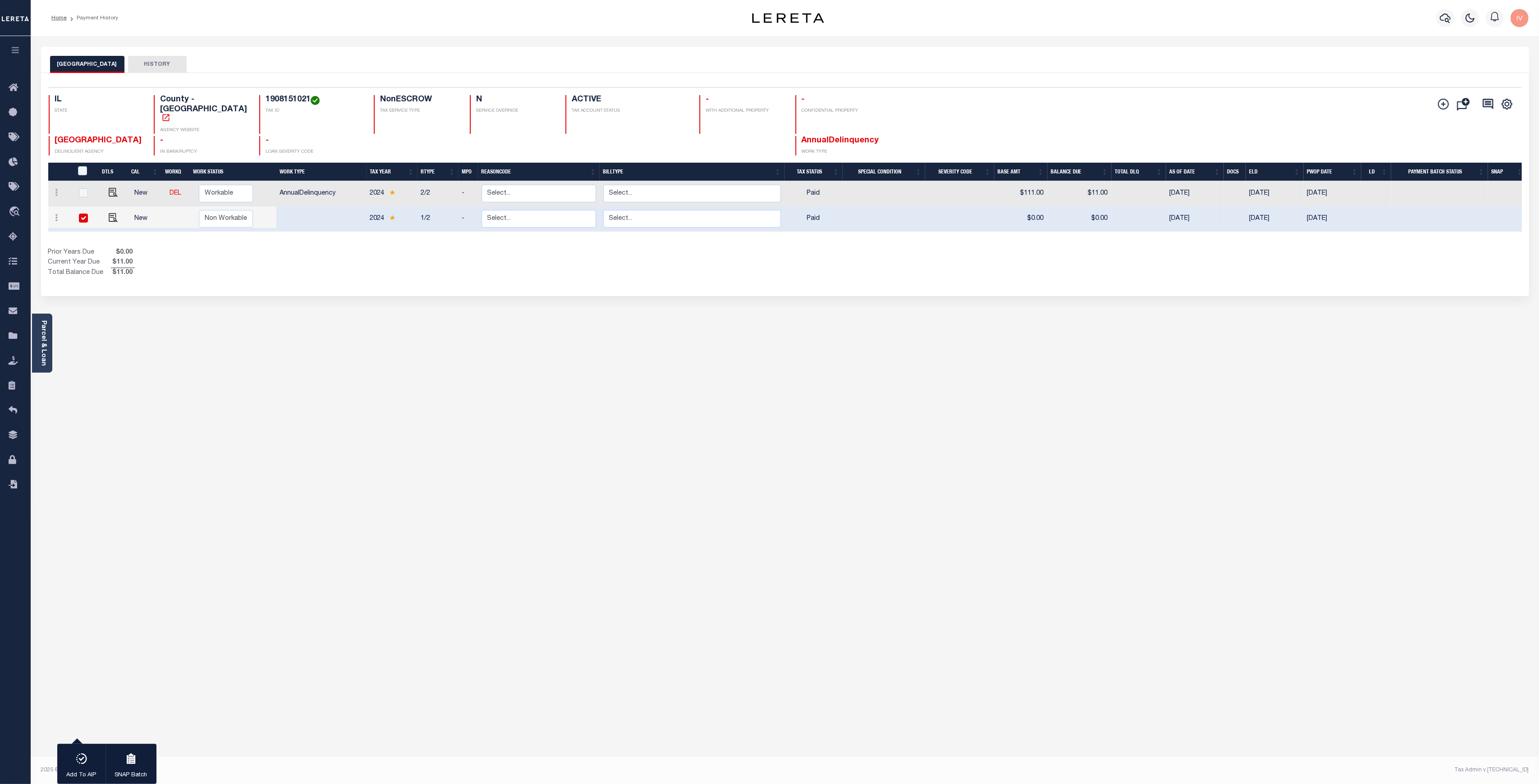
click at [528, 349] on div "JACKSON COUNTY HISTORY 1 Selected 2 1" at bounding box center [784, 301] width 1501 height 509
click at [605, 482] on div "JACKSON COUNTY HISTORY 1 Selected 2 1" at bounding box center [784, 301] width 1501 height 509
click at [394, 414] on div "JACKSON COUNTY HISTORY 1 Selected 2 1" at bounding box center [784, 301] width 1501 height 509
click at [510, 465] on div "JACKSON COUNTY HISTORY 1 Selected 2 1" at bounding box center [784, 301] width 1501 height 509
click at [360, 339] on div "JACKSON COUNTY HISTORY 1 Selected 2 1" at bounding box center [784, 301] width 1501 height 509
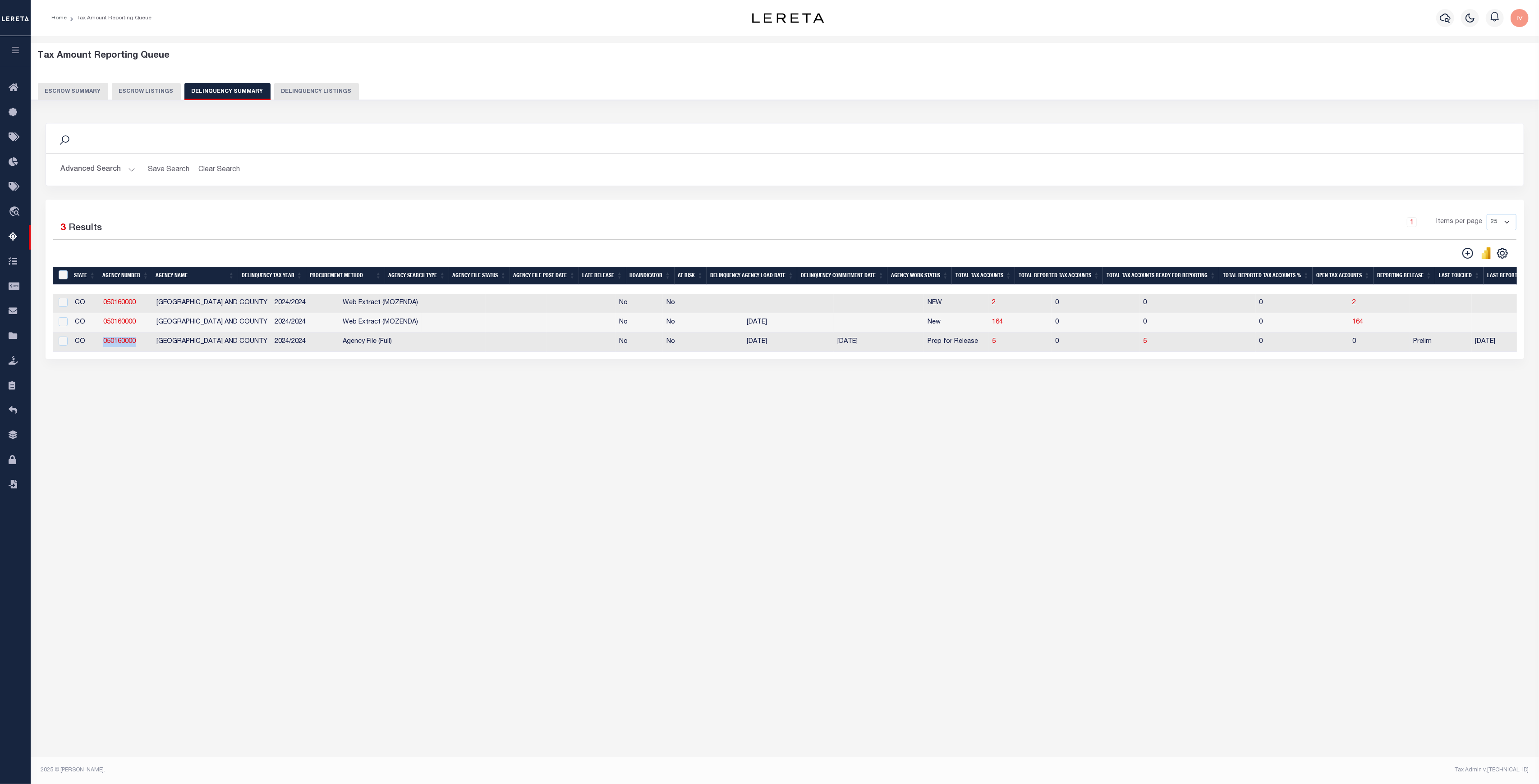
drag, startPoint x: 138, startPoint y: 345, endPoint x: 94, endPoint y: 345, distance: 44.0
click at [94, 345] on tr "CO 050160000 DENVER CITY AND COUNTY 2024/2024 Agency File (Full) No No 05/21/20…" at bounding box center [1037, 342] width 1969 height 19
copy tr "050160000"
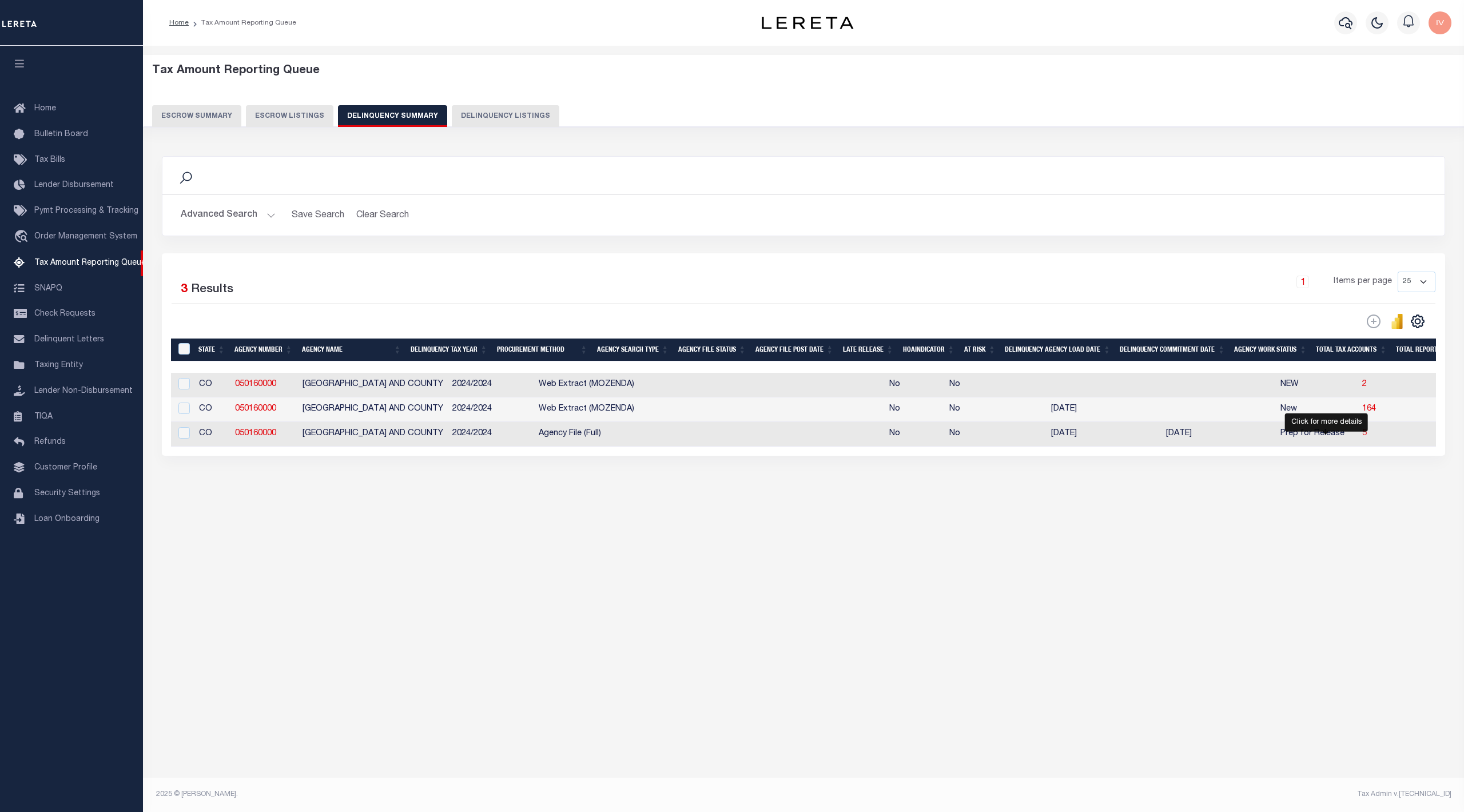
click at [1362, 437] on span "5" at bounding box center [1365, 433] width 5 height 8
select select "100"
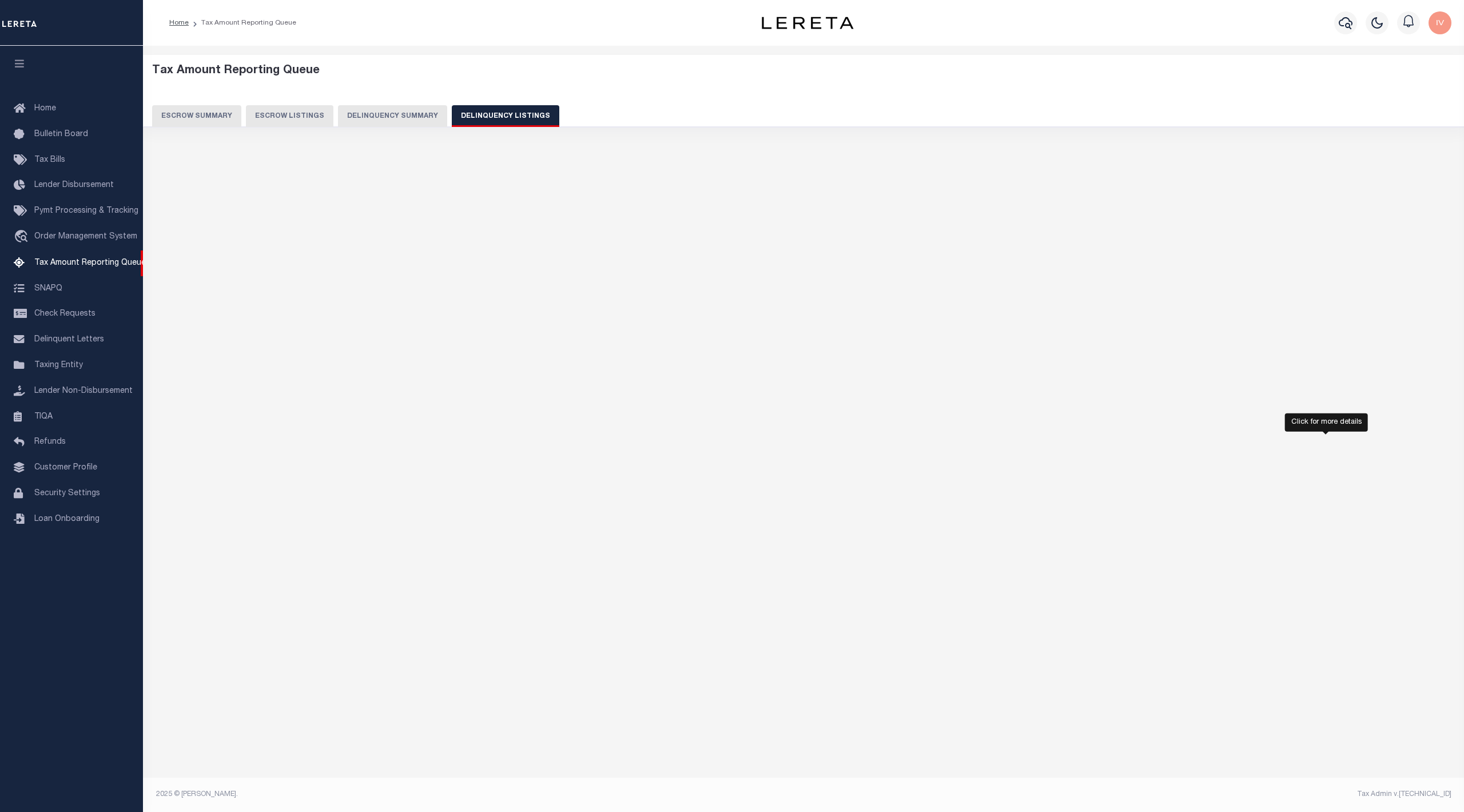
select select "100"
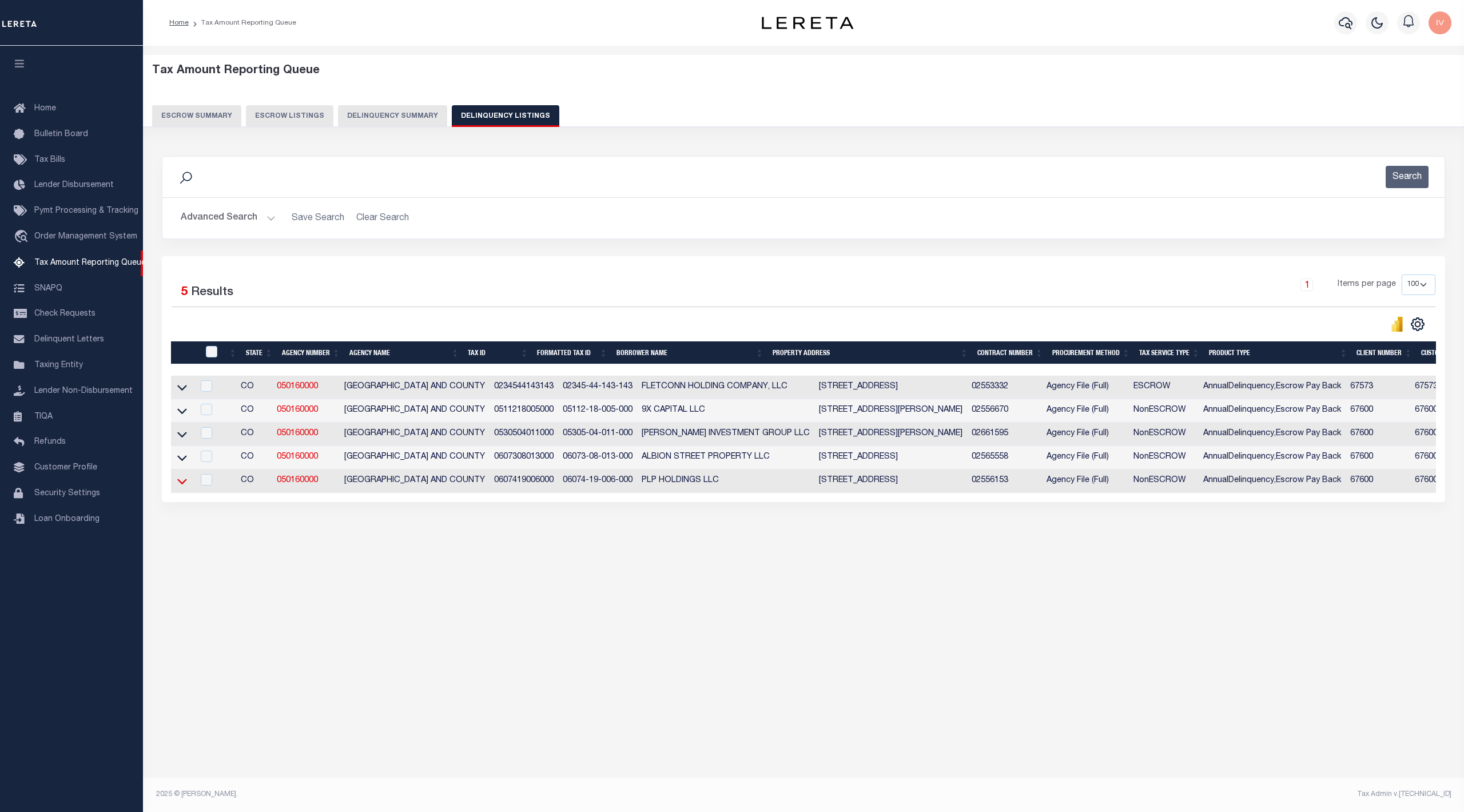
click at [183, 487] on icon at bounding box center [182, 481] width 10 height 12
click at [183, 463] on icon at bounding box center [182, 458] width 10 height 12
click at [179, 440] on icon at bounding box center [182, 434] width 10 height 12
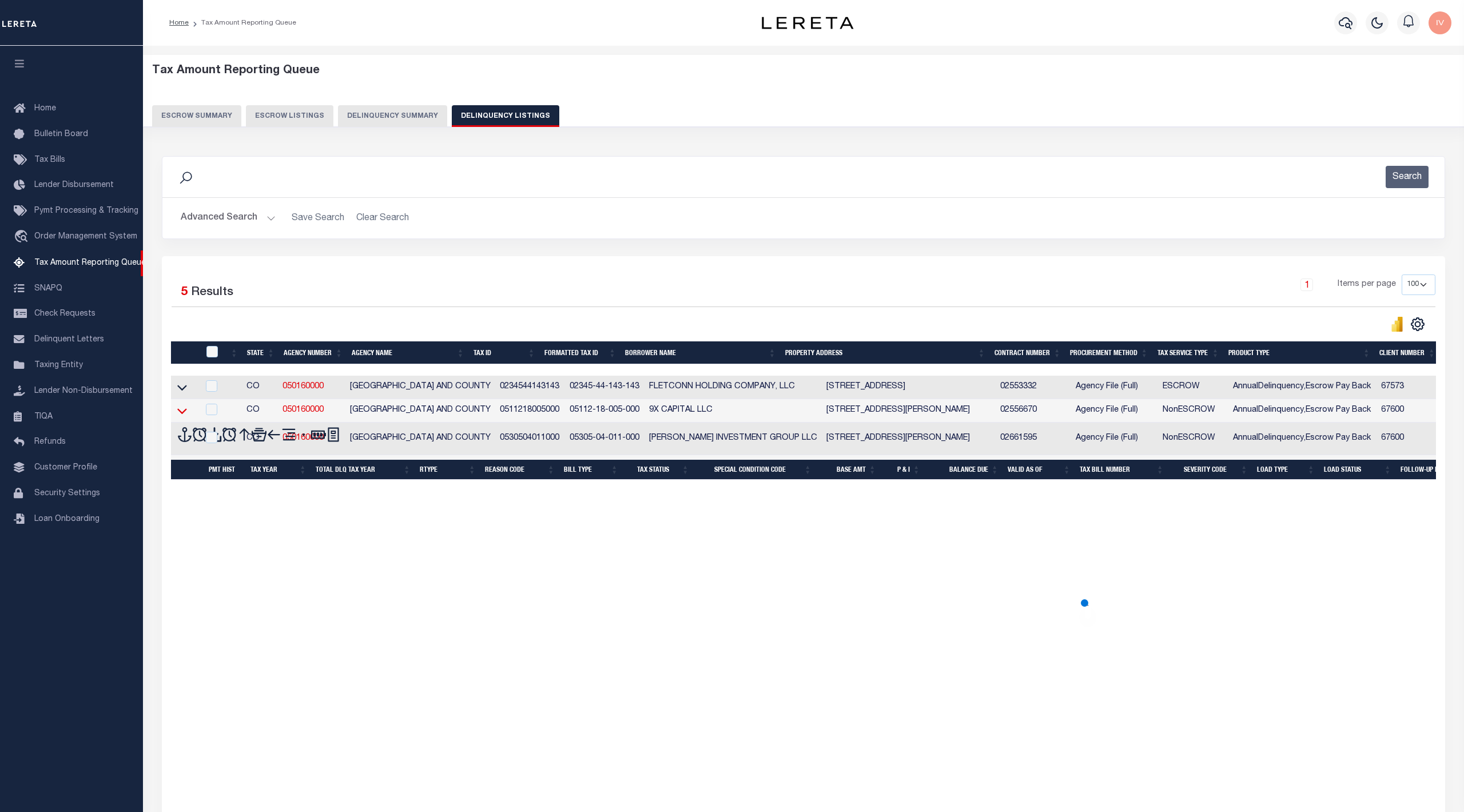
click at [182, 413] on icon at bounding box center [182, 411] width 10 height 12
click at [184, 393] on icon at bounding box center [182, 387] width 10 height 12
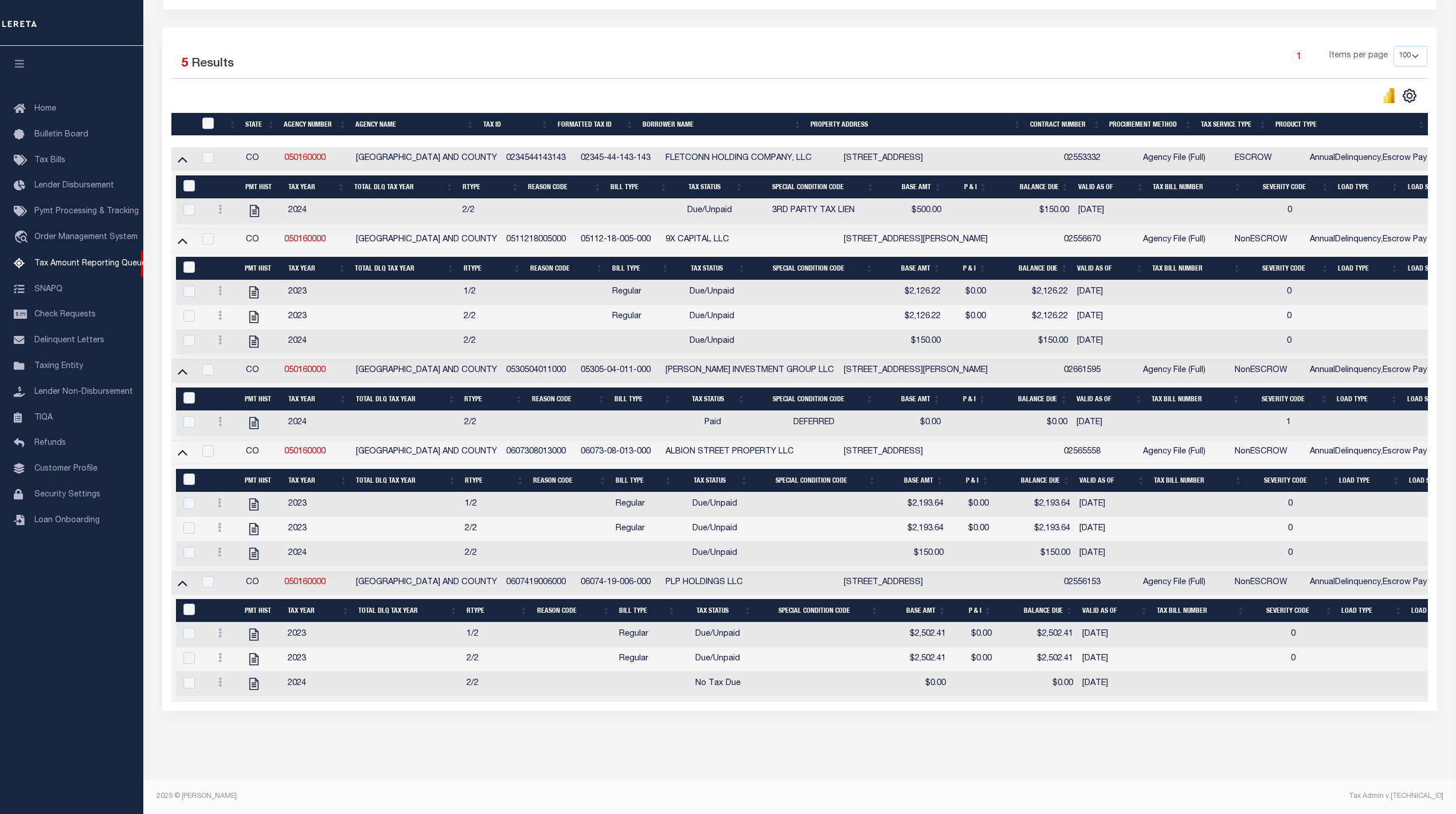
scroll to position [153, 0]
